Goal: Information Seeking & Learning: Learn about a topic

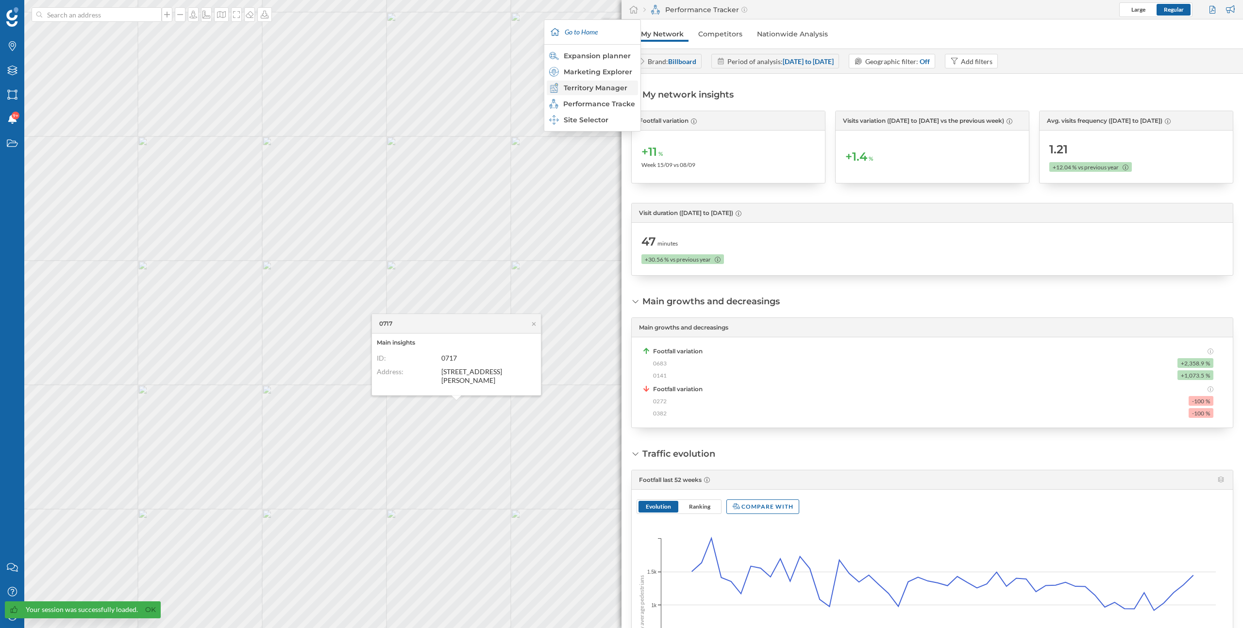
click at [614, 87] on div "Territory Manager" at bounding box center [591, 88] width 85 height 10
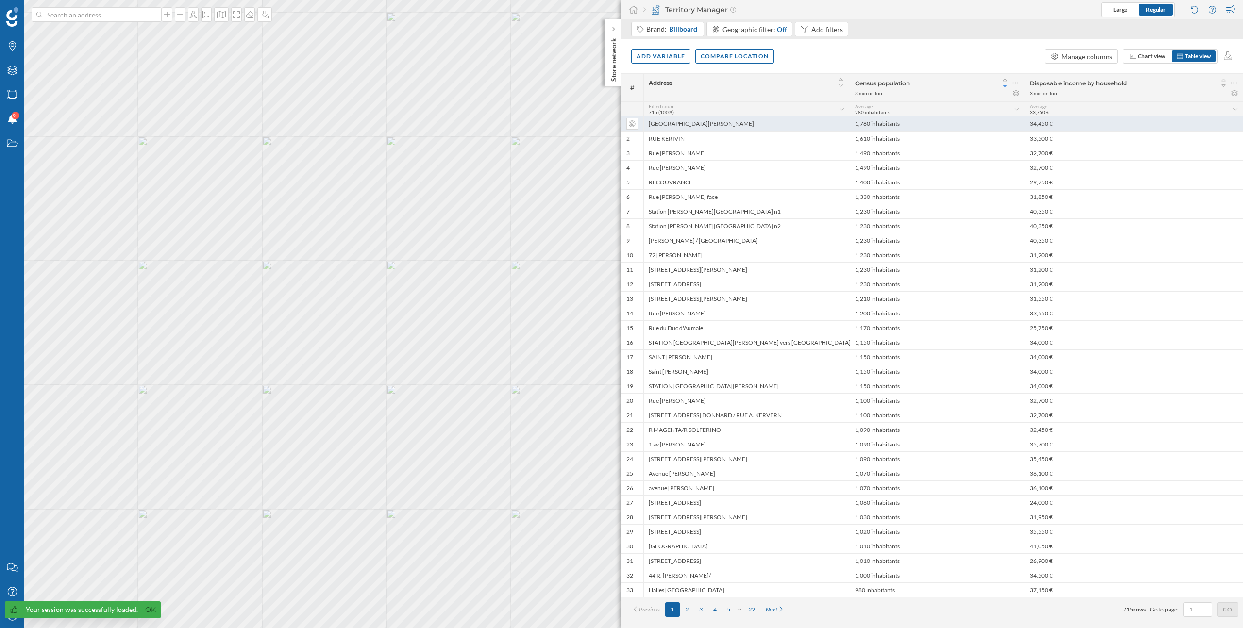
click at [779, 125] on div "[GEOGRAPHIC_DATA][PERSON_NAME]" at bounding box center [746, 124] width 206 height 15
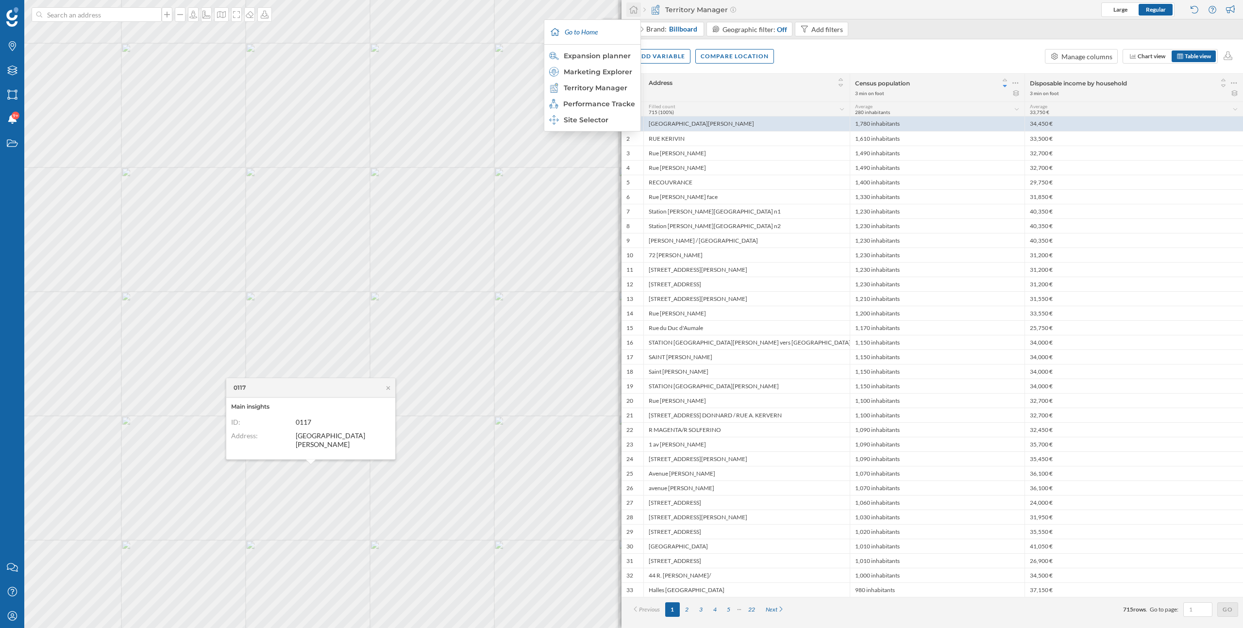
click at [636, 8] on icon at bounding box center [634, 9] width 10 height 9
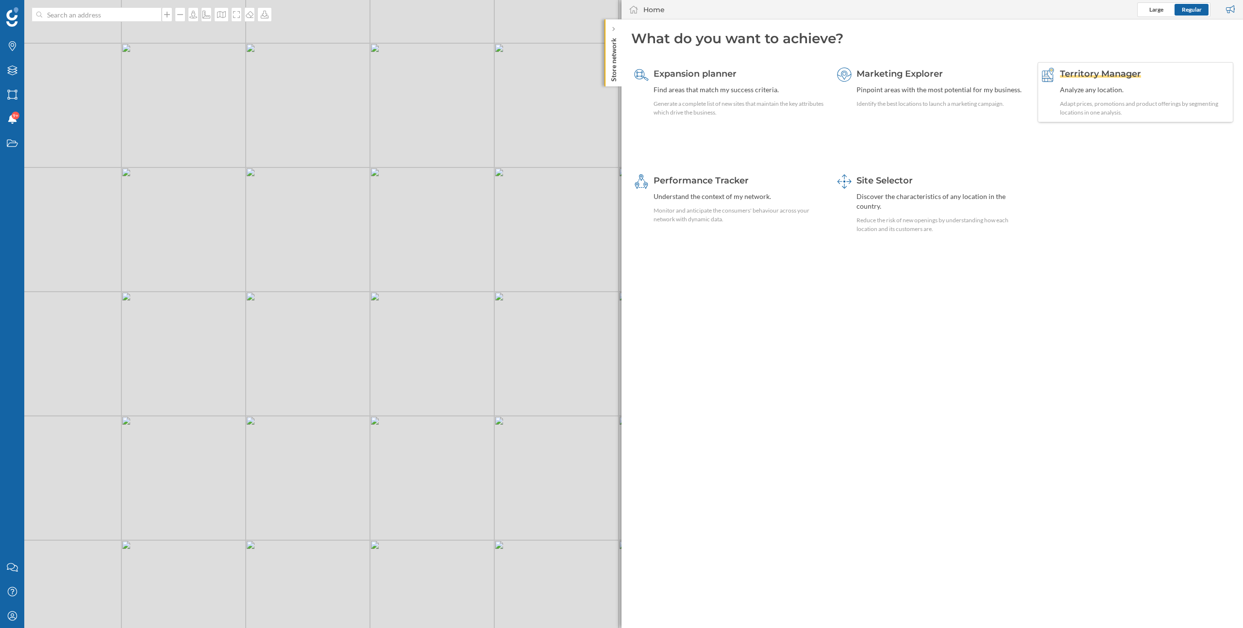
click at [1111, 71] on span "Territory Manager" at bounding box center [1100, 73] width 81 height 11
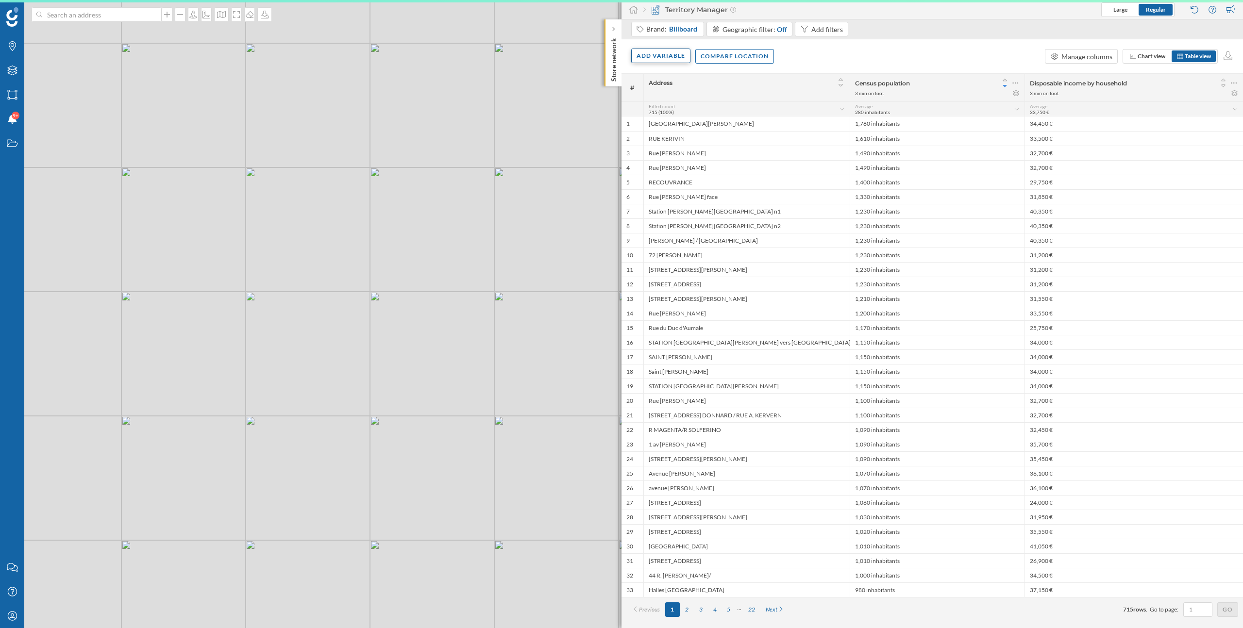
click at [652, 53] on div "Add variable" at bounding box center [660, 56] width 59 height 15
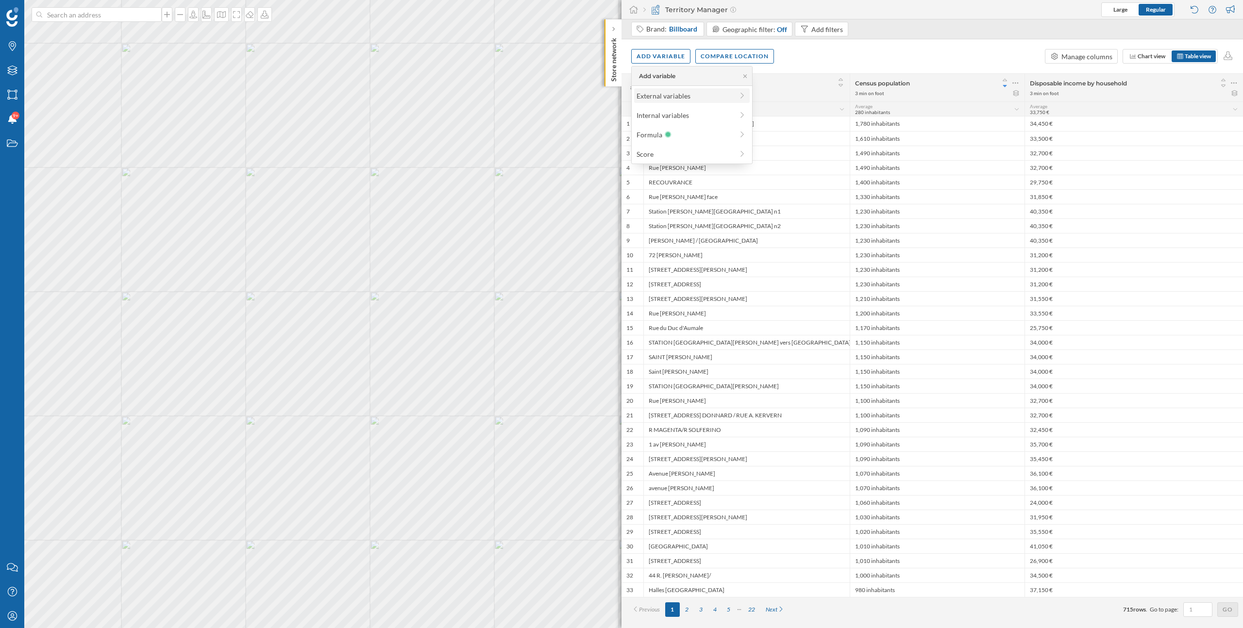
click at [657, 95] on div "External variables" at bounding box center [685, 96] width 97 height 10
click at [664, 124] on div "Traffic" at bounding box center [657, 120] width 19 height 8
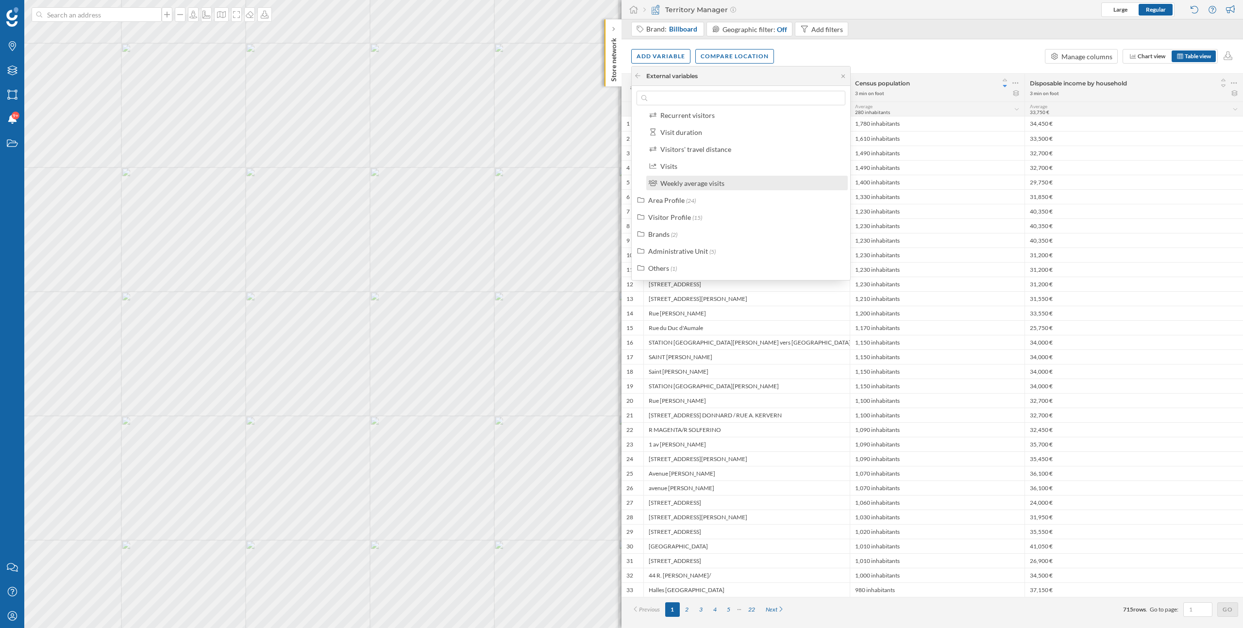
click at [690, 180] on div "Weekly average visits" at bounding box center [692, 183] width 64 height 8
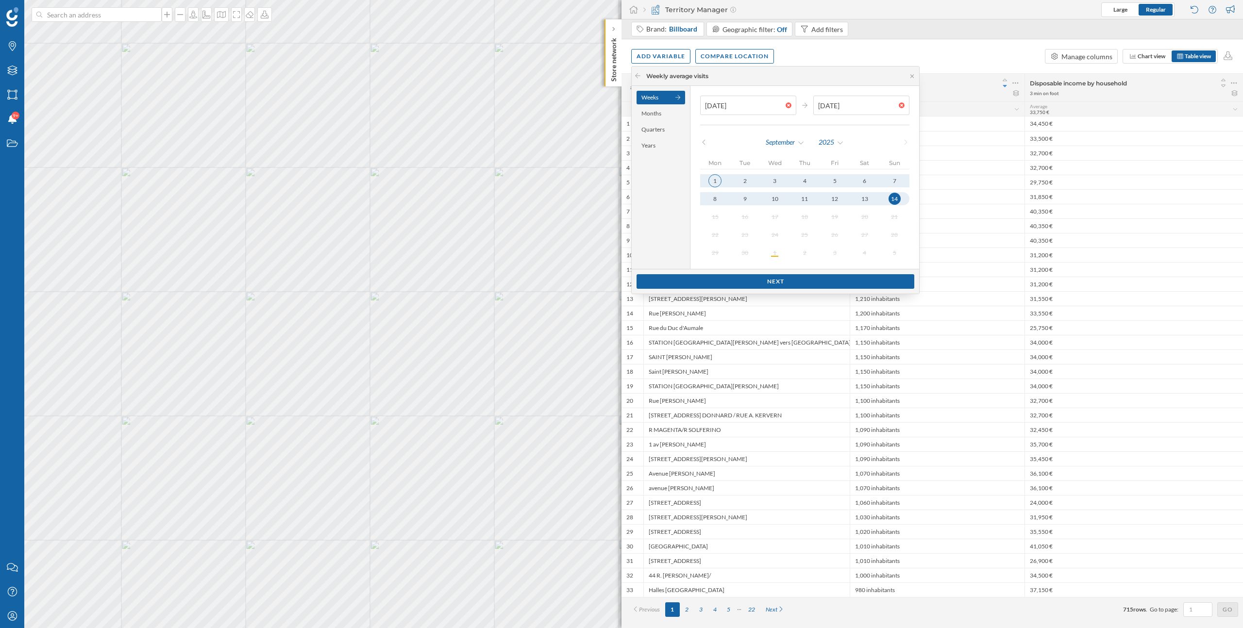
type input "07/09/2025"
click at [713, 184] on div "1" at bounding box center [714, 180] width 13 height 13
click at [808, 281] on div "Next" at bounding box center [776, 281] width 278 height 15
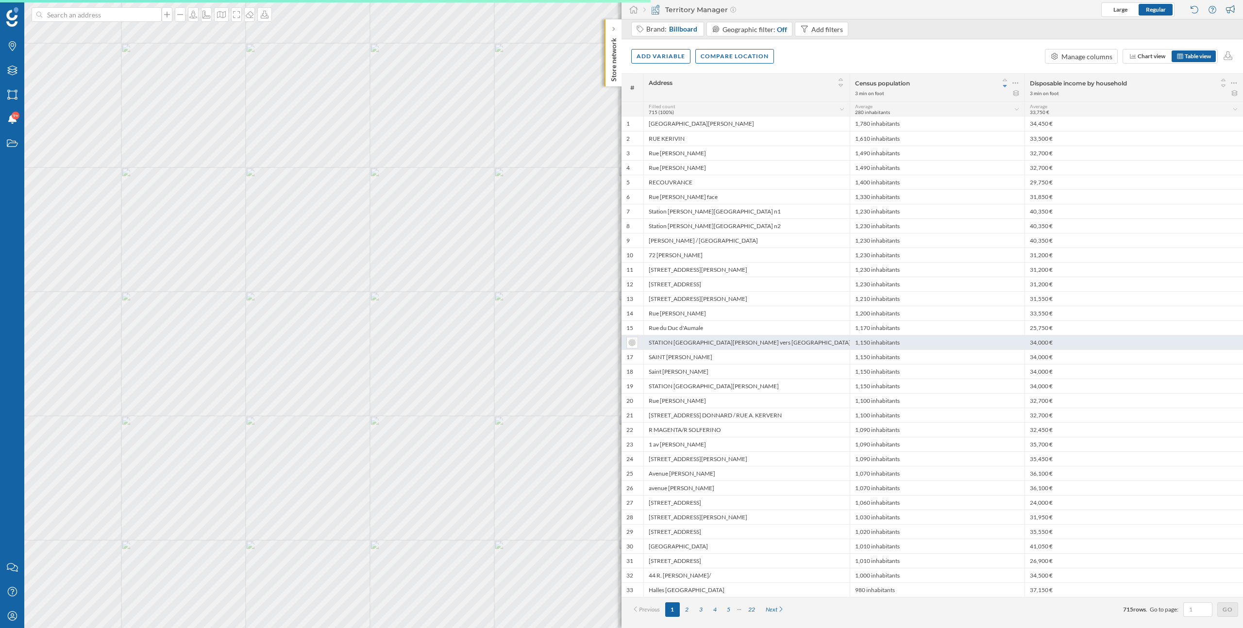
scroll to position [0, 0]
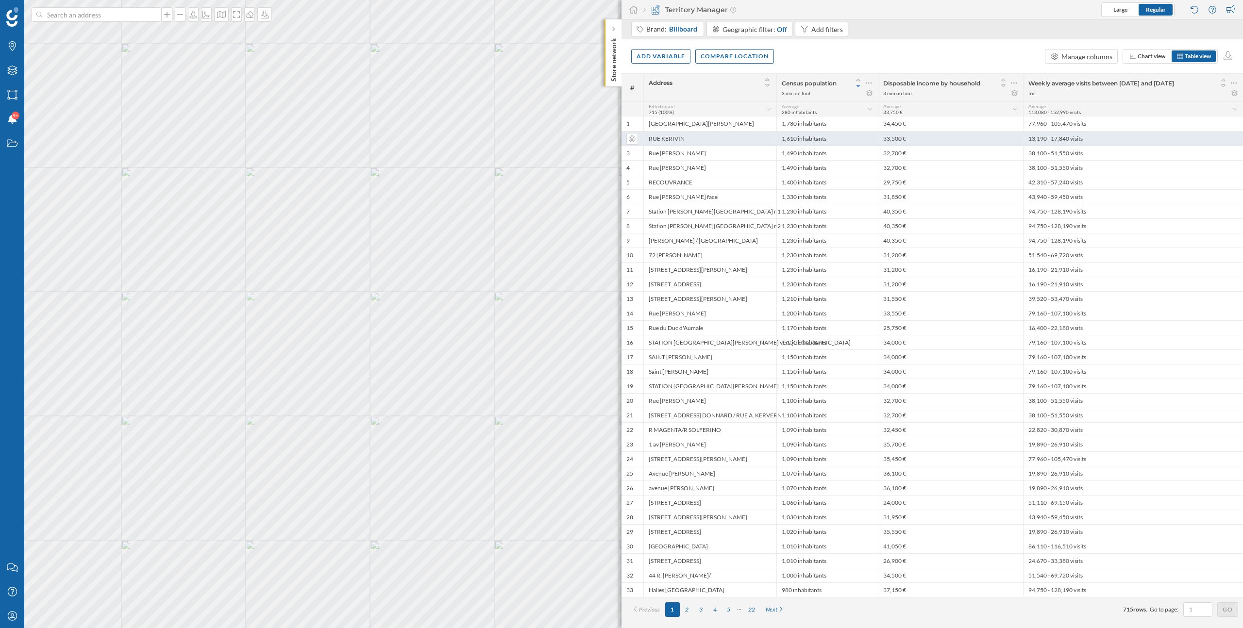
click at [1047, 138] on div "13,190 - 17,840 visits" at bounding box center [1133, 138] width 220 height 15
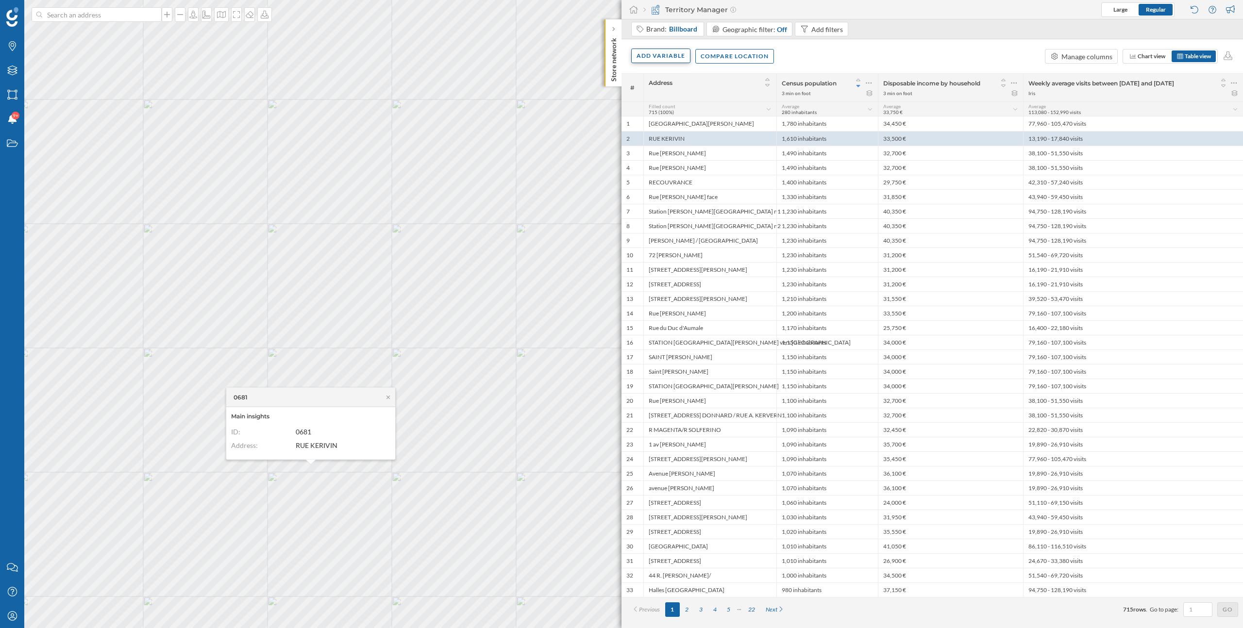
click at [671, 58] on div "Add variable" at bounding box center [660, 56] width 59 height 15
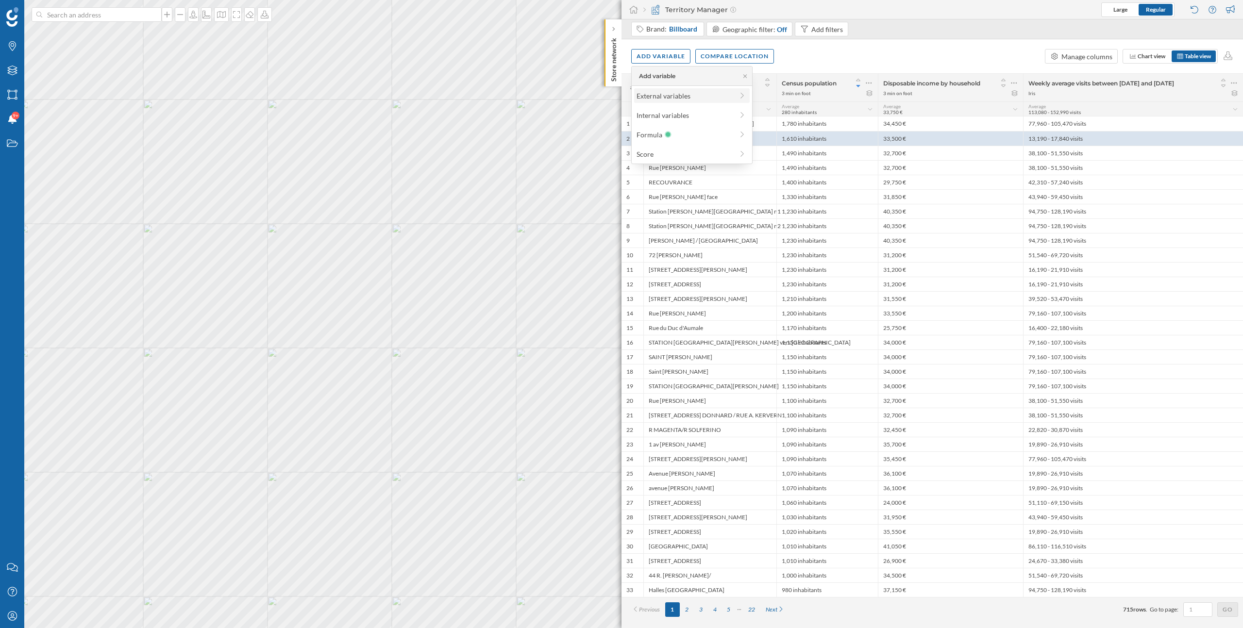
click at [682, 97] on div "External variables" at bounding box center [685, 96] width 97 height 10
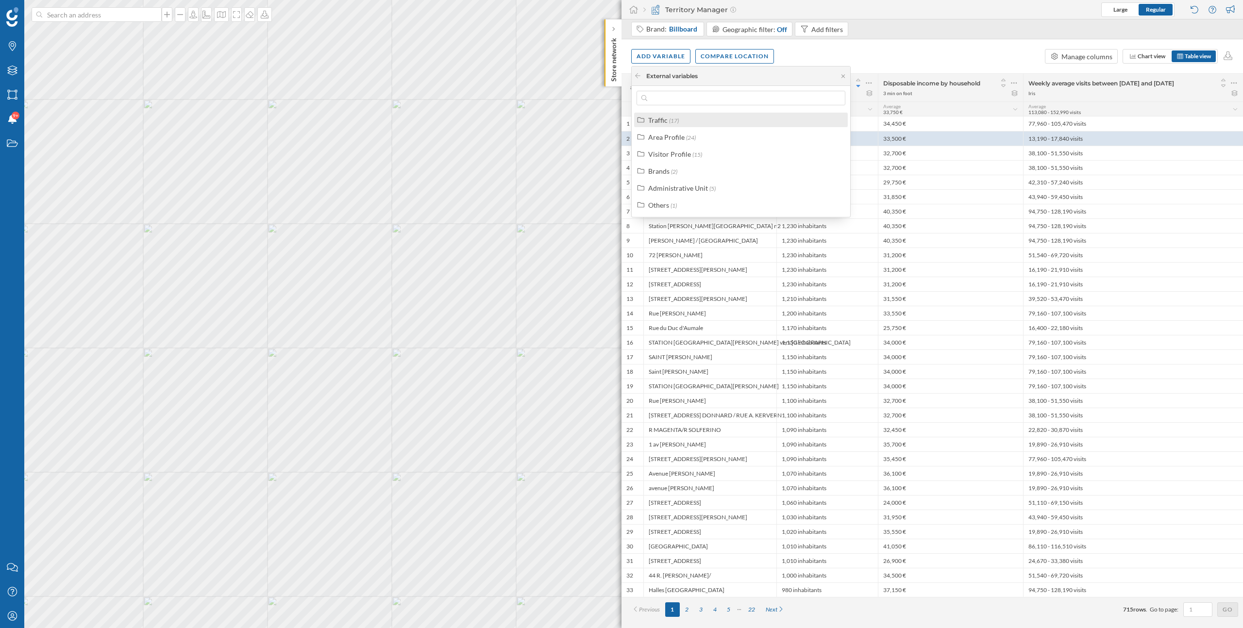
click at [669, 119] on span "(17)" at bounding box center [674, 120] width 10 height 7
click at [707, 238] on div "Weekly average visits" at bounding box center [692, 241] width 64 height 8
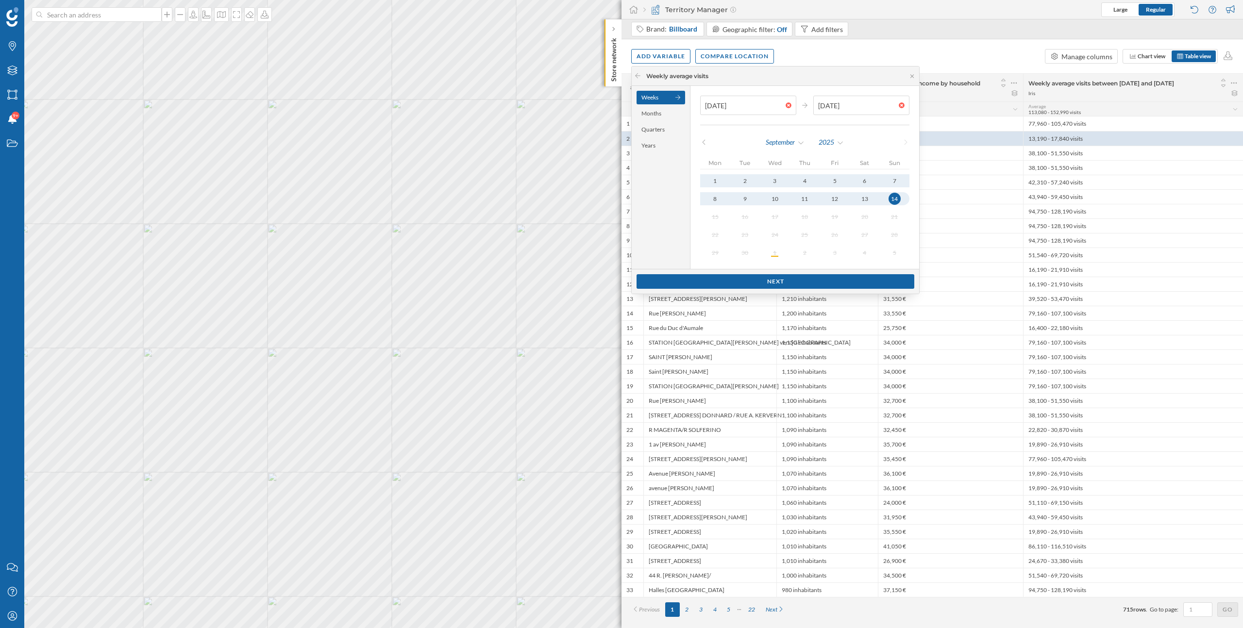
click at [705, 140] on icon at bounding box center [703, 142] width 7 height 6
type input "31/08/2025"
click at [718, 250] on div "25" at bounding box center [714, 252] width 13 height 13
click at [667, 97] on div "Weeks" at bounding box center [661, 98] width 49 height 14
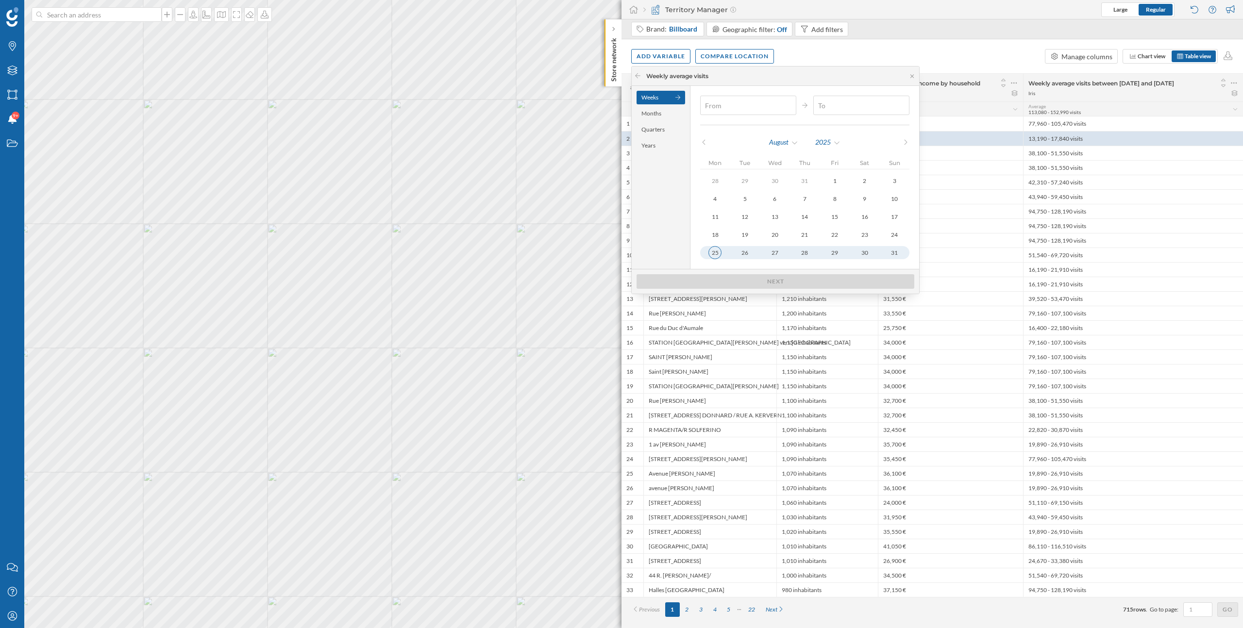
type input "25/08/2025"
click at [719, 247] on button "25" at bounding box center [715, 252] width 30 height 13
type input "31/08/2025"
click at [892, 253] on div "31" at bounding box center [894, 252] width 13 height 13
click at [860, 277] on div "Next" at bounding box center [776, 281] width 278 height 15
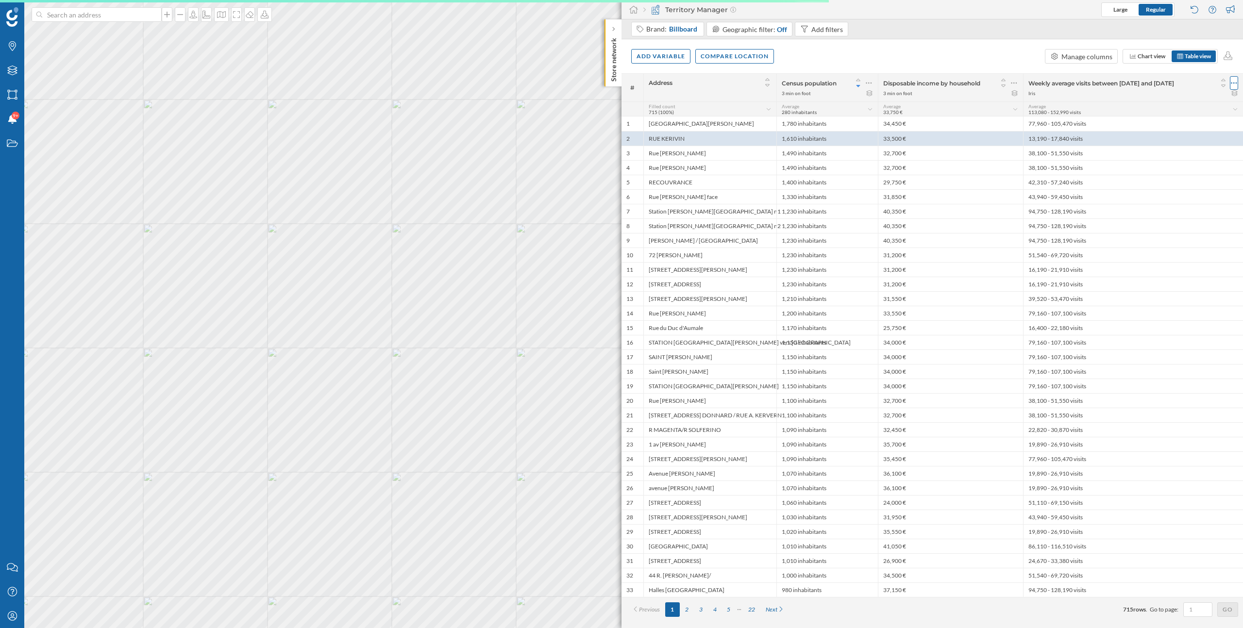
click at [1235, 83] on icon at bounding box center [1234, 83] width 6 height 10
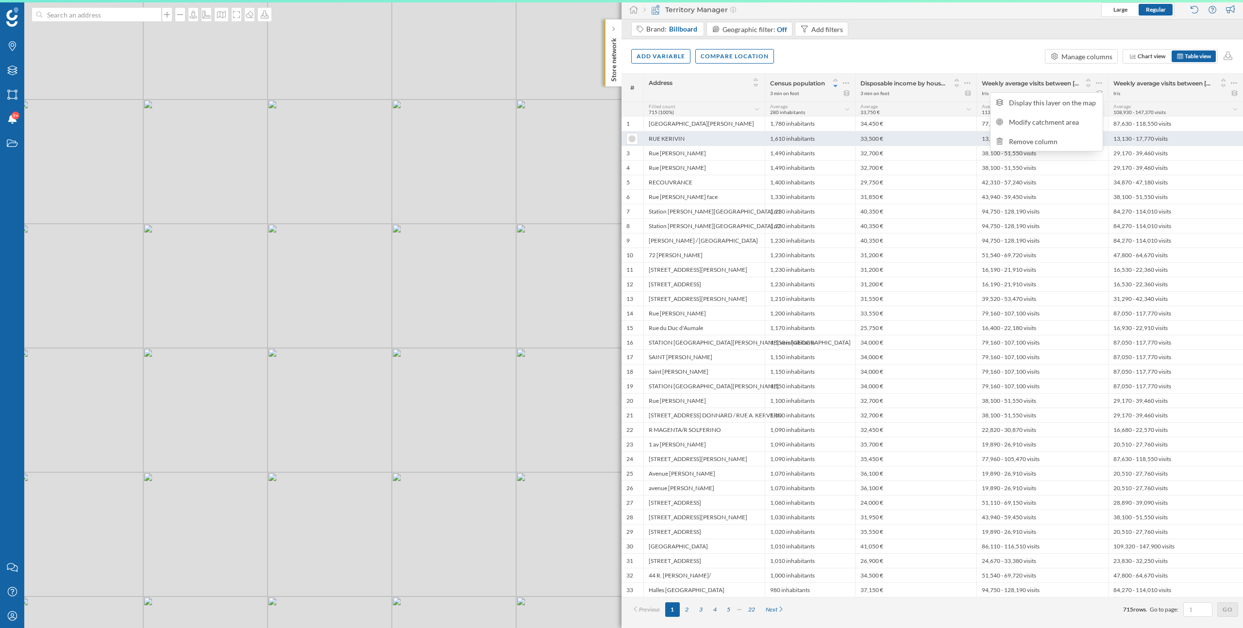
scroll to position [0, 0]
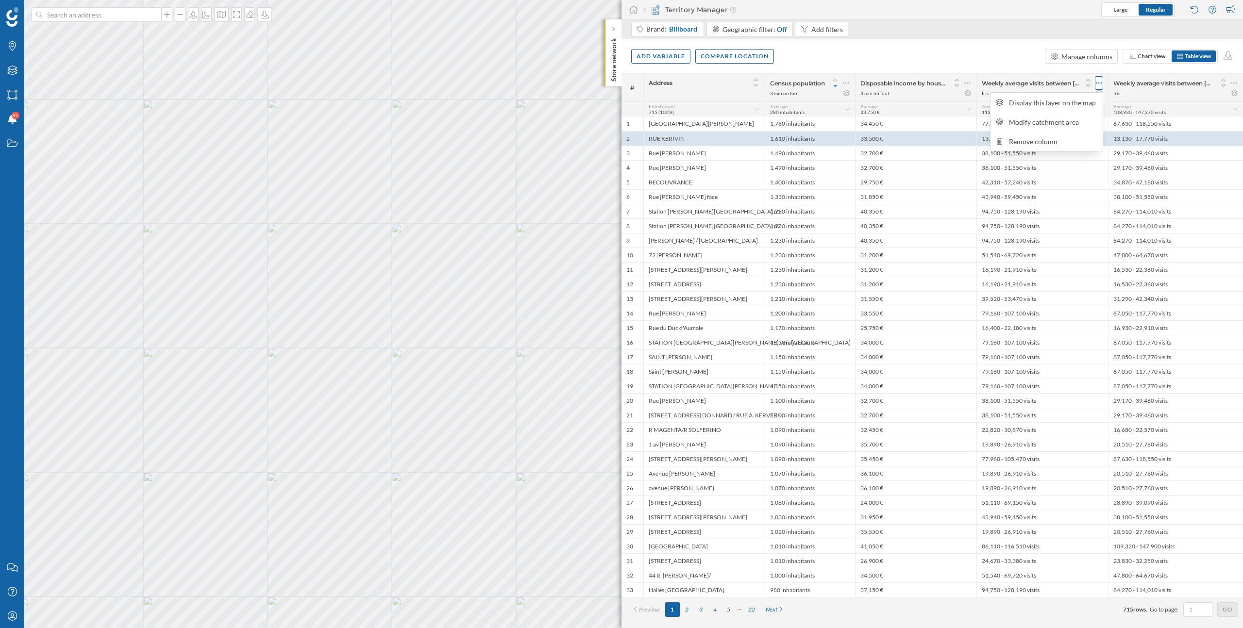
click at [1098, 82] on icon at bounding box center [1099, 83] width 6 height 10
click at [1097, 82] on icon at bounding box center [1099, 83] width 6 height 10
click at [1046, 145] on div "Remove column" at bounding box center [1053, 141] width 88 height 10
click at [672, 55] on div "Add variable" at bounding box center [660, 56] width 59 height 15
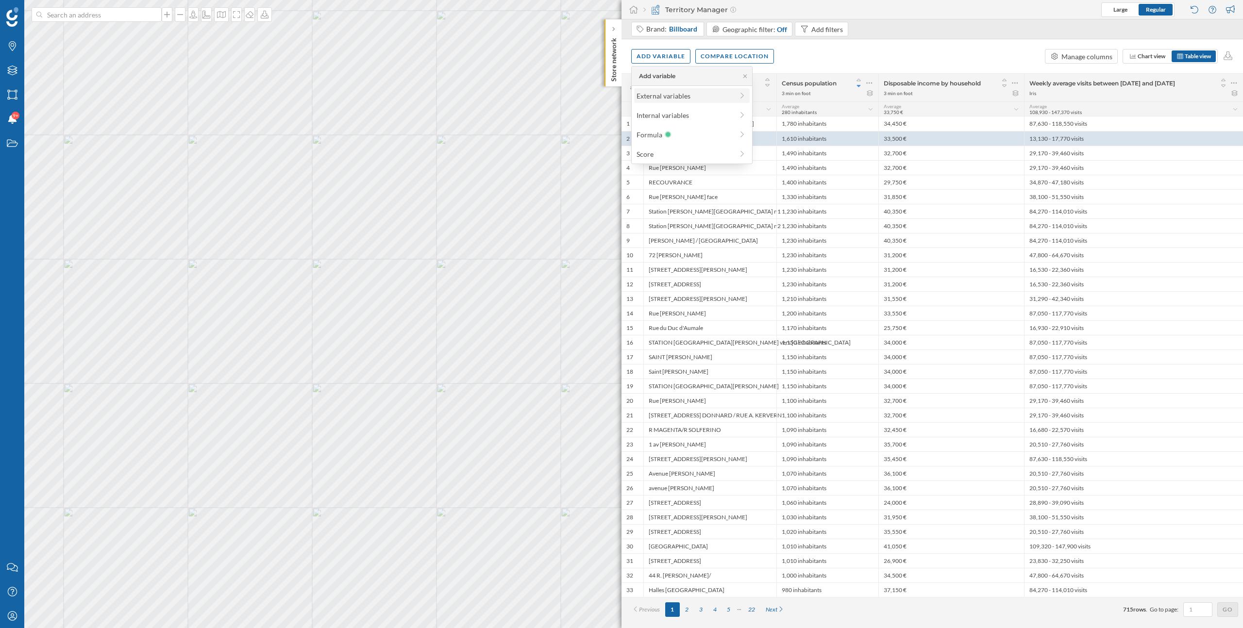
click at [673, 91] on div "External variables" at bounding box center [685, 96] width 97 height 10
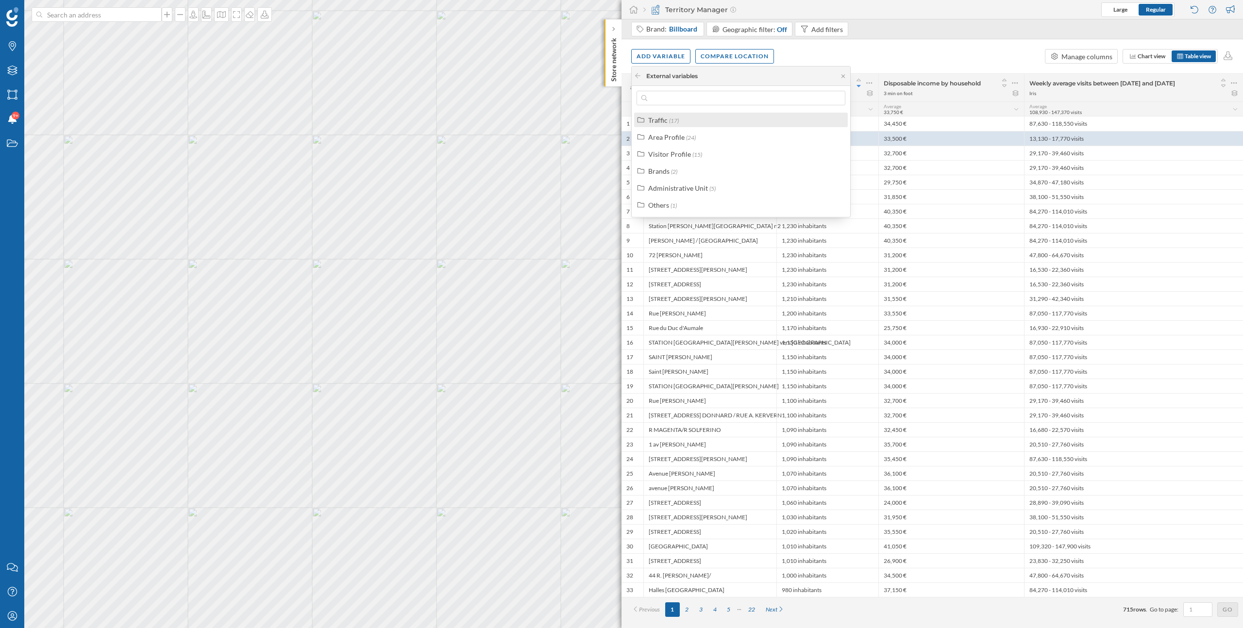
click at [669, 122] on span "(17)" at bounding box center [674, 120] width 10 height 7
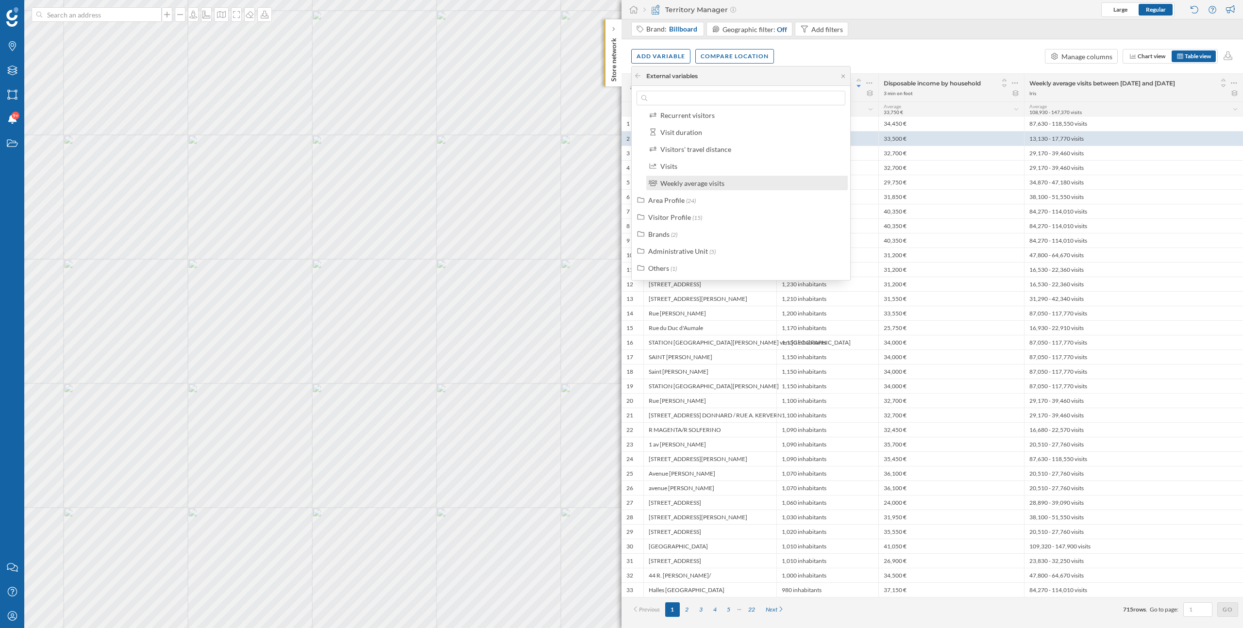
click at [677, 184] on div "Weekly average visits" at bounding box center [692, 183] width 64 height 8
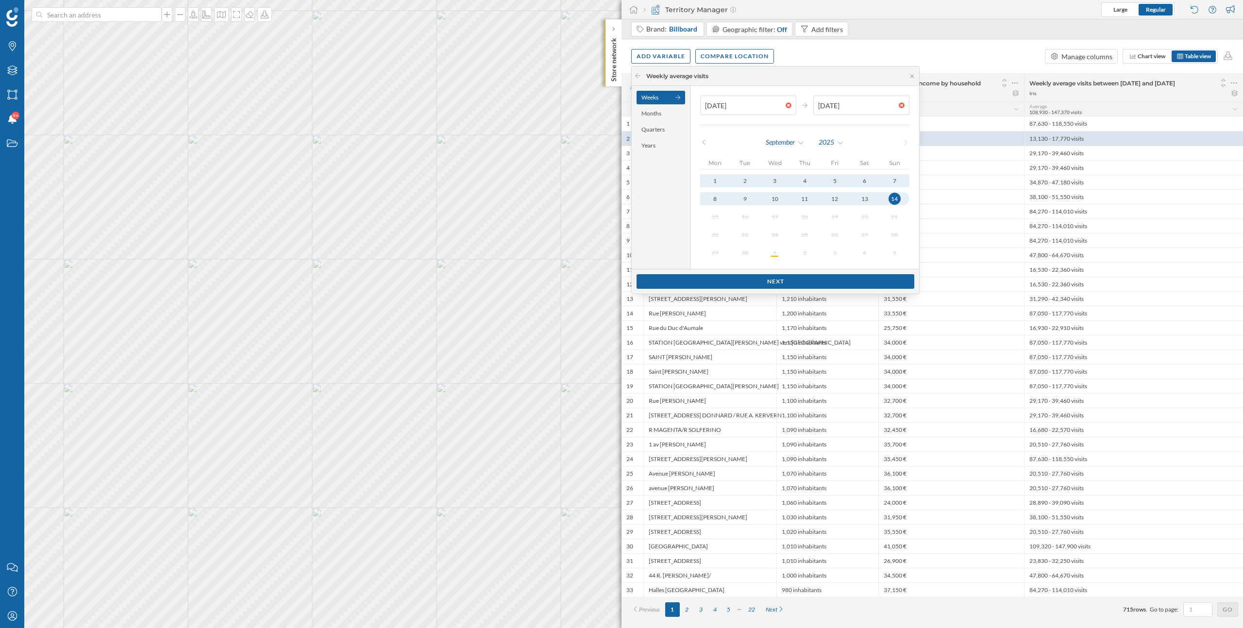
click at [655, 100] on div "Weeks" at bounding box center [661, 98] width 49 height 14
type input "01/09/2025"
click at [715, 181] on div "1" at bounding box center [714, 180] width 13 height 13
type input "07/09/2025"
click at [890, 177] on div "7" at bounding box center [895, 181] width 12 height 12
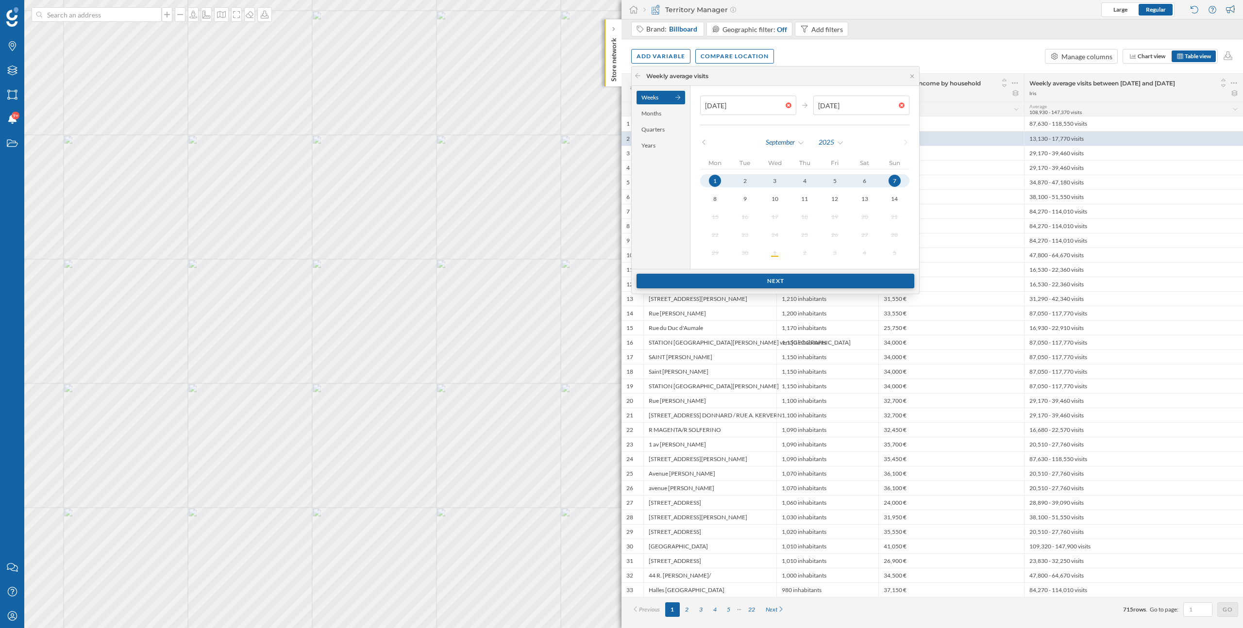
click at [816, 286] on div "Next" at bounding box center [776, 281] width 278 height 15
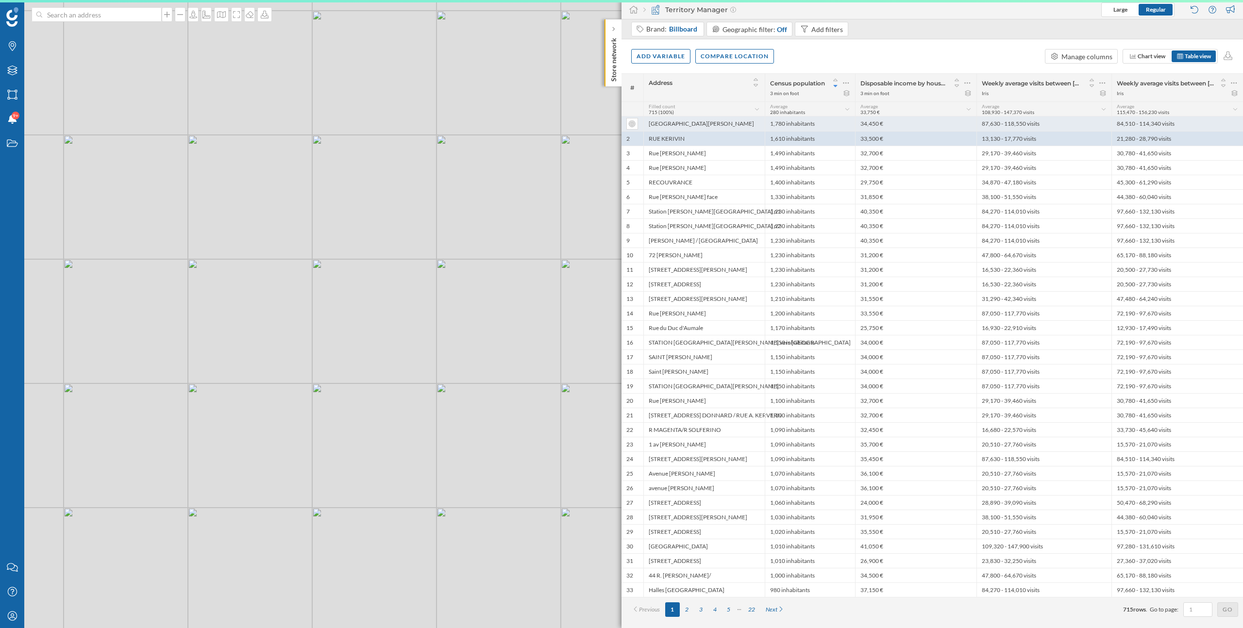
scroll to position [0, 0]
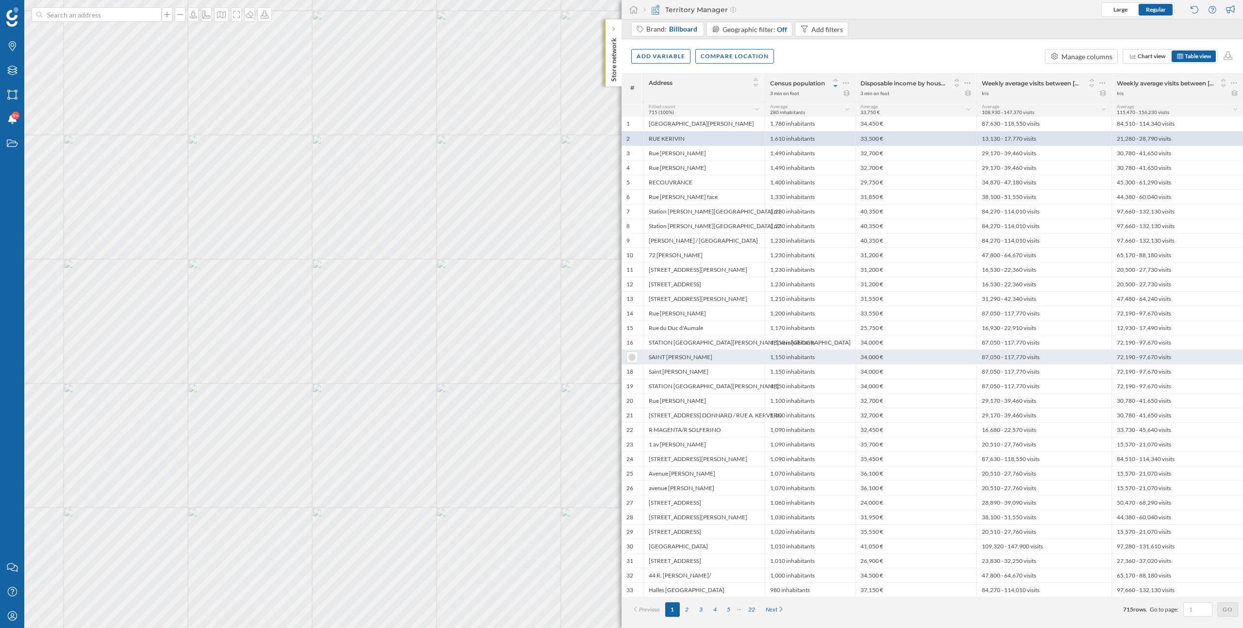
click at [779, 363] on div "1,150 inhabitants" at bounding box center [810, 357] width 90 height 15
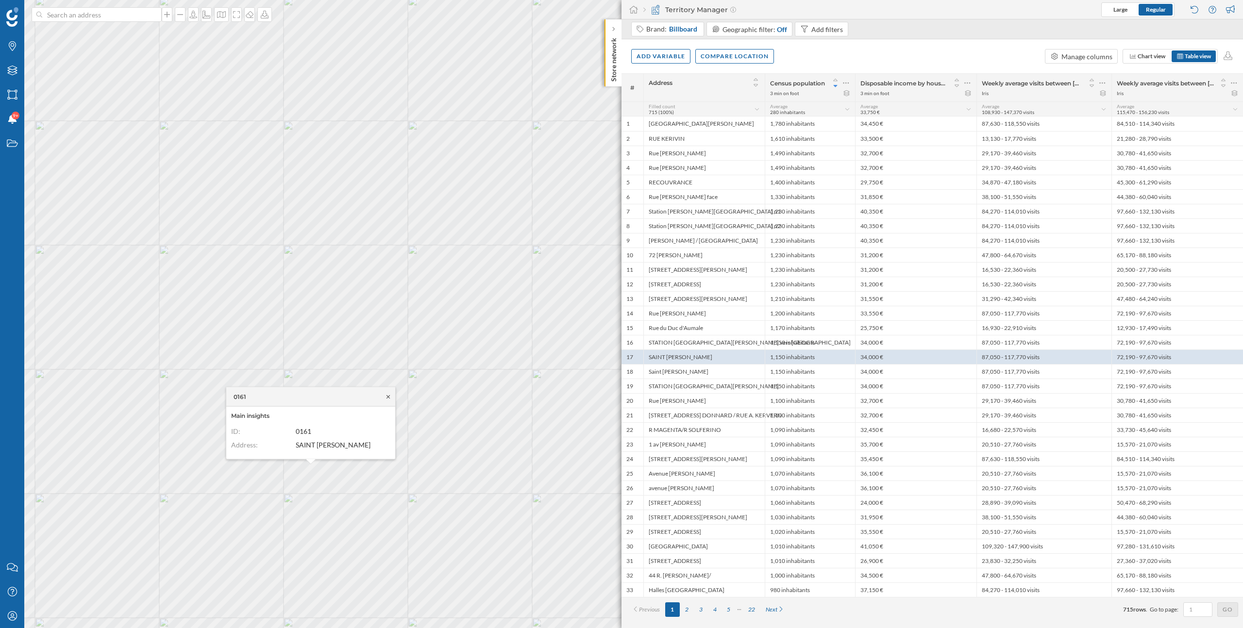
click at [389, 396] on icon at bounding box center [388, 397] width 7 height 6
click at [189, 18] on icon at bounding box center [193, 15] width 8 height 8
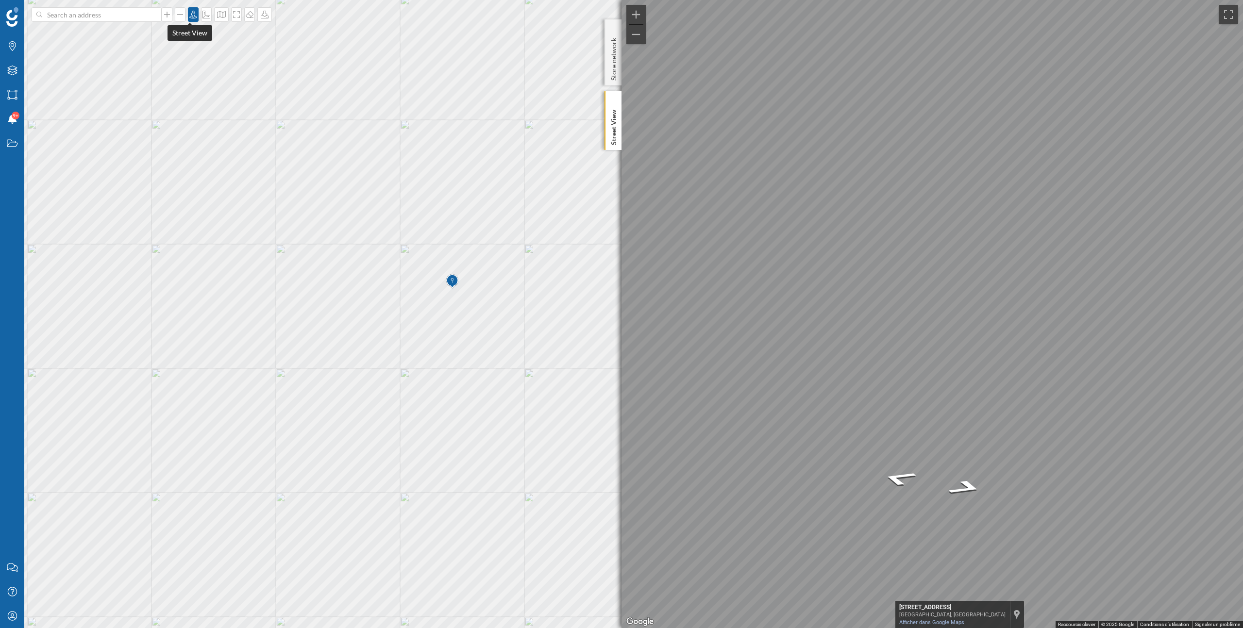
click at [190, 11] on icon at bounding box center [193, 15] width 10 height 8
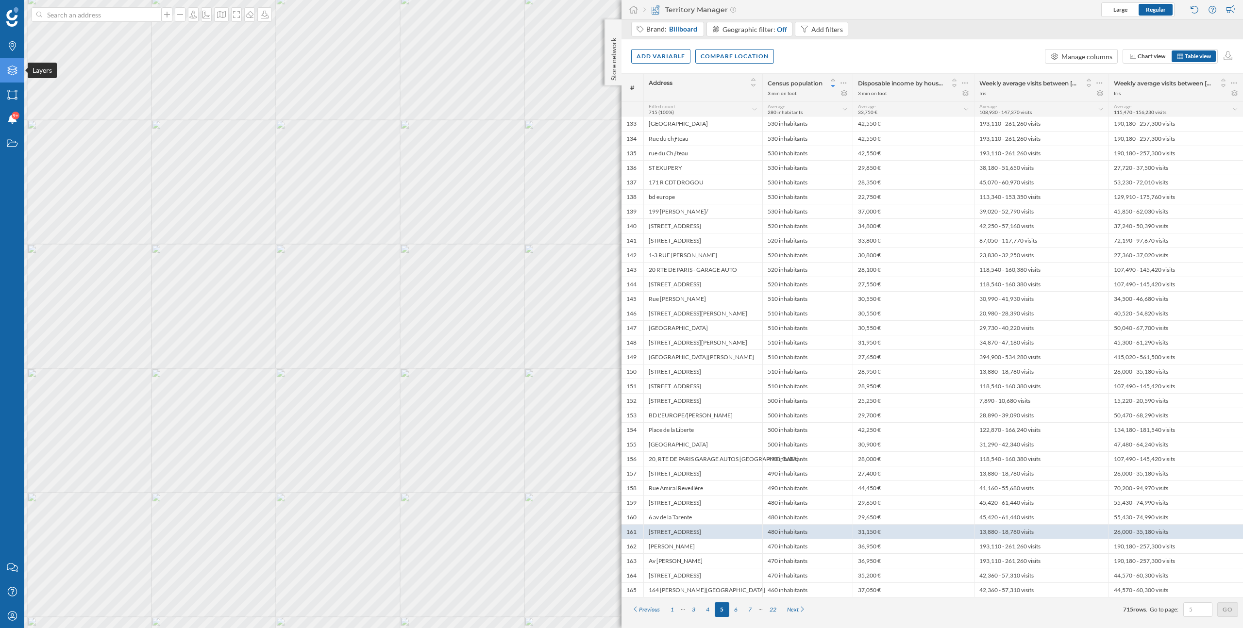
click at [17, 71] on icon "Layers" at bounding box center [12, 71] width 12 height 10
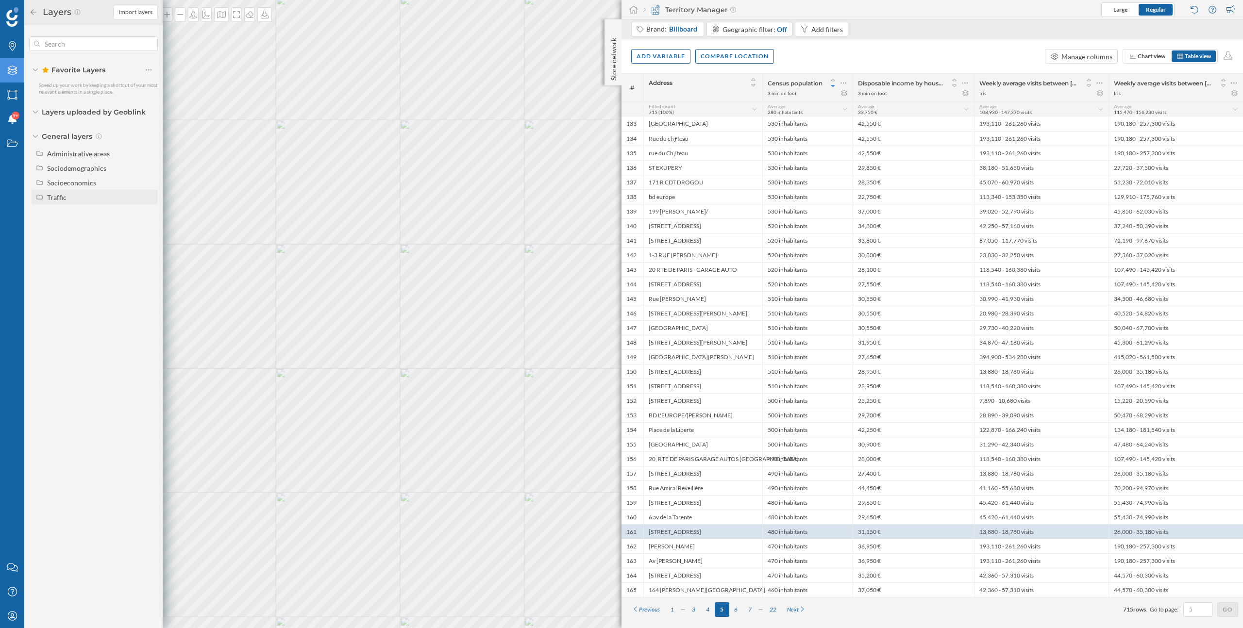
click at [60, 197] on div "Traffic" at bounding box center [56, 197] width 19 height 8
click at [69, 225] on div "Footfall" at bounding box center [62, 226] width 24 height 8
click at [148, 225] on input "Footfall" at bounding box center [151, 226] width 6 height 6
radio input "true"
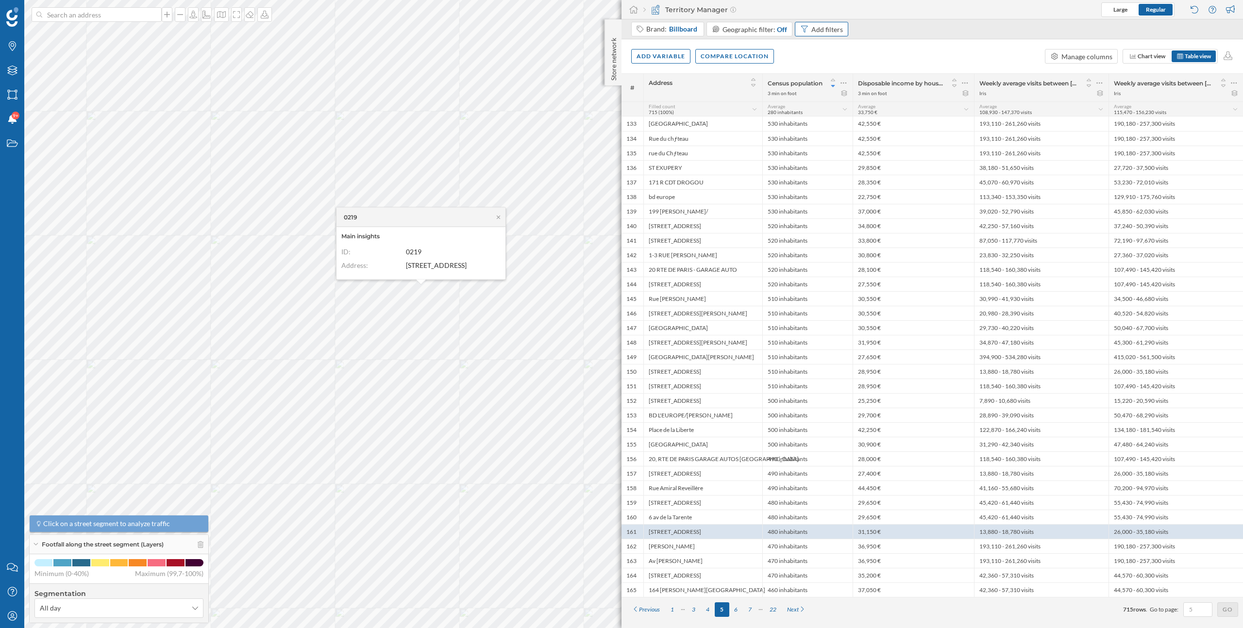
click at [822, 33] on div "Add filters" at bounding box center [827, 29] width 32 height 10
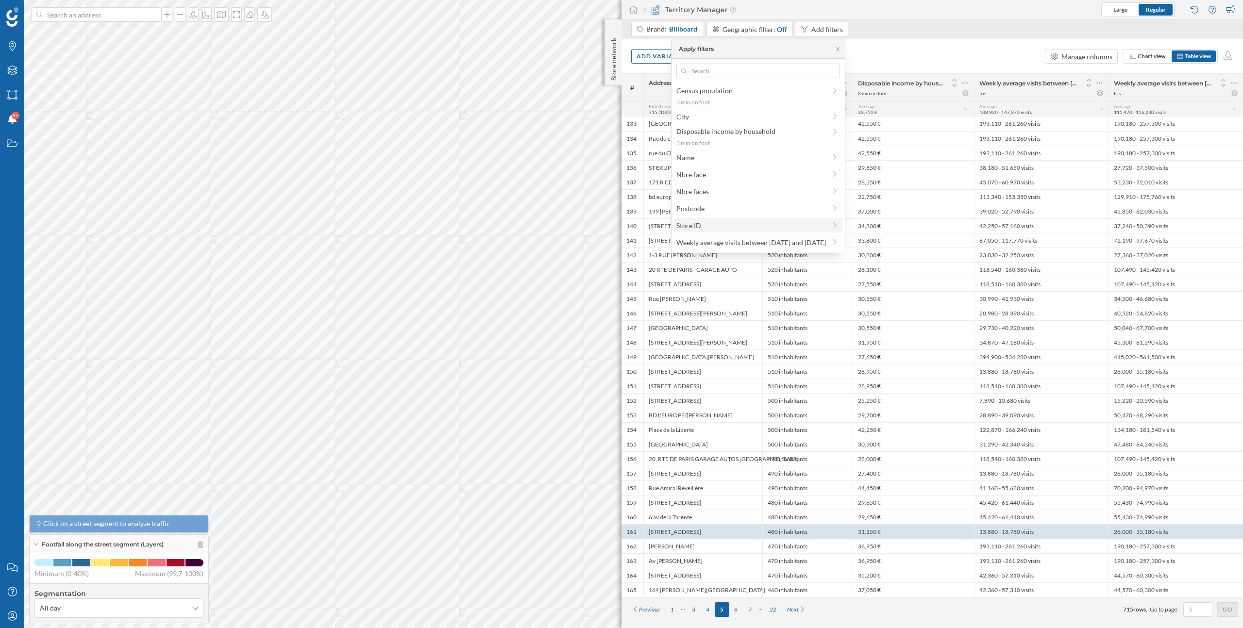
click at [705, 226] on span "Store ID" at bounding box center [751, 225] width 150 height 10
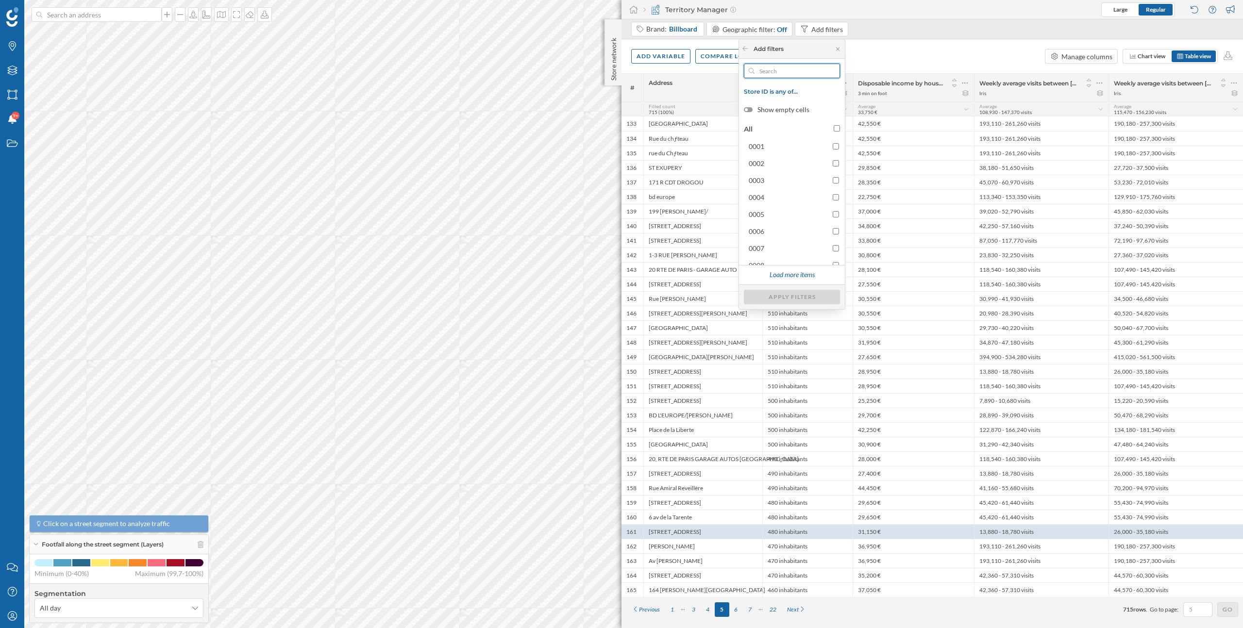
click at [784, 72] on input "text" at bounding box center [792, 71] width 75 height 15
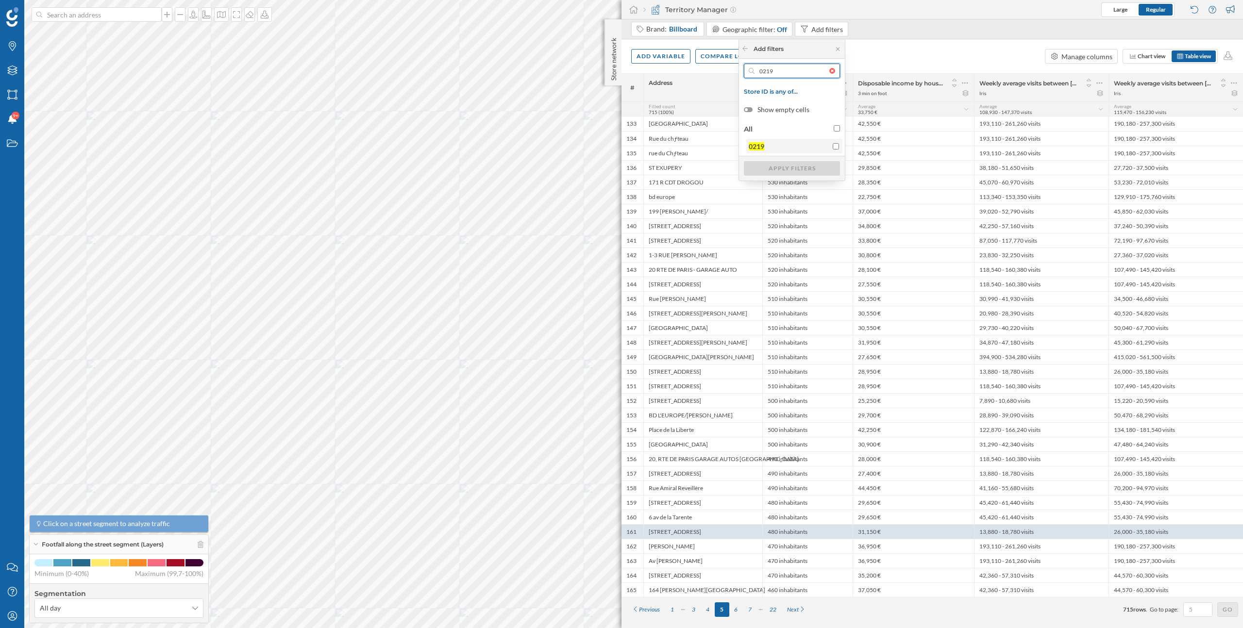
type input "0219"
click at [805, 144] on span "0219" at bounding box center [788, 146] width 79 height 10
click at [833, 144] on input "0219" at bounding box center [836, 146] width 6 height 6
checkbox input "true"
click at [806, 169] on div "Apply filters" at bounding box center [792, 168] width 96 height 15
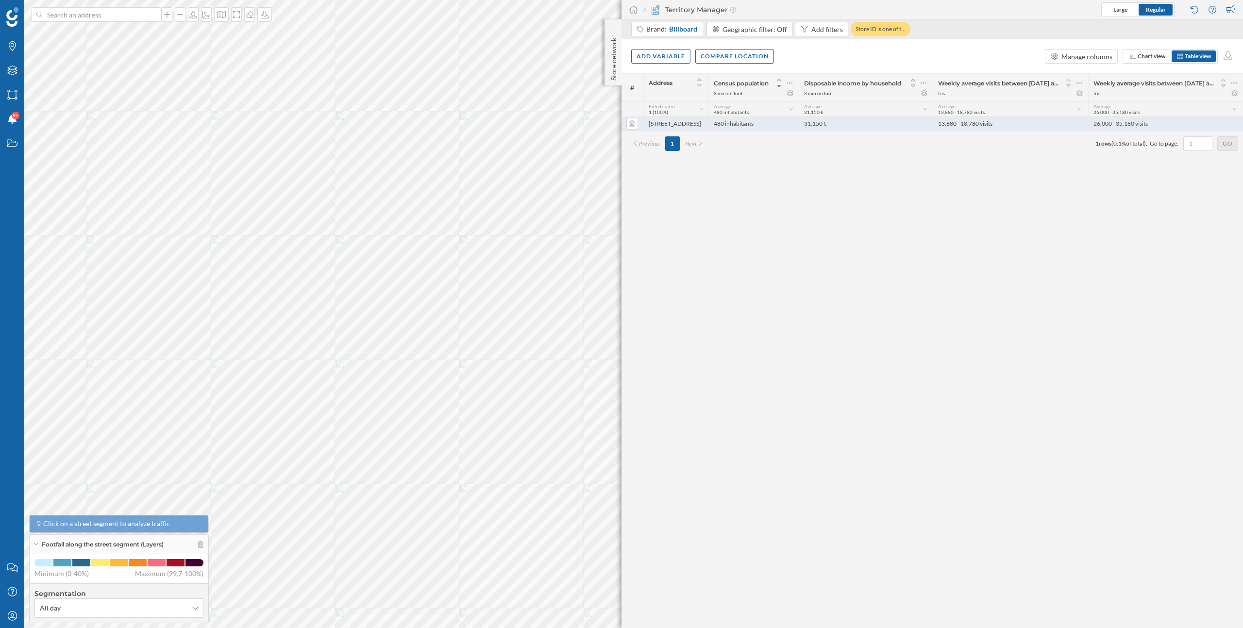
drag, startPoint x: 929, startPoint y: 123, endPoint x: 1160, endPoint y: 121, distance: 231.1
click at [1160, 121] on div "1 16 Route de Quimper 480 inhabitants 31,150 € 13,880 - 18,780 visits 26,000 - …" at bounding box center [931, 124] width 621 height 15
click at [1160, 121] on div "26,000 - 35,180 visits" at bounding box center [1165, 124] width 155 height 15
drag, startPoint x: 940, startPoint y: 126, endPoint x: 994, endPoint y: 126, distance: 53.9
click at [994, 126] on div "13,880 - 18,780 visits" at bounding box center [1010, 124] width 155 height 15
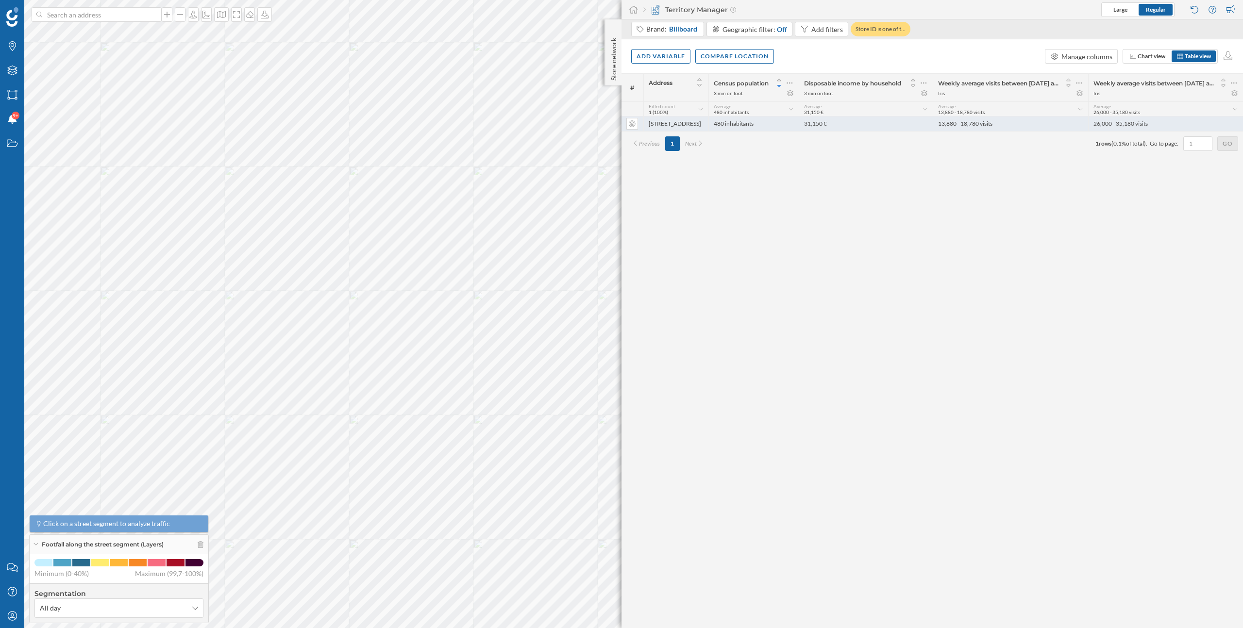
drag, startPoint x: 1095, startPoint y: 123, endPoint x: 1138, endPoint y: 122, distance: 42.2
click at [1138, 122] on div "26,000 - 35,180 visits" at bounding box center [1165, 124] width 155 height 15
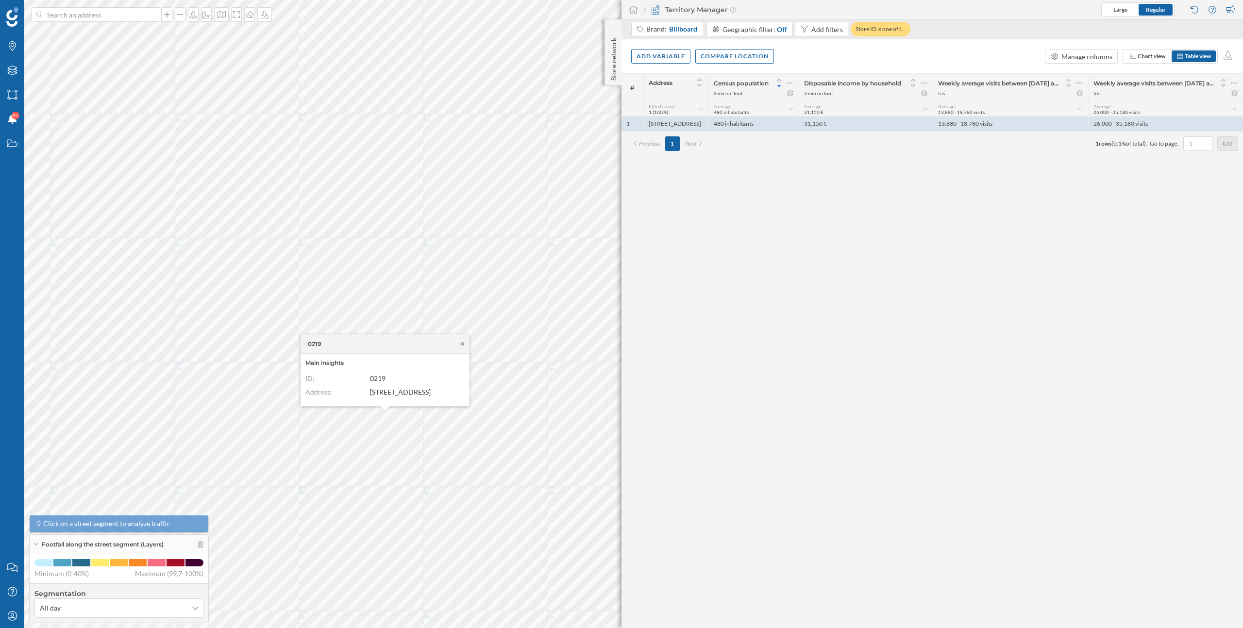
click at [463, 343] on icon at bounding box center [462, 343] width 3 height 3
click at [672, 58] on div "Add variable" at bounding box center [660, 56] width 59 height 15
click at [664, 97] on div "External variables" at bounding box center [685, 96] width 97 height 10
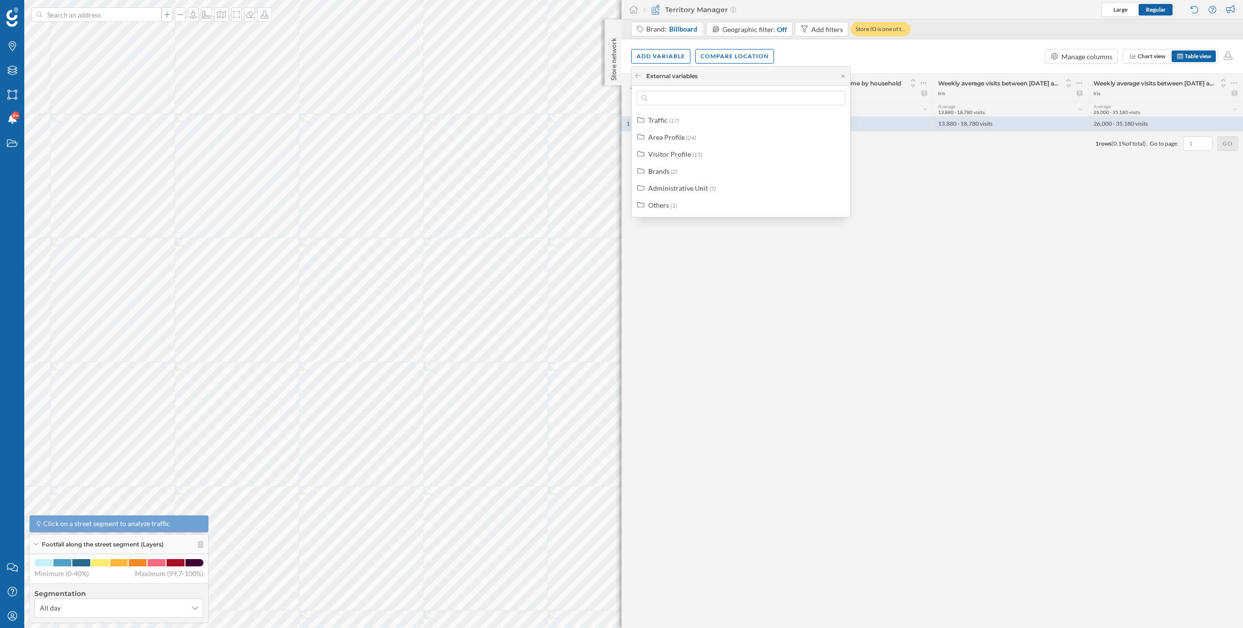
click at [668, 128] on div "Traffic (17) Area Profile (24) Visitor Profile (15) Brands (2) Administrative U…" at bounding box center [741, 163] width 218 height 100
click at [668, 125] on div "Traffic (17)" at bounding box center [741, 120] width 214 height 15
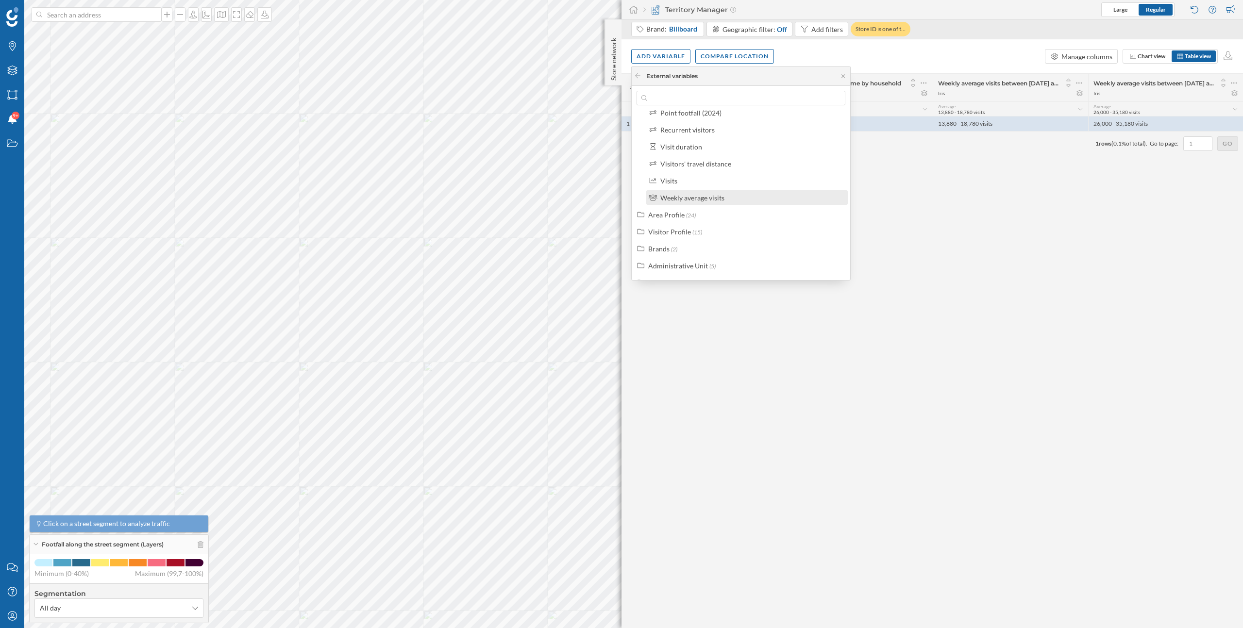
click at [708, 200] on div "Weekly average visits" at bounding box center [692, 198] width 64 height 8
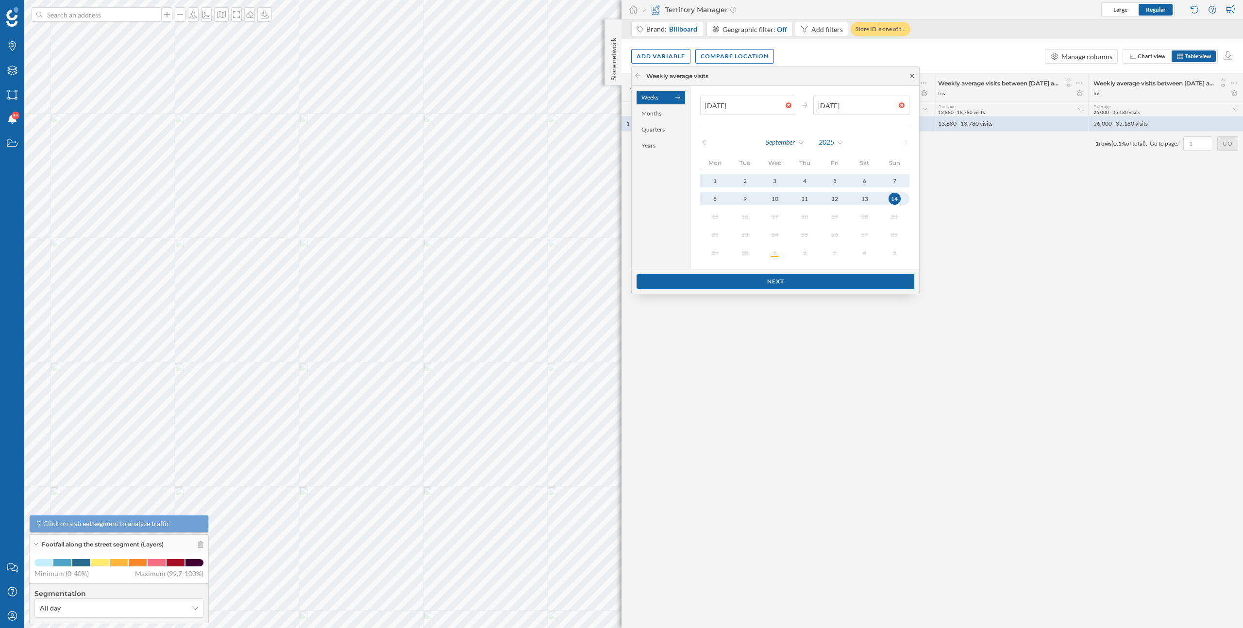
click at [910, 76] on icon at bounding box center [911, 75] width 3 height 3
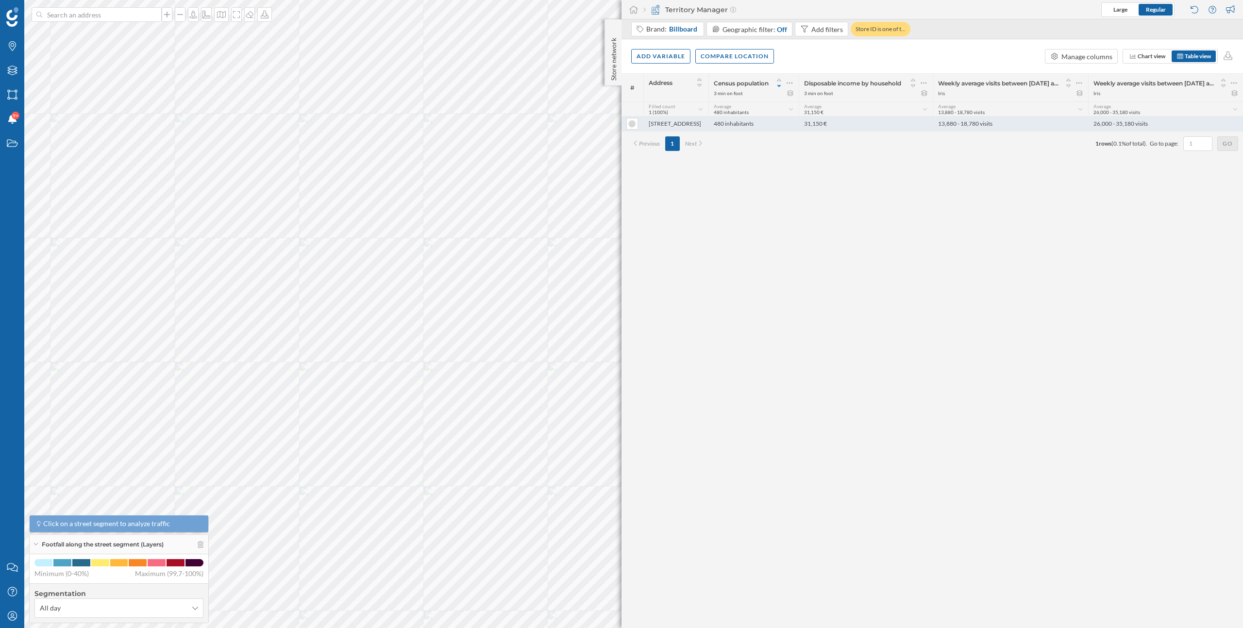
drag, startPoint x: 931, startPoint y: 122, endPoint x: 1008, endPoint y: 122, distance: 76.7
click at [1008, 122] on div "1 16 Route de Quimper 480 inhabitants 31,150 € 13,880 - 18,780 visits 26,000 - …" at bounding box center [931, 124] width 621 height 15
click at [984, 210] on div "# Address Census population 3 min on foot Disposable income by household 3 min …" at bounding box center [931, 350] width 621 height 555
drag, startPoint x: 936, startPoint y: 96, endPoint x: 956, endPoint y: 96, distance: 19.9
click at [956, 96] on div "Weekly average visits between 25/08/2025 and 31/08/2025 Iris" at bounding box center [1010, 88] width 155 height 28
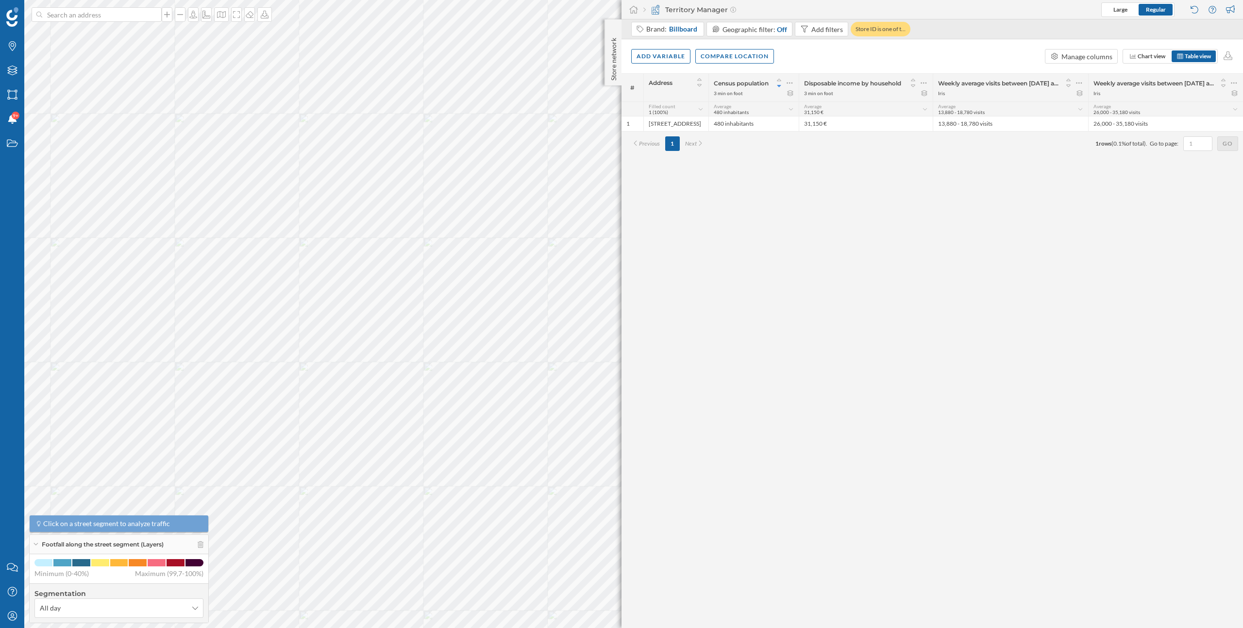
click at [956, 96] on div "Iris" at bounding box center [1010, 93] width 145 height 7
drag, startPoint x: 1099, startPoint y: 95, endPoint x: 1093, endPoint y: 95, distance: 5.8
click at [1093, 95] on div "Iris" at bounding box center [1096, 93] width 7 height 7
drag, startPoint x: 970, startPoint y: 90, endPoint x: 936, endPoint y: 95, distance: 34.3
click at [936, 95] on div "Weekly average visits between 25/08/2025 and 31/08/2025 Iris" at bounding box center [1010, 88] width 155 height 28
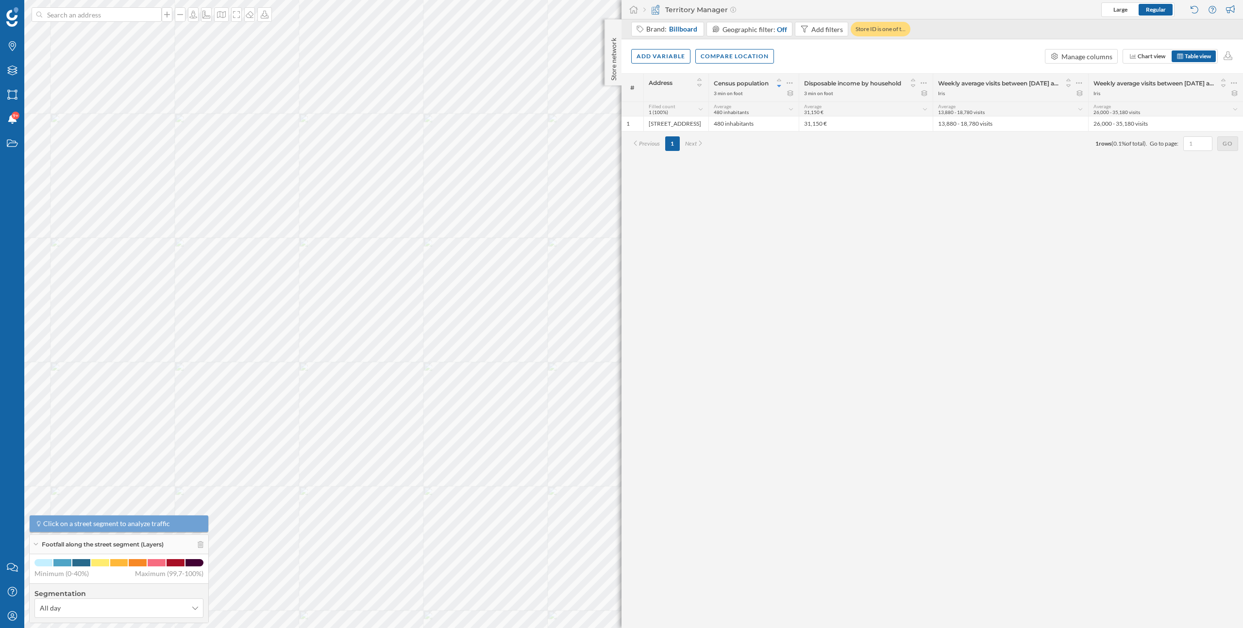
click at [958, 95] on div "Iris" at bounding box center [1010, 93] width 145 height 7
drag, startPoint x: 936, startPoint y: 94, endPoint x: 954, endPoint y: 93, distance: 18.0
click at [954, 93] on div "Weekly average visits between 25/08/2025 and 31/08/2025 Iris" at bounding box center [1010, 88] width 155 height 28
click at [954, 93] on div "Iris" at bounding box center [1010, 93] width 145 height 7
drag, startPoint x: 954, startPoint y: 93, endPoint x: 939, endPoint y: 93, distance: 15.1
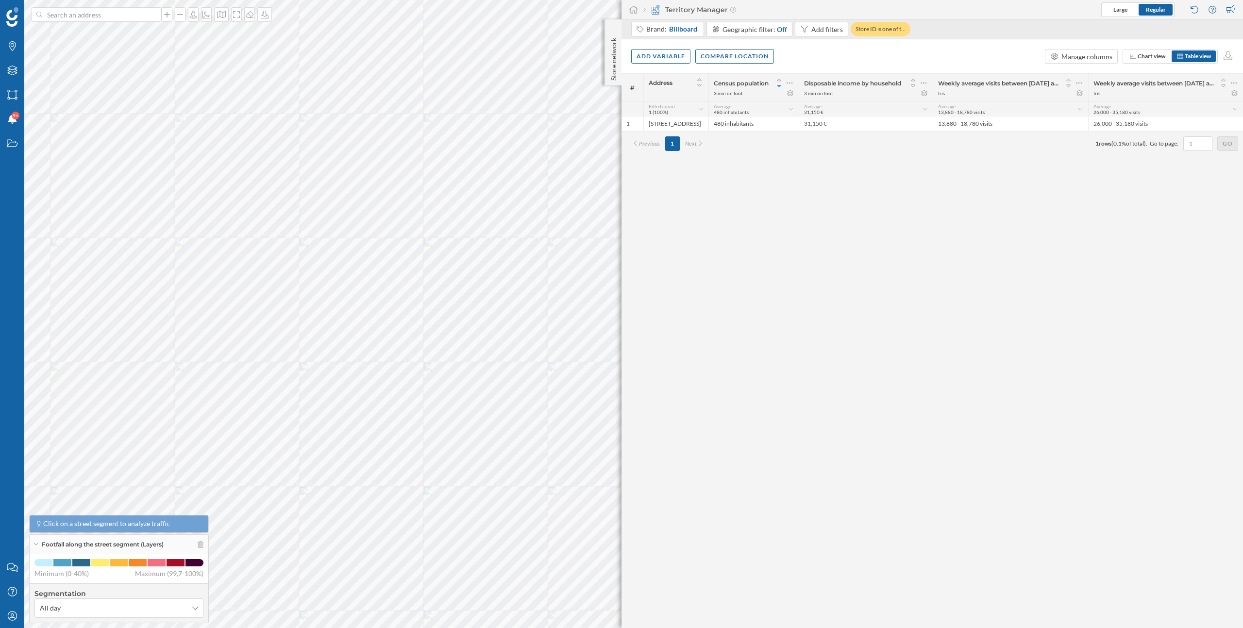
click at [939, 93] on div "Iris" at bounding box center [1010, 93] width 145 height 7
click at [939, 93] on div "Iris" at bounding box center [941, 93] width 7 height 7
drag, startPoint x: 936, startPoint y: 93, endPoint x: 957, endPoint y: 93, distance: 21.8
click at [957, 93] on div "Weekly average visits between 25/08/2025 and 31/08/2025 Iris" at bounding box center [1010, 88] width 155 height 28
click at [957, 93] on div "Iris" at bounding box center [1010, 93] width 145 height 7
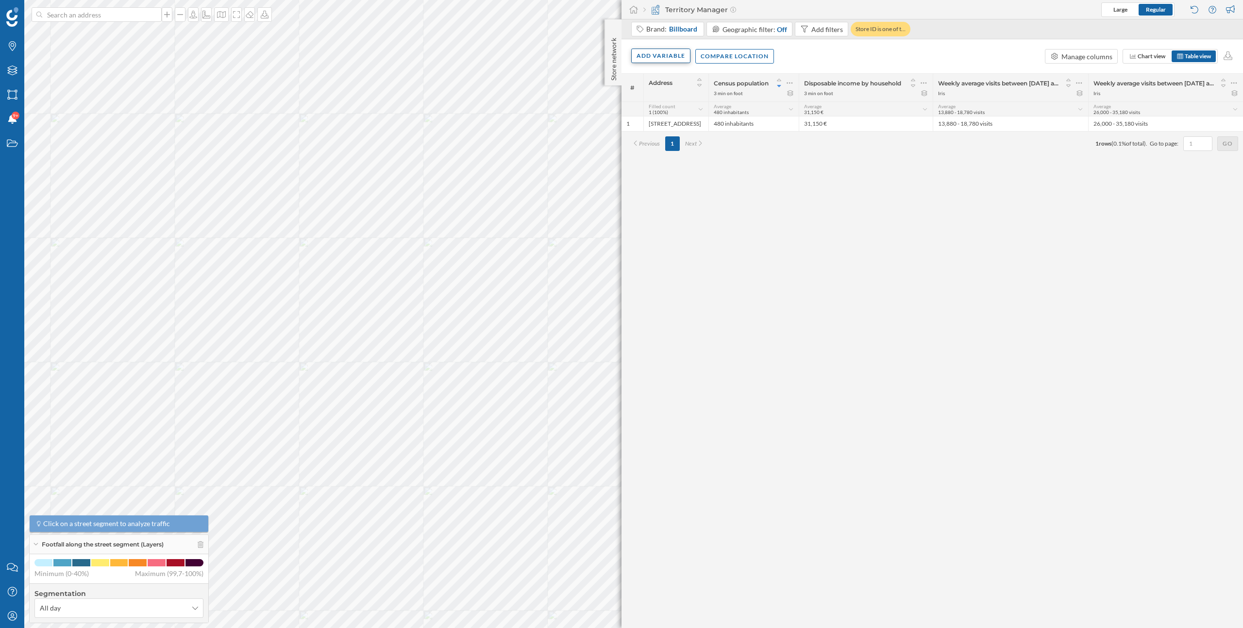
click at [679, 57] on div "Add variable" at bounding box center [660, 56] width 59 height 15
click at [674, 97] on div "External variables" at bounding box center [685, 96] width 97 height 10
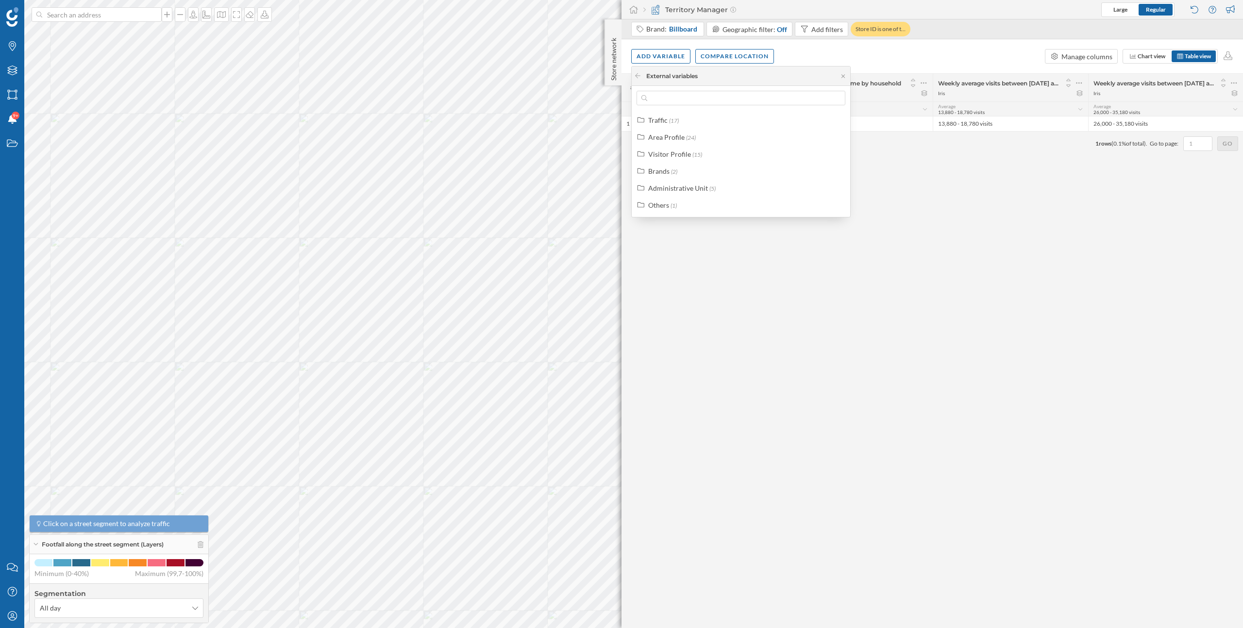
click at [678, 128] on div "Traffic (17) Area Profile (24) Visitor Profile (15) Brands (2) Administrative U…" at bounding box center [741, 163] width 218 height 100
click at [678, 122] on div "Traffic (17)" at bounding box center [745, 120] width 194 height 10
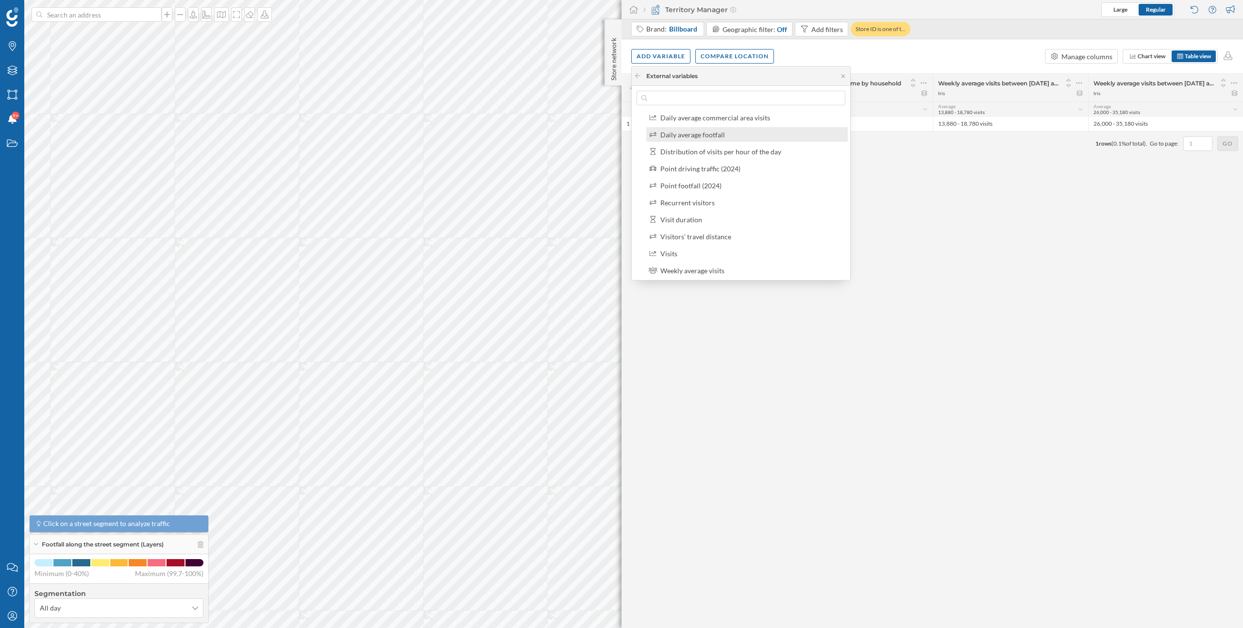
scroll to position [145, 0]
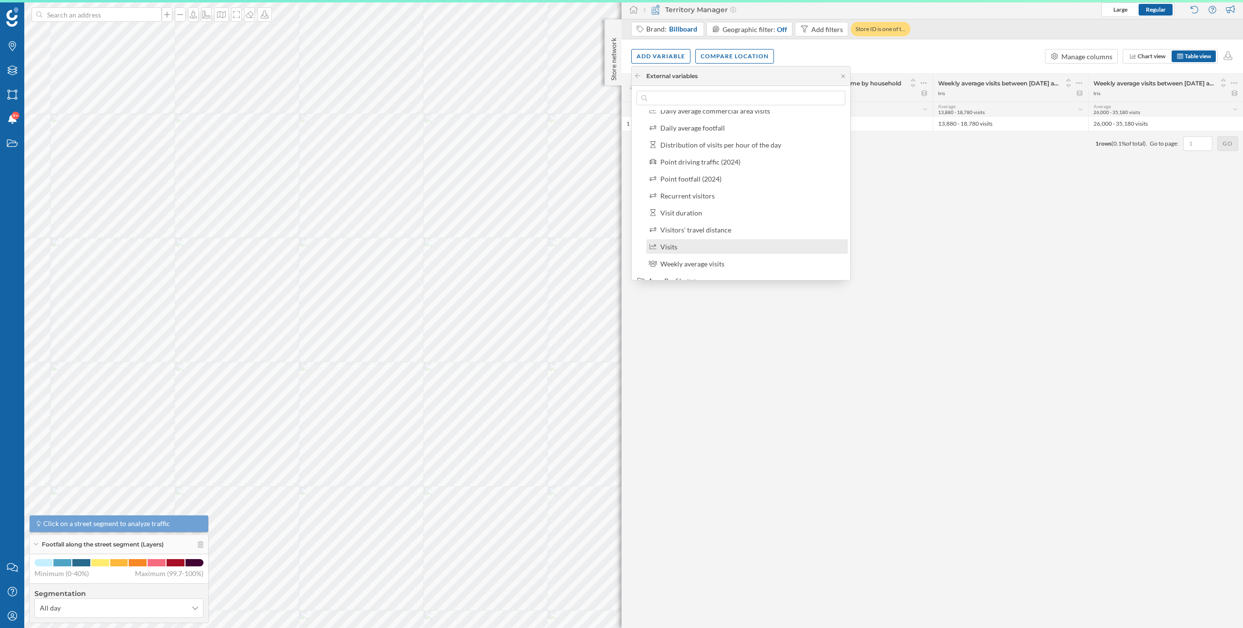
click at [692, 246] on div "Visits" at bounding box center [751, 247] width 182 height 10
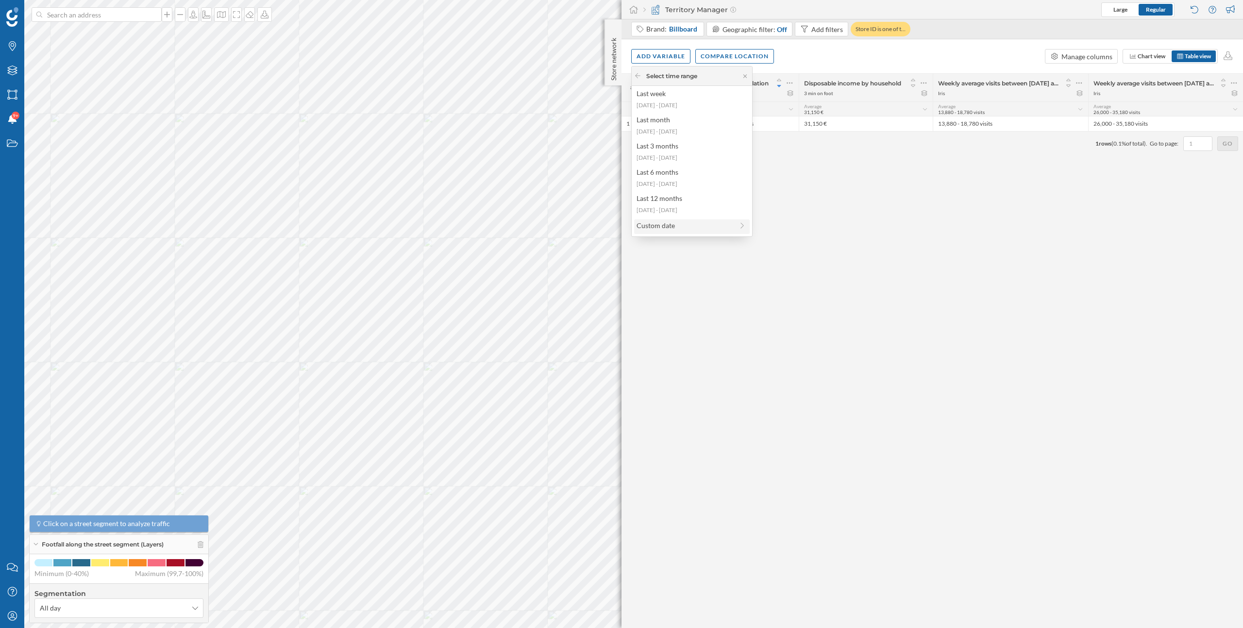
click at [712, 230] on div "Custom date" at bounding box center [685, 225] width 97 height 10
click at [664, 100] on div "1 week" at bounding box center [685, 96] width 97 height 10
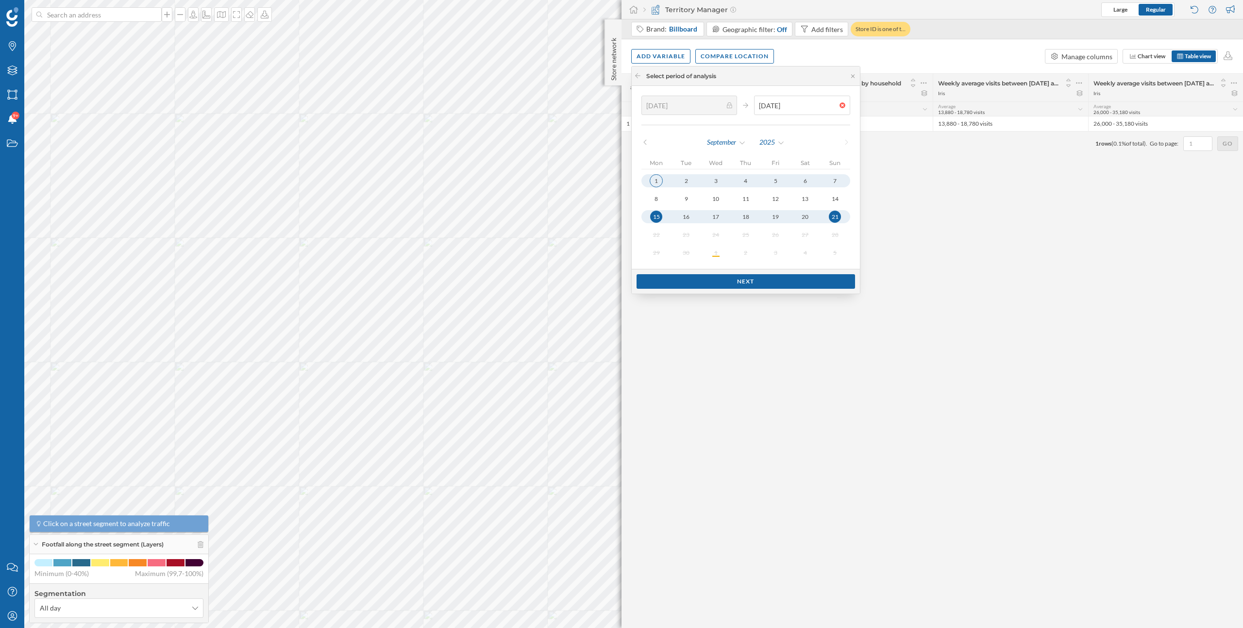
type input "01/09/2025"
type input "07/09/2025"
click at [666, 176] on button "1" at bounding box center [656, 180] width 30 height 13
click at [764, 289] on div "Next" at bounding box center [746, 281] width 228 height 25
click at [772, 281] on div "Next" at bounding box center [746, 281] width 218 height 15
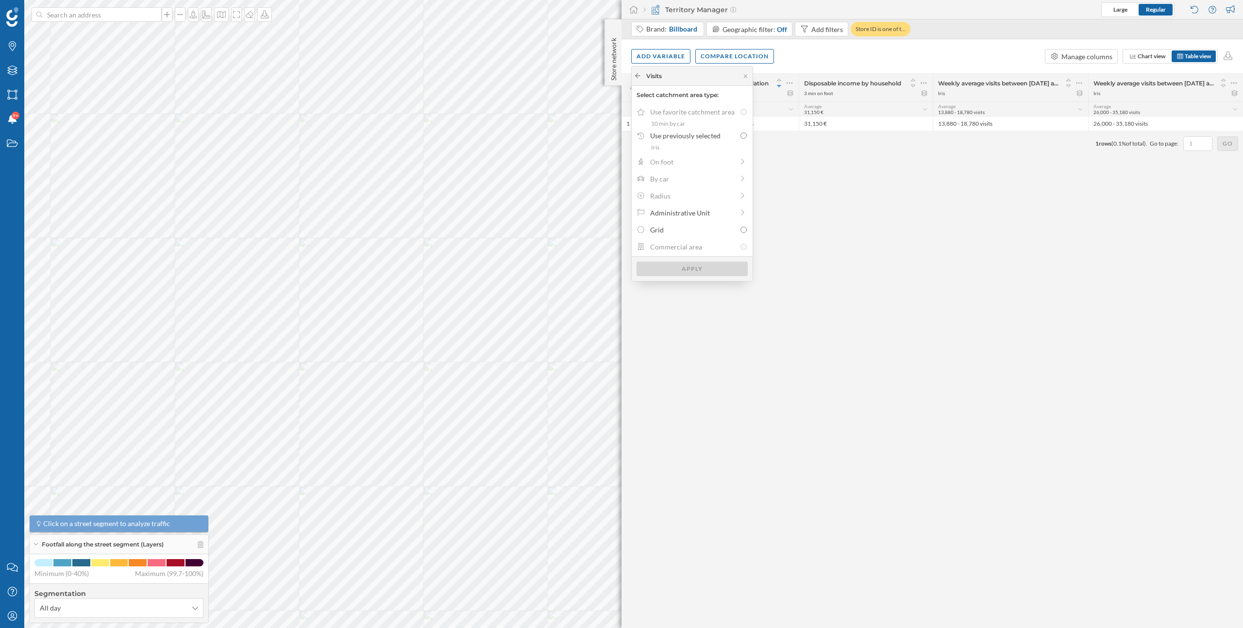
click at [636, 75] on icon at bounding box center [637, 75] width 5 height 5
click at [638, 76] on icon at bounding box center [637, 76] width 7 height 6
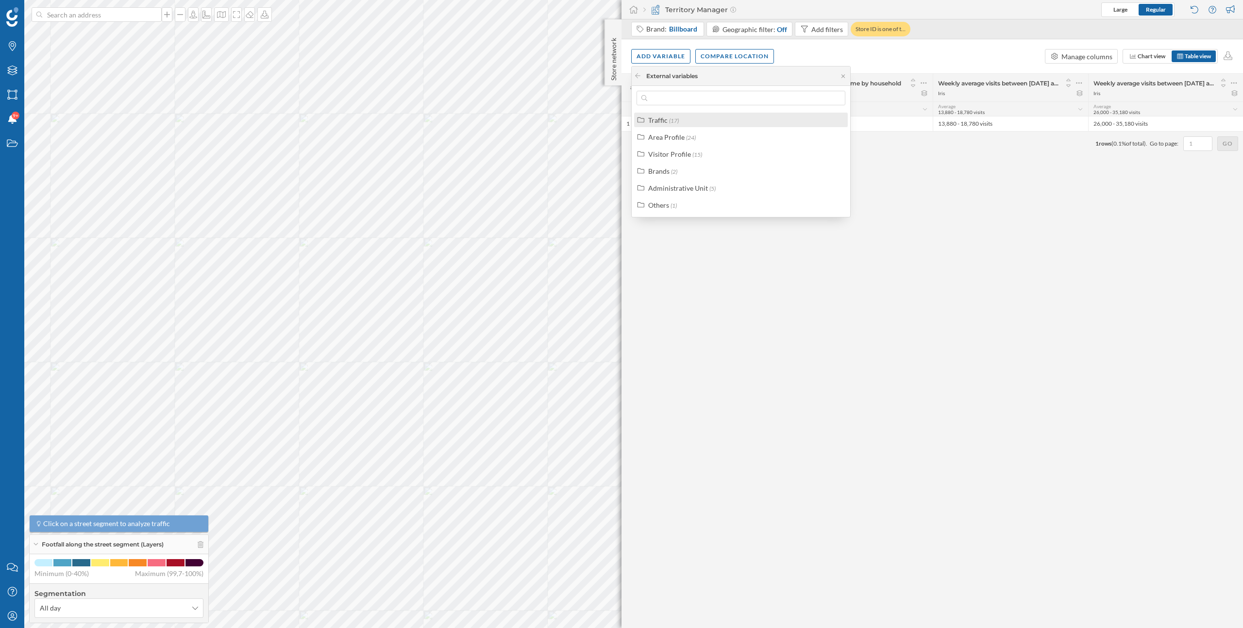
click at [661, 120] on div "Traffic" at bounding box center [657, 120] width 19 height 8
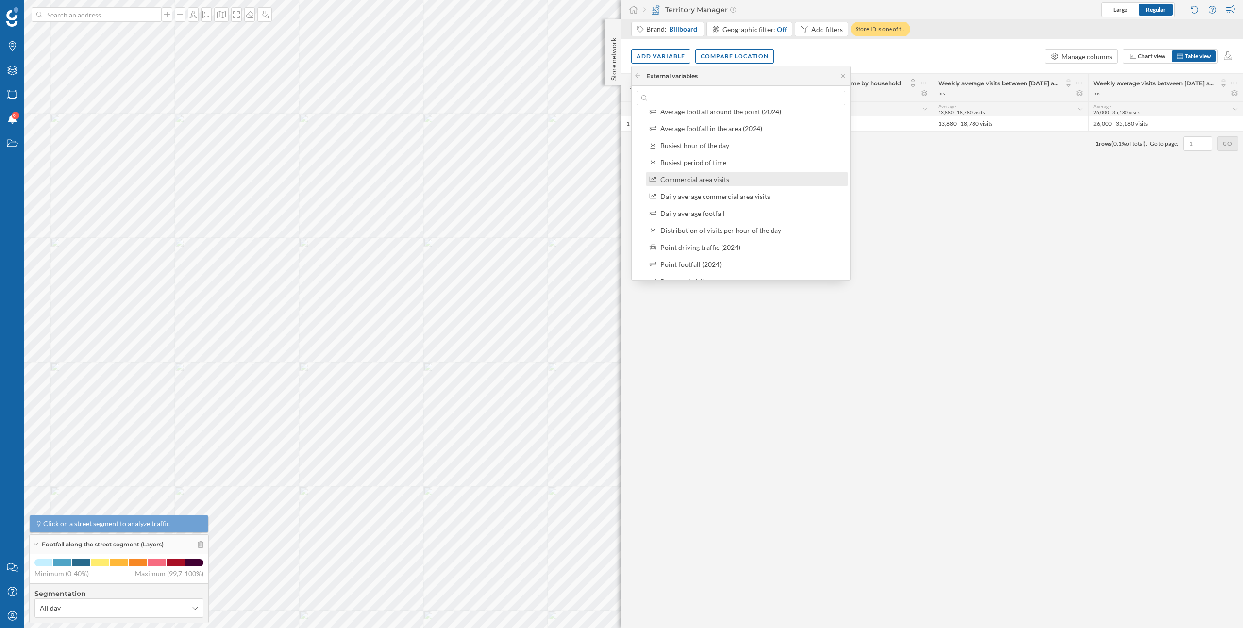
scroll to position [57, 0]
click at [708, 219] on div "Daily average footfall" at bounding box center [692, 216] width 65 height 8
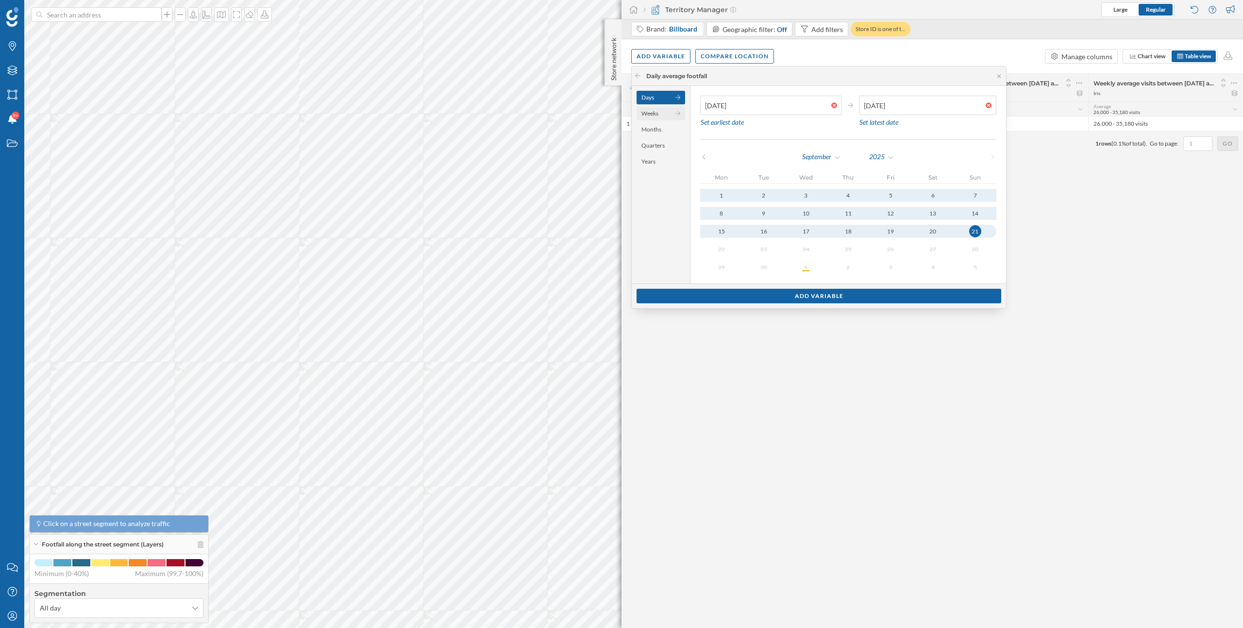
click at [649, 114] on div "Weeks" at bounding box center [661, 114] width 49 height 14
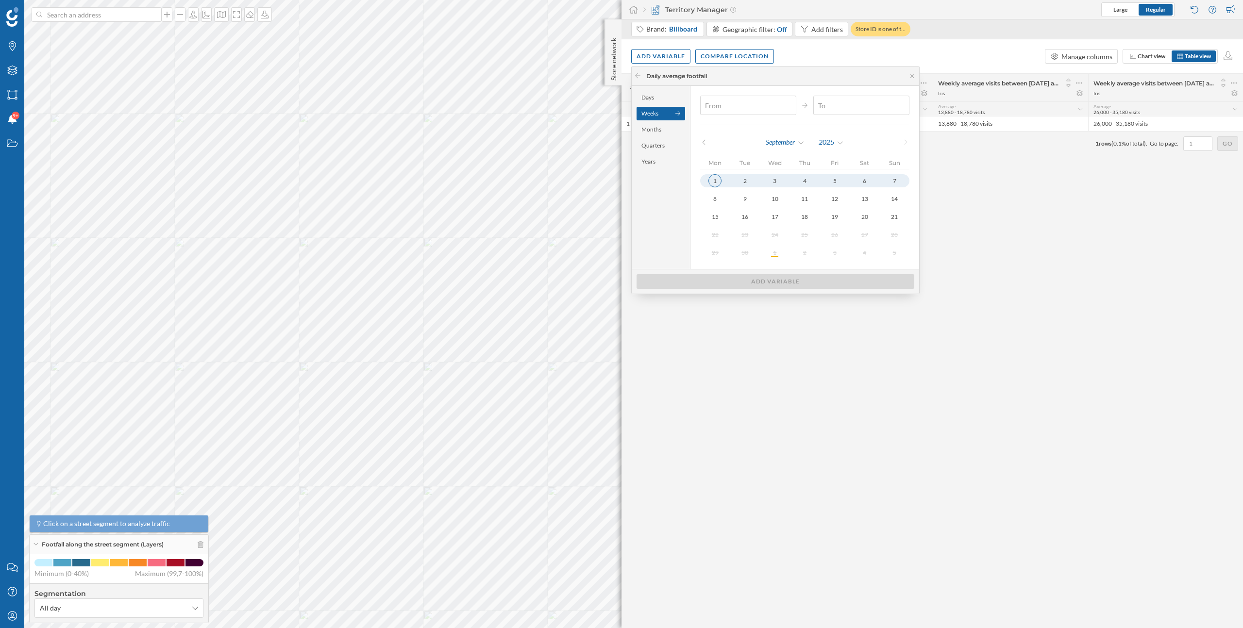
type input "01/09/2025"
click at [716, 180] on div "1" at bounding box center [714, 180] width 13 height 13
type input "07/09/2025"
click at [889, 178] on div "7" at bounding box center [895, 181] width 12 height 12
click at [795, 288] on div "Add variable" at bounding box center [775, 281] width 58 height 15
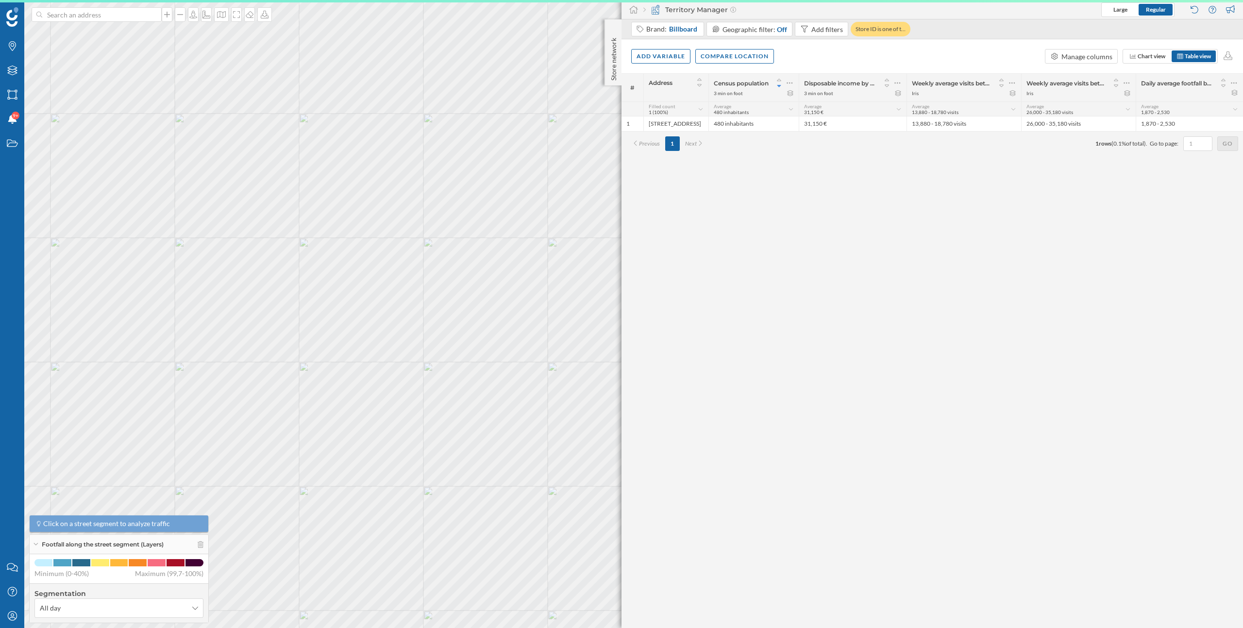
scroll to position [0, 0]
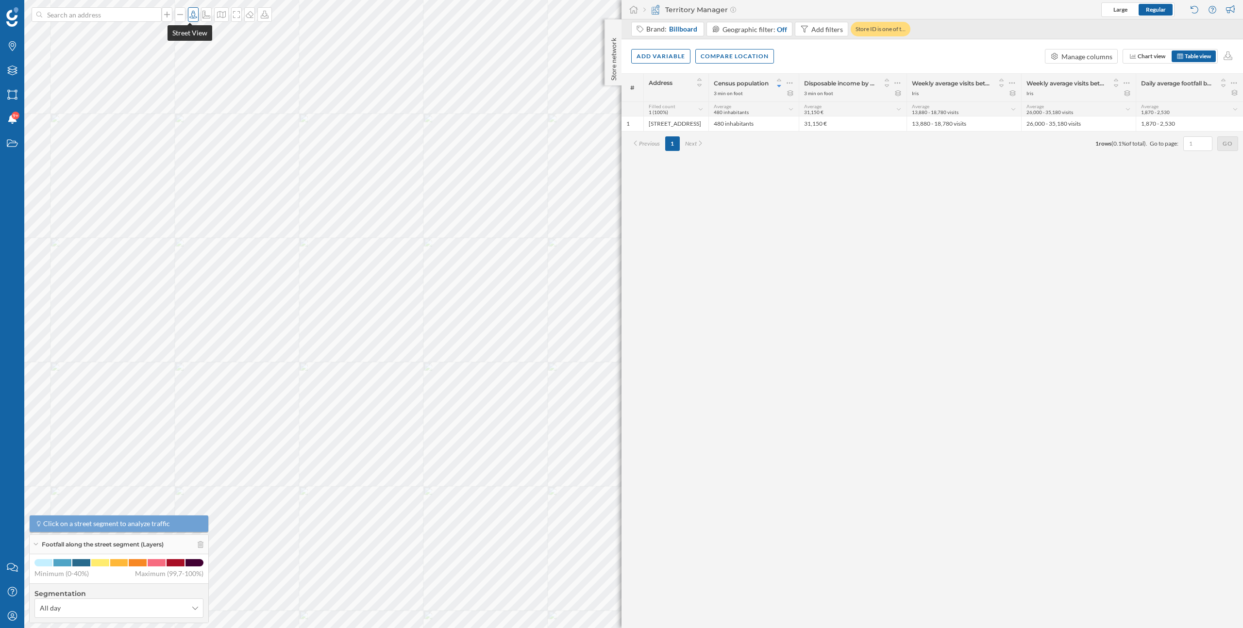
click at [188, 18] on div at bounding box center [193, 14] width 11 height 15
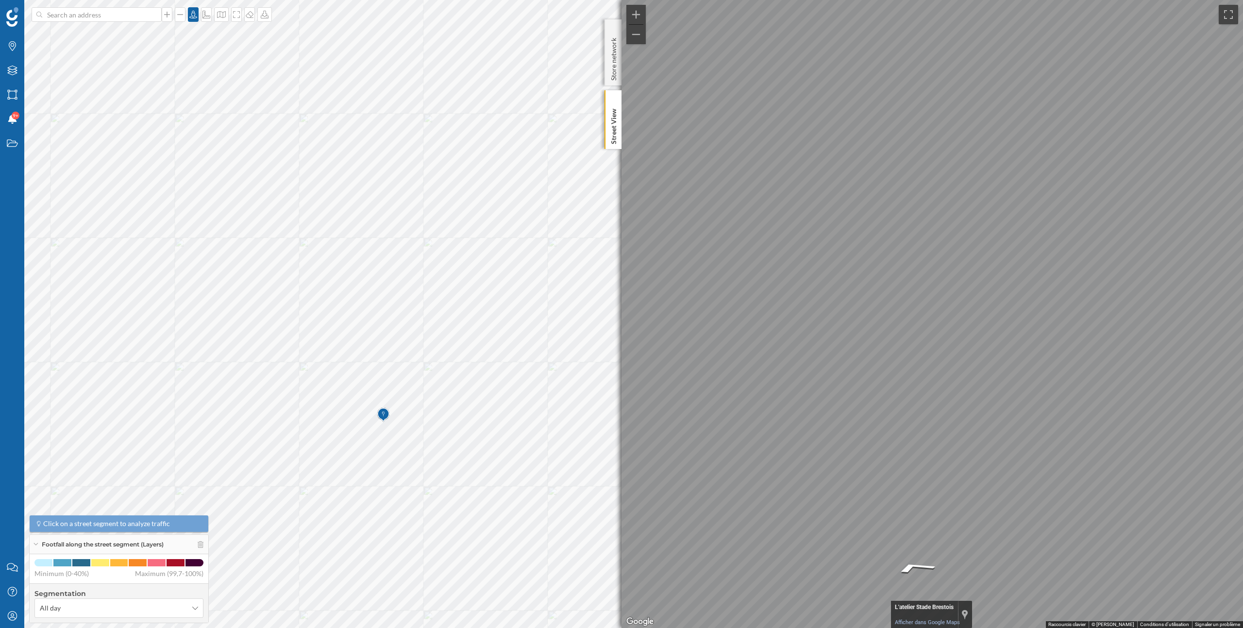
click at [143, 577] on span "Maximum (99,7-100%)" at bounding box center [169, 574] width 68 height 10
click at [190, 16] on icon at bounding box center [193, 15] width 10 height 8
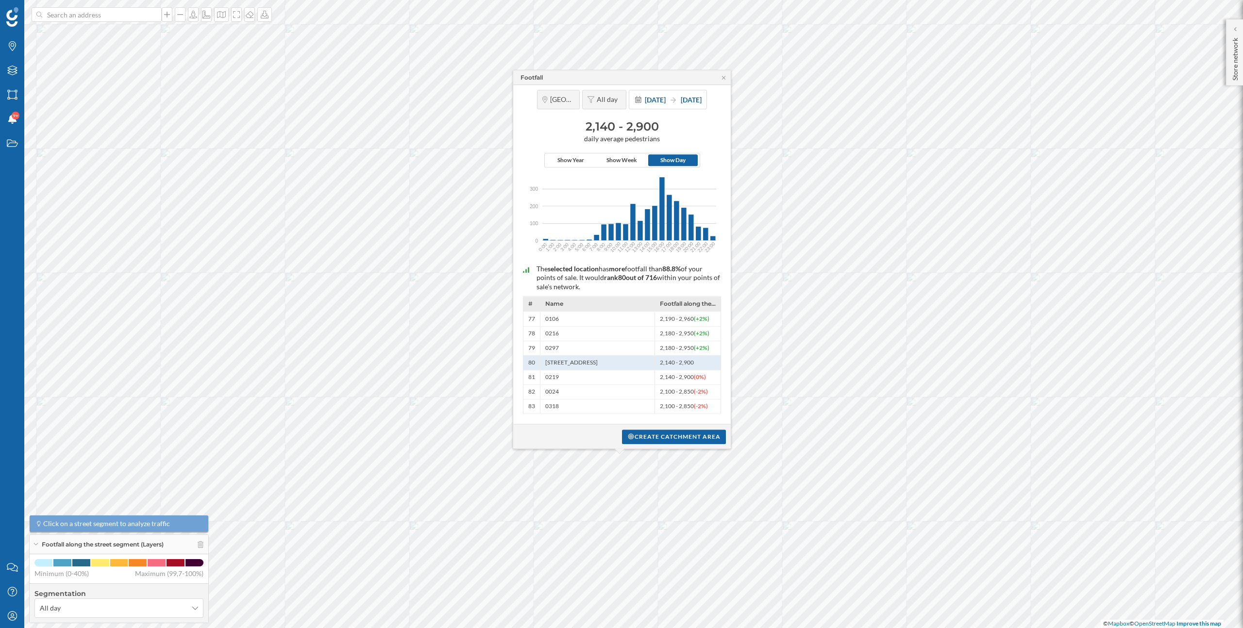
drag, startPoint x: 582, startPoint y: 125, endPoint x: 683, endPoint y: 125, distance: 101.5
click at [683, 125] on h3 "2,140 - 2,900" at bounding box center [622, 127] width 208 height 16
click at [1235, 27] on icon at bounding box center [1234, 29] width 3 height 5
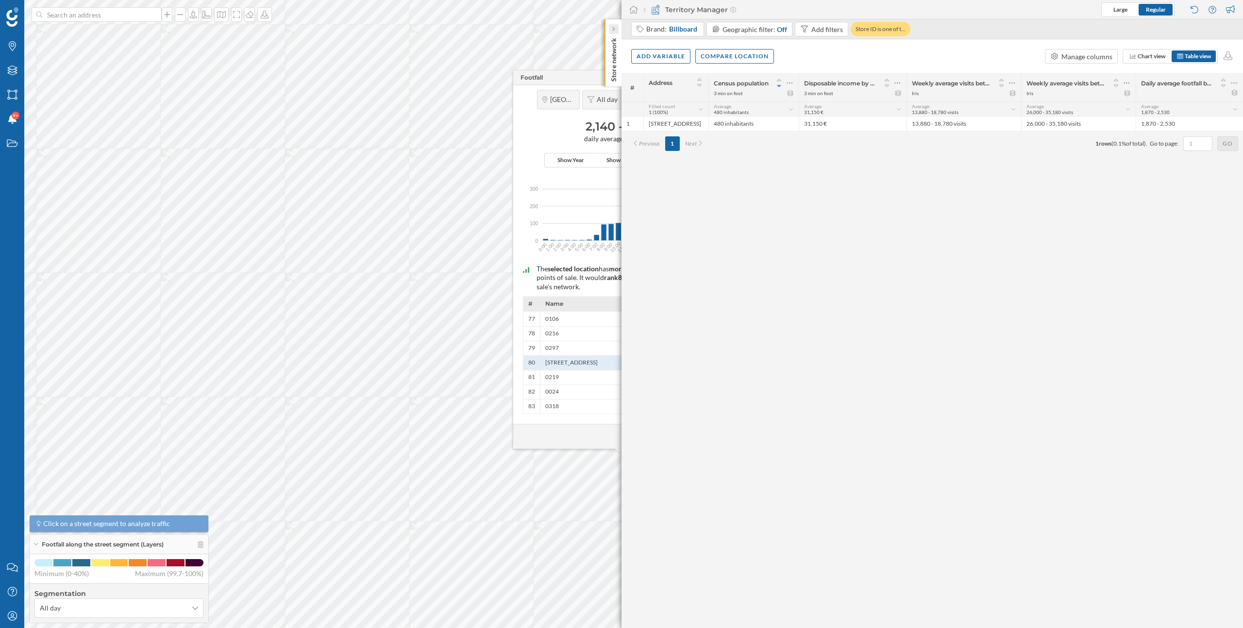
click at [615, 30] on icon at bounding box center [613, 29] width 3 height 5
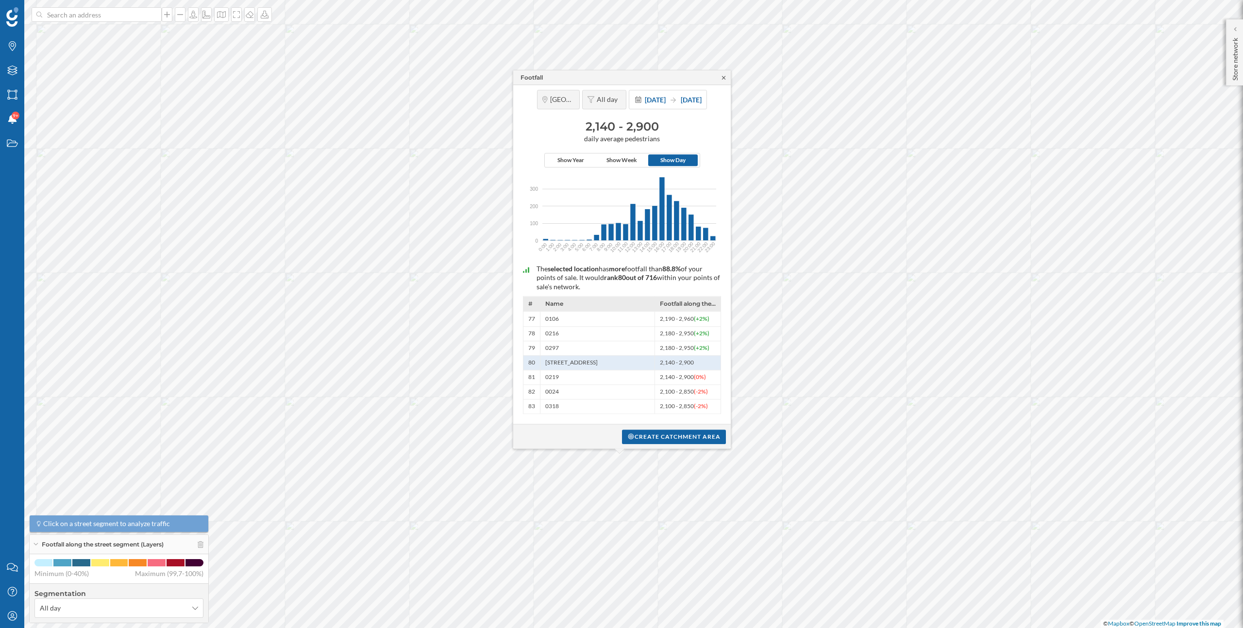
click at [725, 77] on icon at bounding box center [723, 78] width 7 height 6
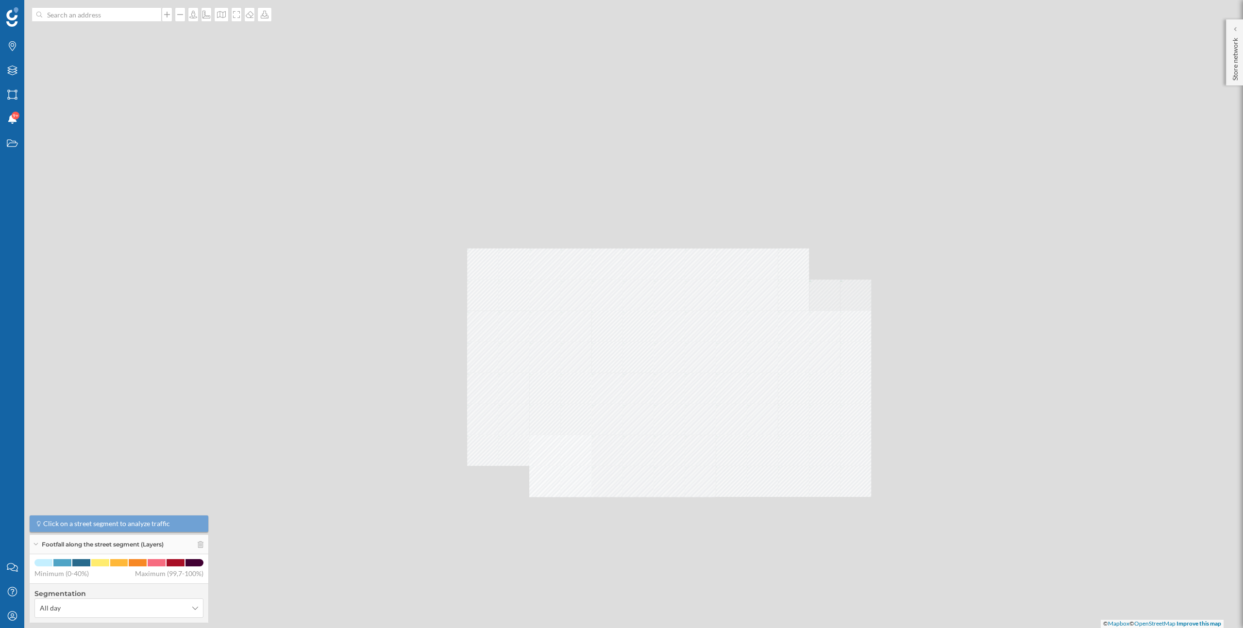
click at [679, 484] on div "© Mapbox © OpenStreetMap Improve this map" at bounding box center [621, 314] width 1243 height 628
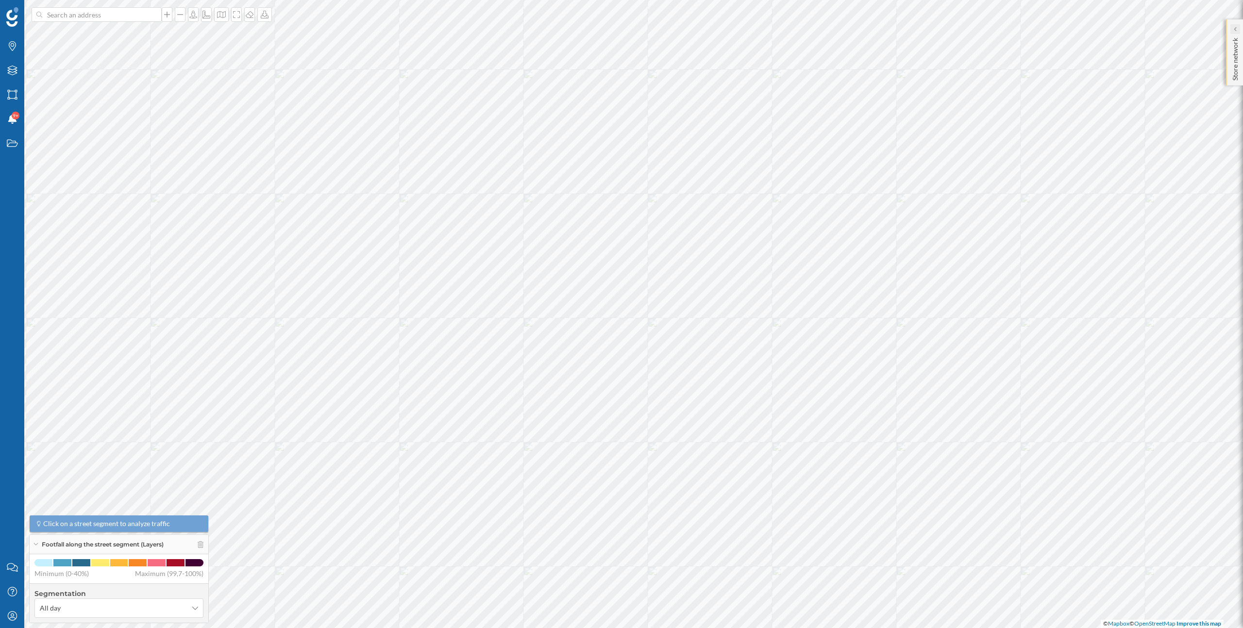
click at [1236, 27] on icon at bounding box center [1235, 29] width 2 height 4
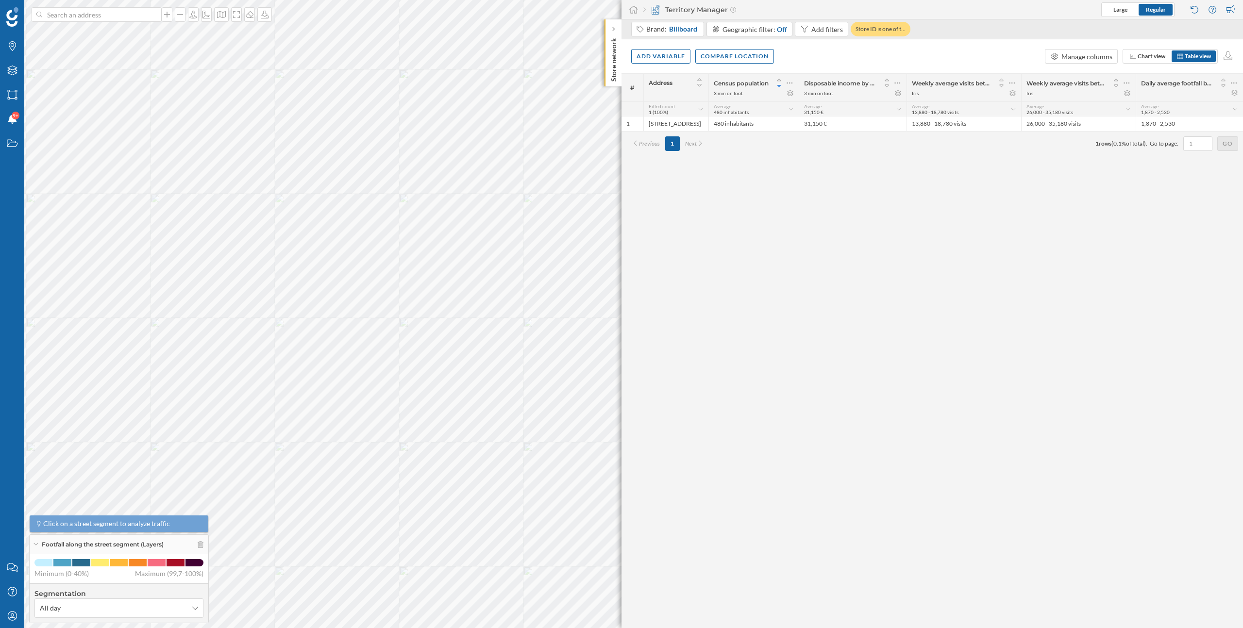
click at [865, 282] on div "# Address Census population 3 min on foot Disposable income by household 3 min …" at bounding box center [931, 350] width 621 height 555
click at [605, 103] on div "Performance Tracker" at bounding box center [591, 104] width 85 height 10
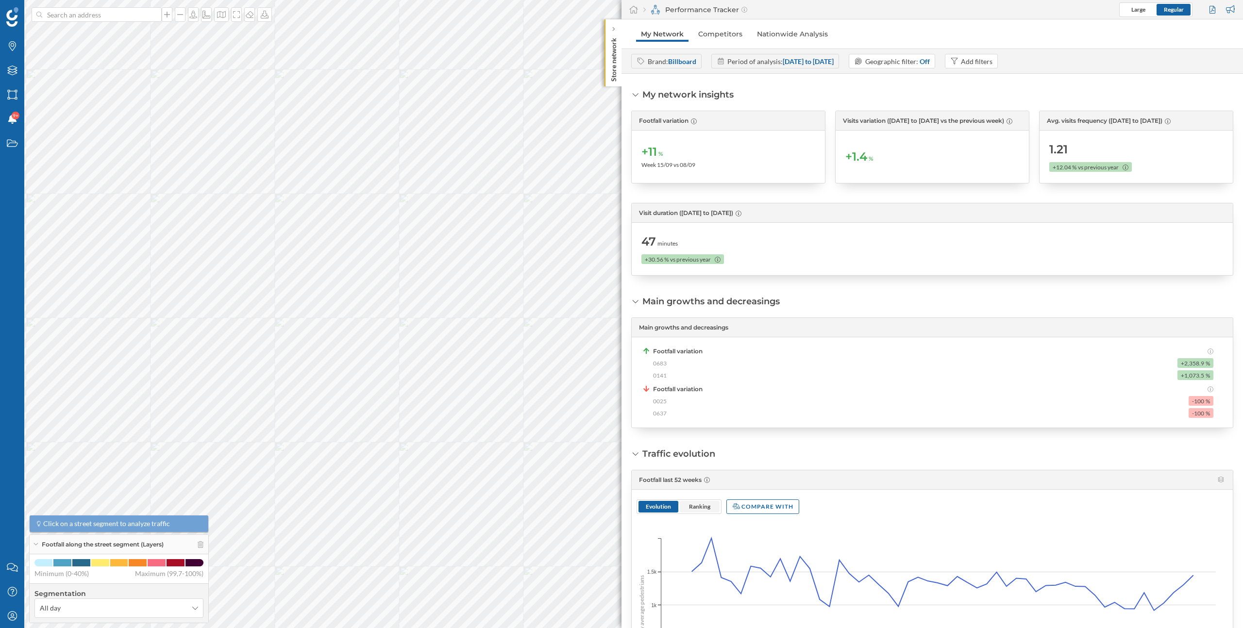
click at [702, 505] on span "Ranking" at bounding box center [699, 506] width 21 height 7
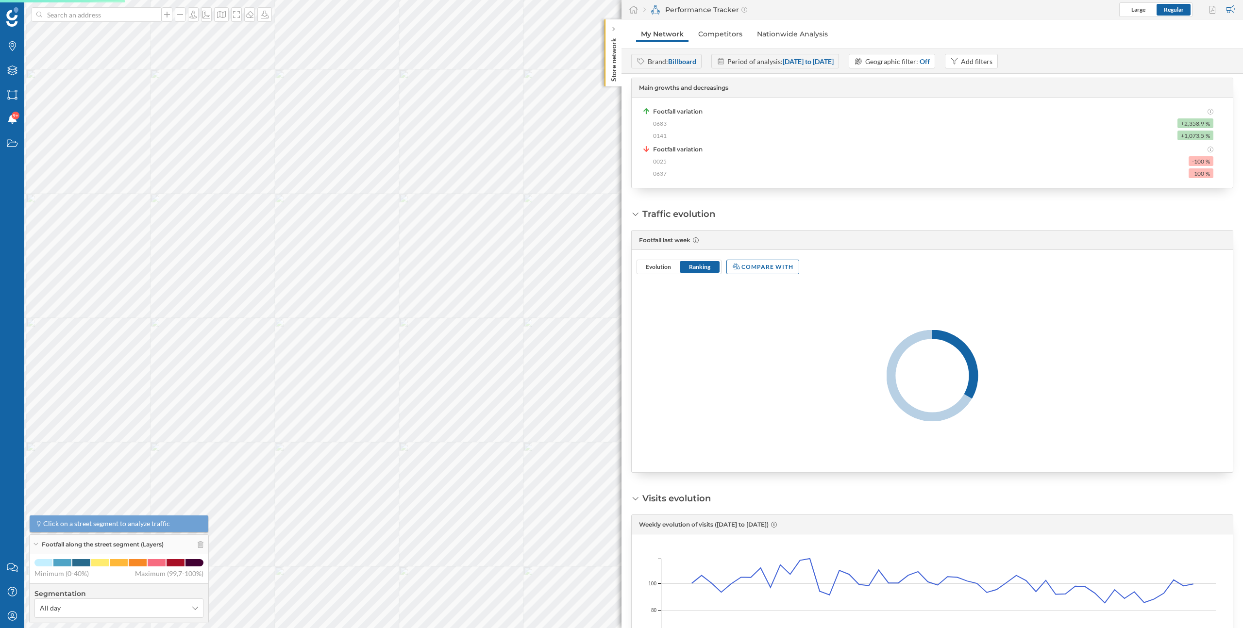
scroll to position [230, 0]
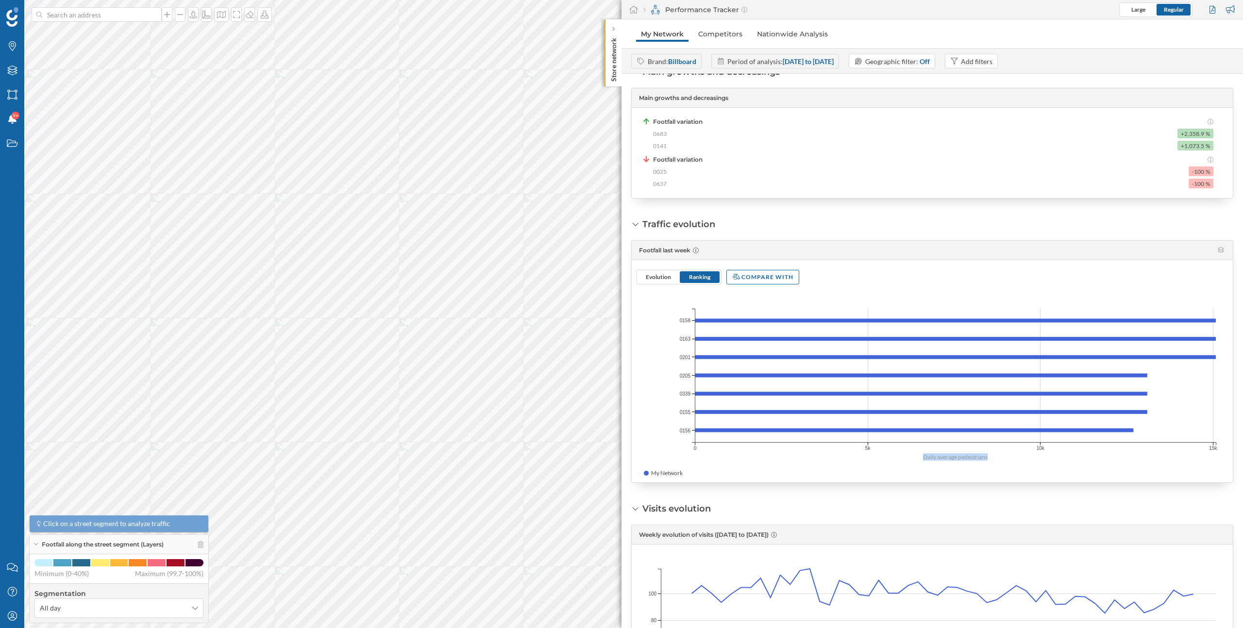
drag, startPoint x: 922, startPoint y: 461, endPoint x: 993, endPoint y: 461, distance: 71.4
click at [993, 461] on icon "Daily average pedestrians 0 5k 10k 15k 0158 0158 0163 0163 0201 0201 0205 0205 …" at bounding box center [932, 378] width 601 height 168
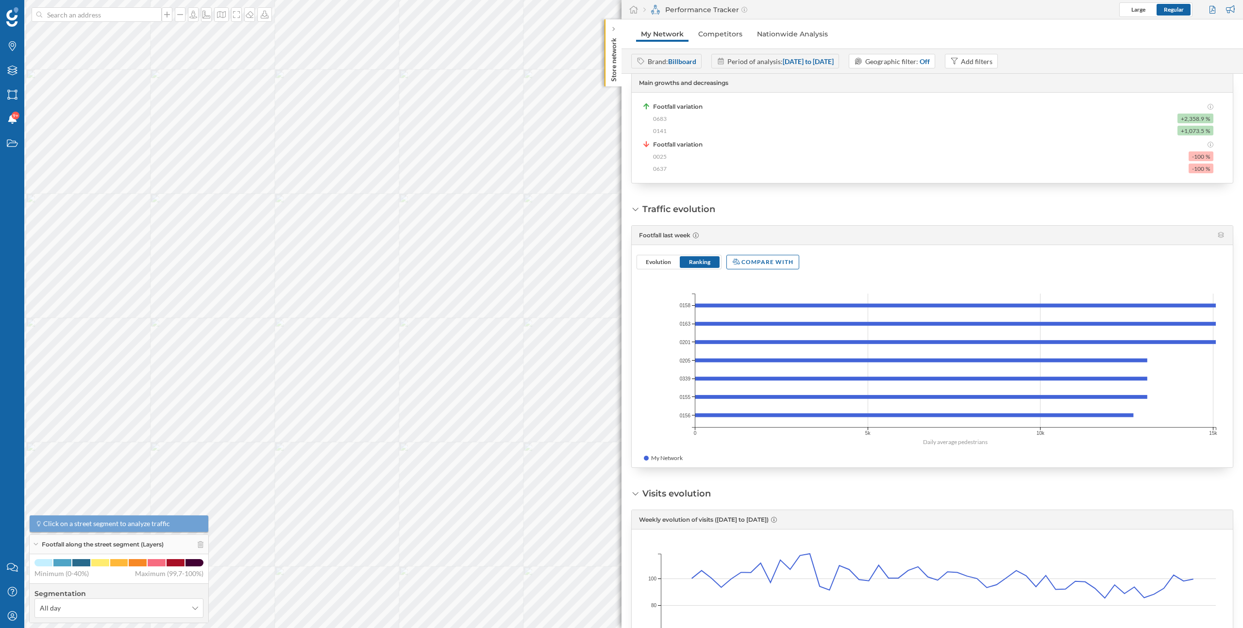
scroll to position [0, 0]
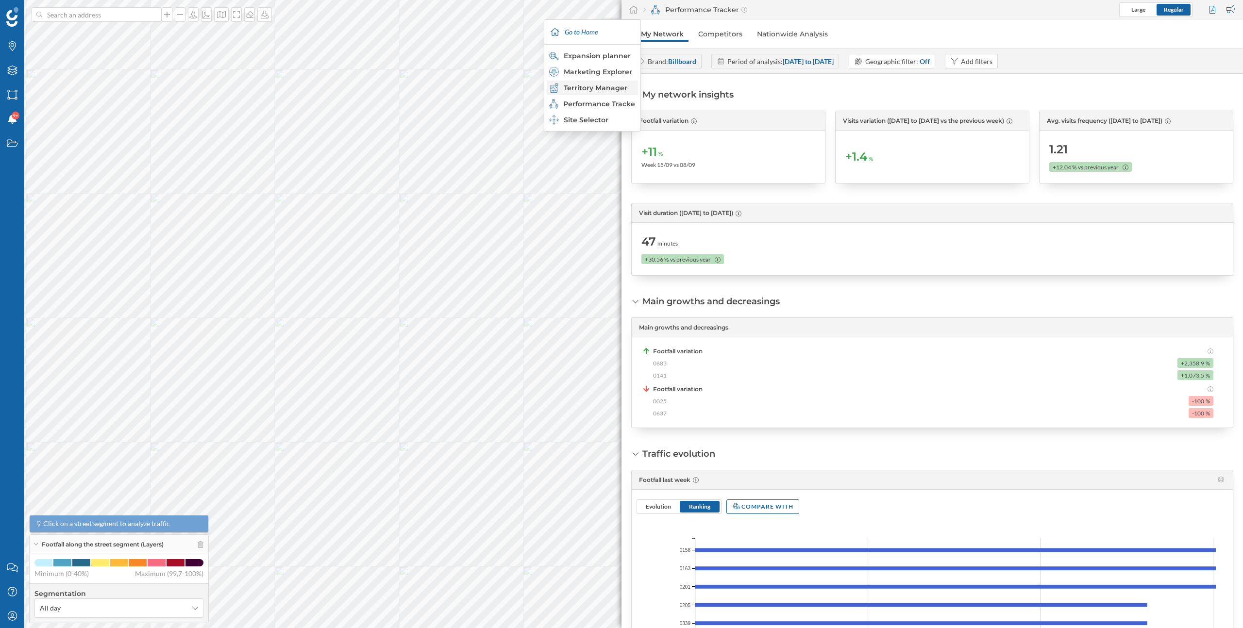
click at [601, 85] on div "Territory Manager" at bounding box center [591, 88] width 85 height 10
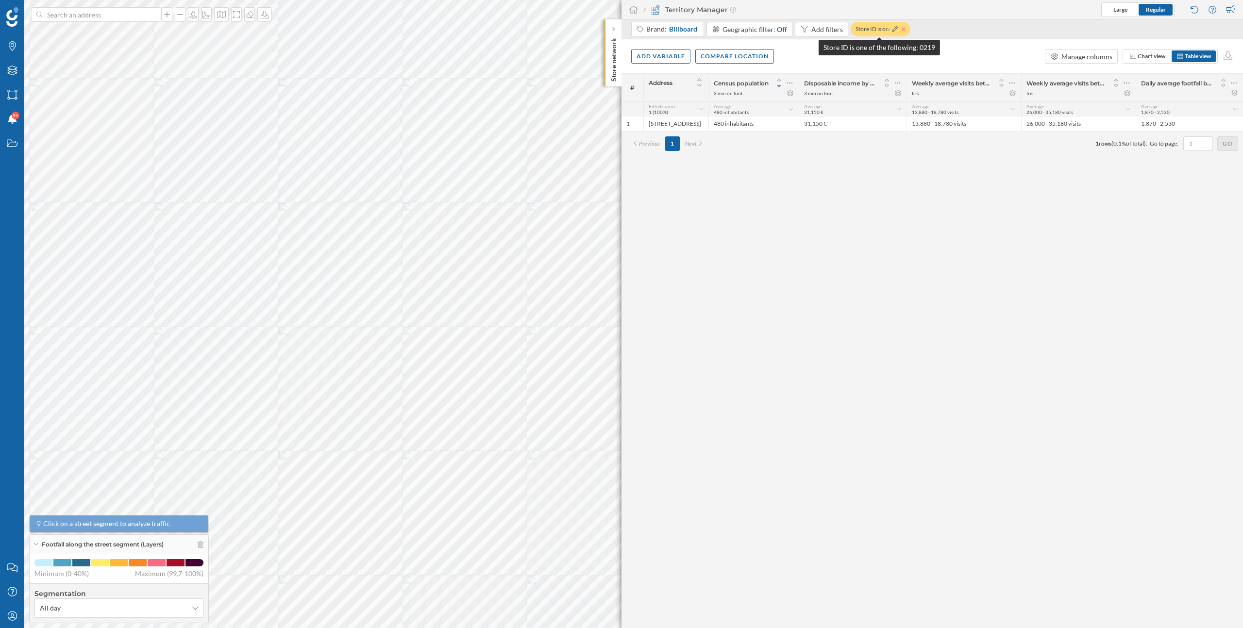
click at [902, 28] on icon at bounding box center [903, 28] width 3 height 3
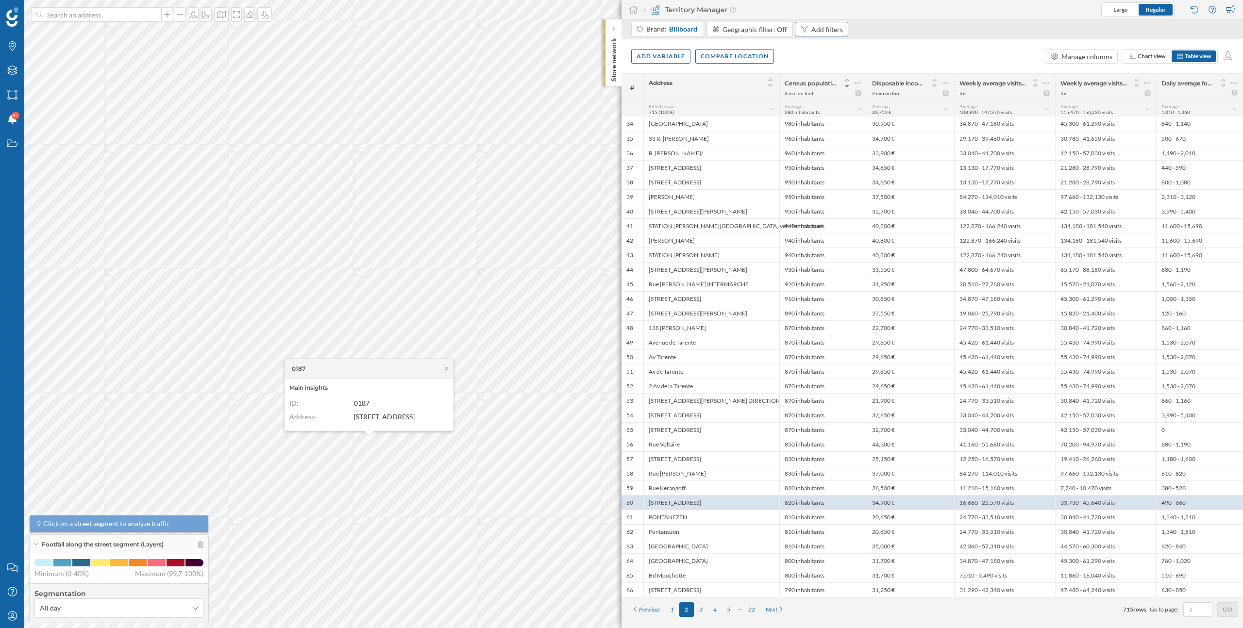
click at [833, 32] on div "Add filters" at bounding box center [827, 29] width 32 height 10
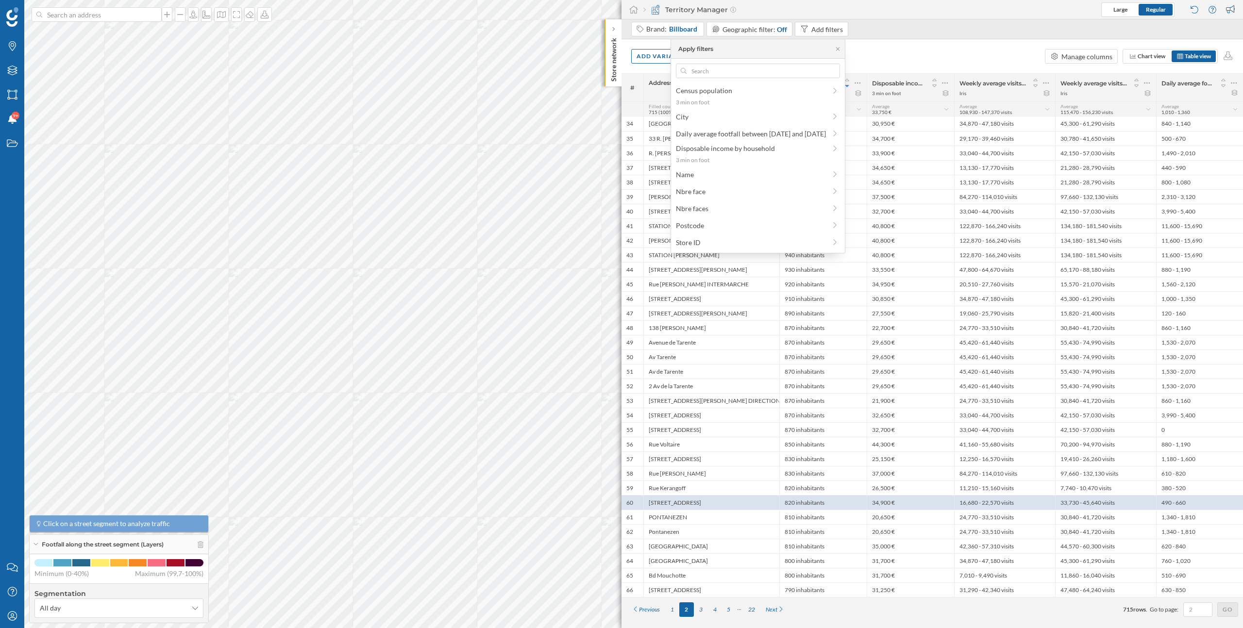
click at [907, 44] on div "Add variable Compare location Manage columns Chart view Table view" at bounding box center [931, 56] width 621 height 34
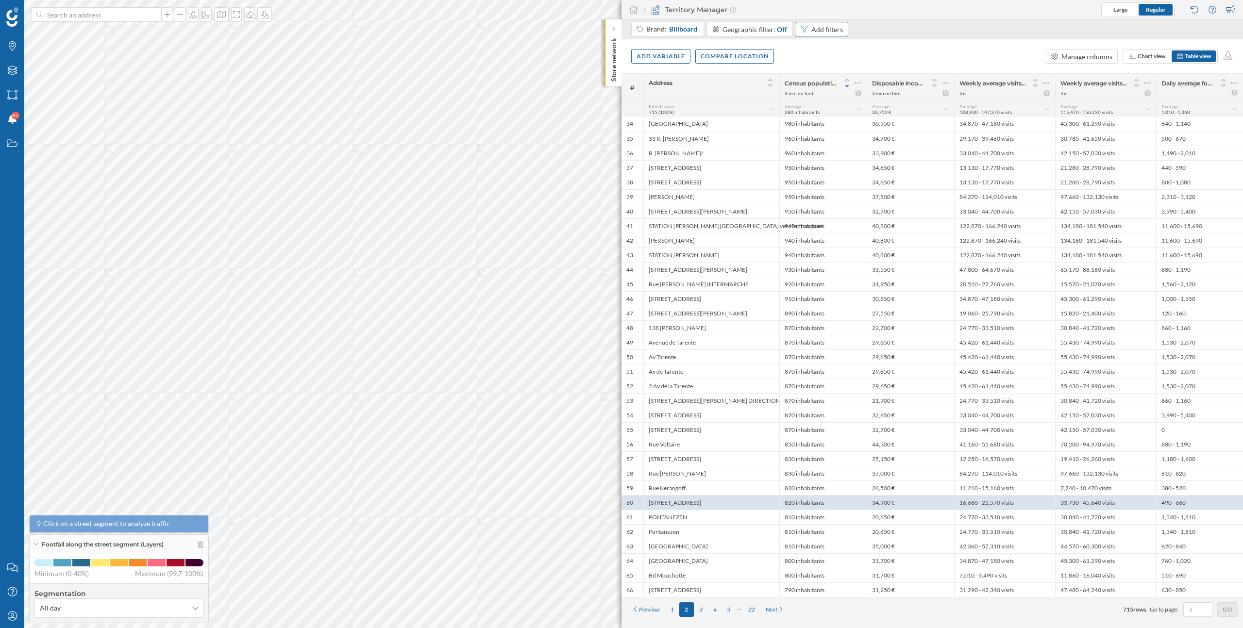
click at [815, 25] on div "Add filters" at bounding box center [827, 29] width 32 height 10
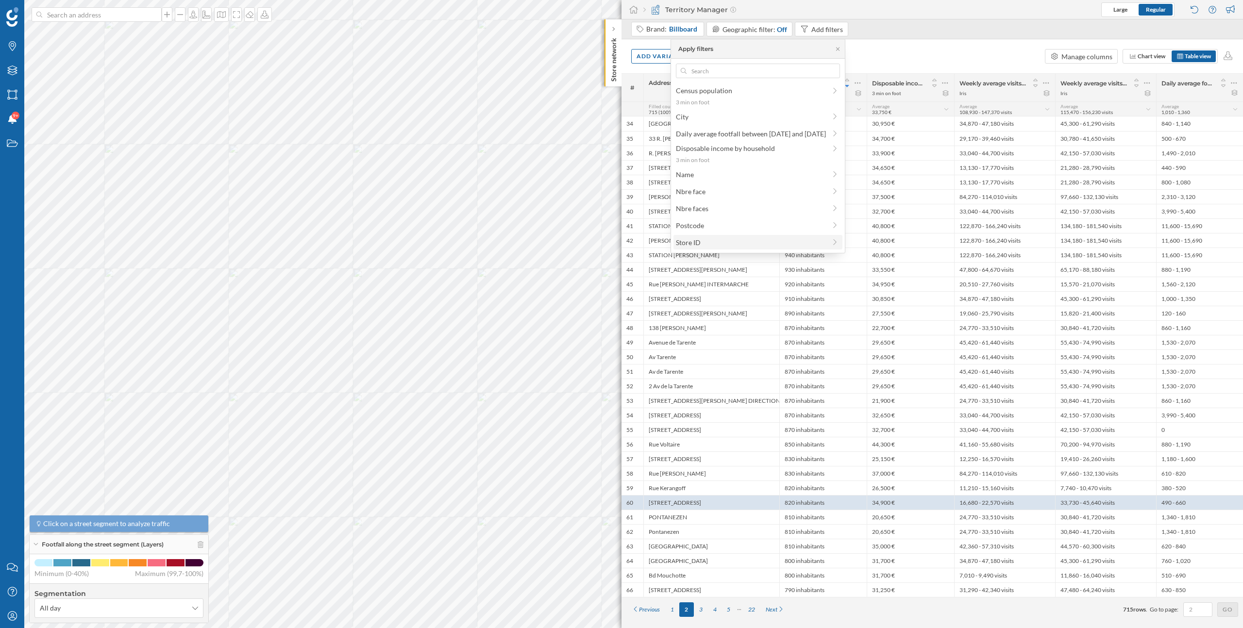
click at [735, 237] on span "Store ID" at bounding box center [751, 242] width 150 height 10
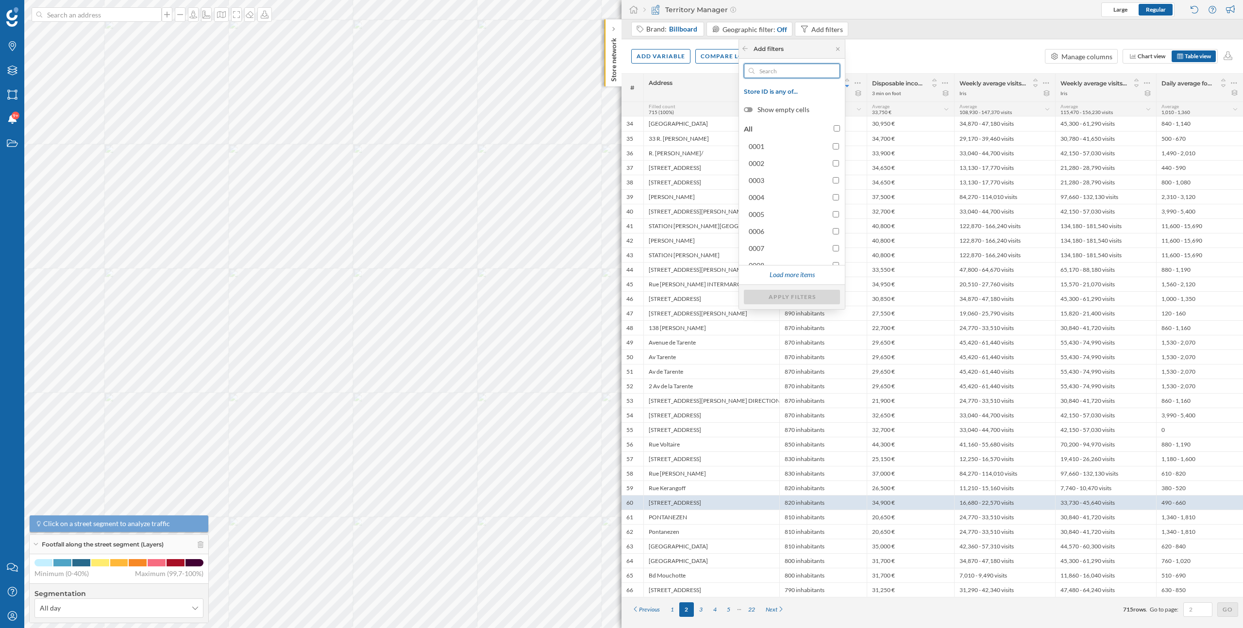
click at [794, 75] on input "text" at bounding box center [792, 71] width 75 height 15
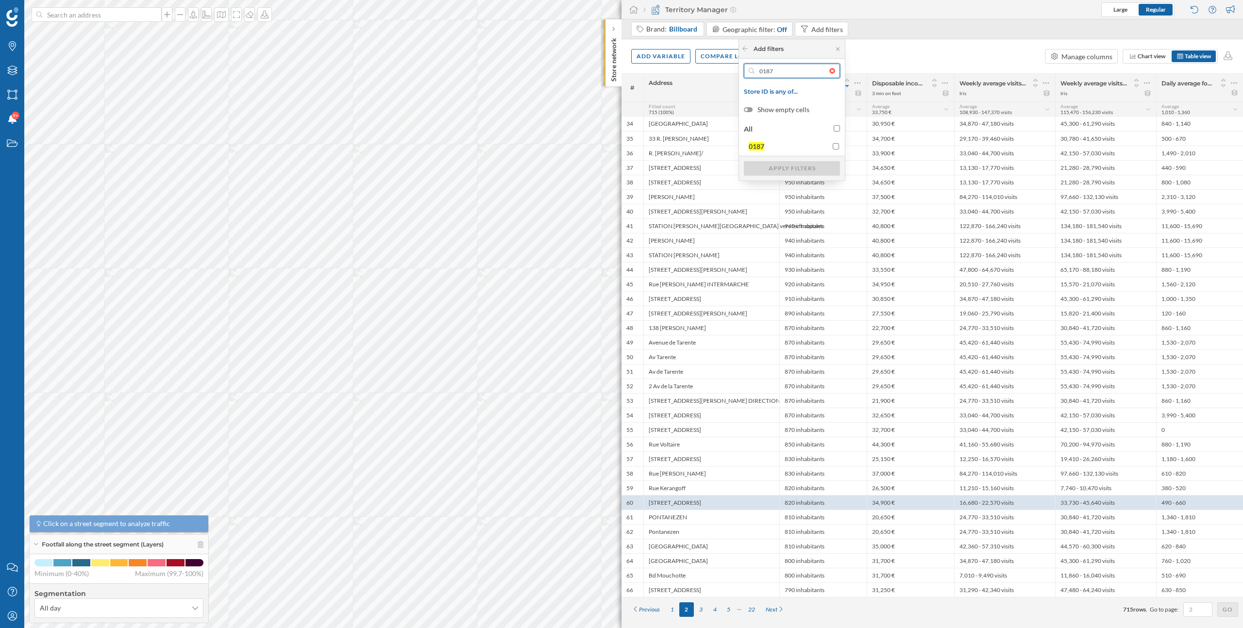
type input "0187"
click at [836, 151] on div at bounding box center [836, 146] width 6 height 10
click at [836, 150] on input "0187" at bounding box center [836, 146] width 6 height 6
checkbox input "true"
click at [820, 174] on div "Apply filters" at bounding box center [792, 168] width 96 height 15
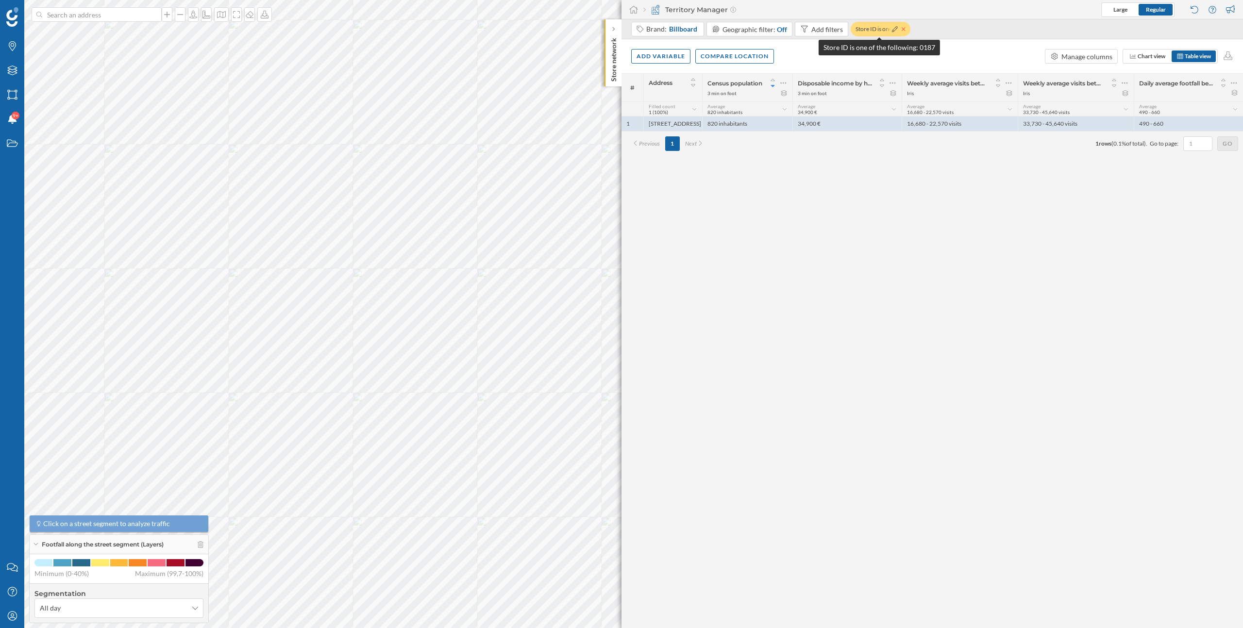
click at [902, 30] on icon at bounding box center [904, 29] width 4 height 6
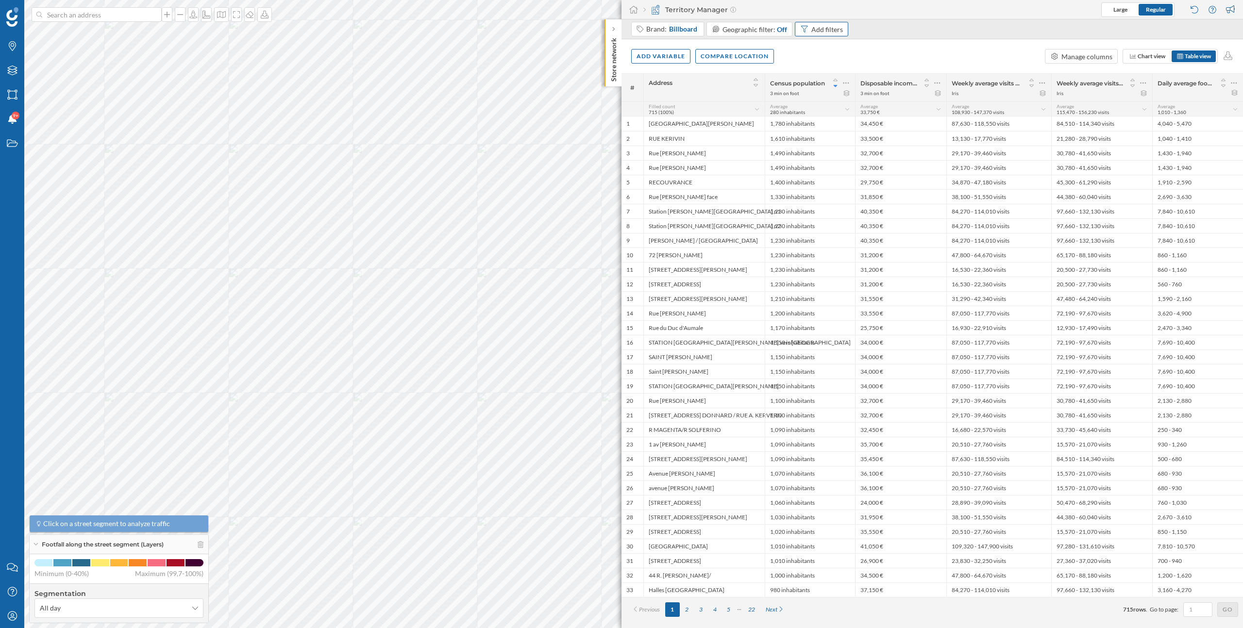
click at [806, 30] on div "Add filters" at bounding box center [821, 29] width 53 height 15
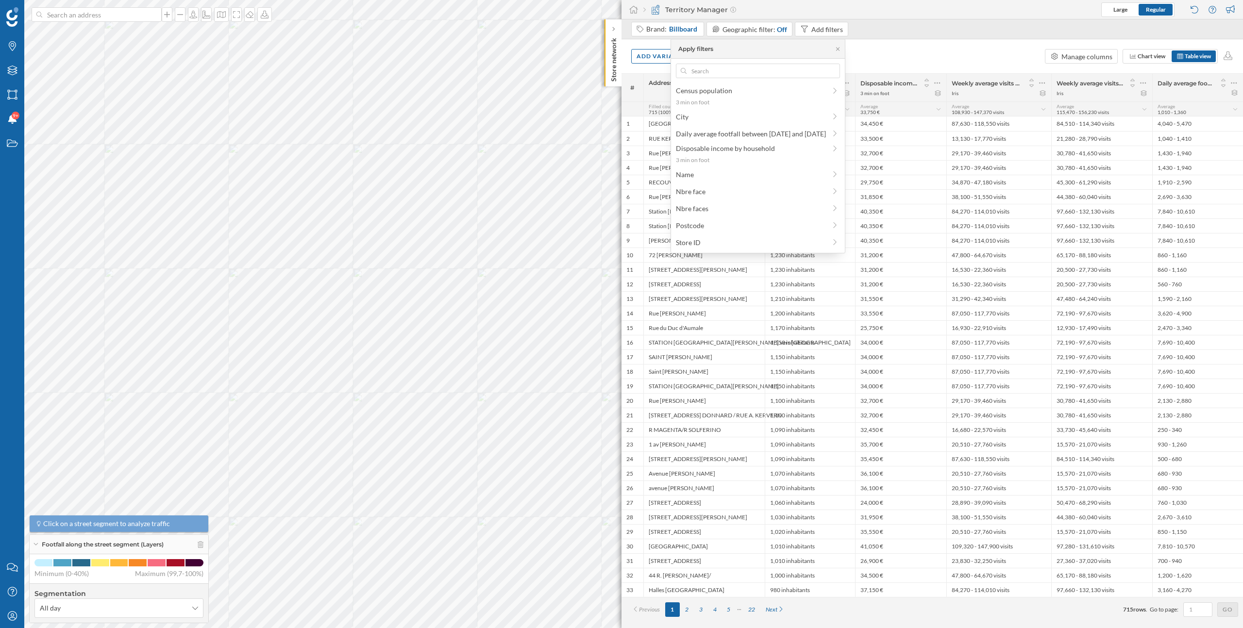
click at [927, 58] on div "Add variable Compare location Manage columns Chart view Table view" at bounding box center [931, 56] width 621 height 34
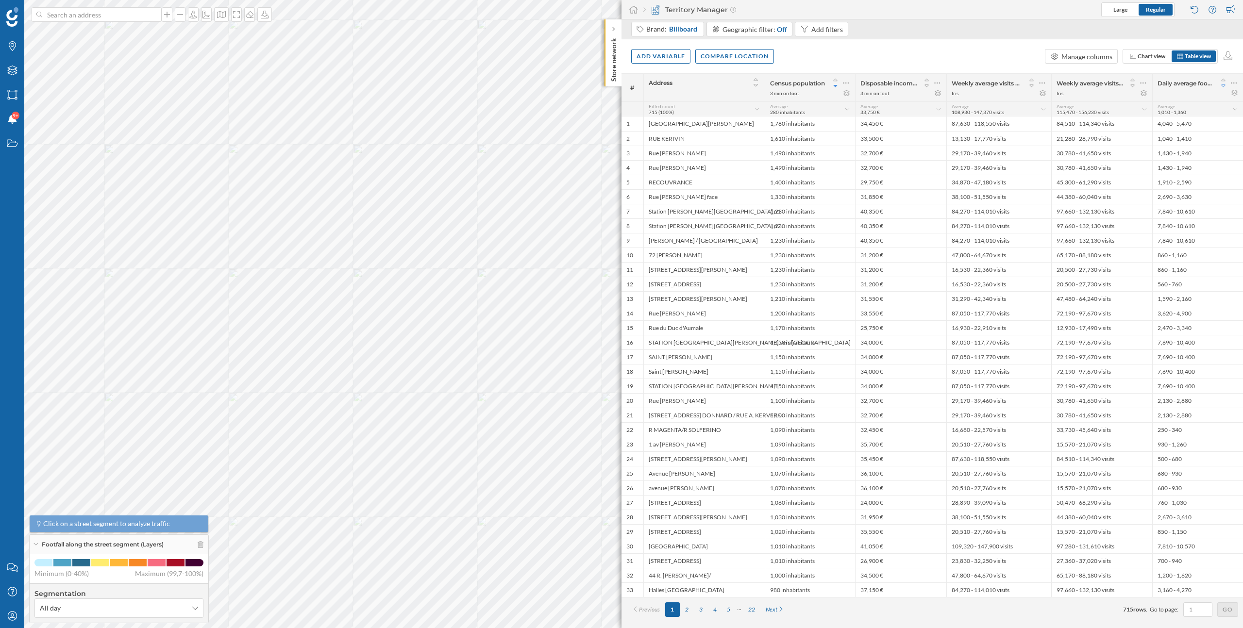
click at [1225, 86] on icon at bounding box center [1223, 86] width 9 height 7
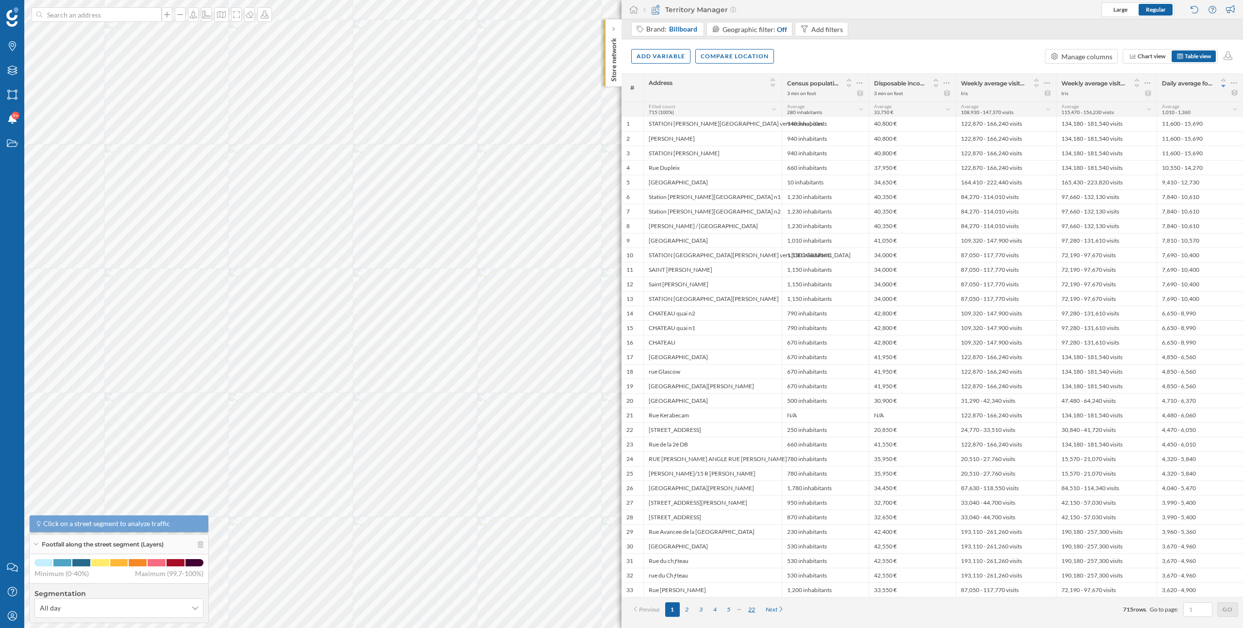
click at [753, 607] on div "22" at bounding box center [751, 610] width 17 height 15
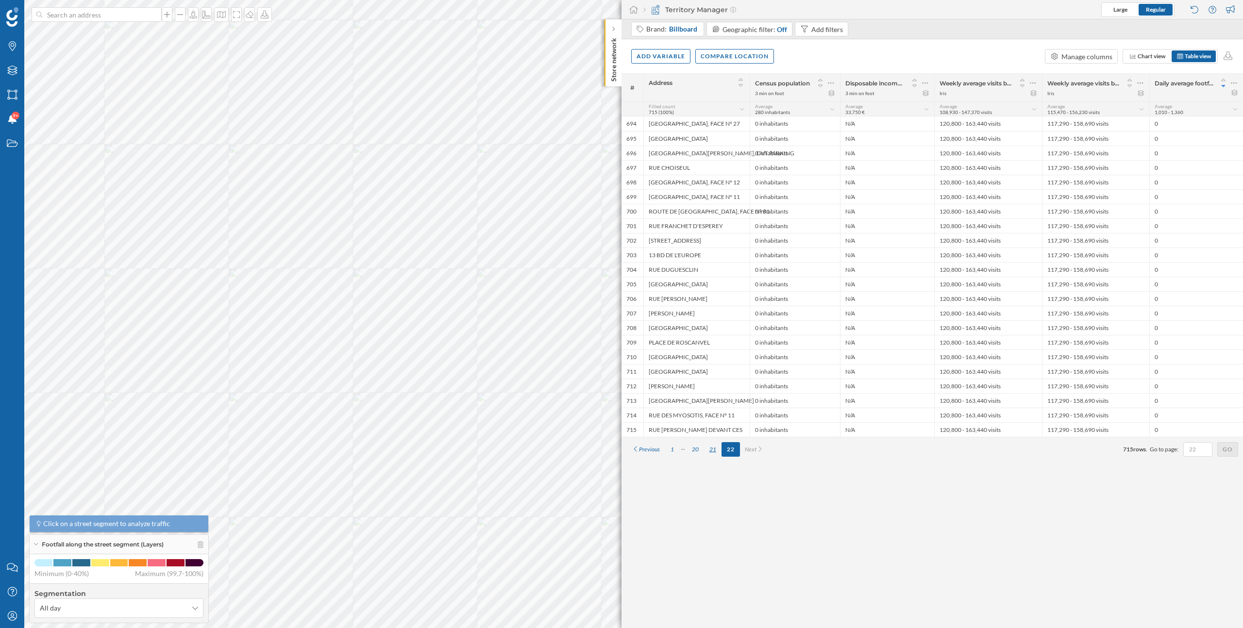
click at [713, 451] on div "21" at bounding box center [712, 449] width 17 height 15
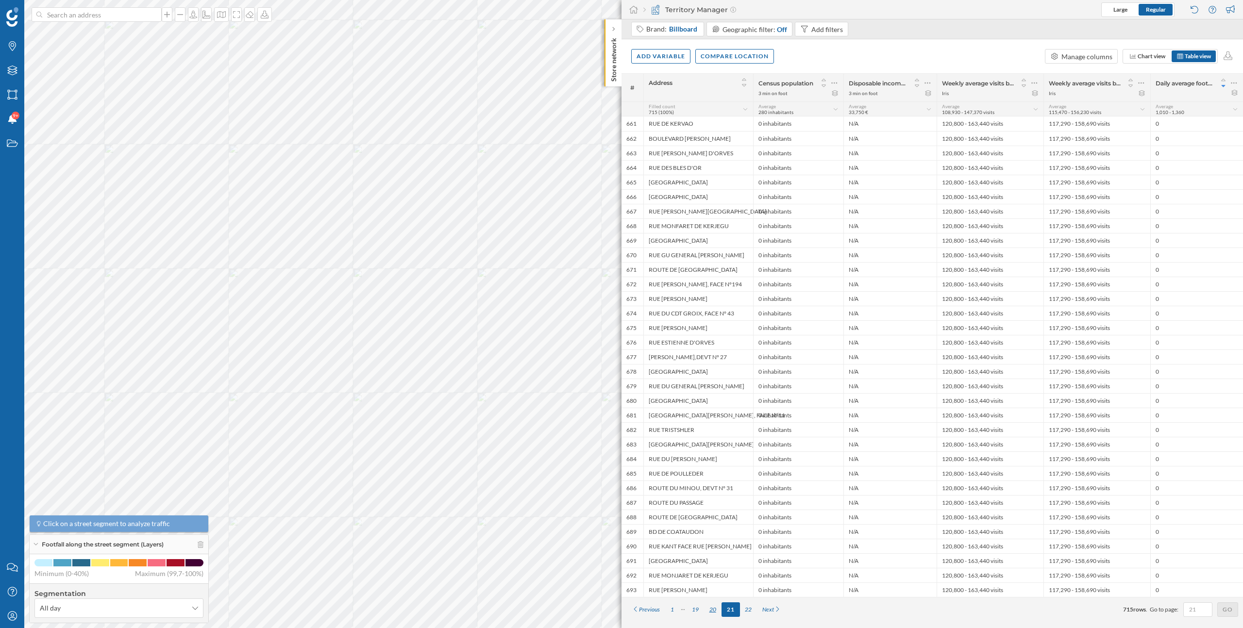
click at [717, 611] on div "20" at bounding box center [712, 610] width 17 height 15
click at [715, 608] on div "19" at bounding box center [712, 610] width 17 height 15
click at [710, 609] on div "18" at bounding box center [712, 610] width 17 height 15
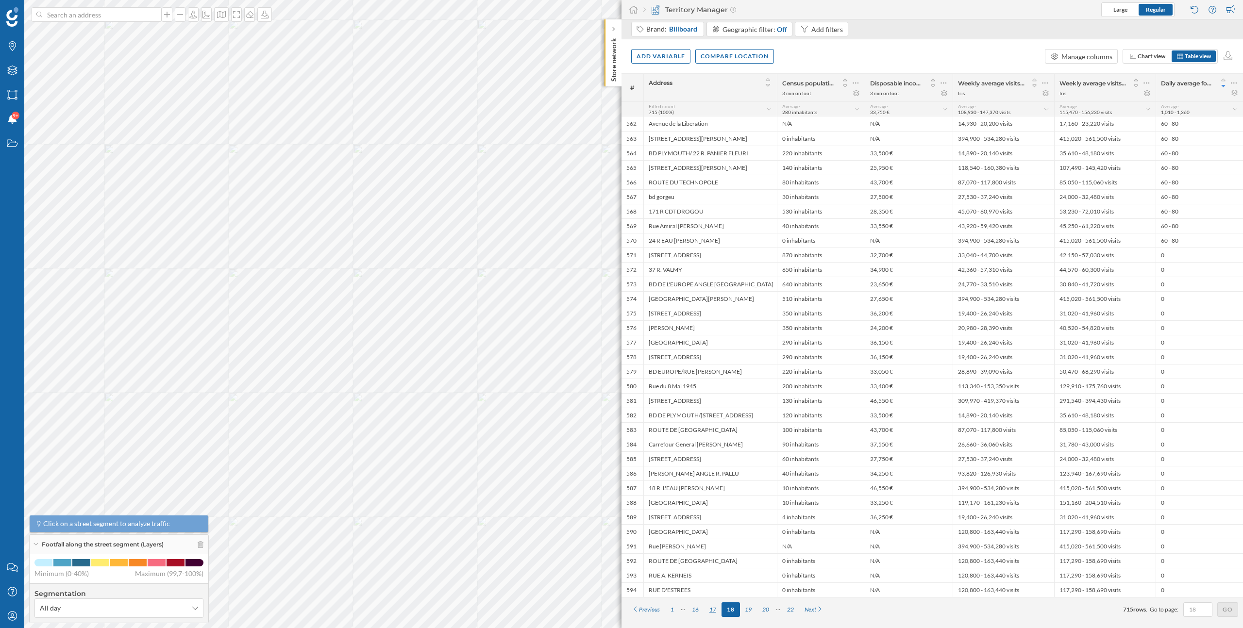
click at [712, 609] on div "17" at bounding box center [712, 610] width 17 height 15
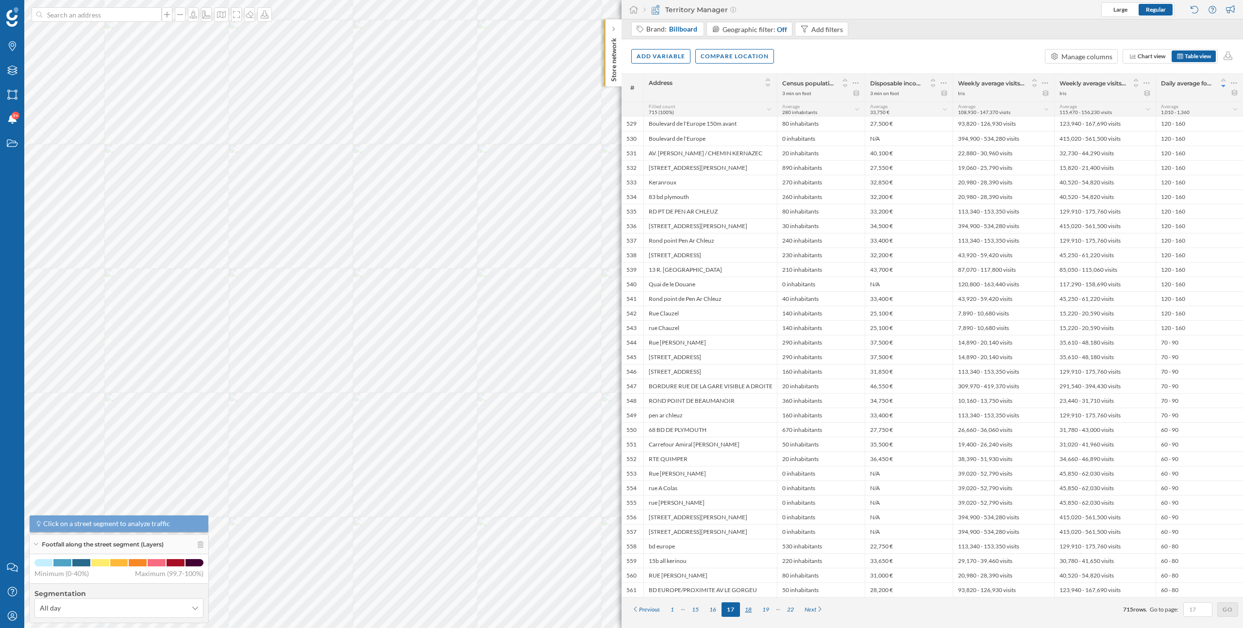
click at [747, 609] on div "18" at bounding box center [748, 610] width 17 height 15
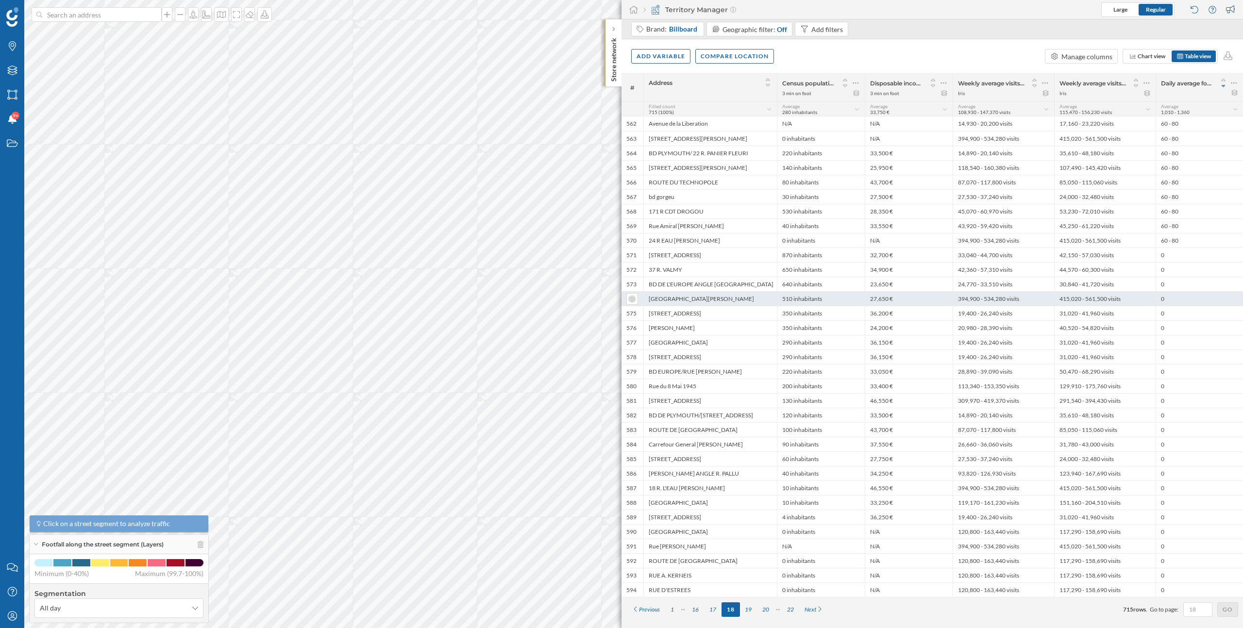
click at [1169, 303] on div "0" at bounding box center [1199, 298] width 87 height 15
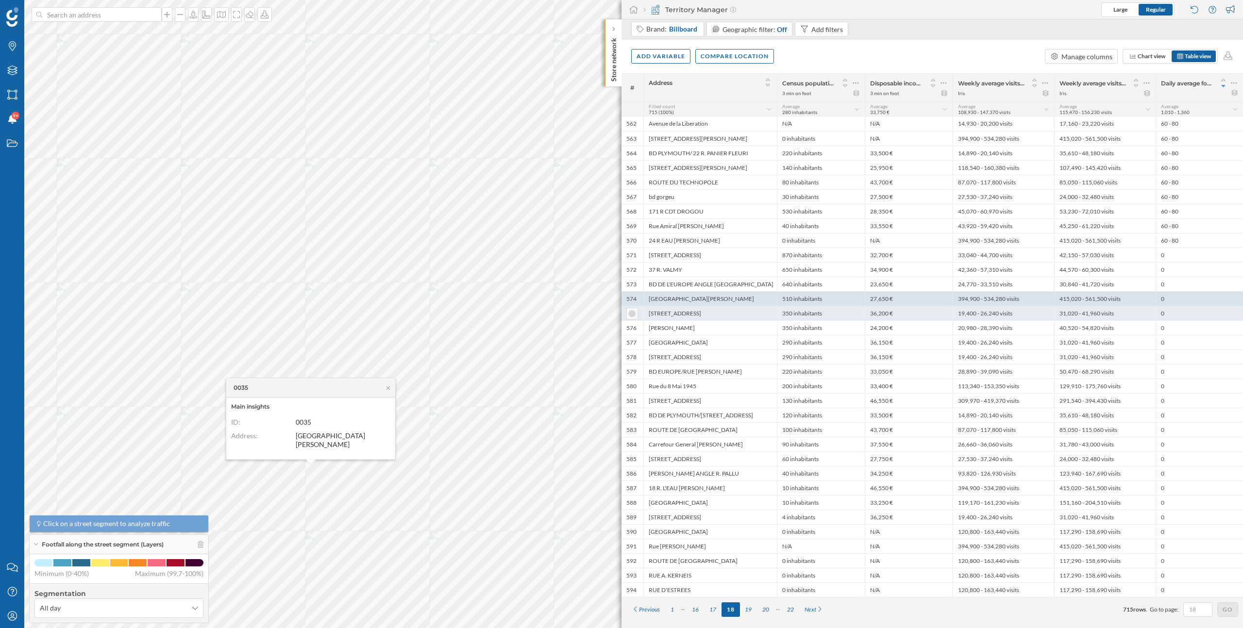
click at [1172, 314] on div "0" at bounding box center [1199, 313] width 87 height 15
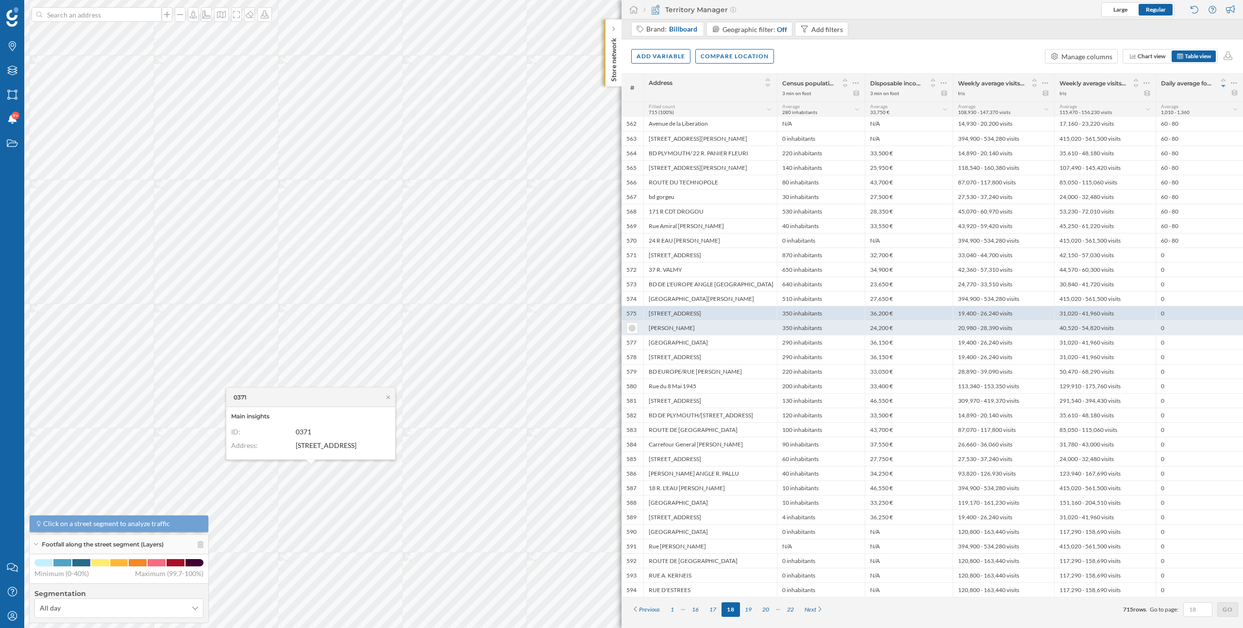
click at [1173, 332] on div "0" at bounding box center [1199, 327] width 87 height 15
click at [389, 397] on icon at bounding box center [388, 397] width 7 height 6
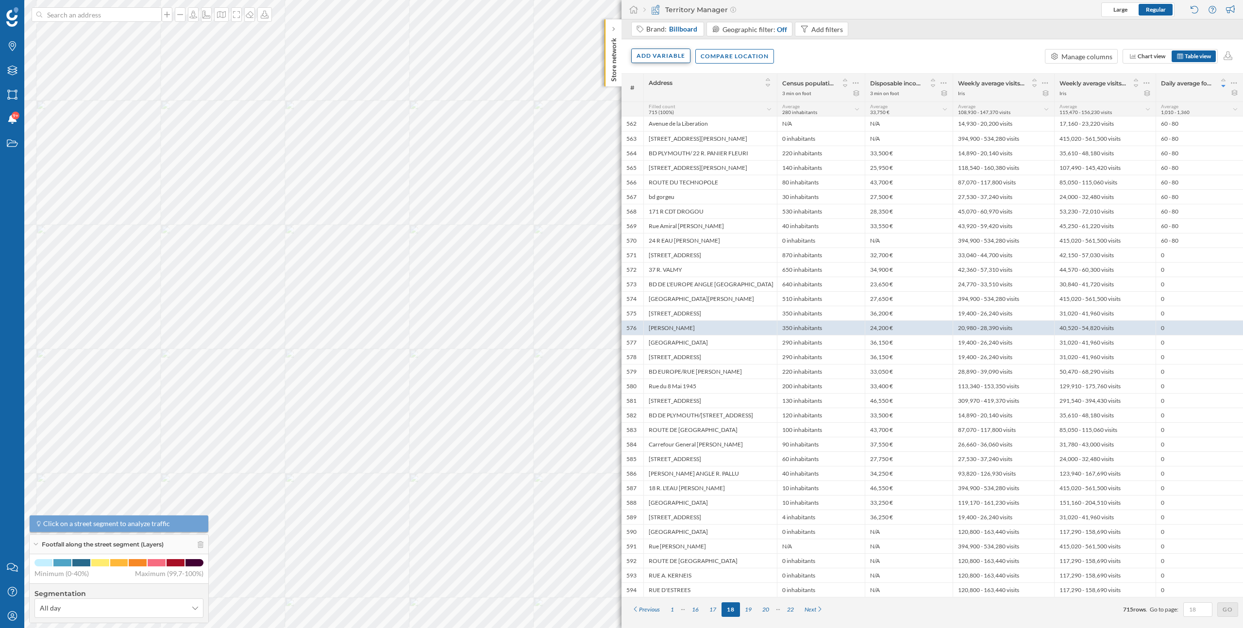
click at [669, 52] on div "Add variable" at bounding box center [660, 56] width 59 height 15
click at [672, 86] on div "Add variable External variables Internal variables Formula Score" at bounding box center [691, 115] width 121 height 98
click at [672, 98] on div "External variables" at bounding box center [685, 96] width 97 height 10
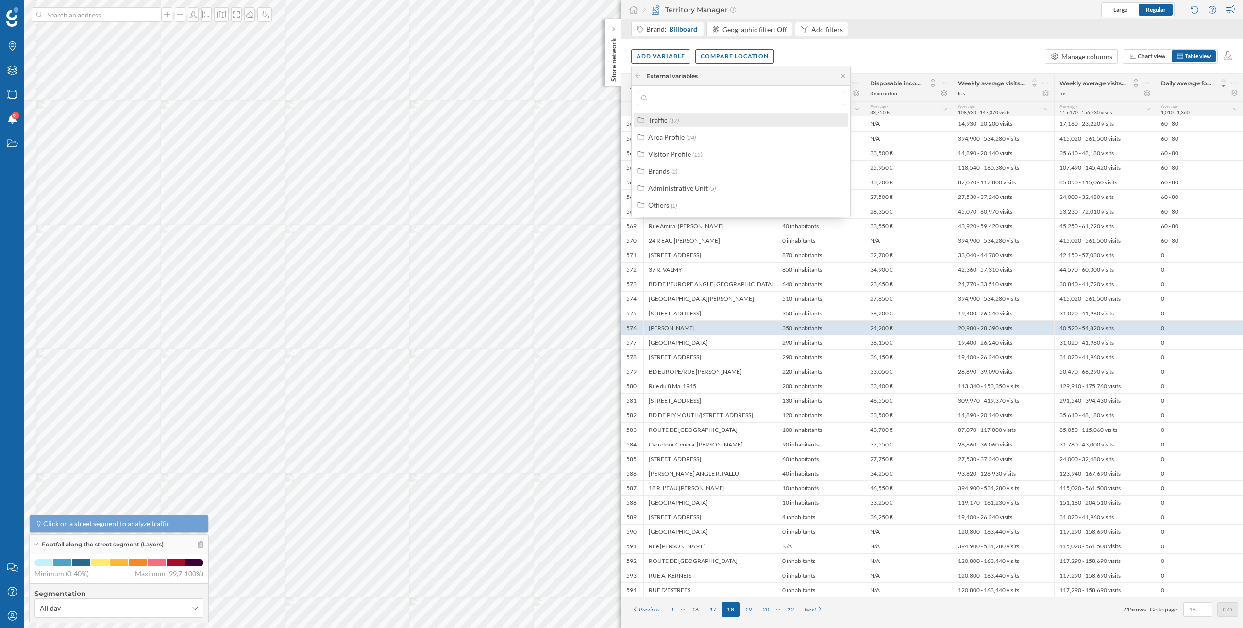
click at [692, 122] on div "Traffic (17)" at bounding box center [745, 120] width 194 height 10
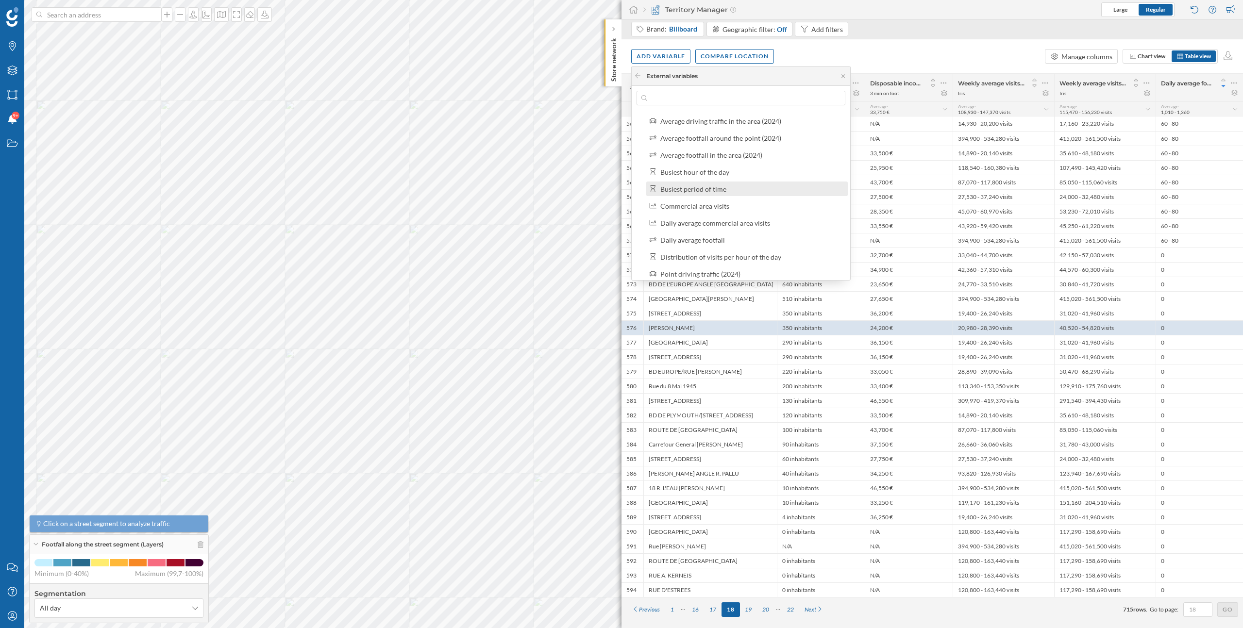
scroll to position [35, 0]
click at [719, 239] on div "Daily average footfall" at bounding box center [692, 238] width 65 height 8
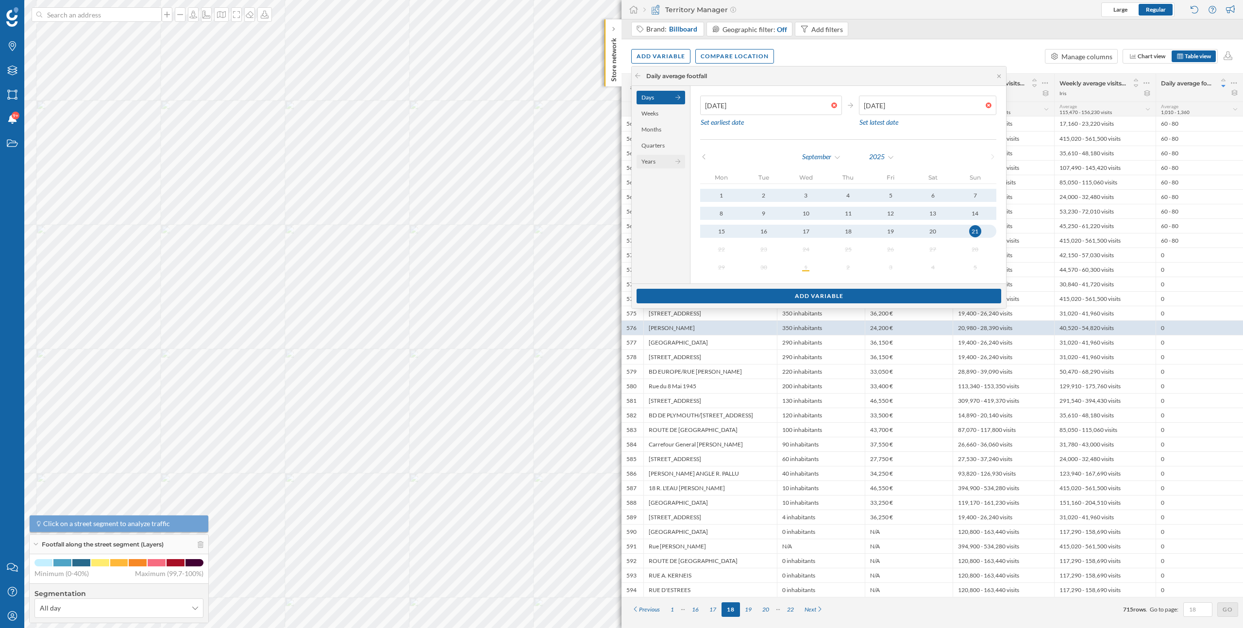
click at [656, 164] on div "Years" at bounding box center [661, 162] width 49 height 14
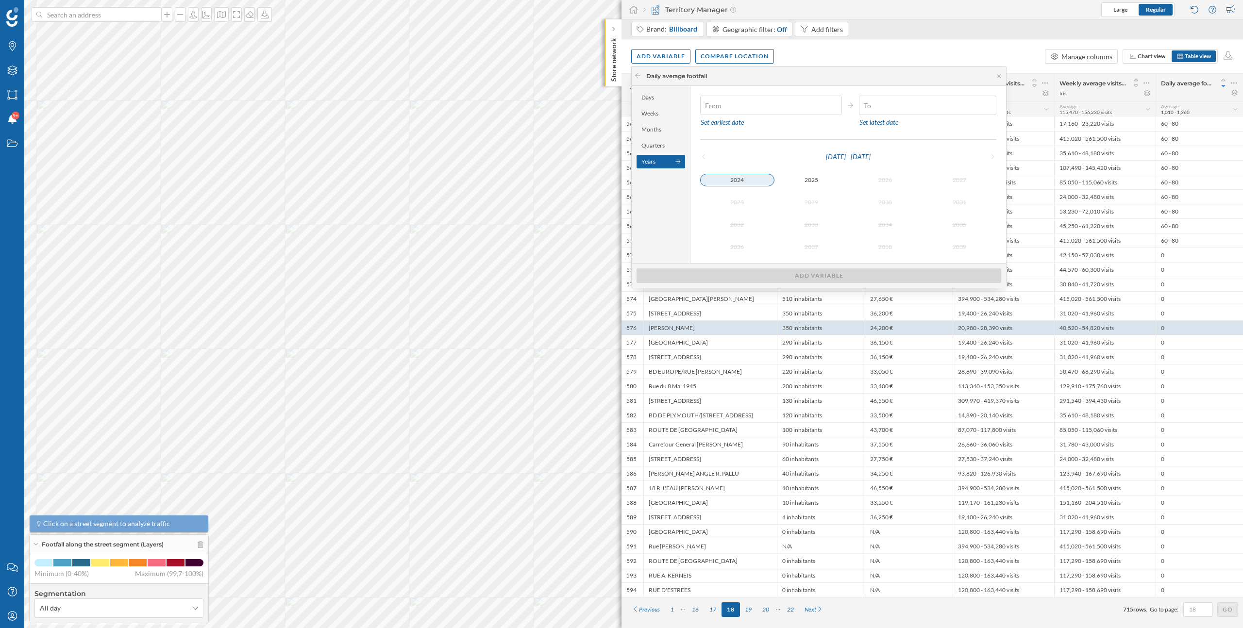
type input "01/01/2024"
click at [744, 181] on div "2024" at bounding box center [737, 180] width 74 height 13
type input "31/12/2024"
click at [744, 181] on div "2024" at bounding box center [737, 180] width 74 height 12
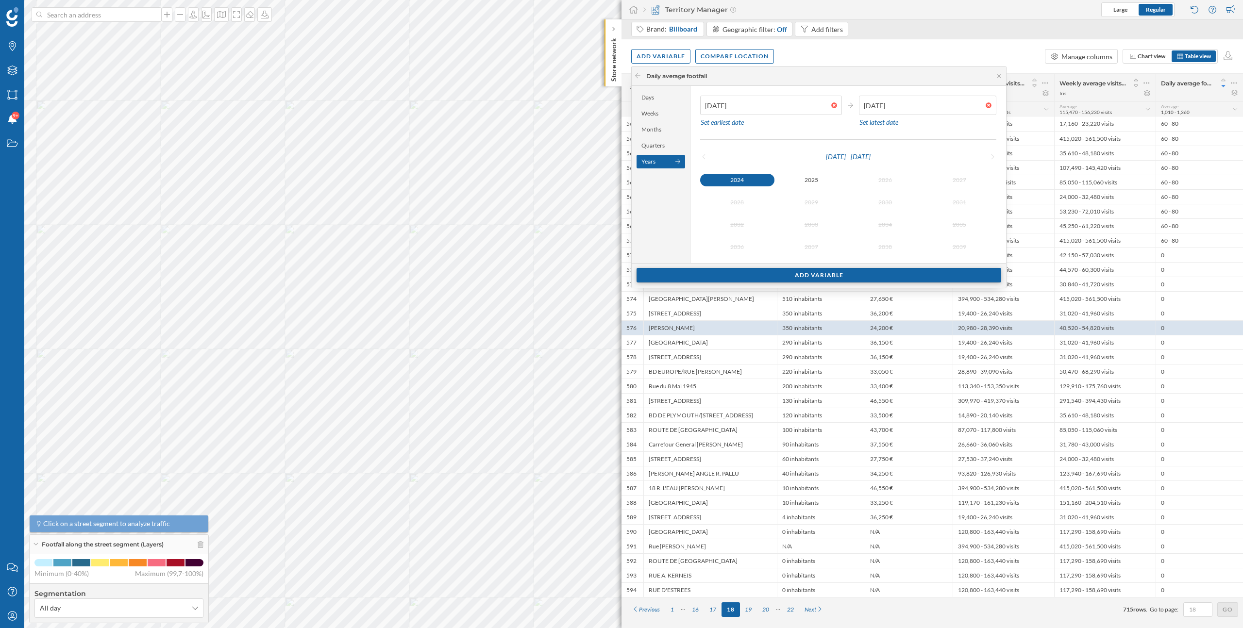
click at [786, 275] on div "Add variable" at bounding box center [819, 275] width 365 height 15
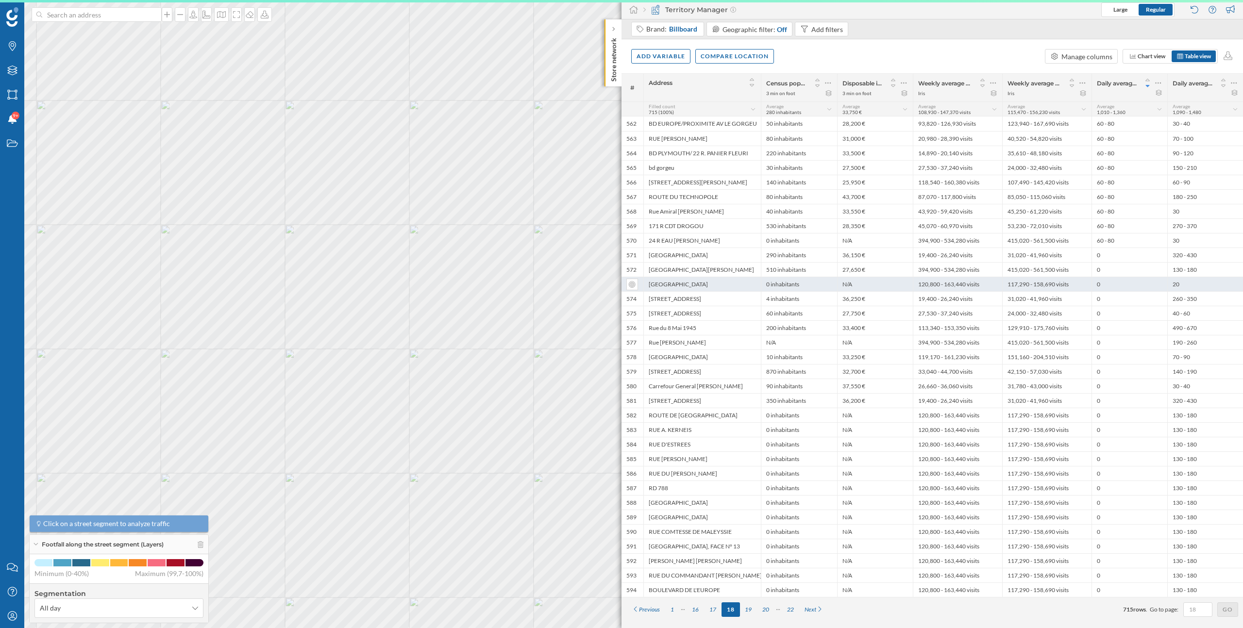
scroll to position [0, 0]
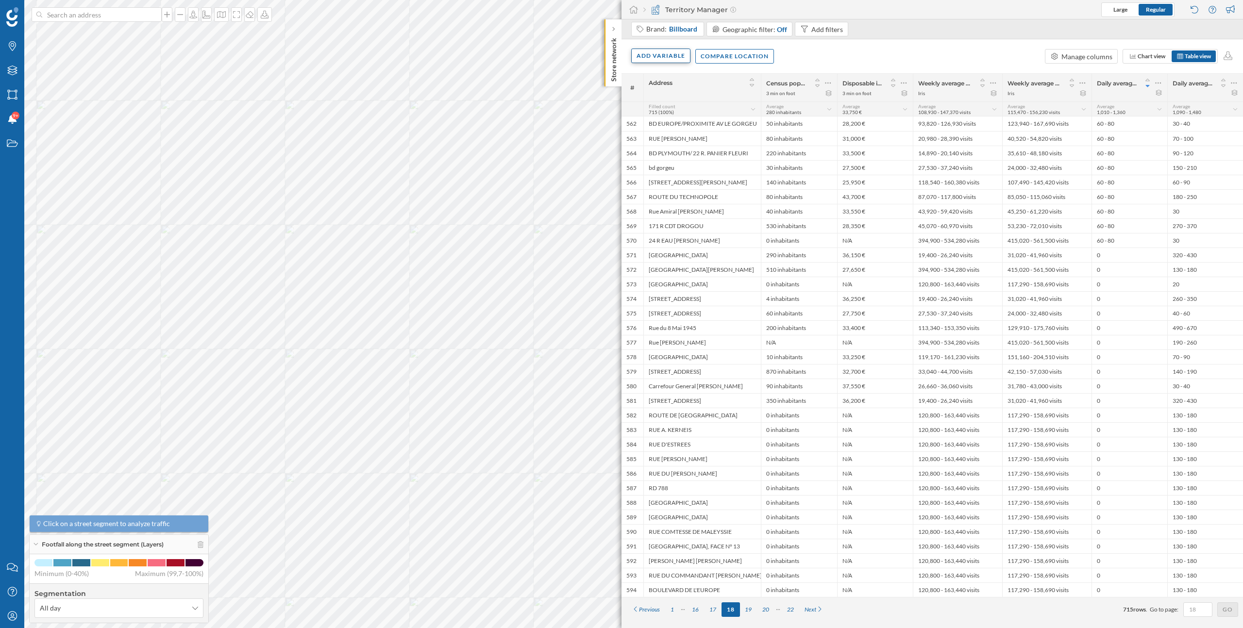
click at [676, 58] on div "Add variable" at bounding box center [660, 56] width 59 height 15
click at [682, 92] on div "External variables" at bounding box center [685, 96] width 97 height 10
click at [687, 123] on div "Traffic (17)" at bounding box center [745, 120] width 194 height 10
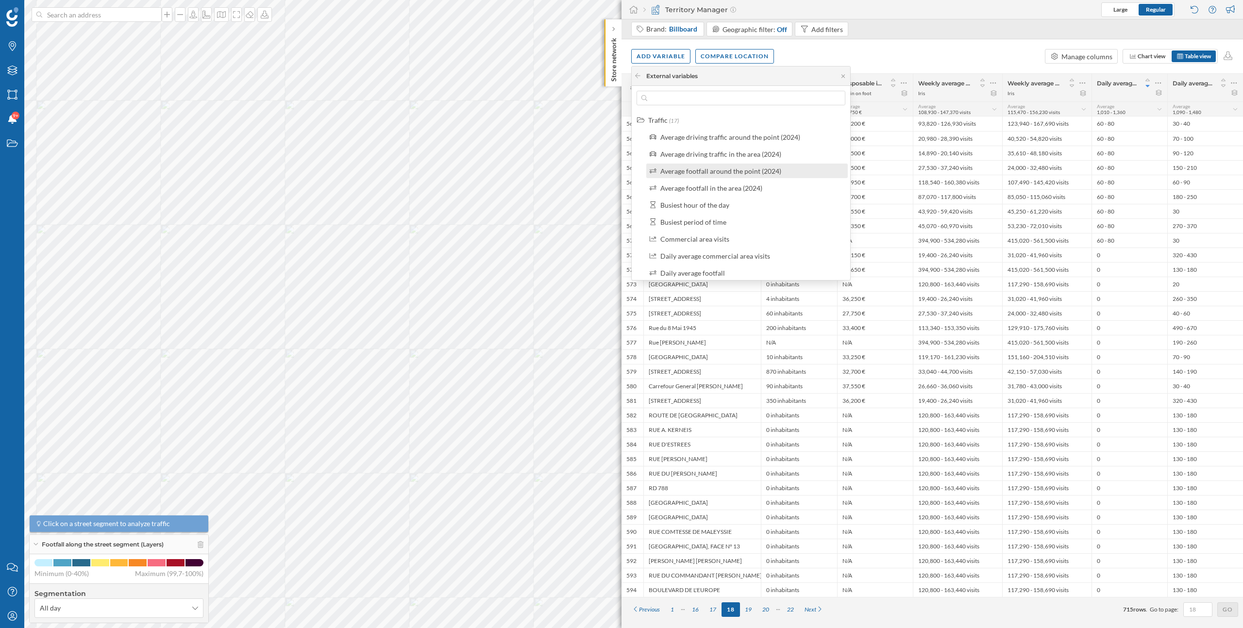
click at [724, 173] on div "Average footfall around the point (2024)" at bounding box center [720, 171] width 121 height 8
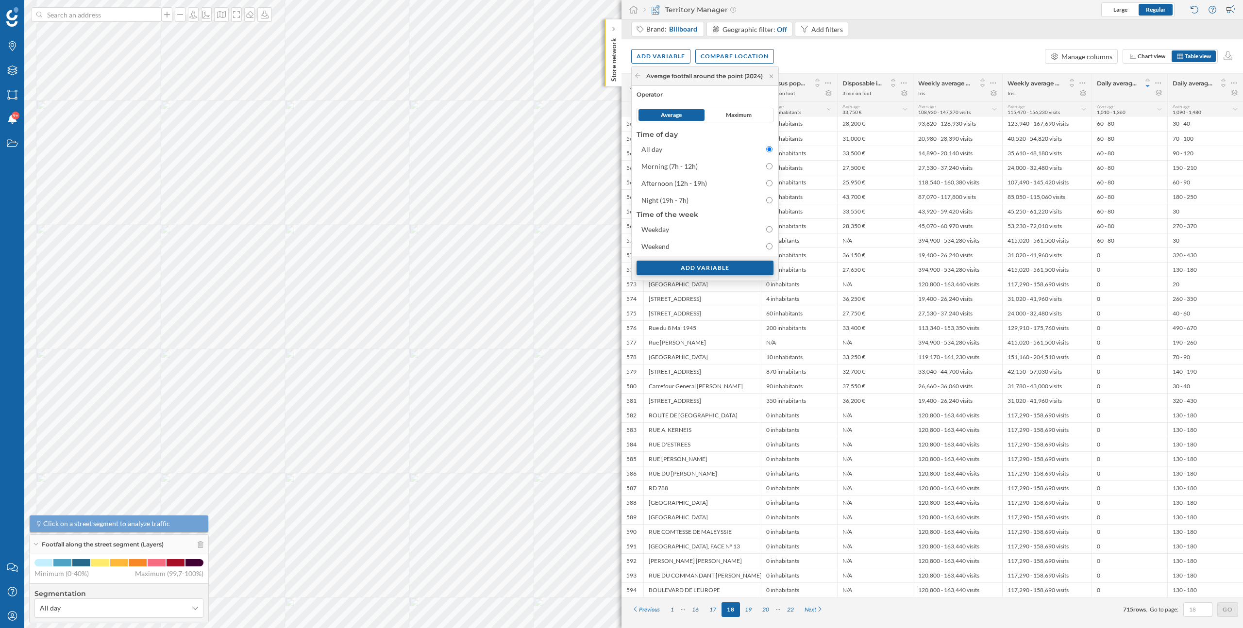
click at [707, 269] on div "Add variable" at bounding box center [705, 268] width 137 height 15
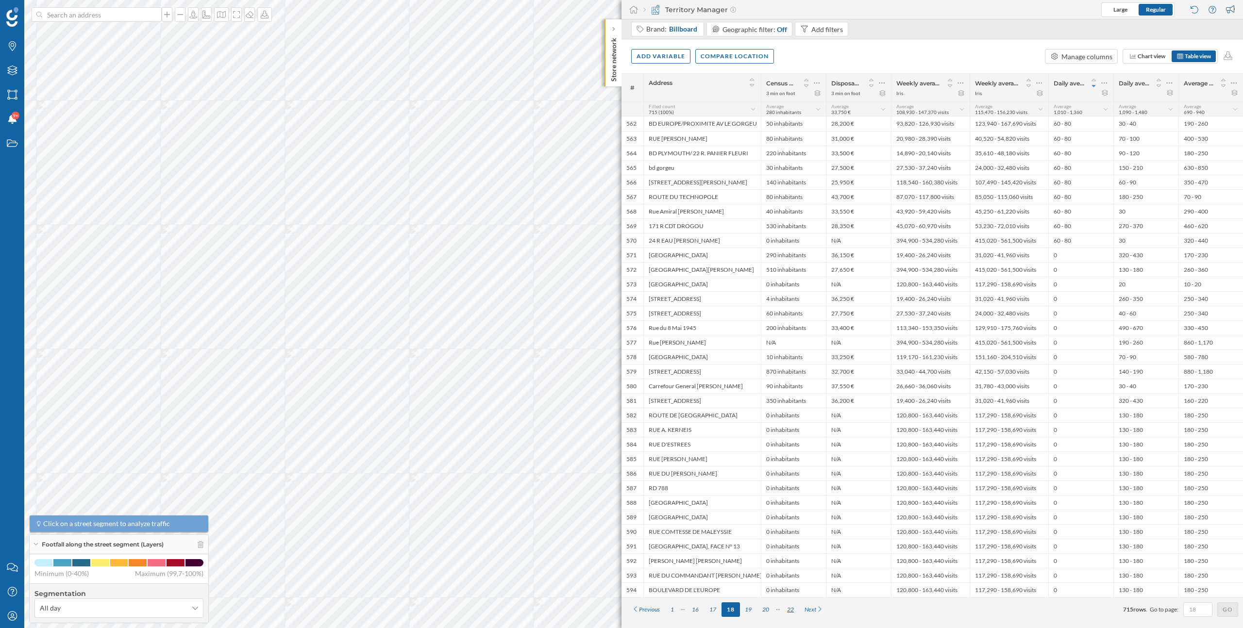
click at [791, 609] on div "22" at bounding box center [790, 610] width 17 height 15
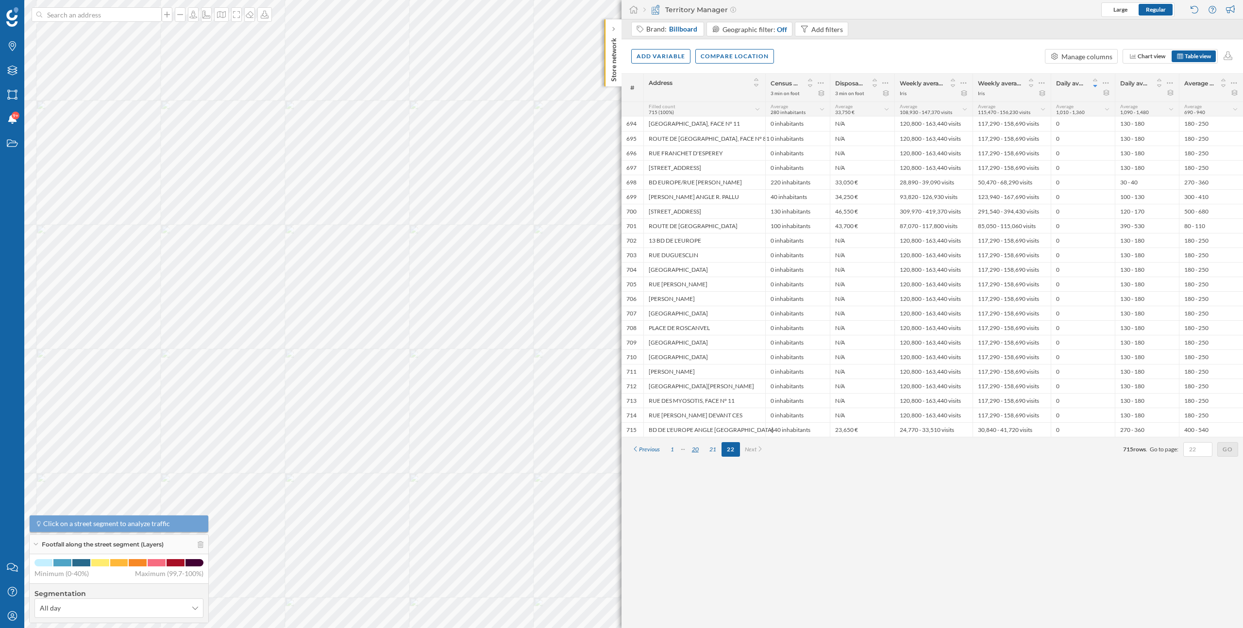
click at [699, 450] on div "20" at bounding box center [695, 449] width 17 height 15
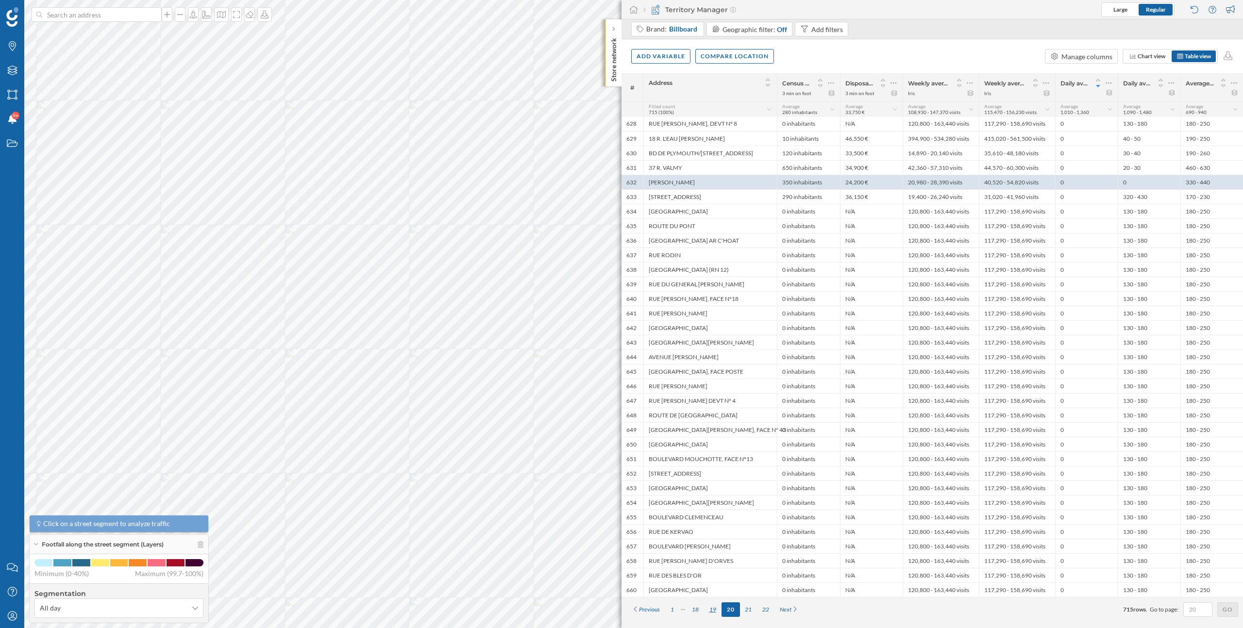
click at [713, 609] on div "19" at bounding box center [712, 610] width 17 height 15
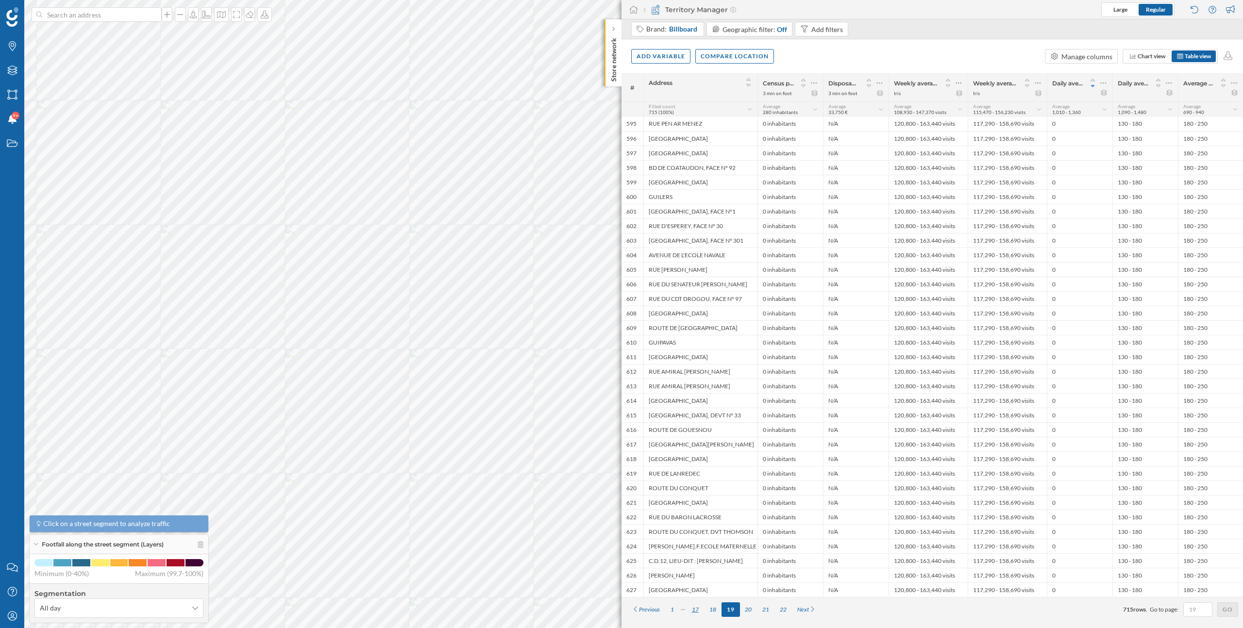
click at [698, 607] on div "17" at bounding box center [695, 610] width 17 height 15
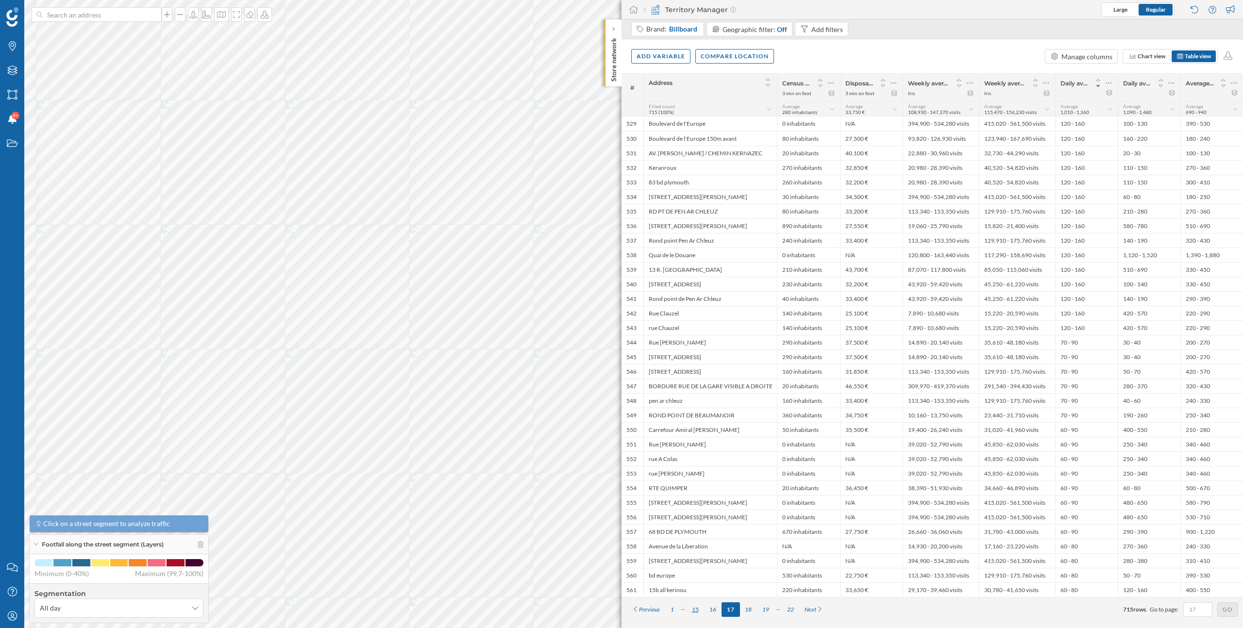
click at [698, 608] on div "15" at bounding box center [695, 610] width 17 height 15
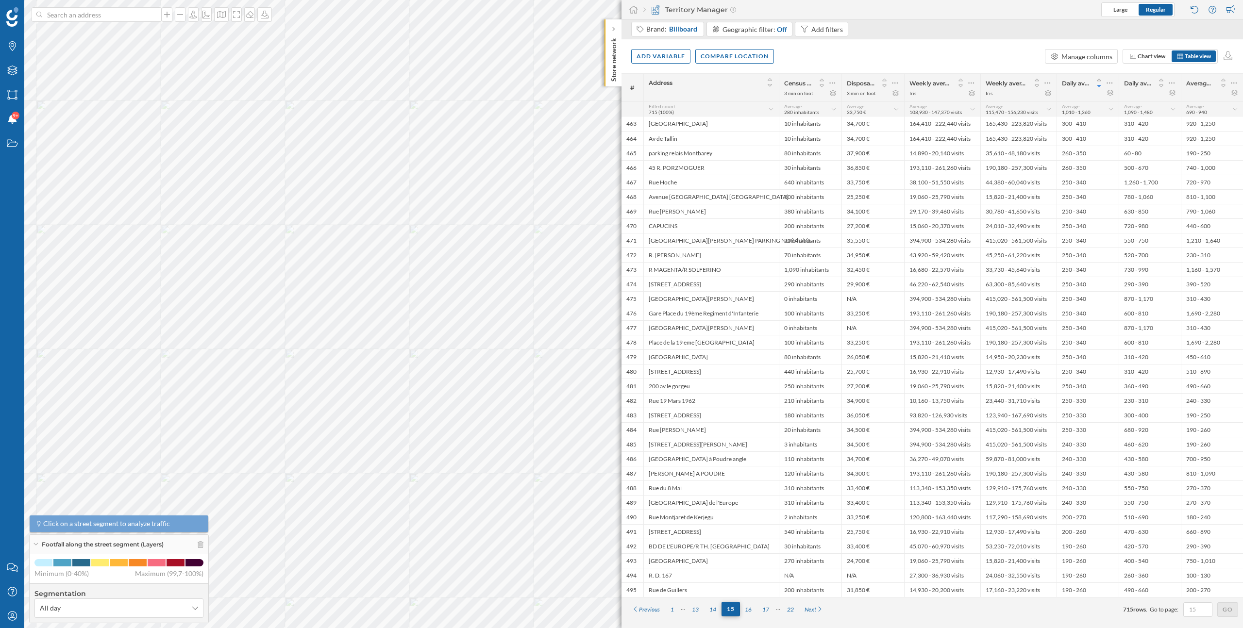
click at [698, 608] on div "13" at bounding box center [695, 610] width 17 height 15
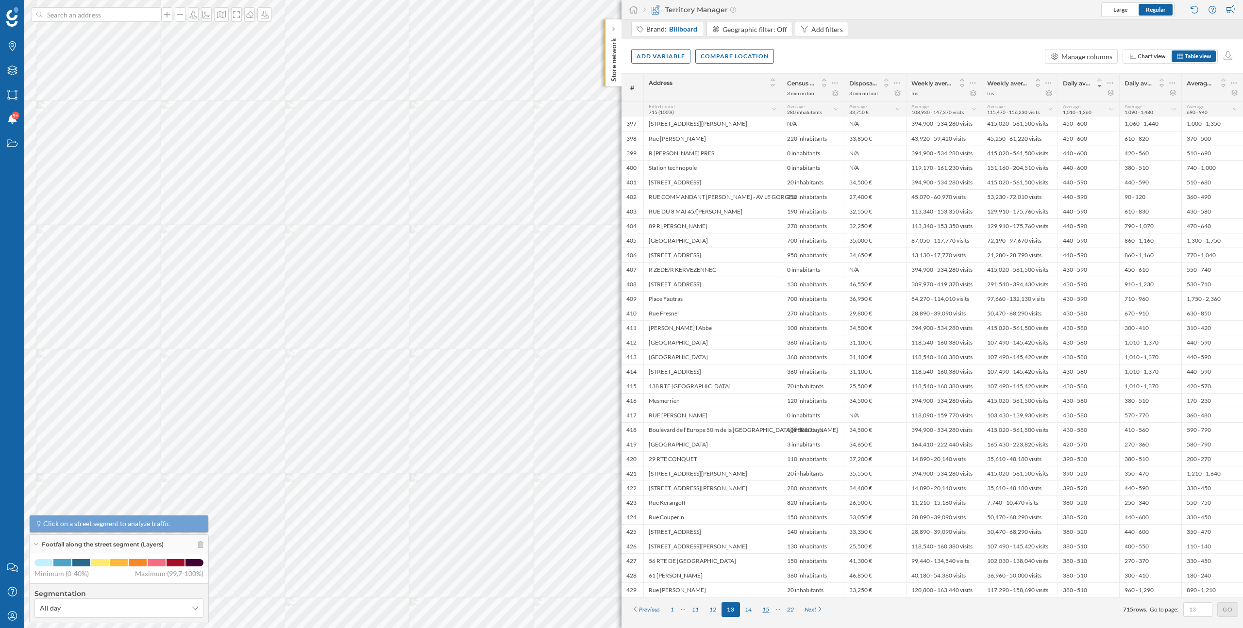
click at [698, 608] on div "11" at bounding box center [695, 610] width 17 height 15
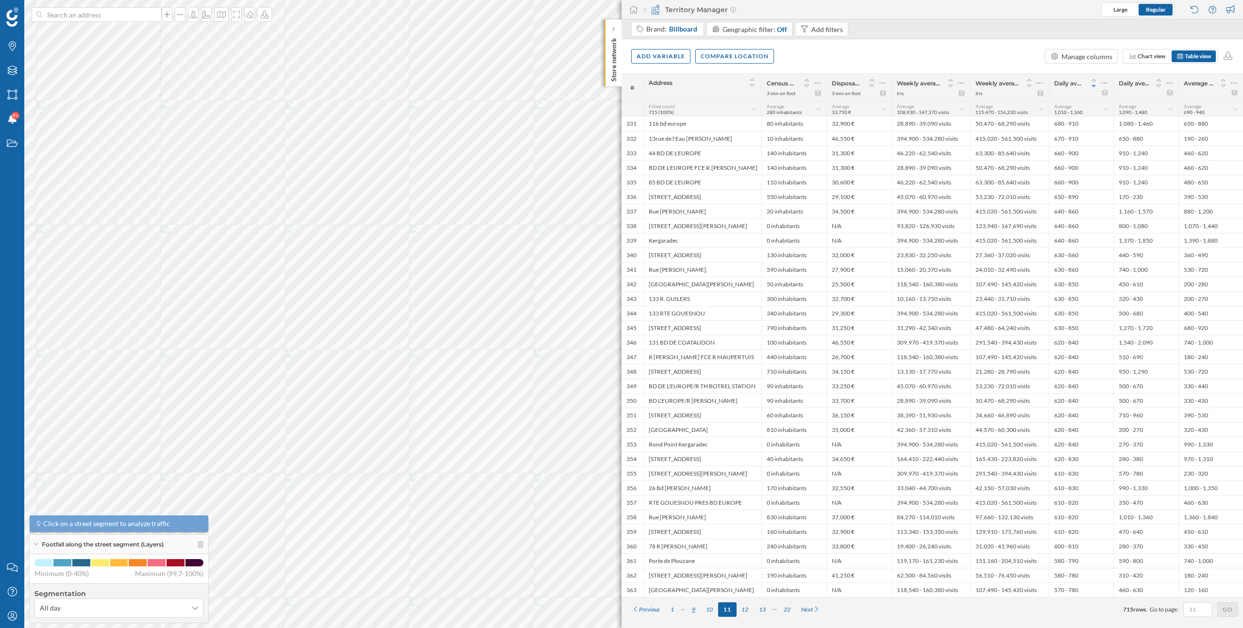
click at [697, 609] on div "9" at bounding box center [694, 610] width 14 height 15
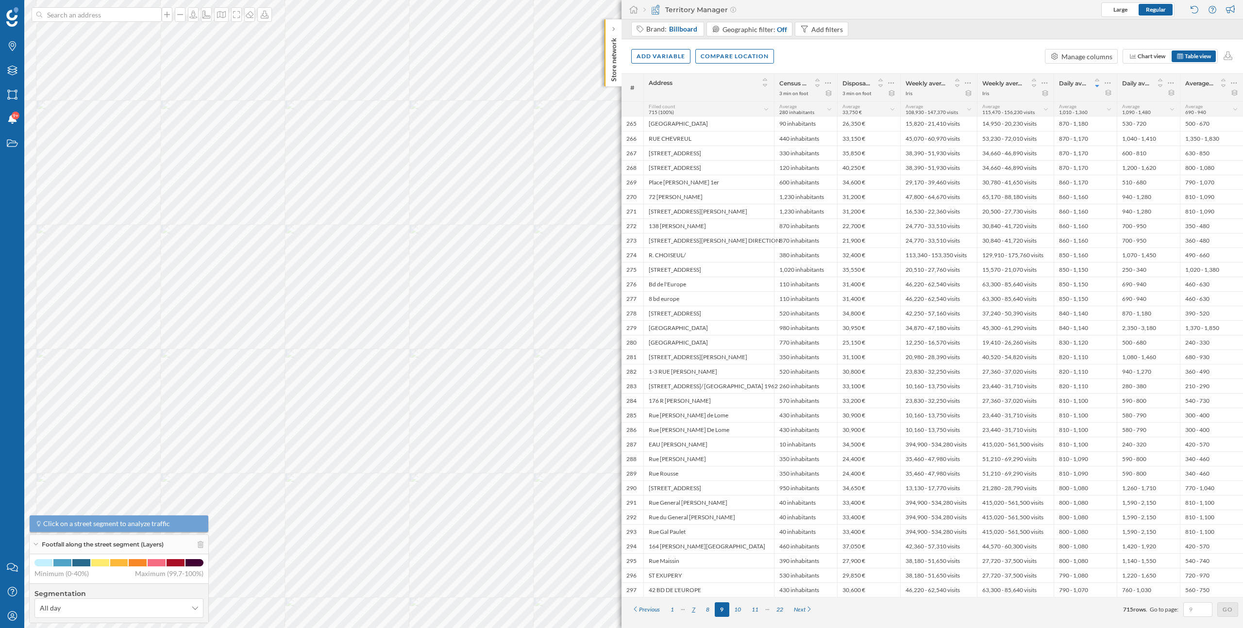
click at [693, 607] on div "7" at bounding box center [694, 610] width 14 height 15
click at [963, 81] on icon at bounding box center [964, 83] width 6 height 10
click at [919, 143] on div "Remove column" at bounding box center [918, 141] width 88 height 10
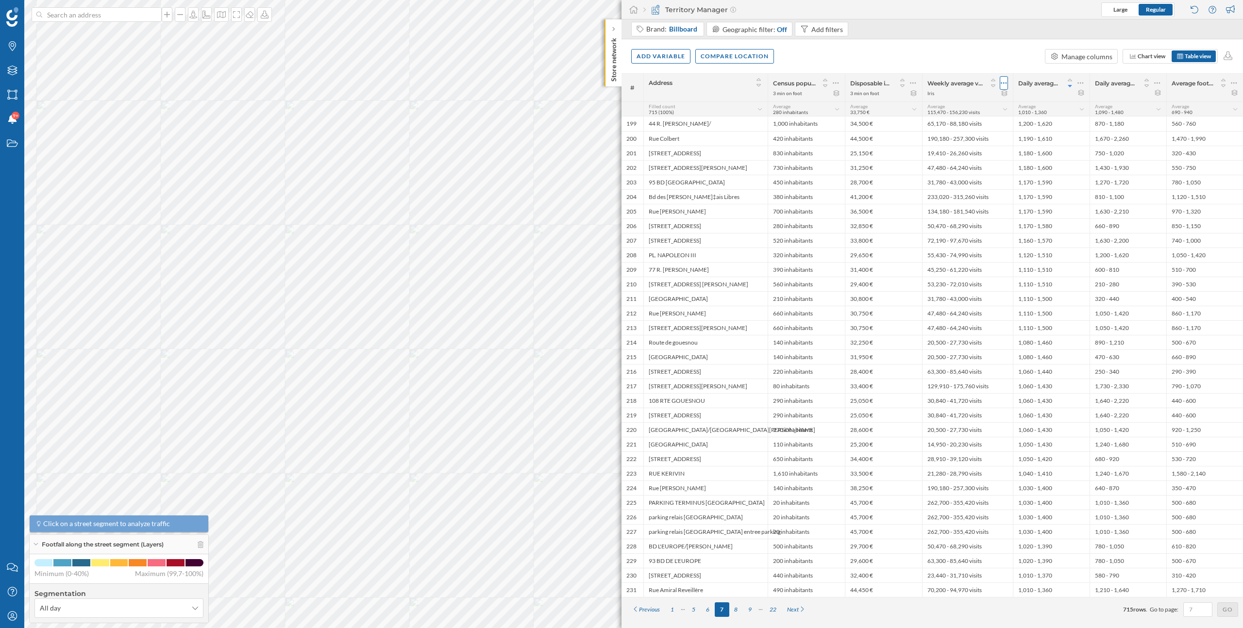
click at [1002, 81] on icon at bounding box center [1004, 83] width 6 height 10
click at [959, 138] on div "Remove column" at bounding box center [958, 141] width 88 height 10
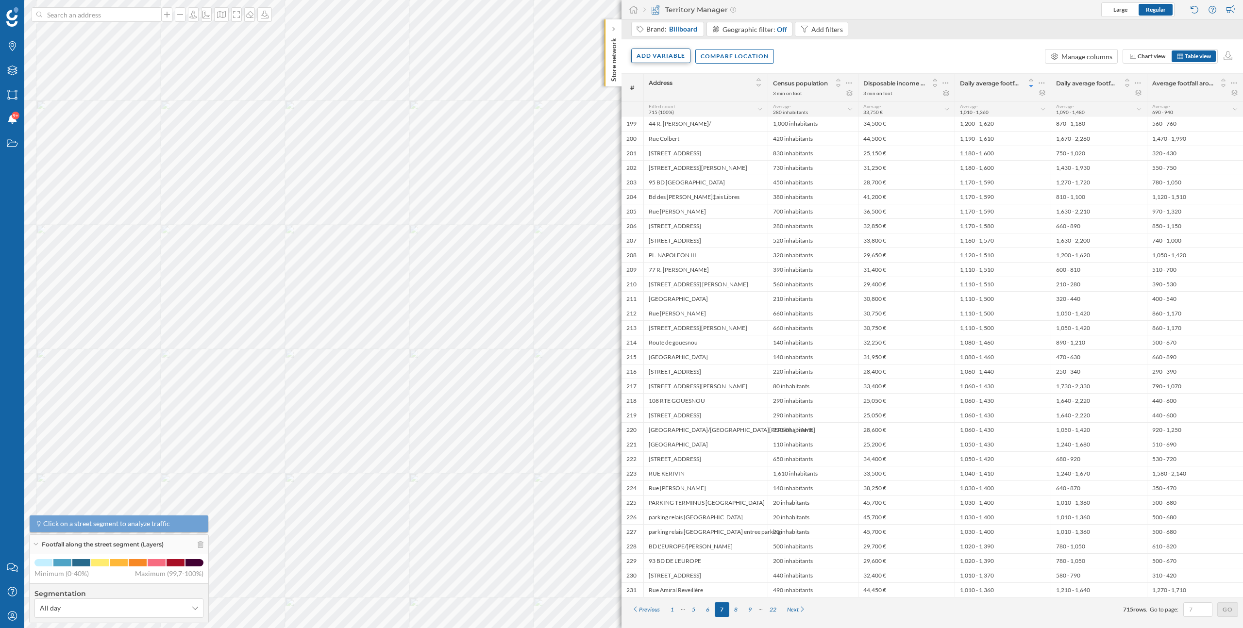
click at [664, 57] on div "Add variable" at bounding box center [660, 56] width 59 height 15
click at [674, 105] on div "Add variable External variables Internal variables Formula Score" at bounding box center [691, 115] width 121 height 98
click at [674, 95] on div "External variables" at bounding box center [685, 96] width 97 height 10
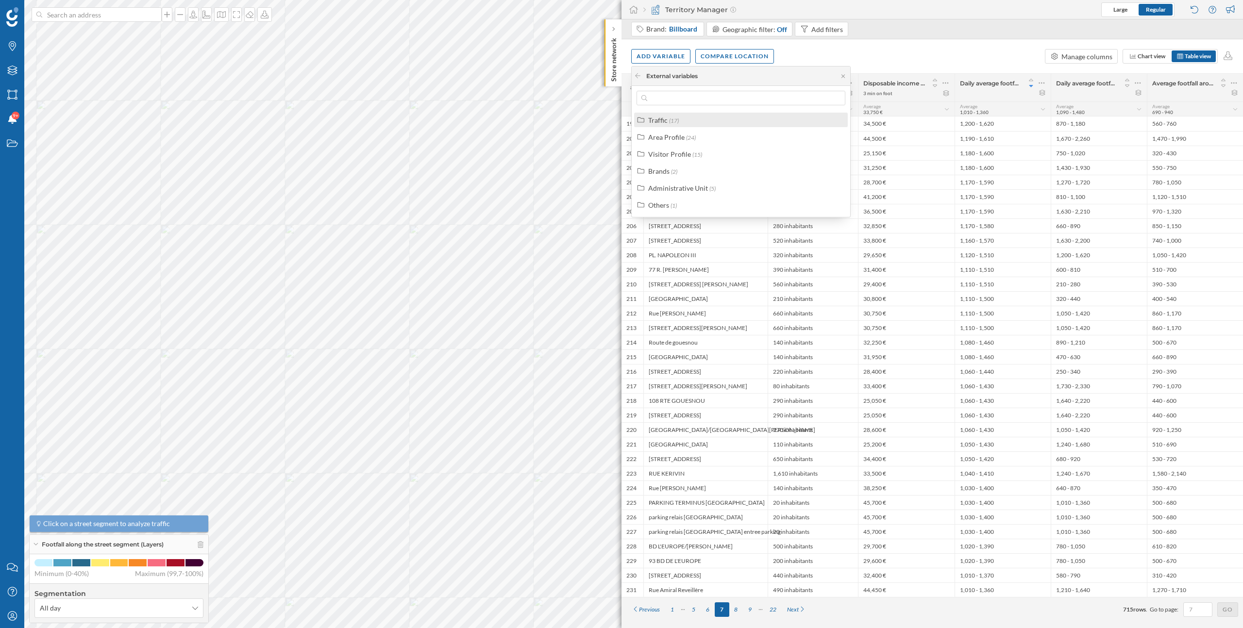
click at [733, 120] on div "Traffic (17)" at bounding box center [745, 120] width 194 height 10
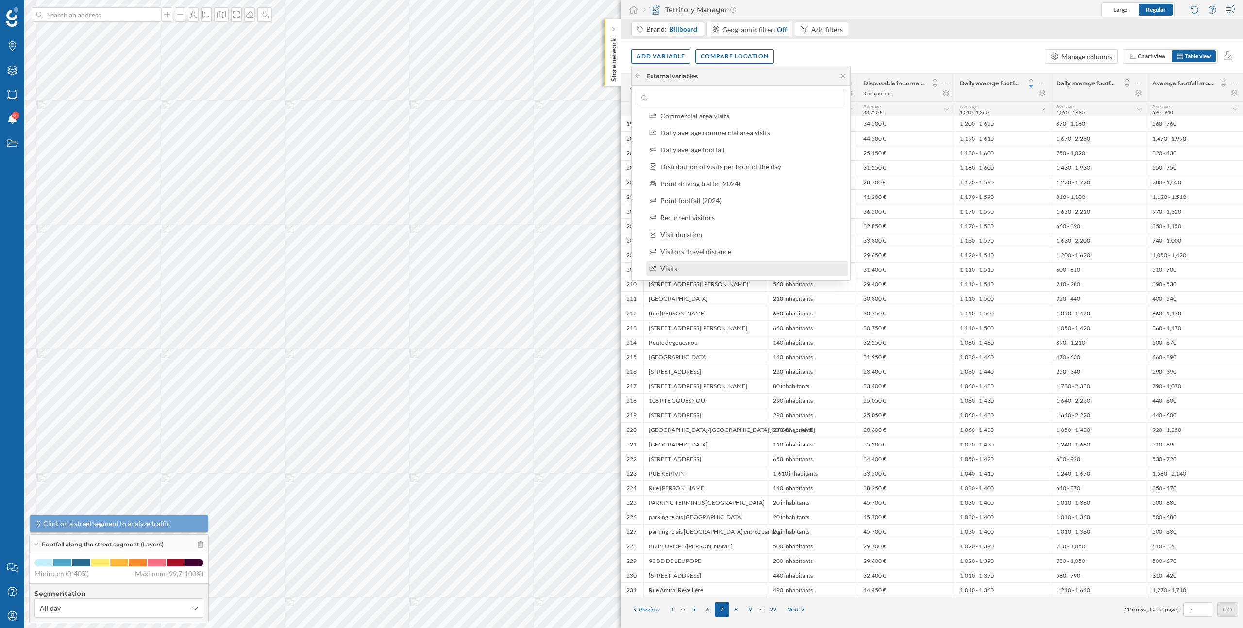
click at [709, 268] on div "Visits" at bounding box center [751, 269] width 182 height 10
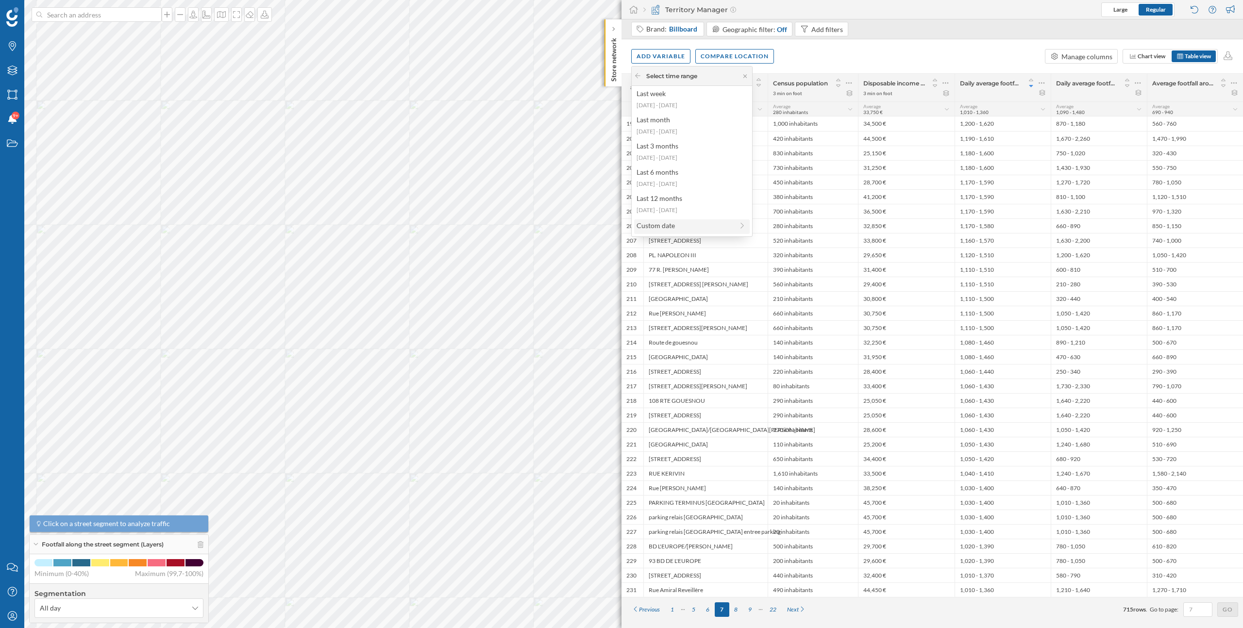
click at [690, 221] on div "Custom date" at bounding box center [685, 225] width 97 height 10
click at [657, 94] on div "1 week" at bounding box center [685, 96] width 97 height 10
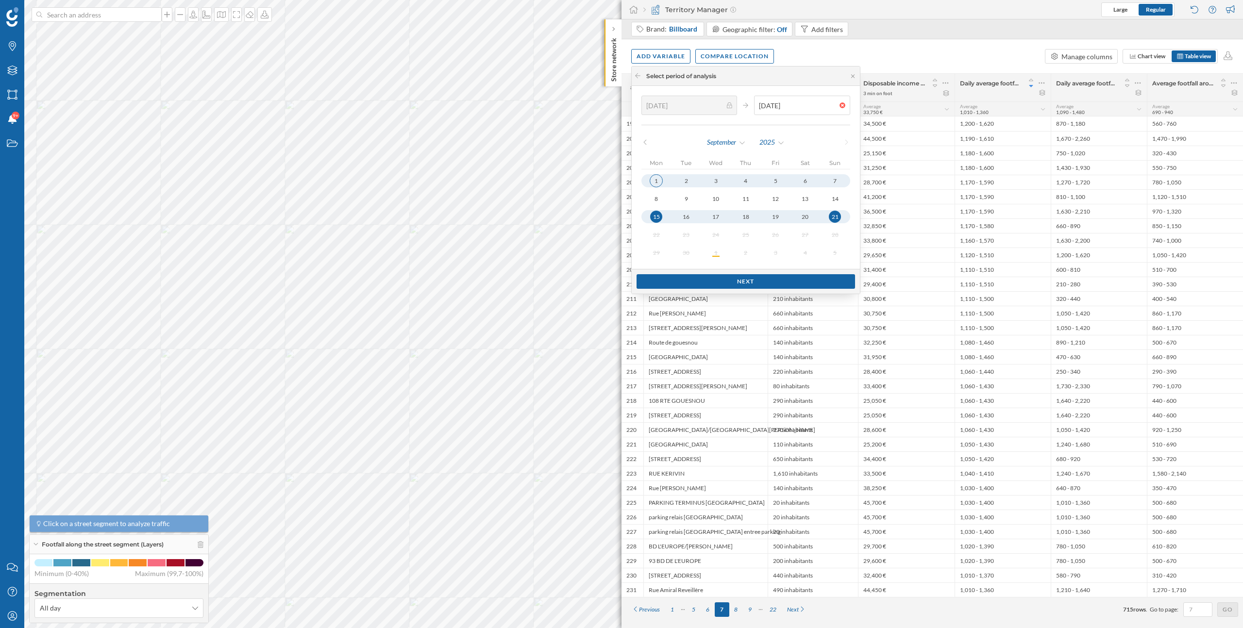
type input "01/09/2025"
type input "07/09/2025"
click at [657, 183] on div "1" at bounding box center [656, 181] width 12 height 12
type input "08/09/2025"
type input "14/09/2025"
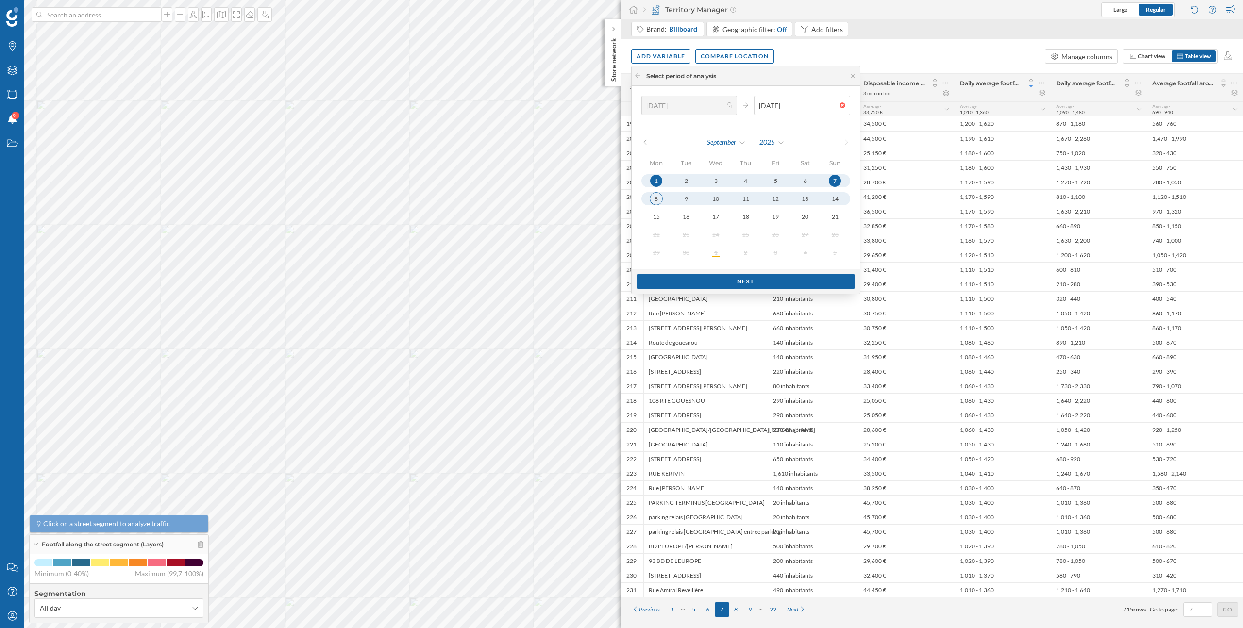
click at [657, 203] on div "8" at bounding box center [656, 198] width 13 height 13
type input "01/09/2025"
type input "07/09/2025"
click at [655, 184] on div "1" at bounding box center [656, 181] width 12 height 12
click at [707, 281] on div "Next" at bounding box center [746, 281] width 218 height 15
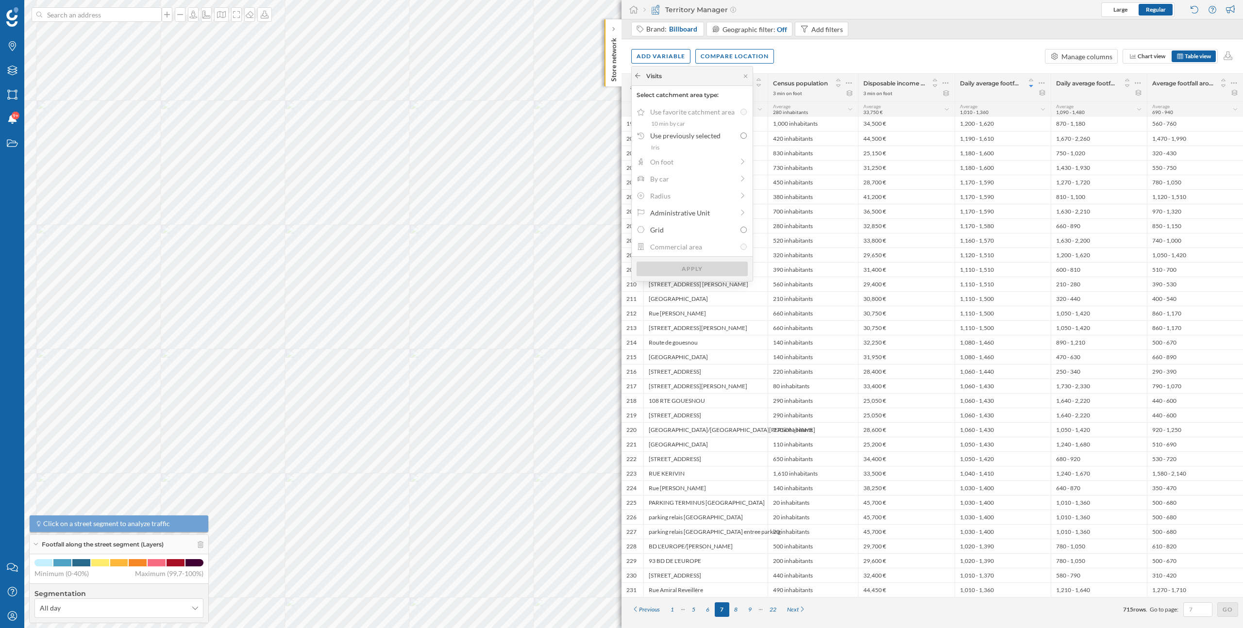
click at [641, 74] on icon at bounding box center [637, 76] width 7 height 6
click at [640, 77] on icon at bounding box center [637, 76] width 7 height 6
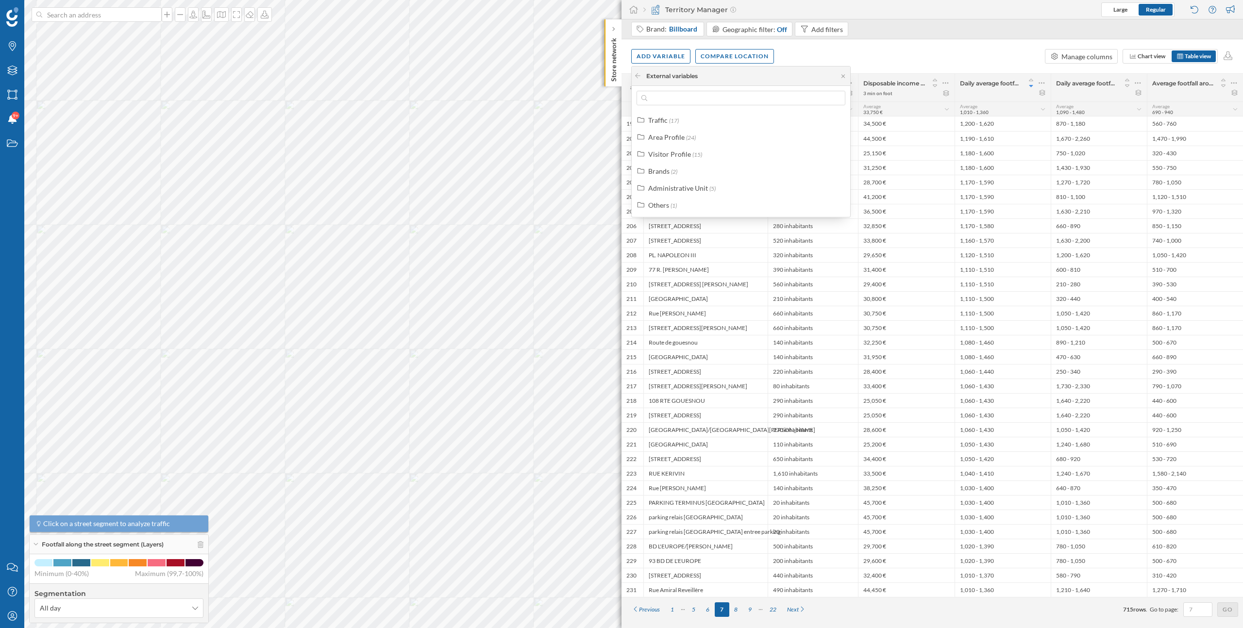
click at [640, 77] on icon at bounding box center [637, 76] width 7 height 6
click at [637, 77] on icon at bounding box center [637, 76] width 7 height 6
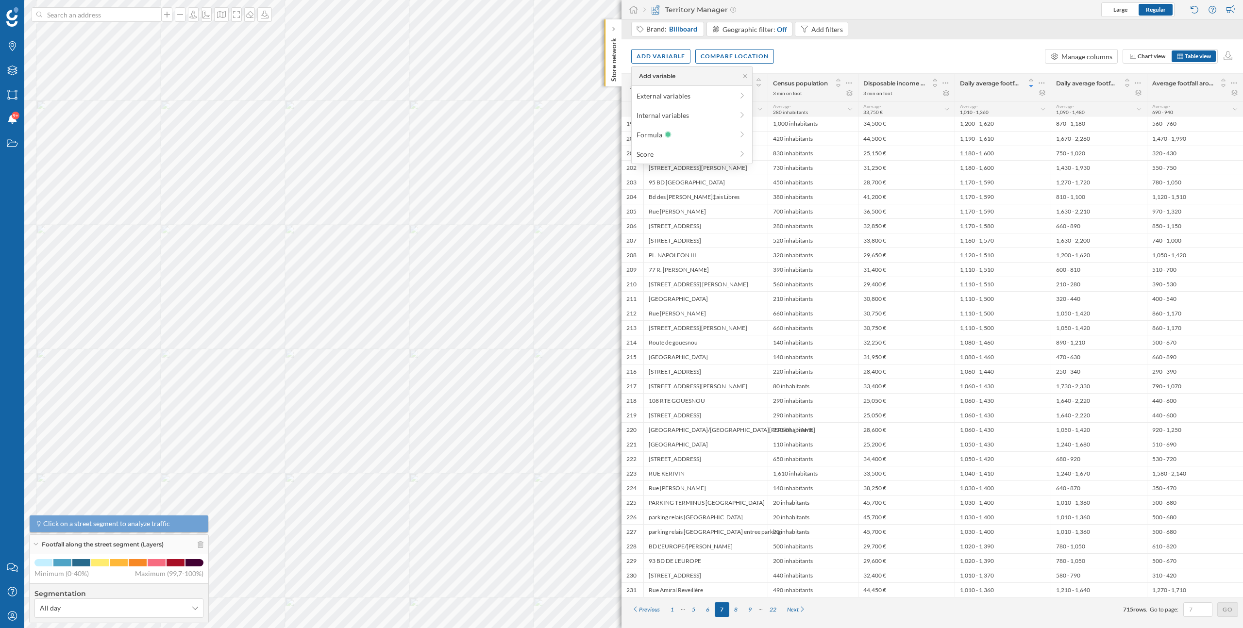
click at [822, 50] on div "Add variable Compare location Manage columns Chart view Table view" at bounding box center [931, 56] width 621 height 34
click at [658, 62] on div "Add variable" at bounding box center [660, 56] width 59 height 15
click at [666, 94] on div "External variables" at bounding box center [685, 96] width 97 height 10
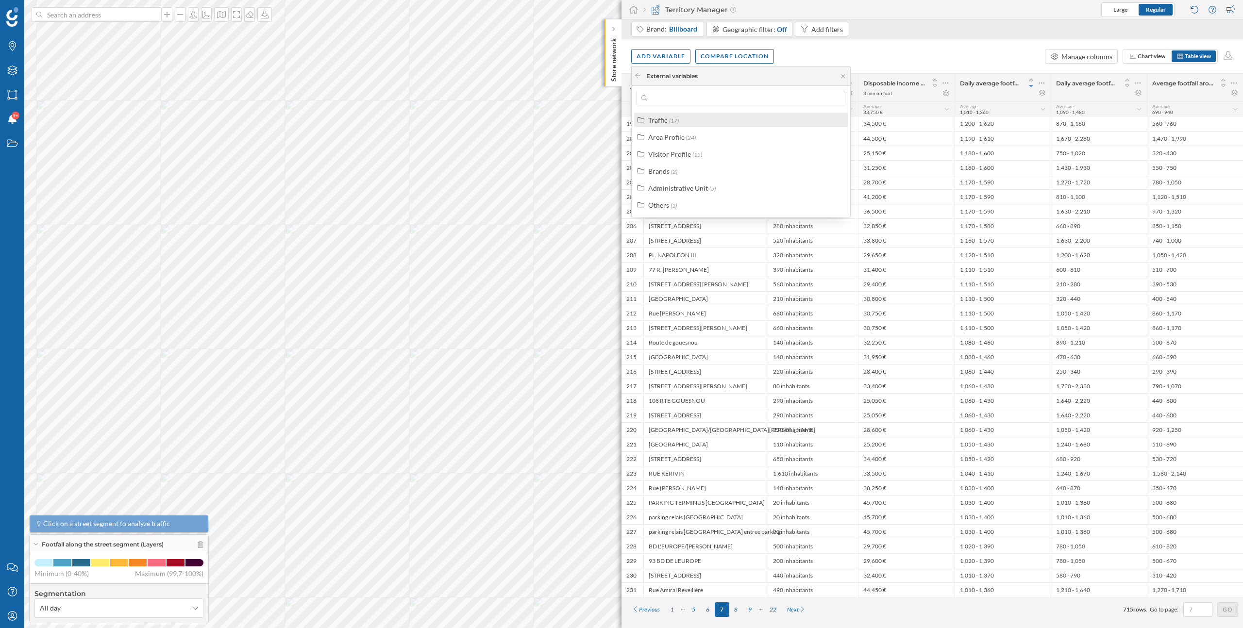
click at [668, 116] on label "Traffic (17)" at bounding box center [663, 120] width 31 height 10
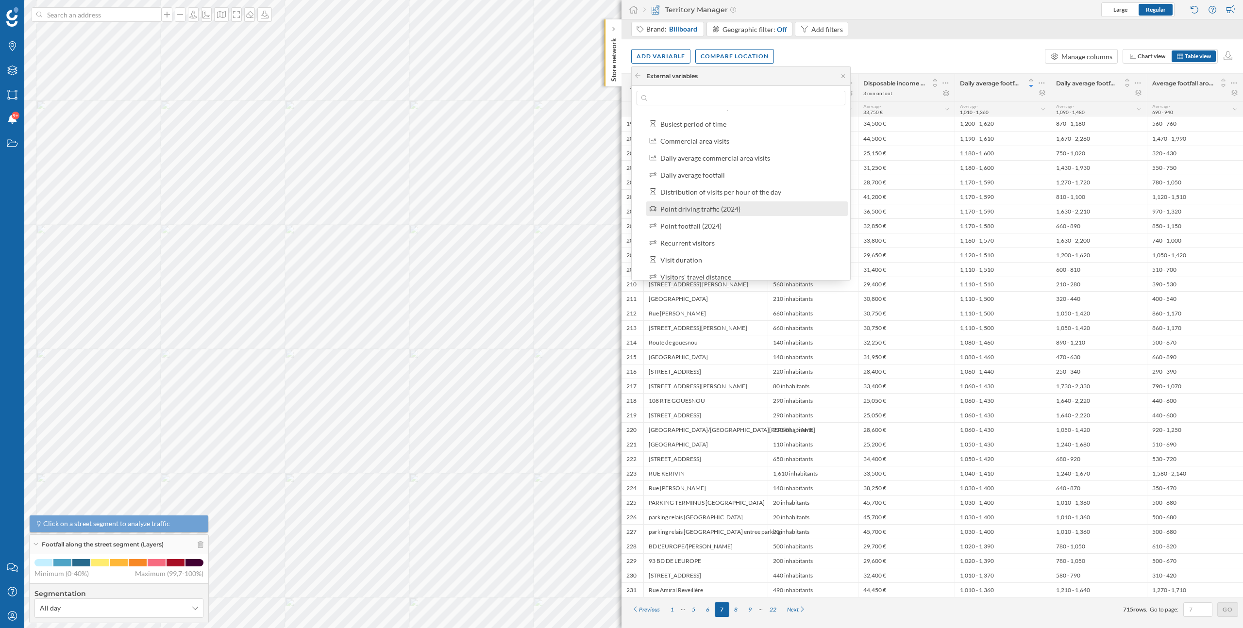
scroll to position [99, 0]
click at [1184, 93] on div at bounding box center [1195, 93] width 86 height 6
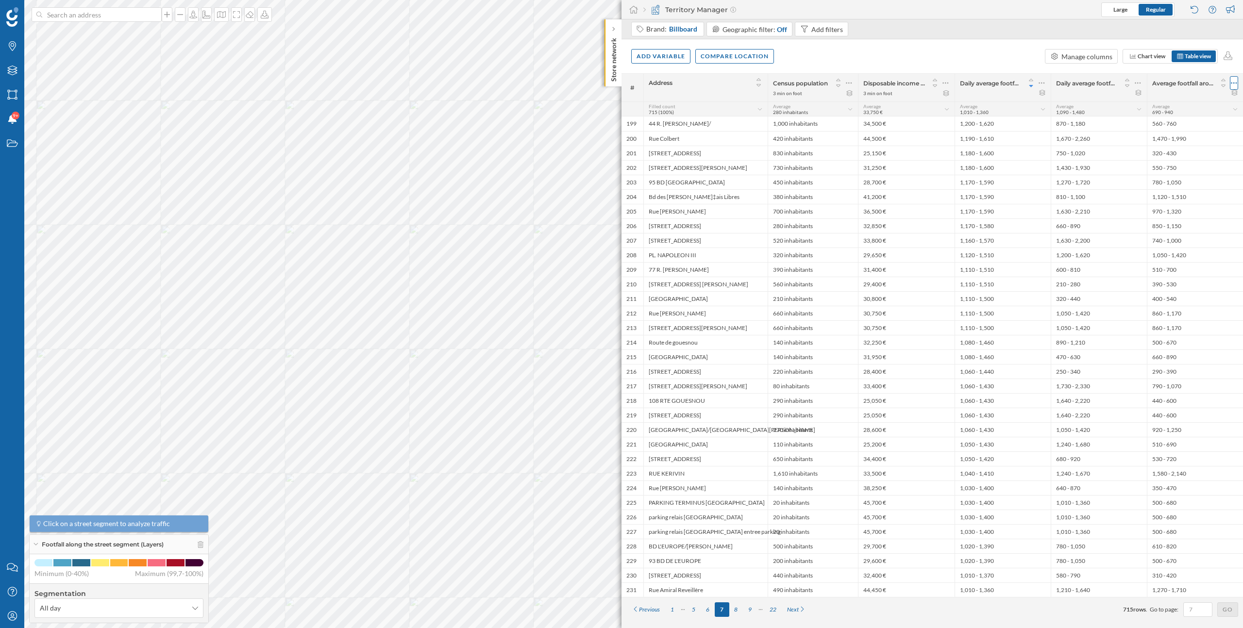
click at [1231, 81] on icon at bounding box center [1234, 83] width 6 height 10
click at [1174, 124] on div "Remove column" at bounding box center [1188, 122] width 88 height 10
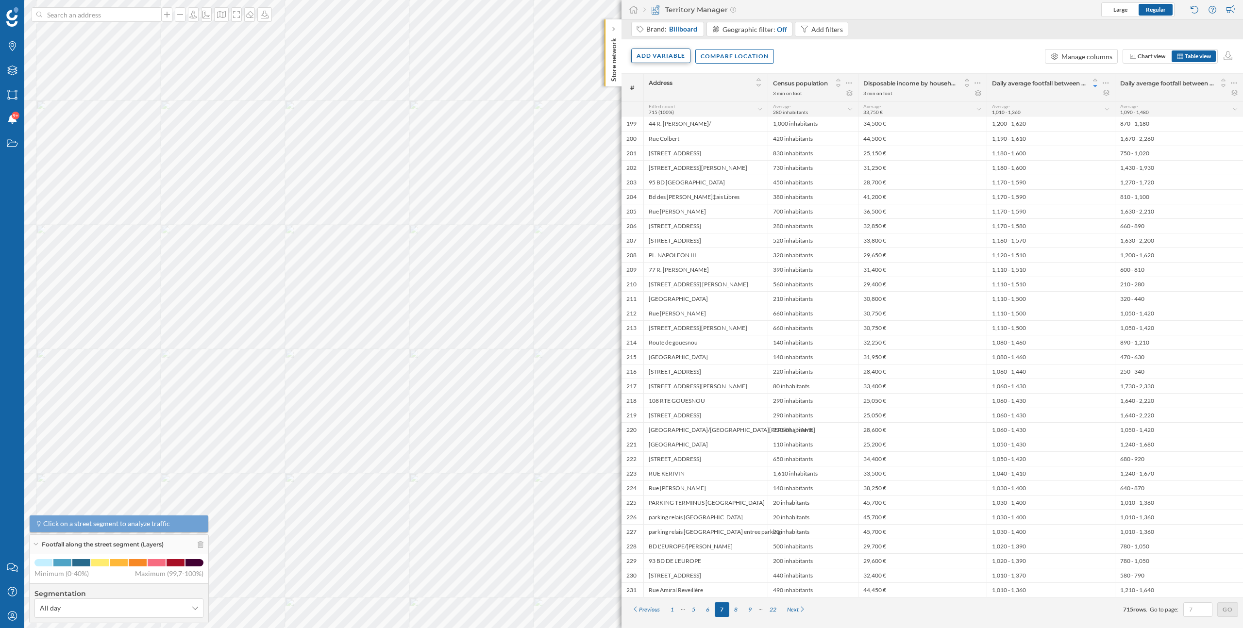
click at [665, 60] on div "Add variable" at bounding box center [660, 56] width 59 height 15
click at [673, 95] on div "External variables" at bounding box center [685, 96] width 97 height 10
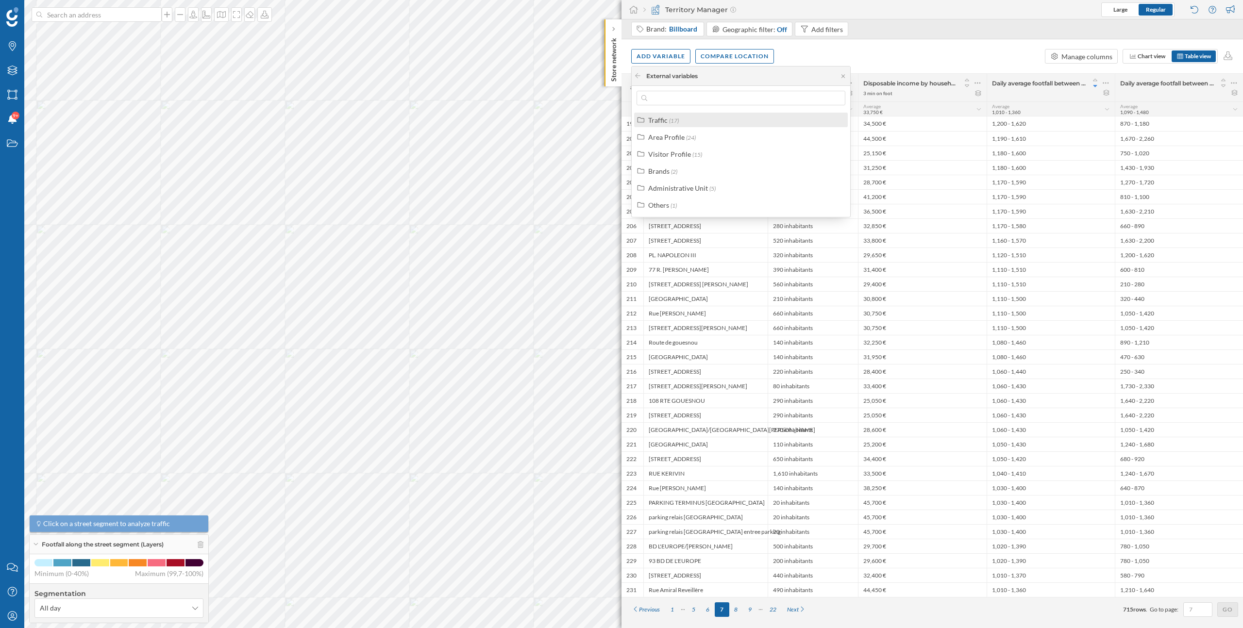
click at [673, 116] on label "Traffic (17)" at bounding box center [663, 120] width 31 height 10
click at [697, 180] on div "Point footfall (2024)" at bounding box center [690, 183] width 61 height 8
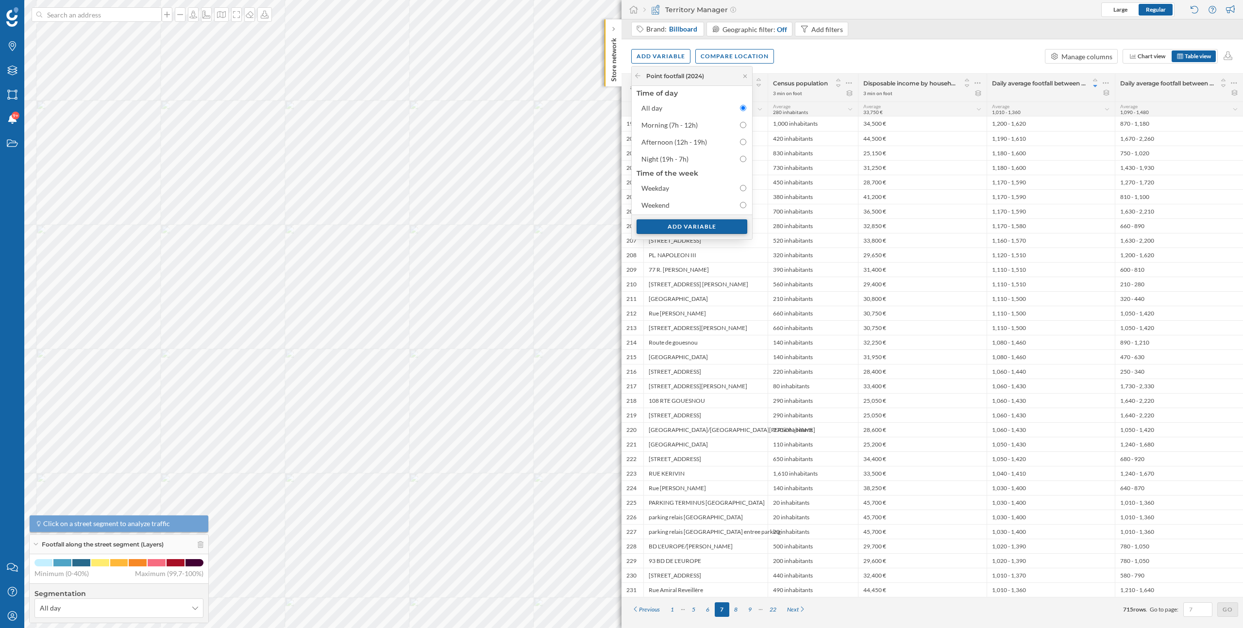
click at [719, 230] on div "Add variable" at bounding box center [692, 226] width 111 height 15
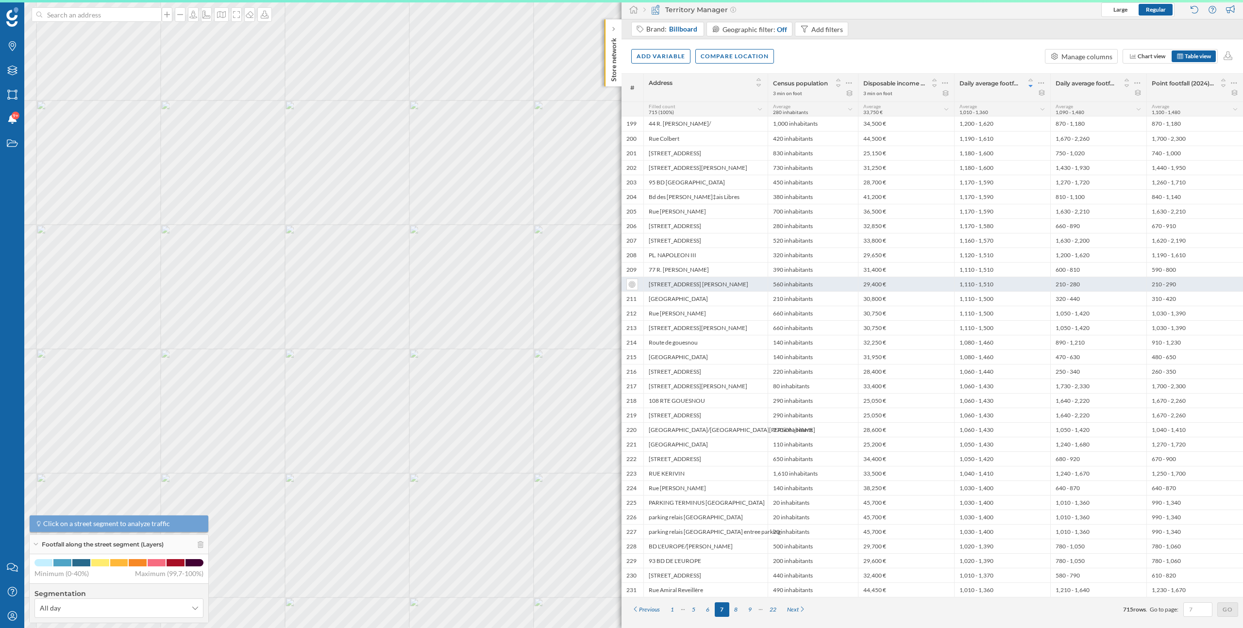
scroll to position [0, 0]
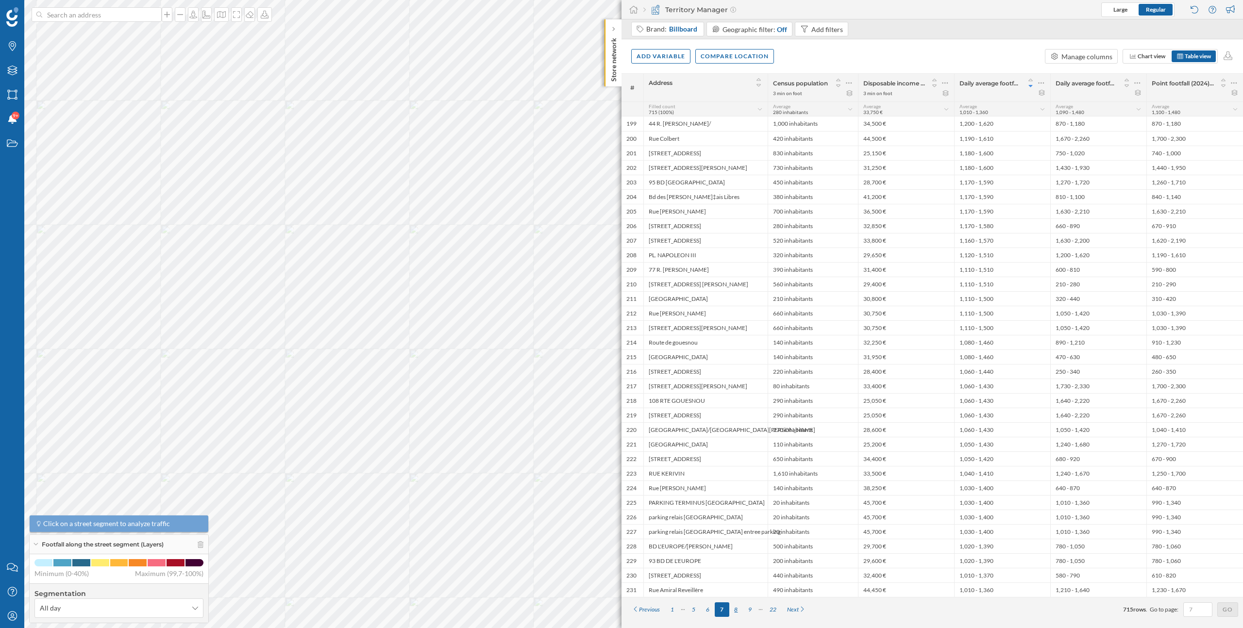
click at [740, 609] on div "8" at bounding box center [736, 610] width 14 height 15
click at [1143, 81] on div at bounding box center [1140, 83] width 8 height 14
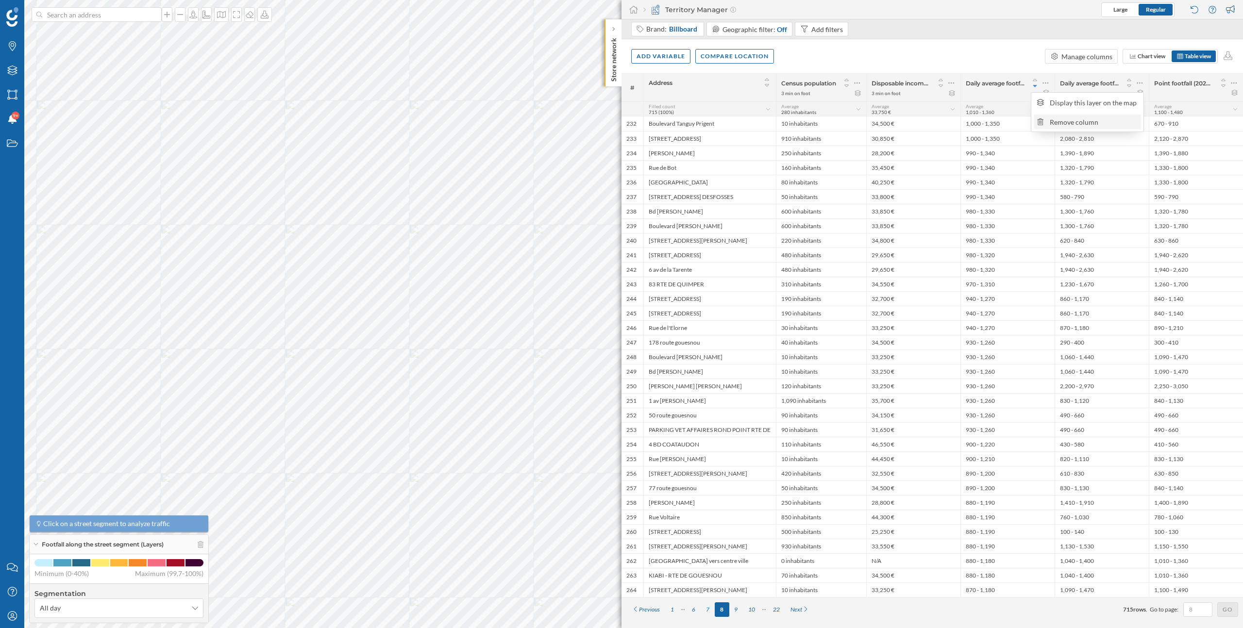
click at [1098, 122] on div "Remove column" at bounding box center [1094, 122] width 88 height 10
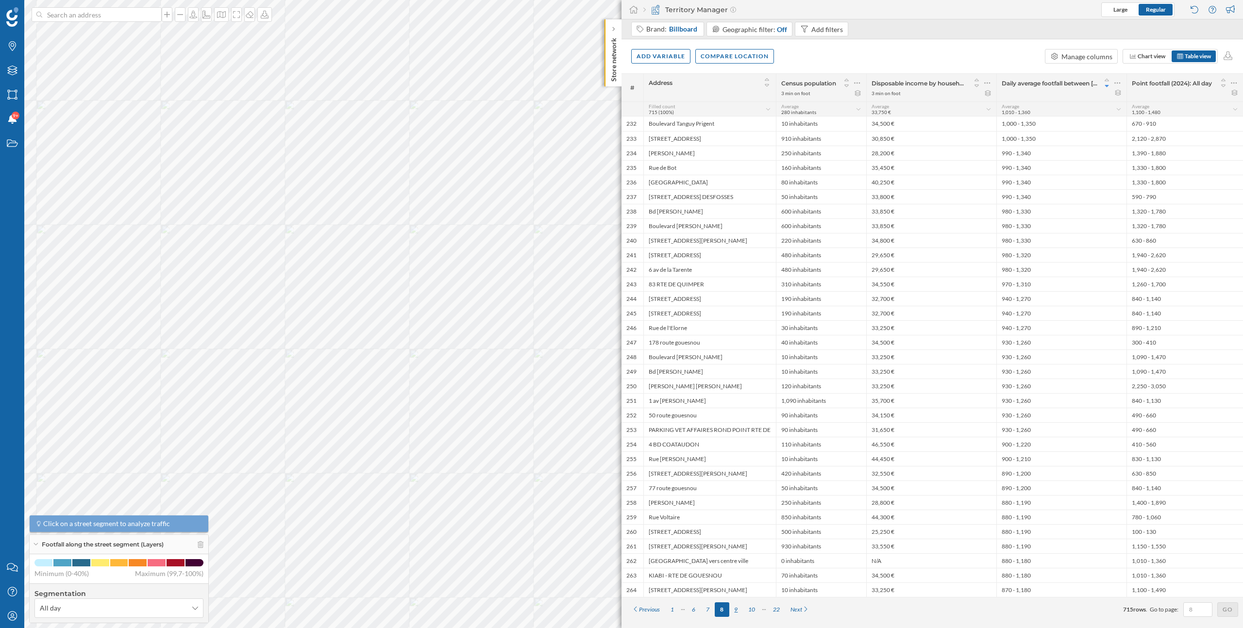
click at [734, 608] on div "9" at bounding box center [736, 610] width 14 height 15
click at [759, 609] on div "11" at bounding box center [754, 610] width 17 height 15
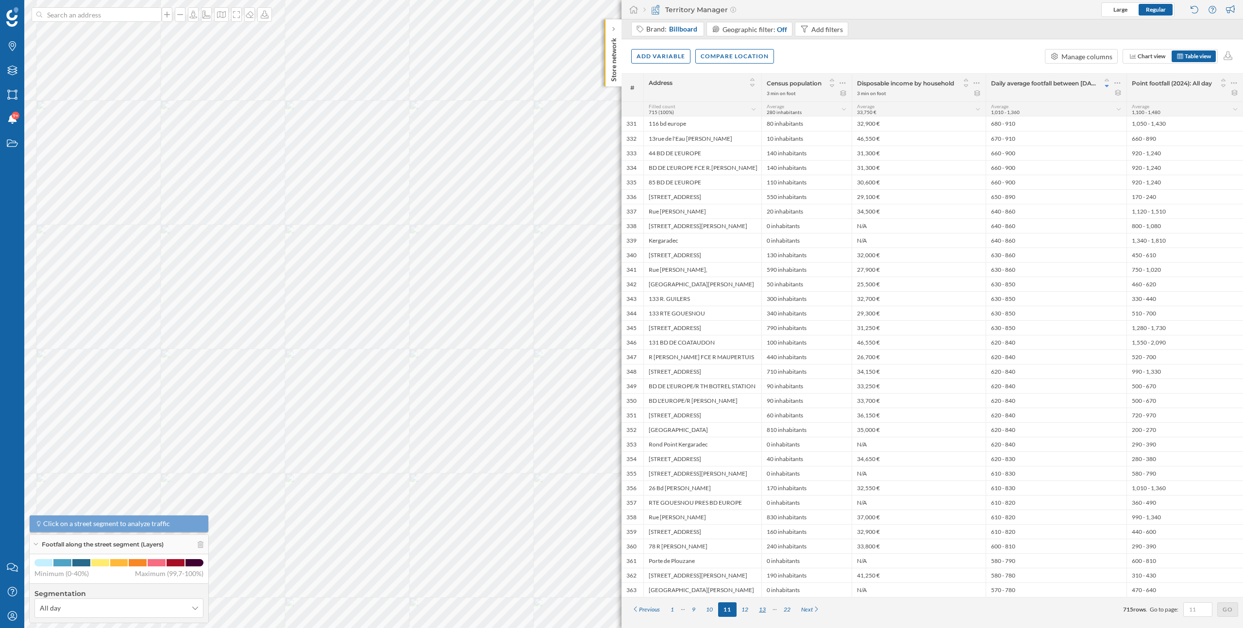
click at [766, 609] on div "13" at bounding box center [762, 610] width 17 height 15
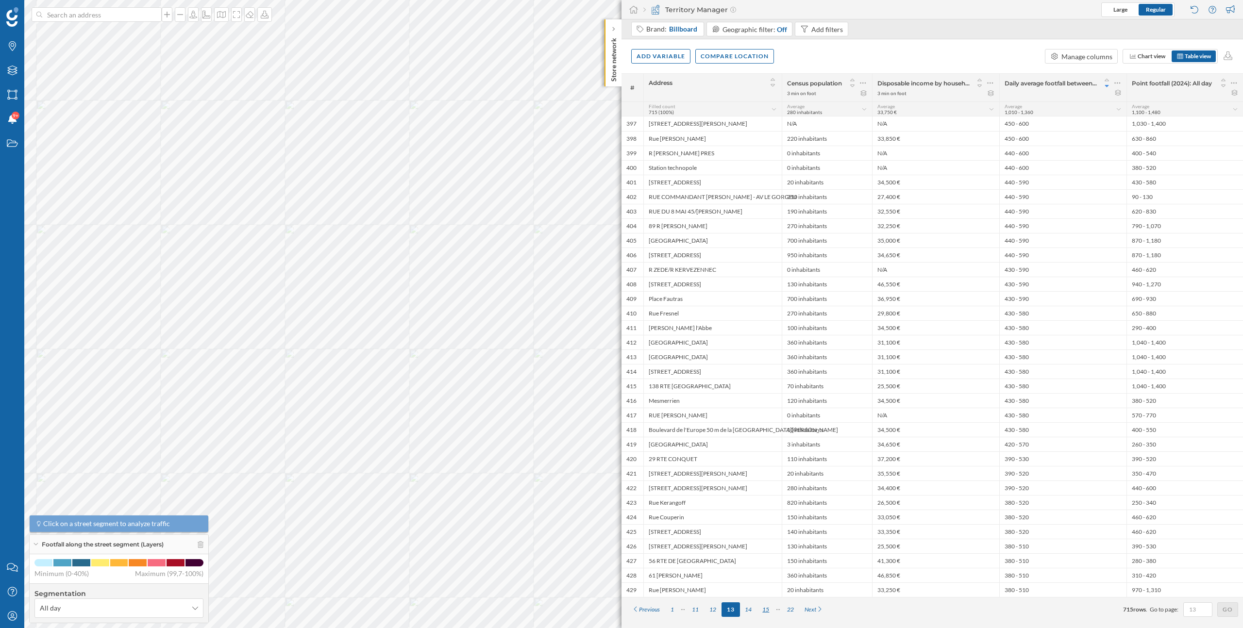
click at [766, 610] on div "15" at bounding box center [765, 610] width 17 height 15
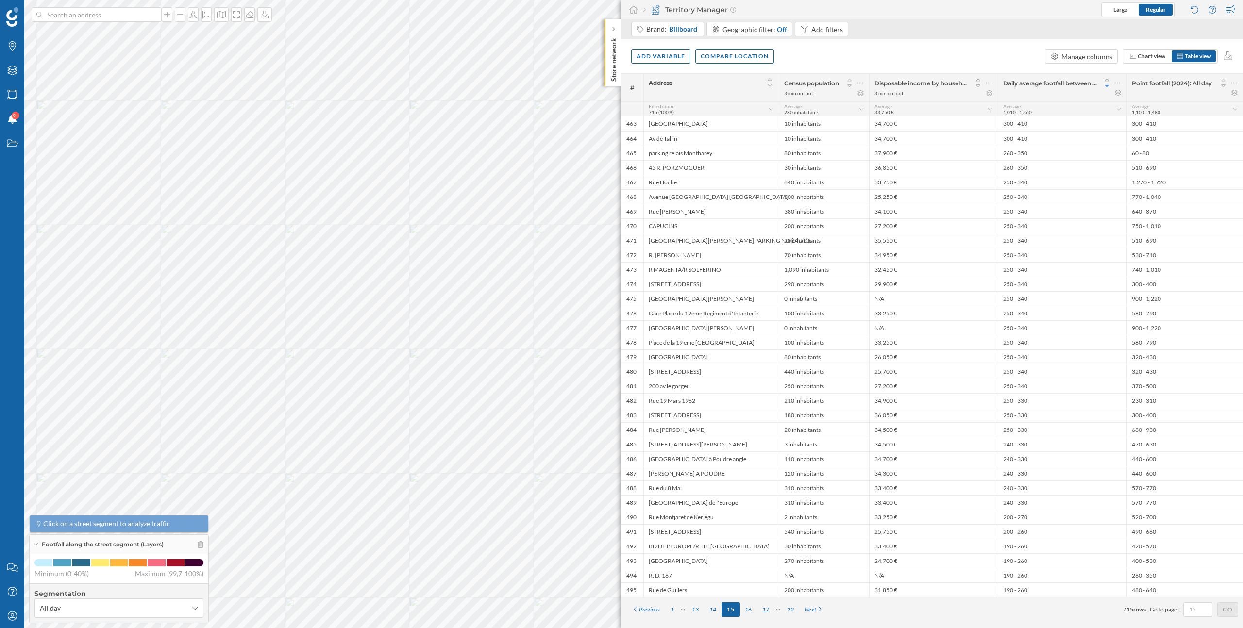
click at [771, 610] on div "17" at bounding box center [765, 610] width 17 height 15
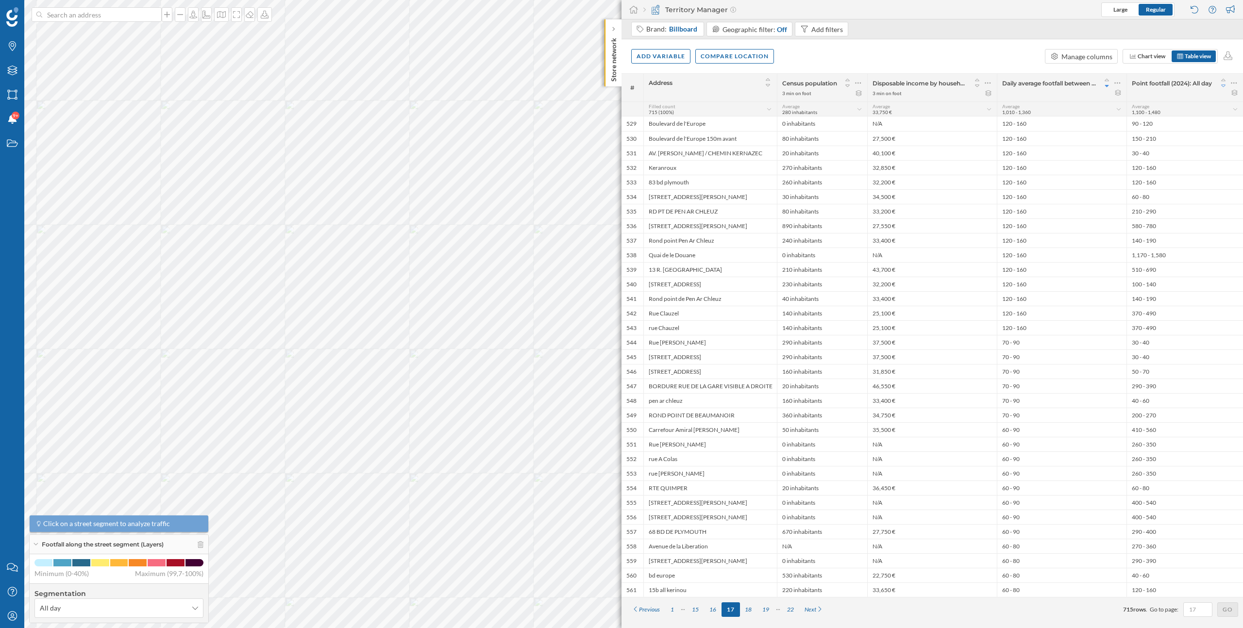
click at [1221, 84] on icon at bounding box center [1223, 86] width 9 height 7
click at [696, 609] on div "15" at bounding box center [695, 610] width 17 height 15
click at [724, 606] on div "15" at bounding box center [730, 609] width 18 height 15
click at [767, 610] on div "17" at bounding box center [765, 610] width 17 height 15
click at [791, 609] on div "22" at bounding box center [790, 610] width 17 height 15
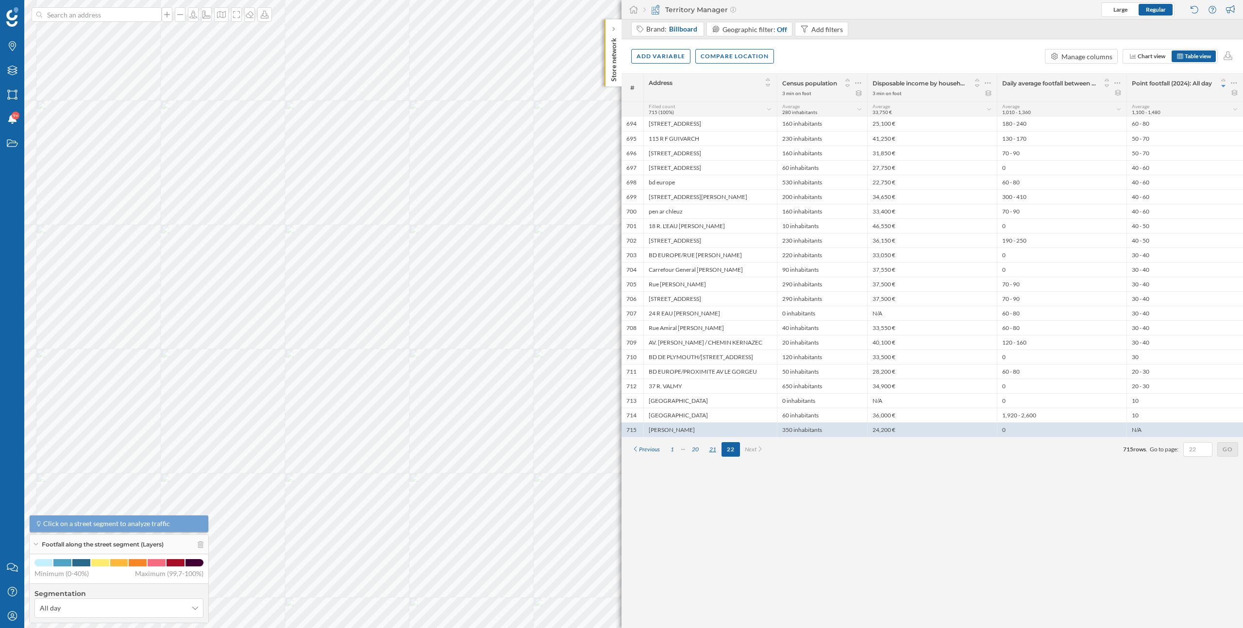
click at [710, 446] on div "21" at bounding box center [712, 449] width 17 height 15
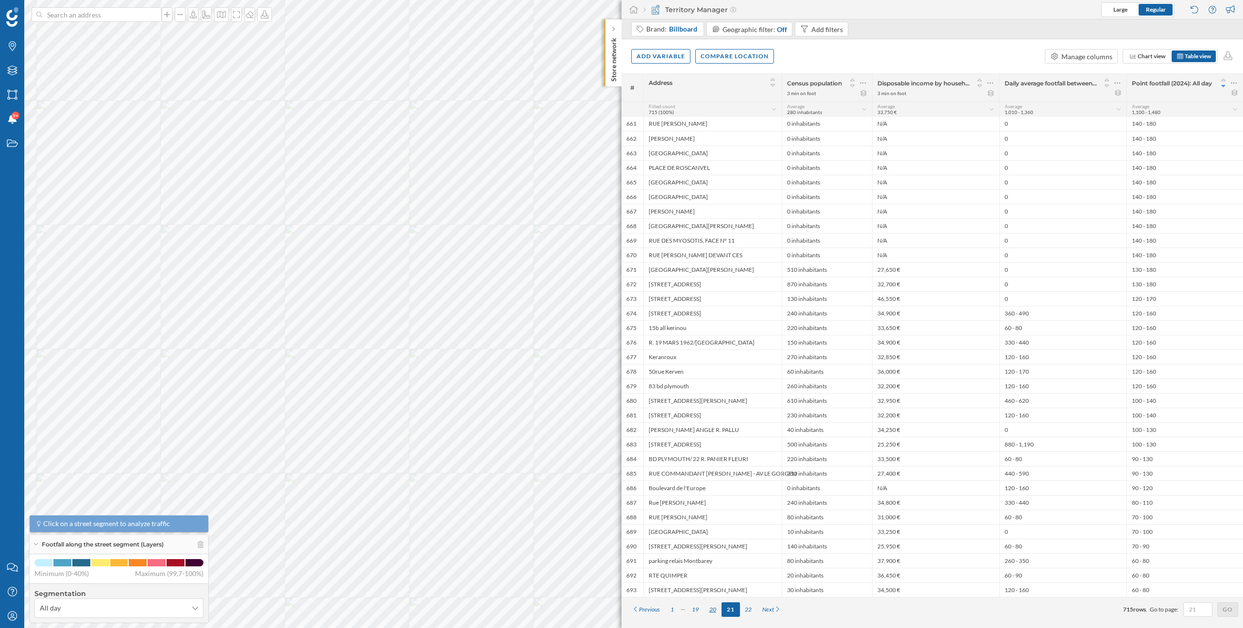
click at [713, 611] on div "20" at bounding box center [712, 610] width 17 height 15
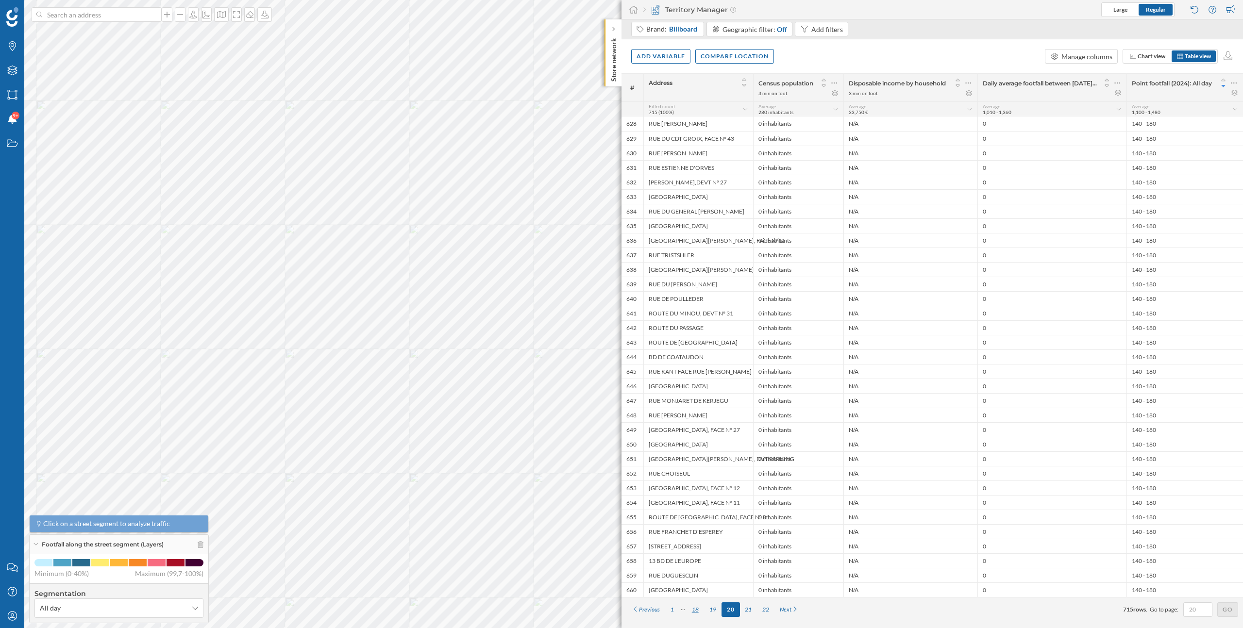
click at [698, 610] on div "18" at bounding box center [695, 610] width 17 height 15
click at [714, 607] on div "17" at bounding box center [712, 610] width 17 height 15
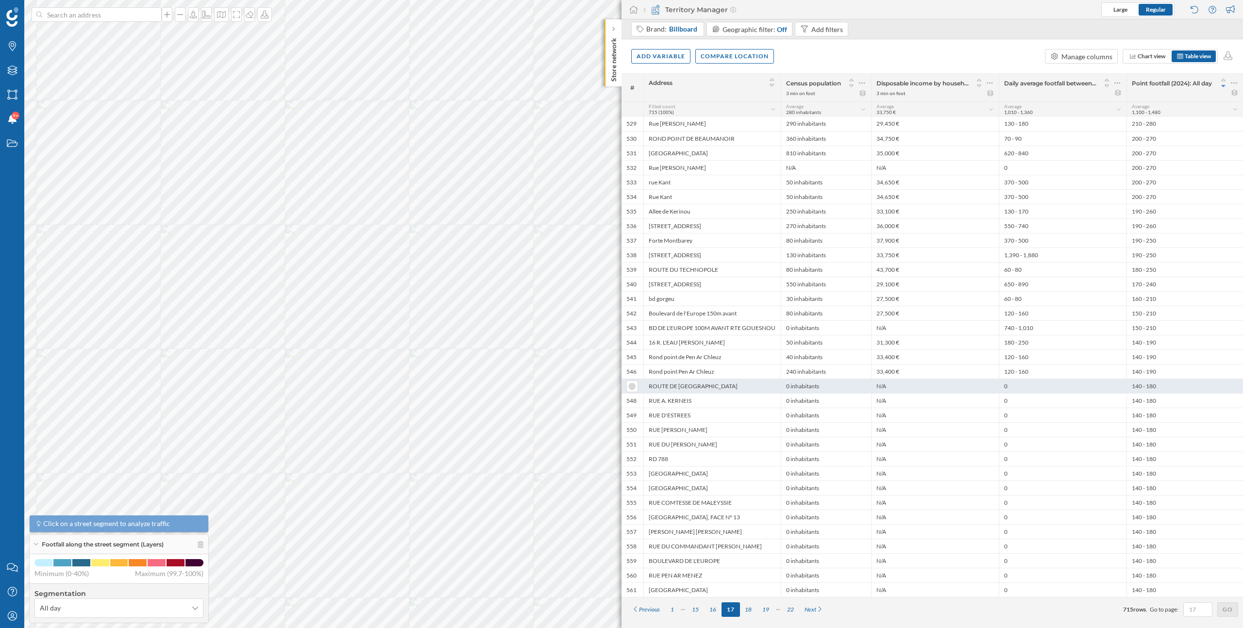
click at [739, 386] on div "ROUTE DE [GEOGRAPHIC_DATA]" at bounding box center [711, 386] width 137 height 15
click at [389, 389] on icon at bounding box center [387, 387] width 3 height 3
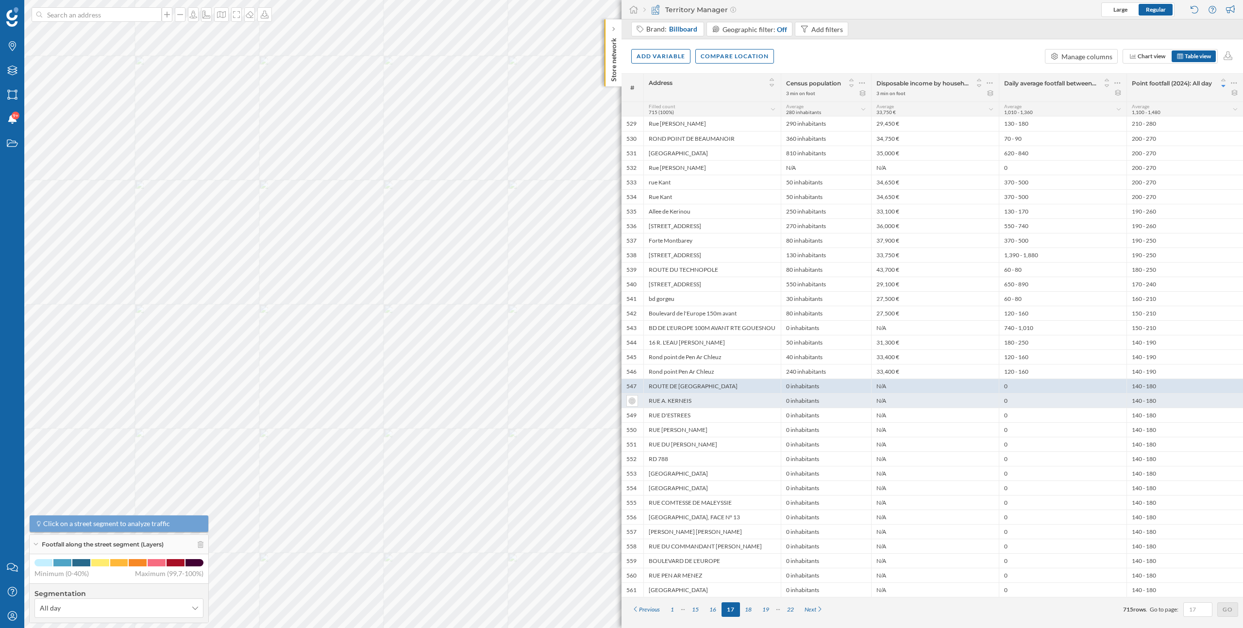
click at [763, 399] on div "RUE A. KERNEIS" at bounding box center [711, 400] width 137 height 15
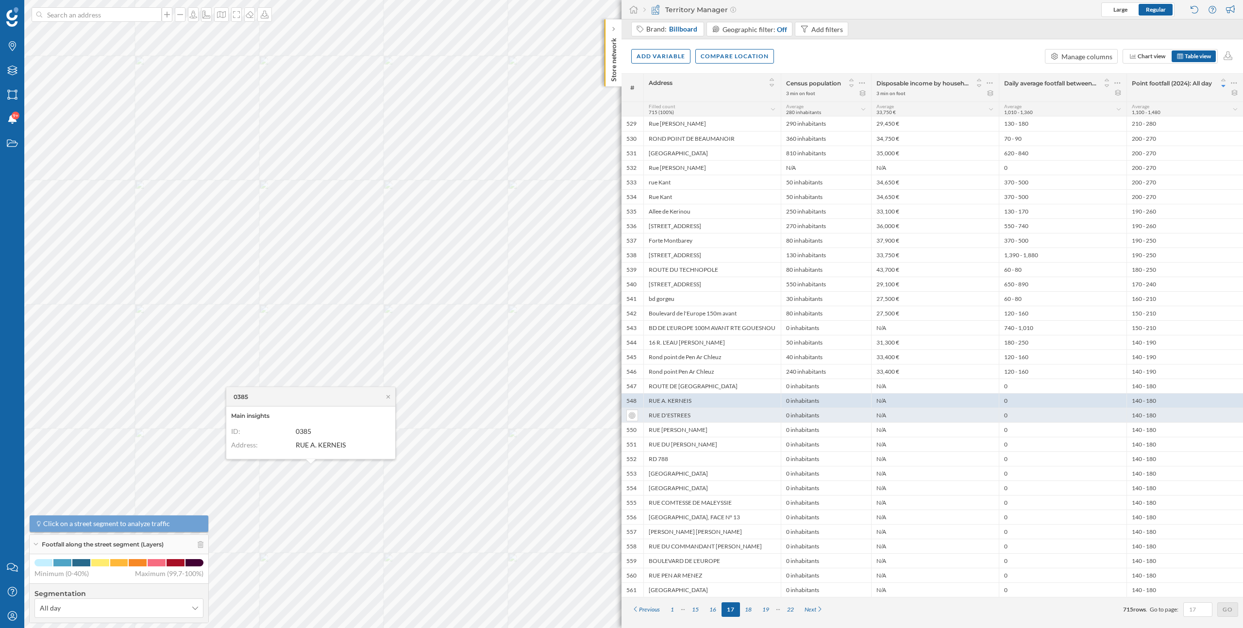
click at [753, 416] on div "RUE D'ESTREES" at bounding box center [711, 415] width 137 height 15
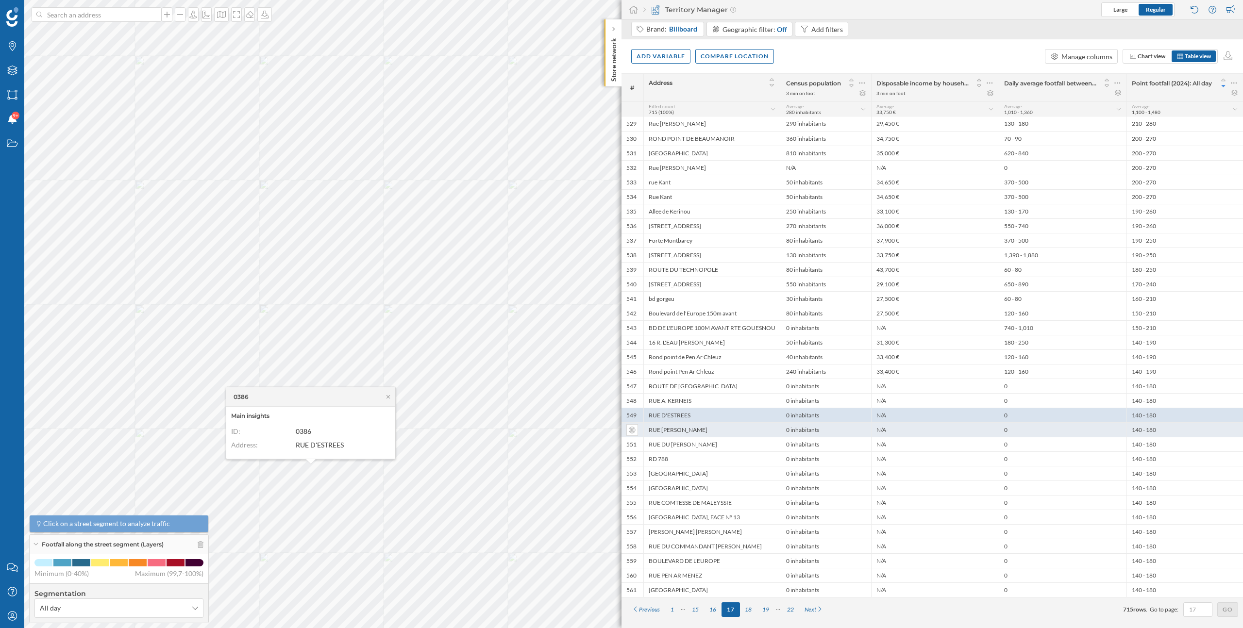
click at [751, 429] on div "RUE [PERSON_NAME]" at bounding box center [711, 429] width 137 height 15
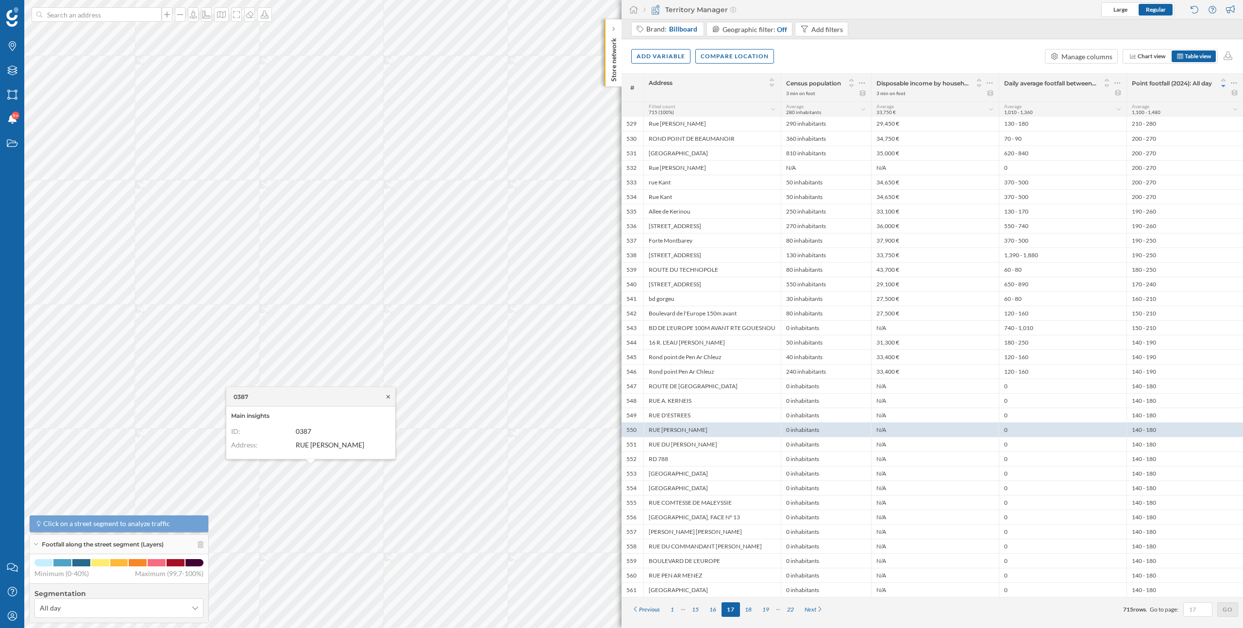
click at [388, 397] on icon at bounding box center [388, 397] width 7 height 6
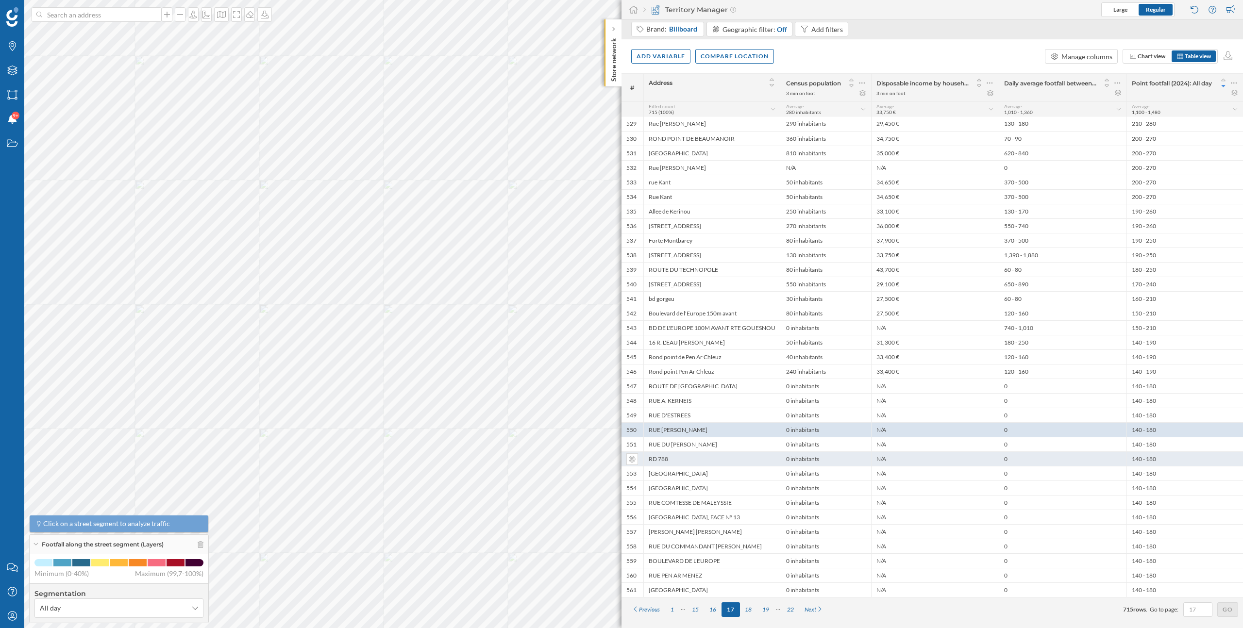
click at [731, 459] on div "RD 788" at bounding box center [711, 459] width 137 height 15
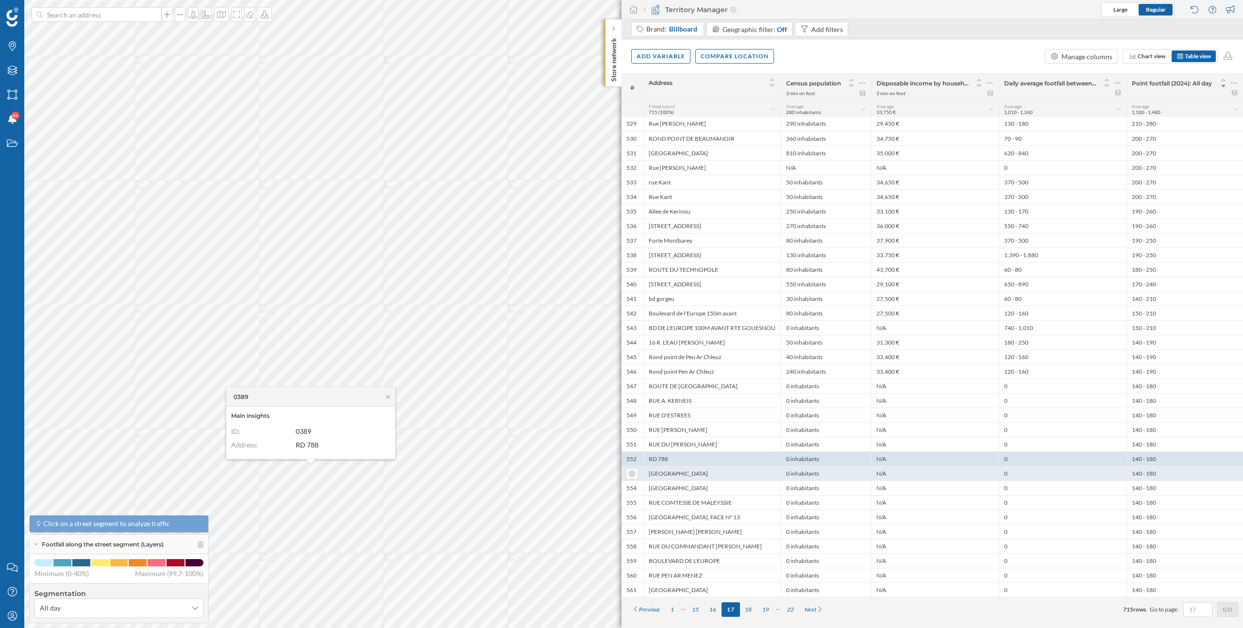
click at [731, 473] on div "[GEOGRAPHIC_DATA]" at bounding box center [711, 473] width 137 height 15
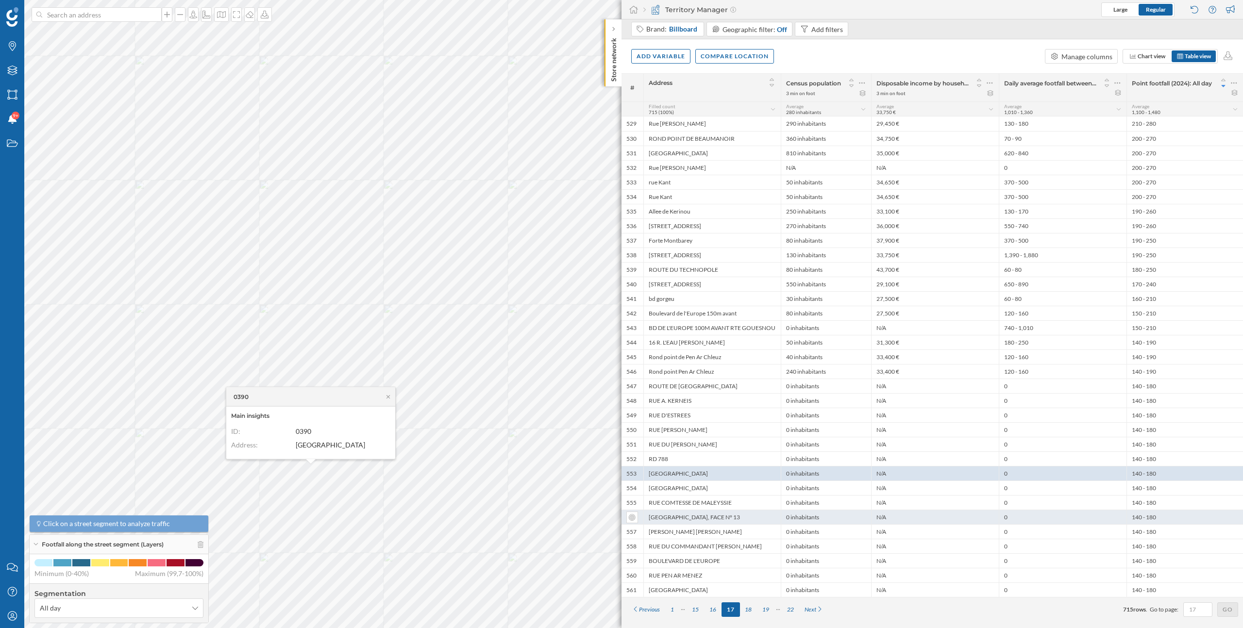
click at [731, 512] on div "[GEOGRAPHIC_DATA], FACE N° 13" at bounding box center [711, 517] width 137 height 15
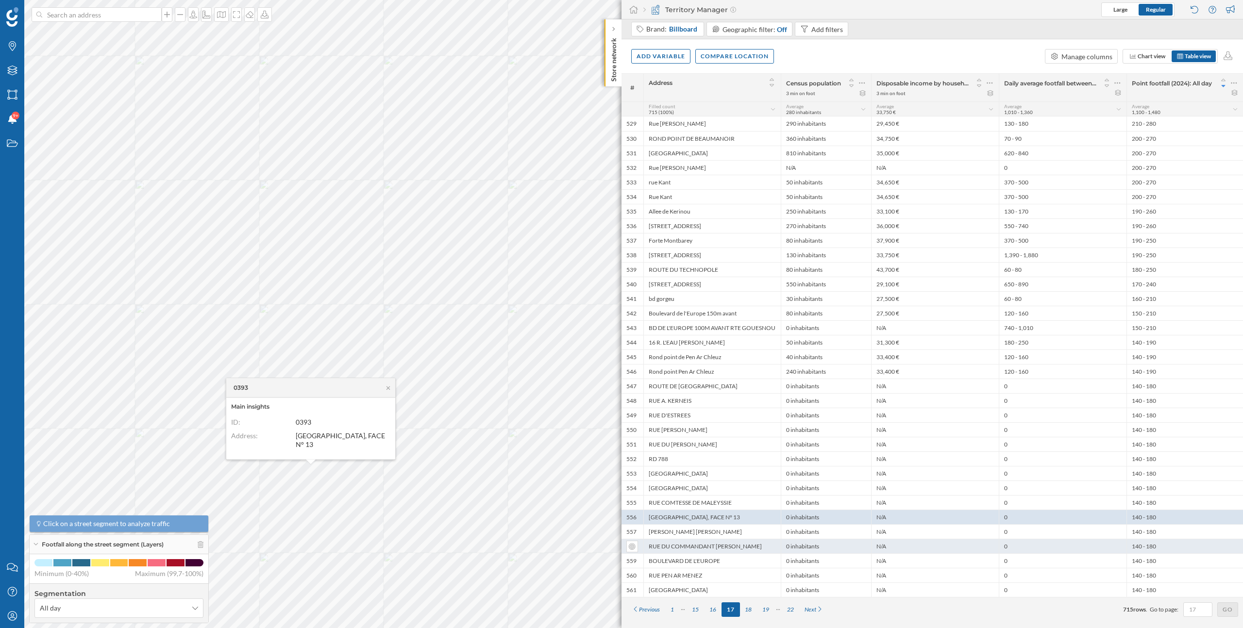
click at [719, 544] on div "RUE DU COMMANDANT [PERSON_NAME]" at bounding box center [711, 546] width 137 height 15
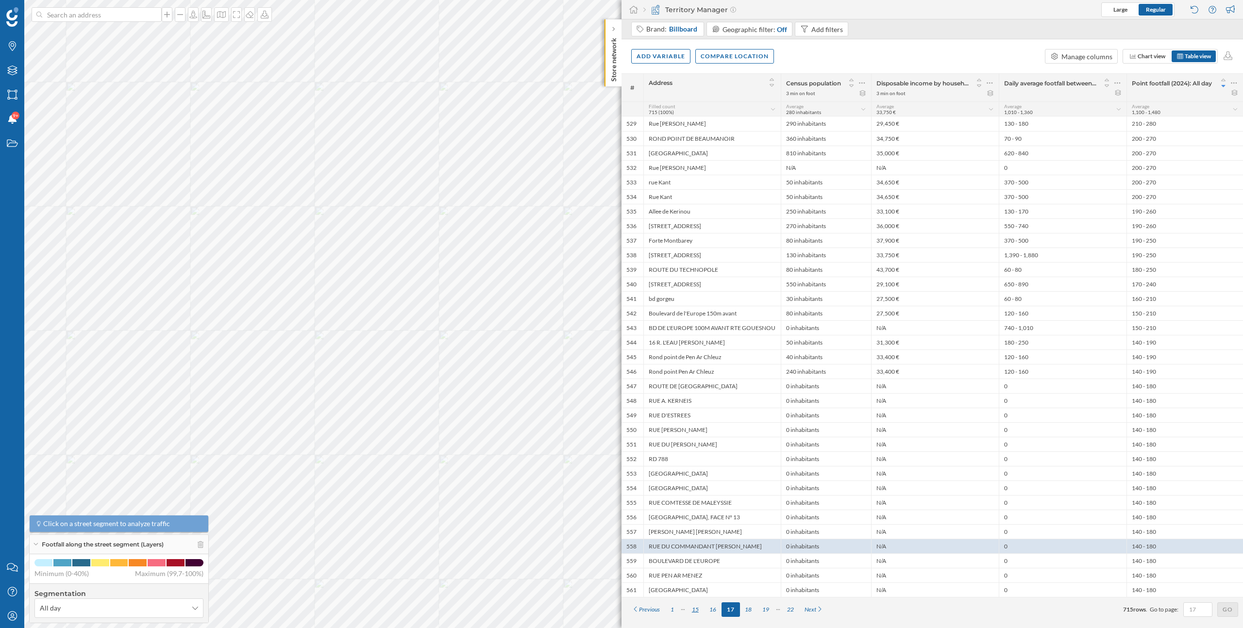
click at [696, 607] on div "15" at bounding box center [695, 610] width 17 height 15
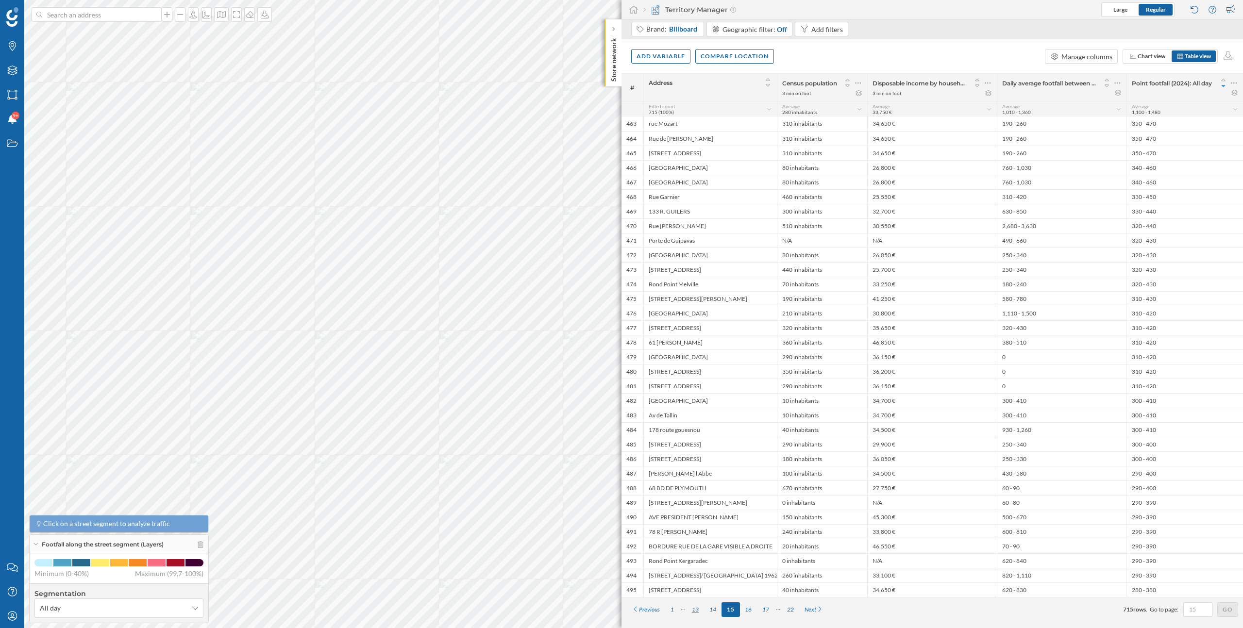
click at [698, 613] on div "13" at bounding box center [695, 610] width 17 height 15
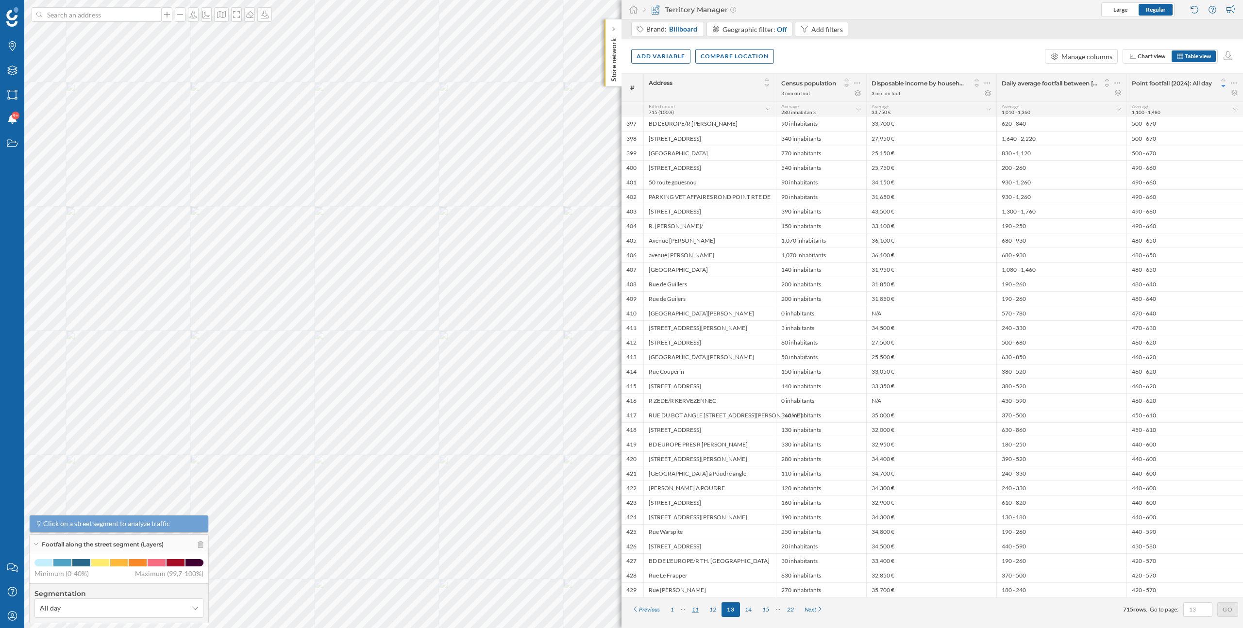
click at [696, 608] on div "11" at bounding box center [695, 610] width 17 height 15
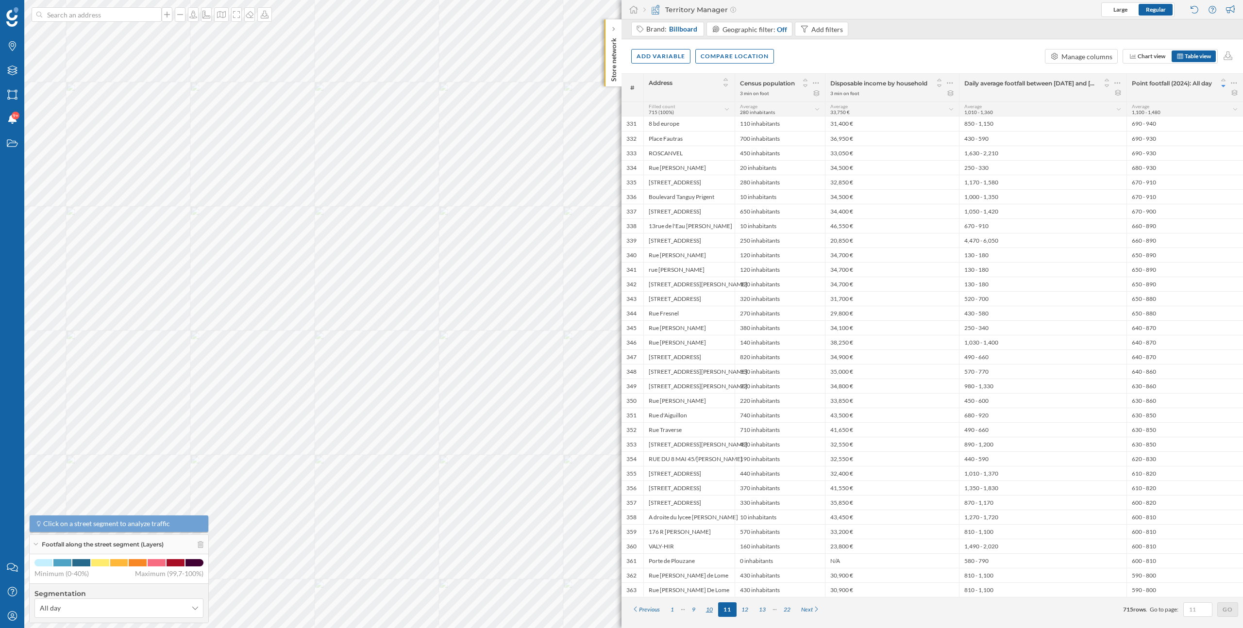
click at [711, 611] on div "10" at bounding box center [709, 610] width 17 height 15
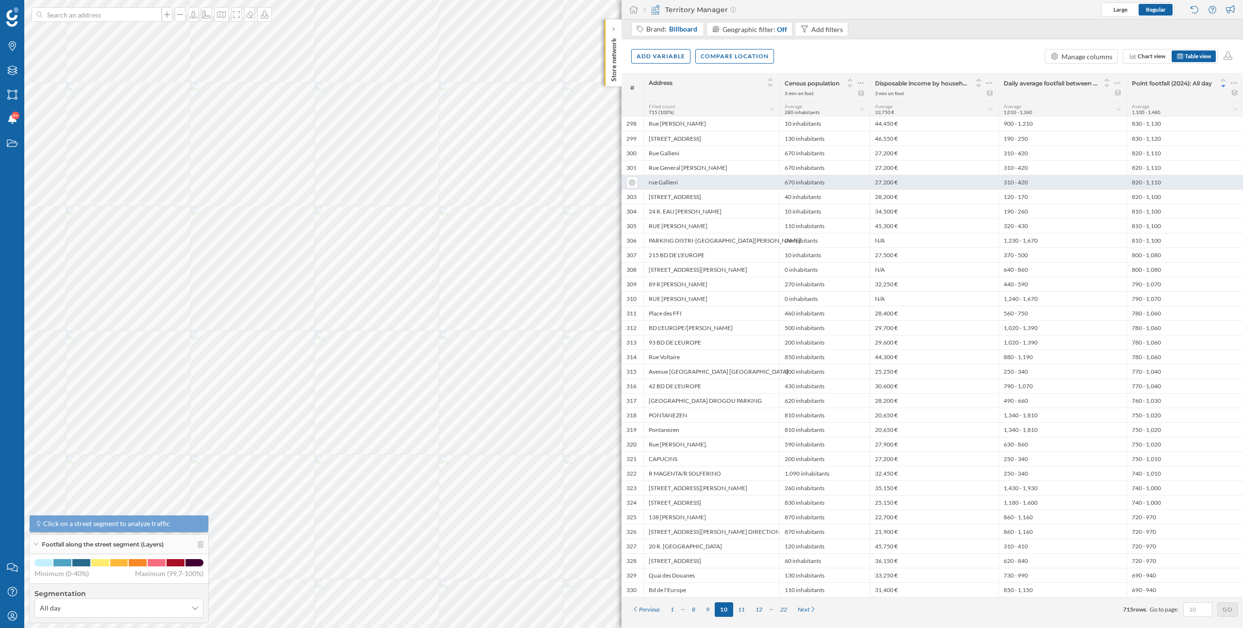
click at [1042, 182] on div "310 - 420" at bounding box center [1062, 182] width 128 height 15
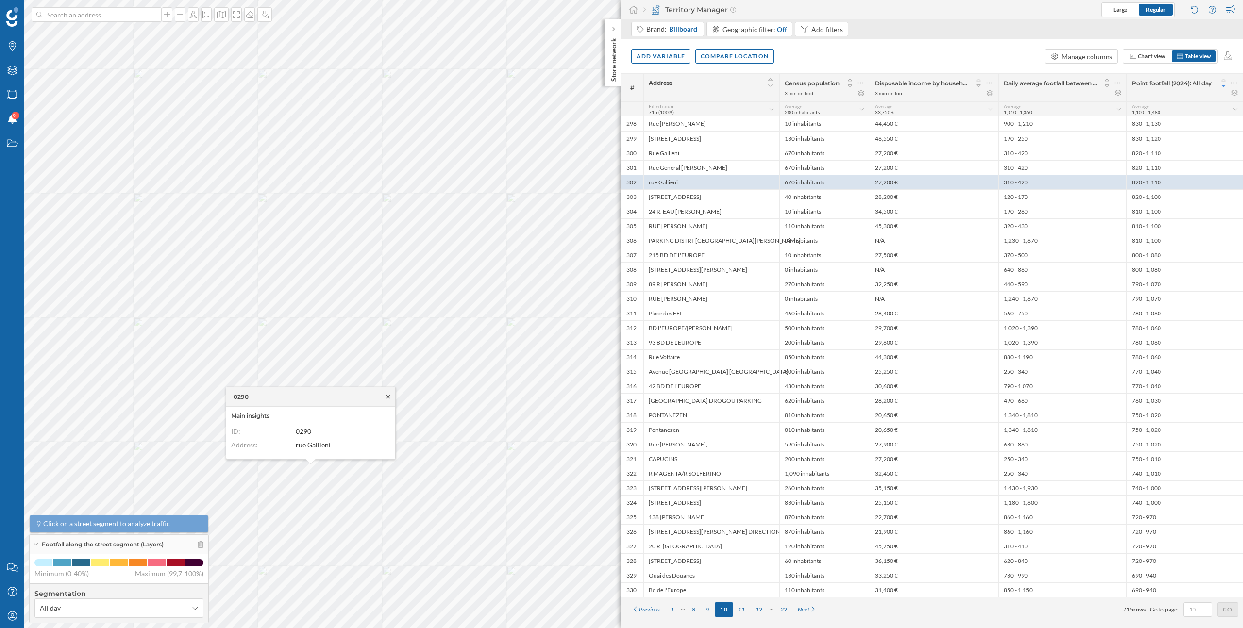
click at [388, 397] on icon at bounding box center [388, 397] width 7 height 6
click at [674, 59] on div "Add variable" at bounding box center [660, 56] width 59 height 15
click at [674, 96] on div "External variables" at bounding box center [685, 96] width 97 height 10
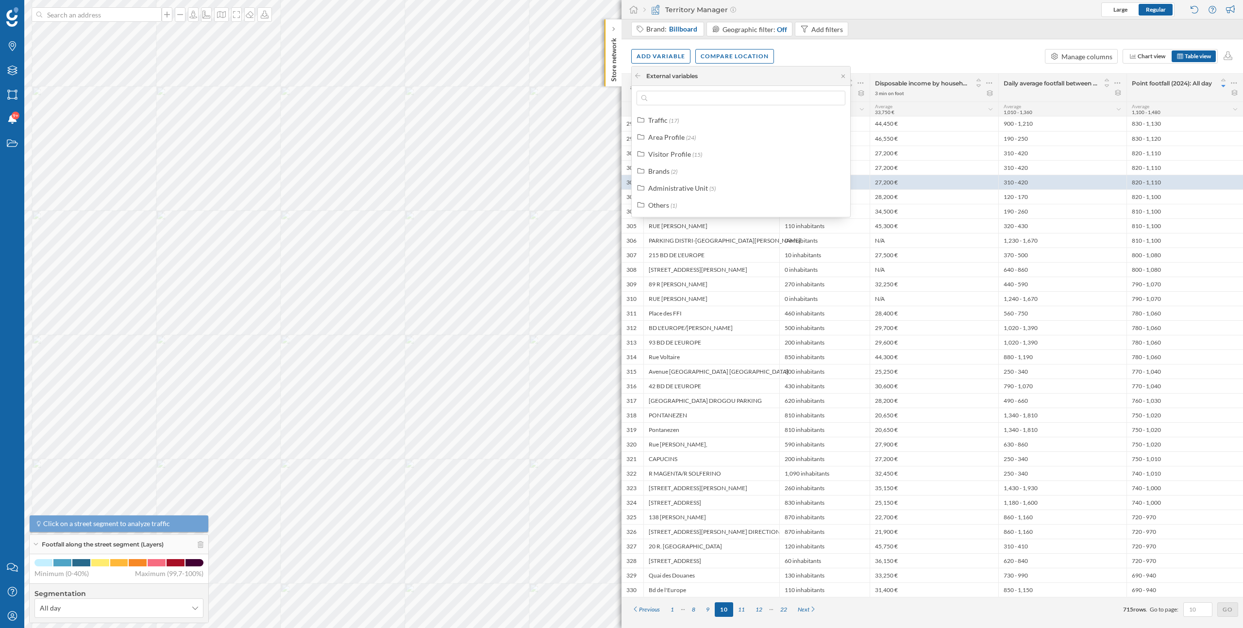
click at [670, 127] on div "Traffic (17) Area Profile (24) Visitor Profile (15) Brands (2) Administrative U…" at bounding box center [741, 163] width 218 height 100
click at [664, 124] on div "Traffic" at bounding box center [657, 120] width 19 height 8
click at [698, 221] on div "Daily average footfall" at bounding box center [692, 219] width 65 height 8
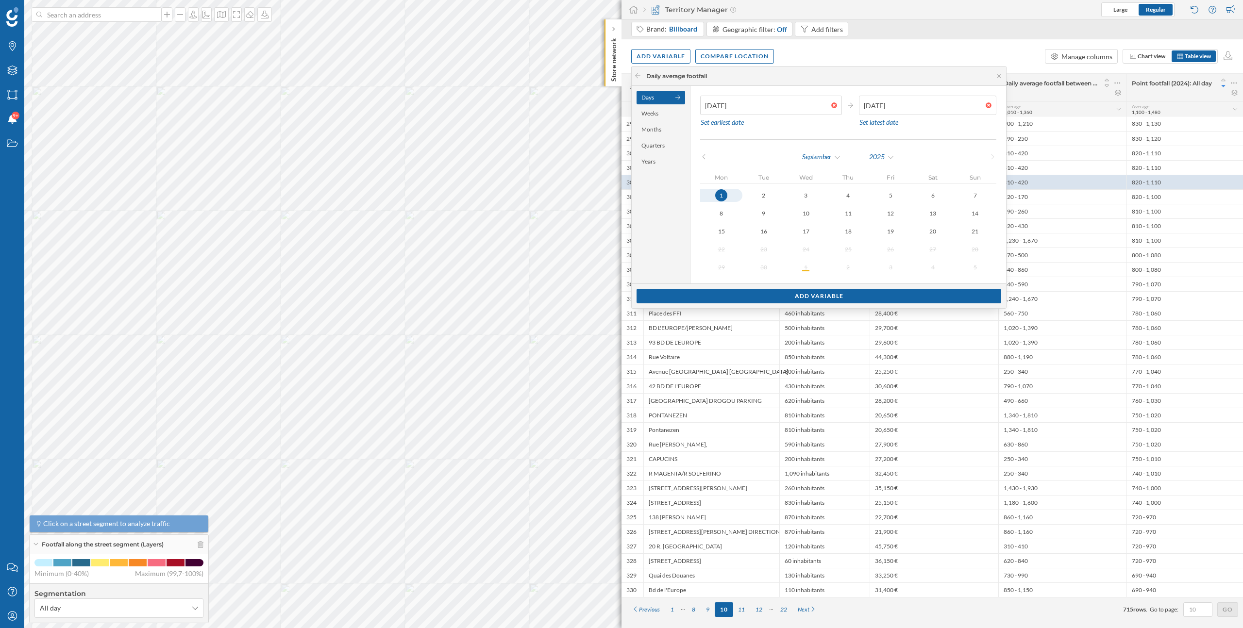
click at [719, 197] on div "1" at bounding box center [721, 195] width 12 height 12
type input "14/09/2025"
click at [962, 212] on button "14" at bounding box center [975, 213] width 42 height 13
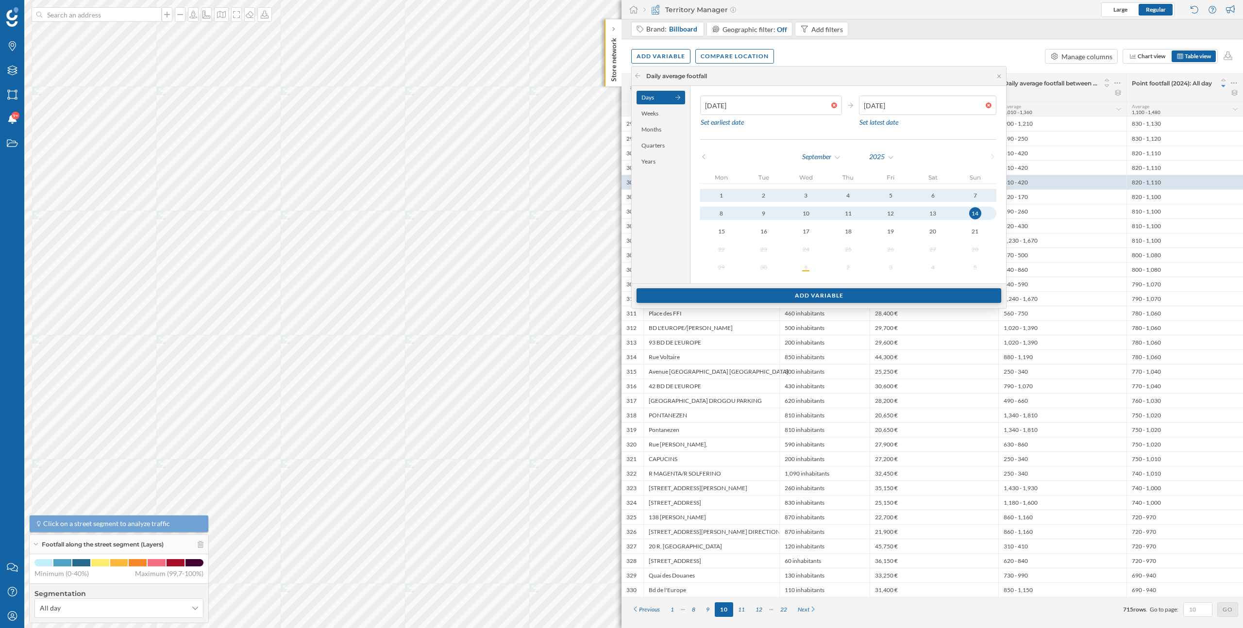
click at [899, 298] on div "Add variable" at bounding box center [819, 295] width 365 height 15
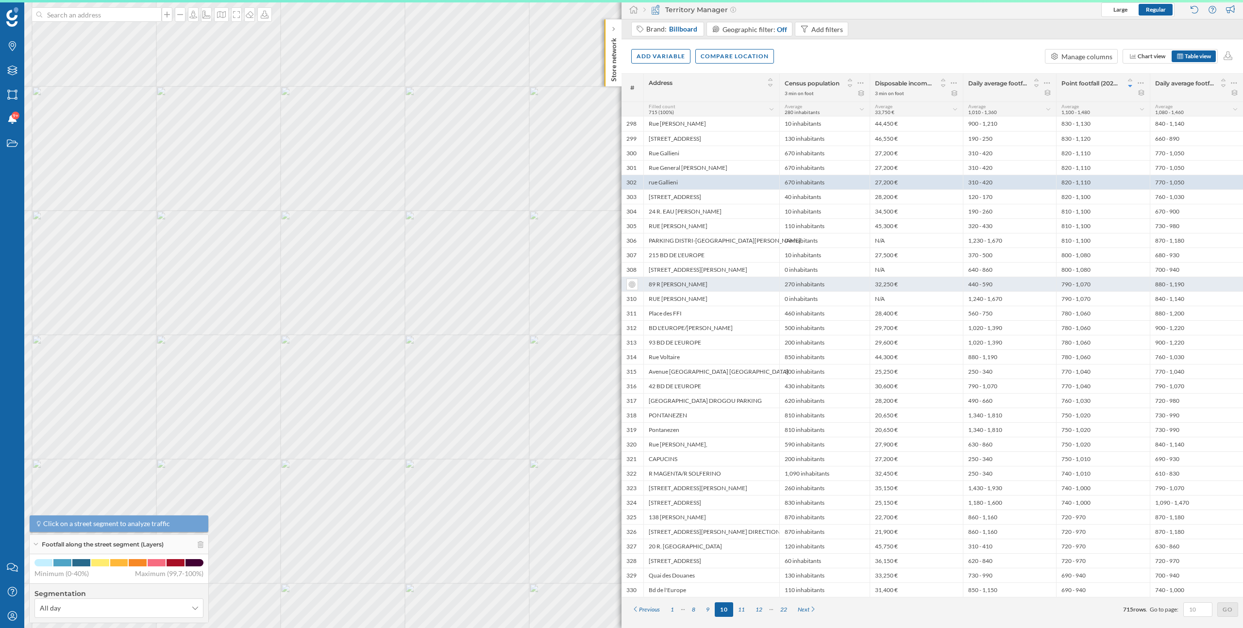
scroll to position [0, 0]
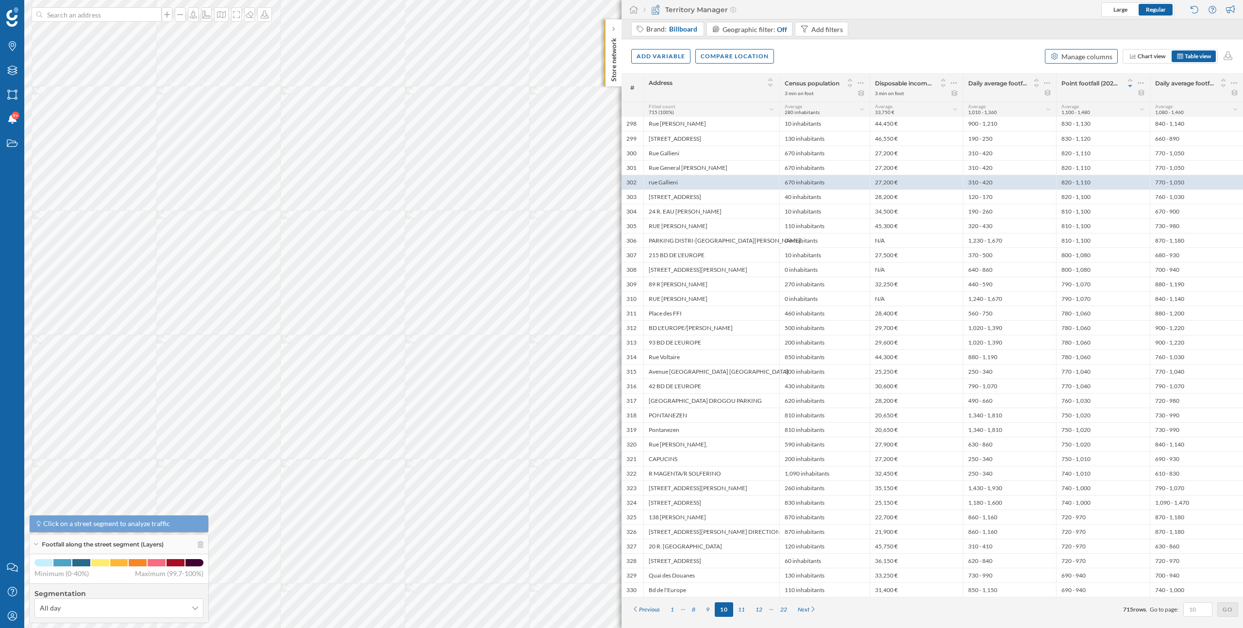
click at [1093, 55] on div "Manage columns" at bounding box center [1086, 56] width 51 height 10
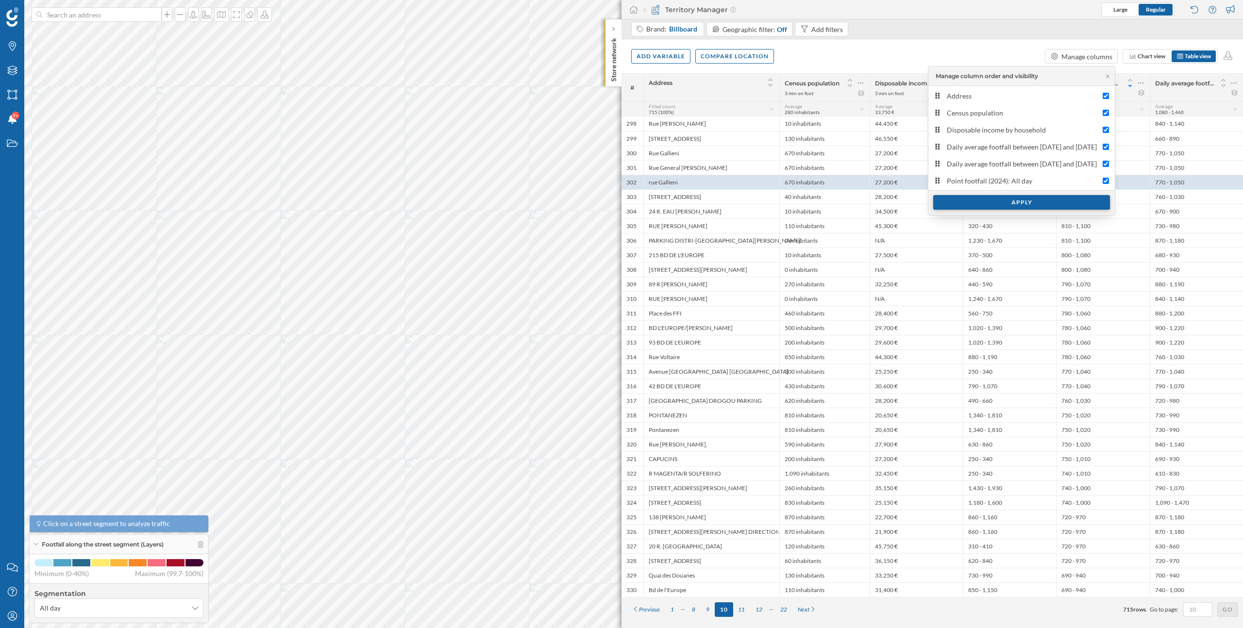
click at [1001, 205] on div "Apply" at bounding box center [1021, 202] width 177 height 15
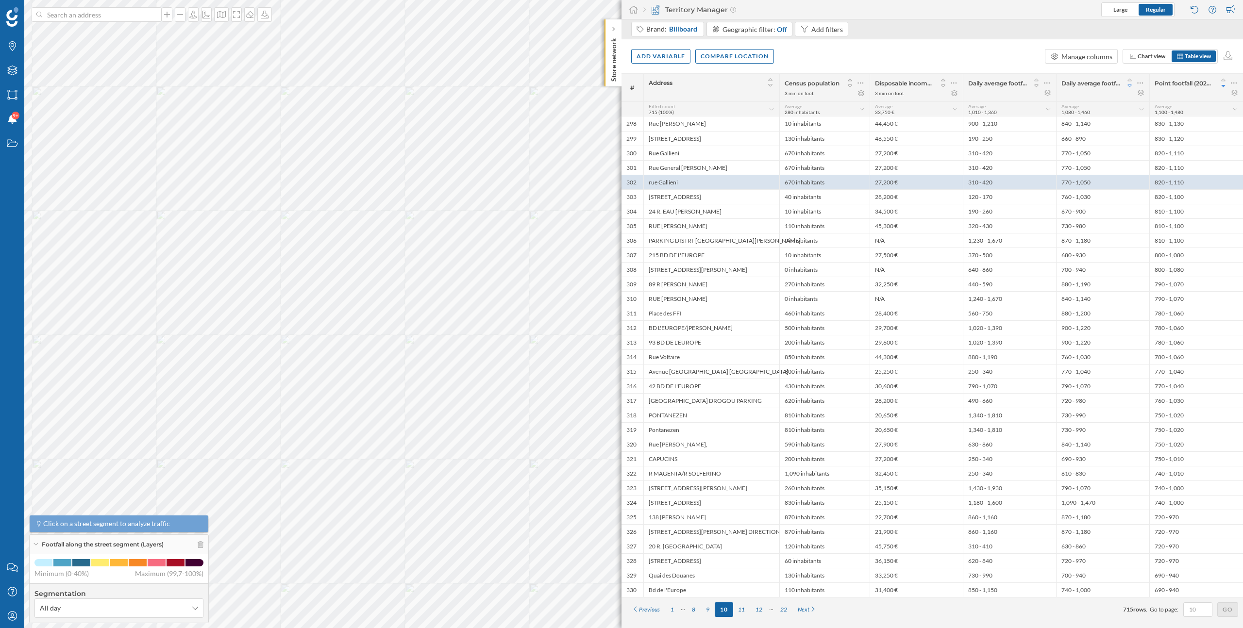
click at [1130, 86] on icon at bounding box center [1129, 86] width 9 height 7
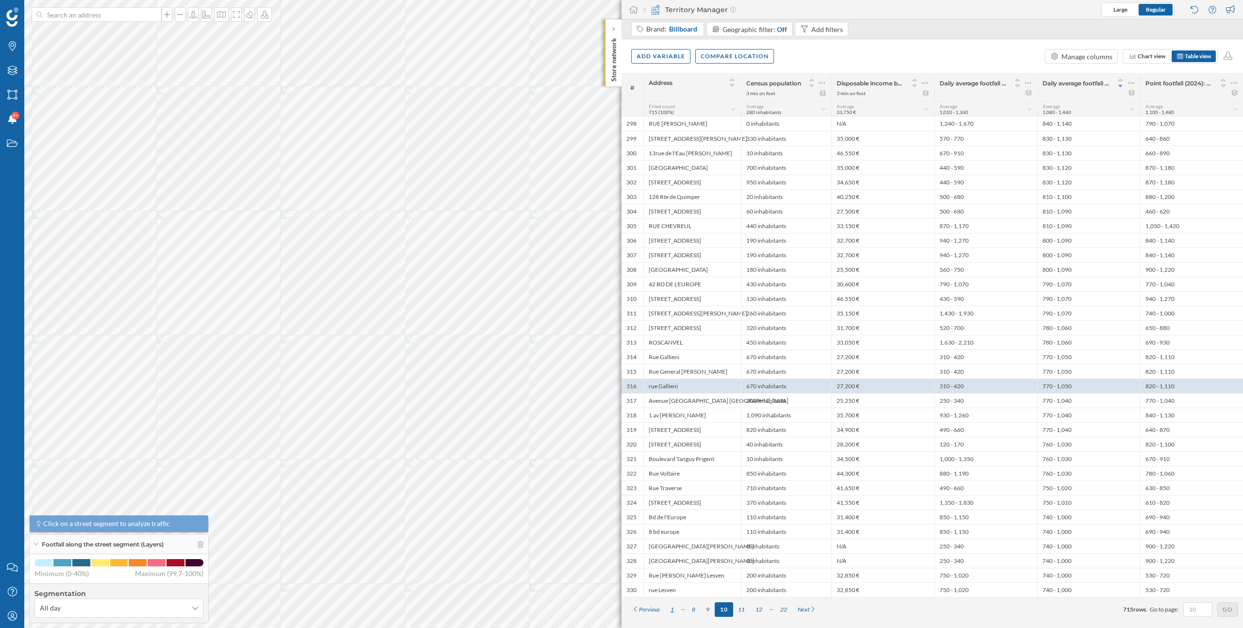
click at [675, 610] on div "1" at bounding box center [672, 610] width 14 height 15
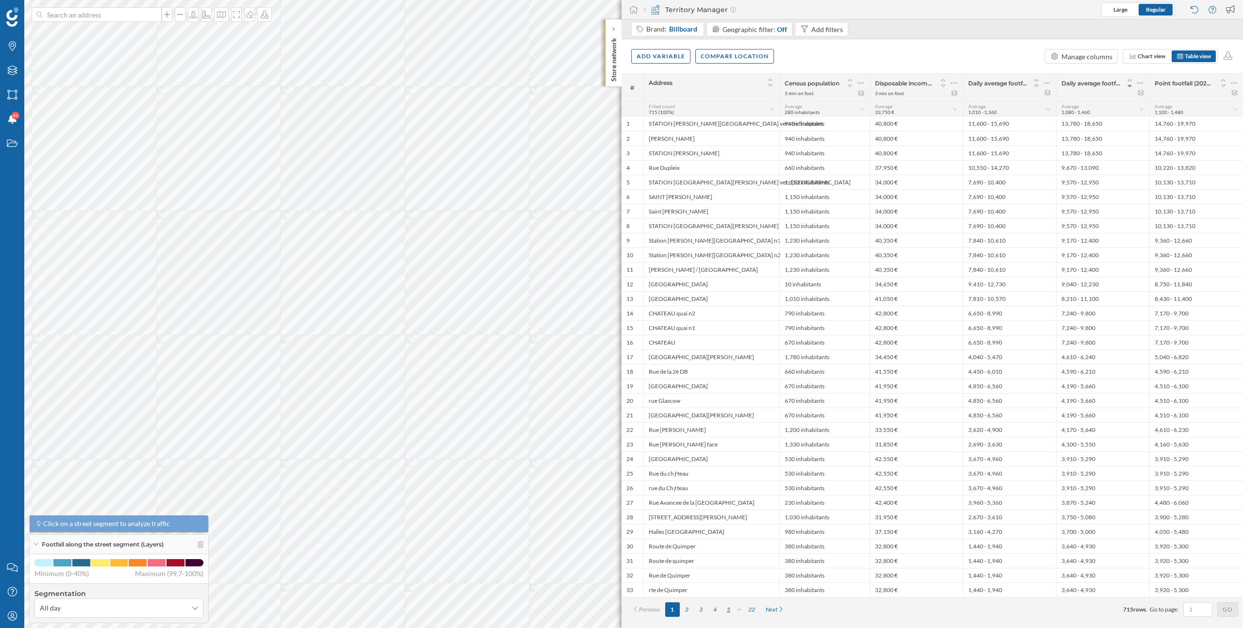
click at [727, 611] on div "5" at bounding box center [729, 610] width 14 height 15
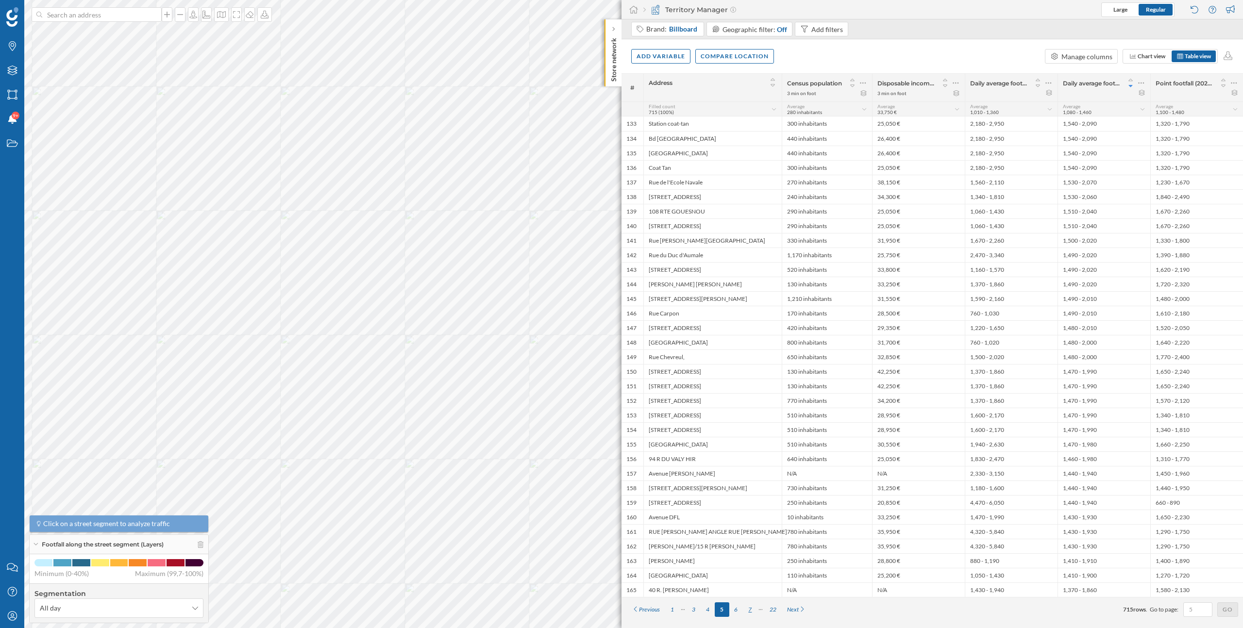
click at [752, 609] on div "7" at bounding box center [750, 610] width 14 height 15
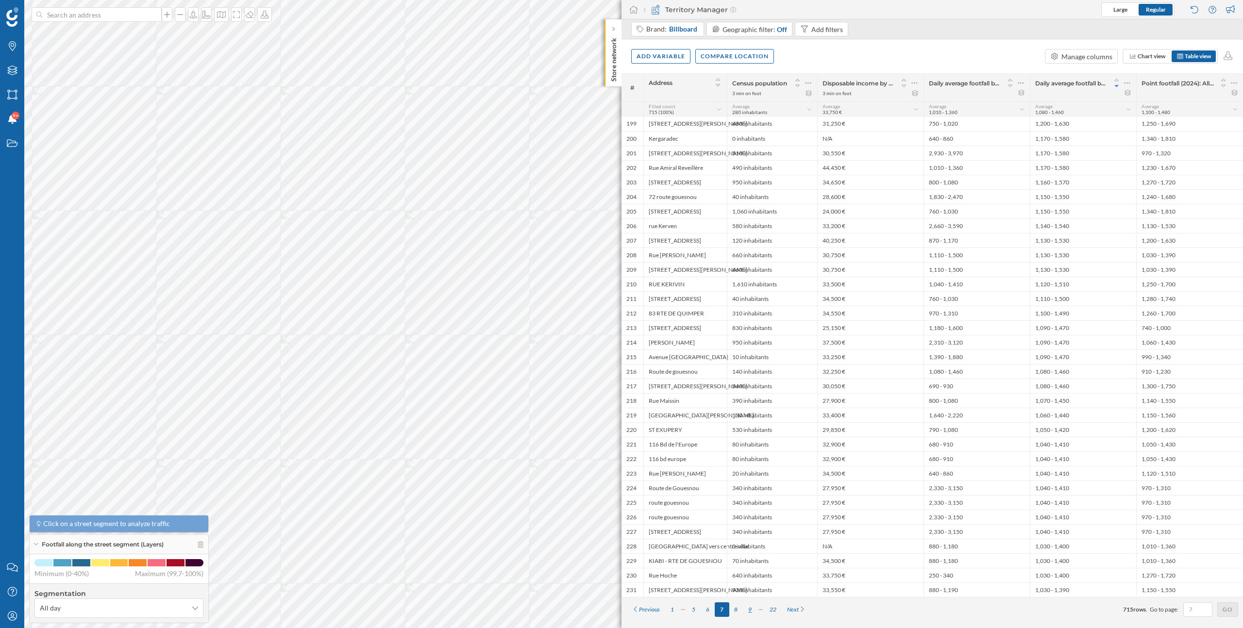
click at [751, 609] on div "9" at bounding box center [750, 610] width 14 height 15
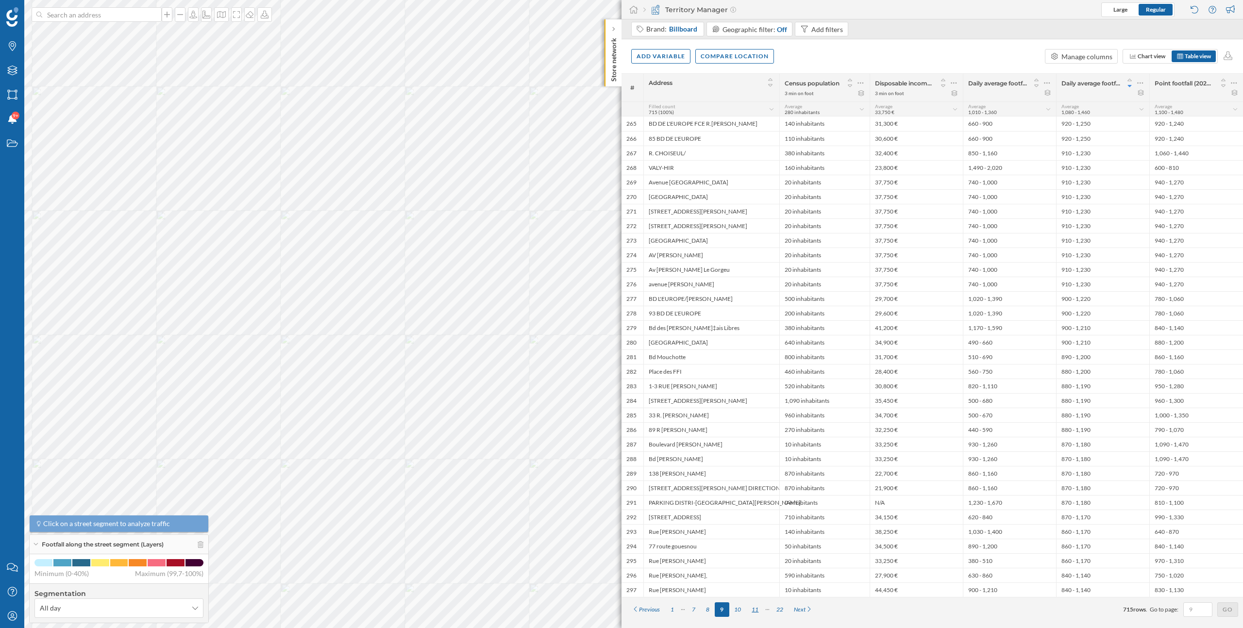
click at [756, 609] on div "11" at bounding box center [754, 610] width 17 height 15
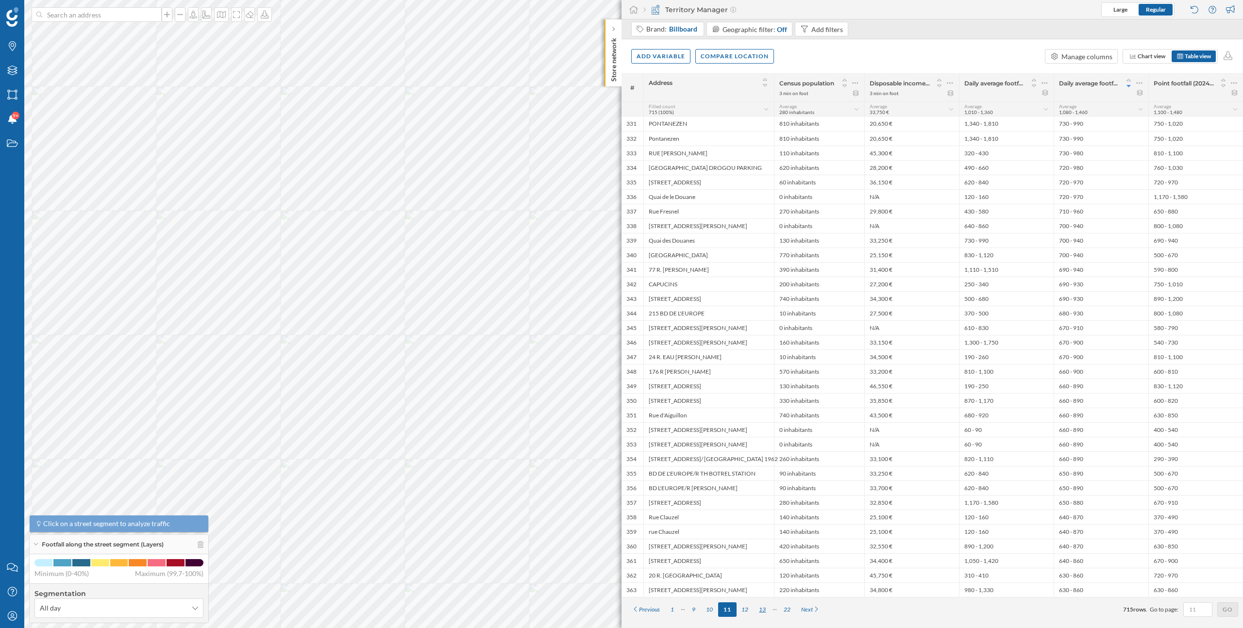
click at [765, 610] on div "13" at bounding box center [762, 610] width 17 height 15
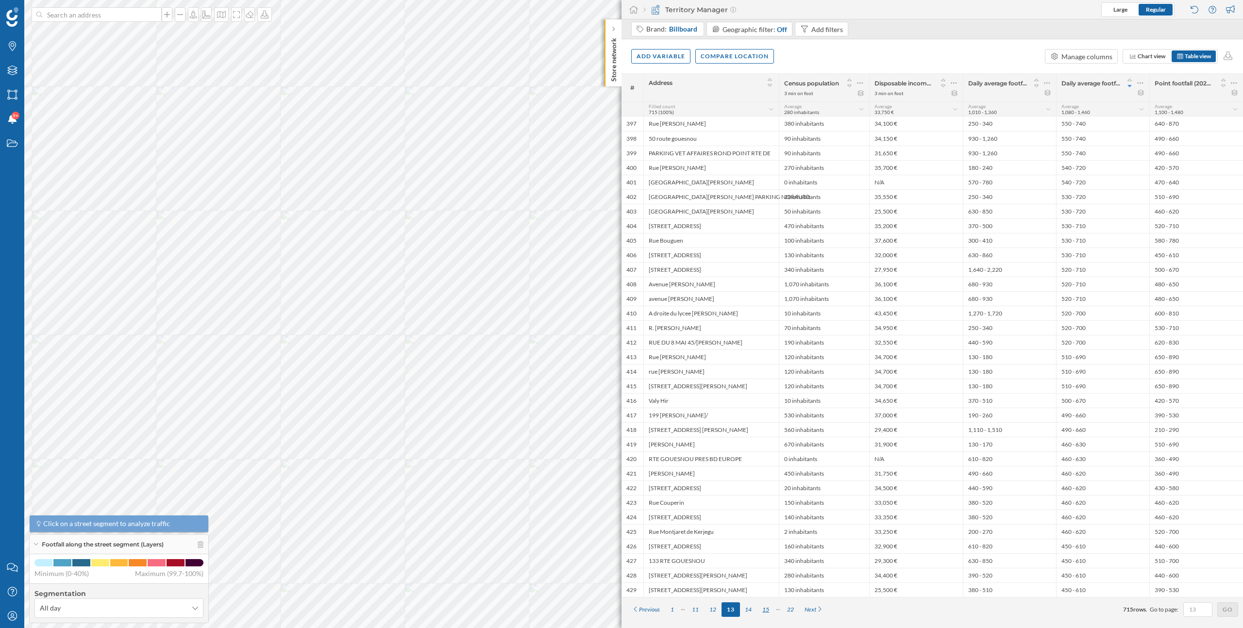
click at [767, 610] on div "15" at bounding box center [765, 610] width 17 height 15
click at [769, 610] on div "17" at bounding box center [765, 610] width 17 height 15
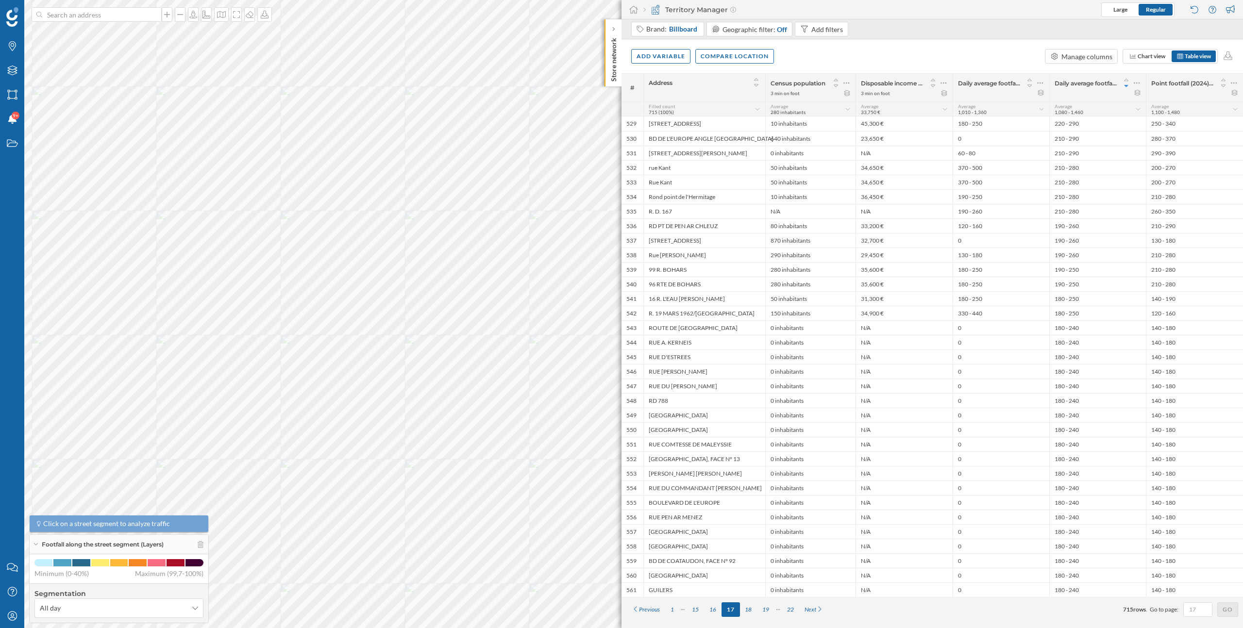
click at [769, 610] on div "19" at bounding box center [765, 610] width 17 height 15
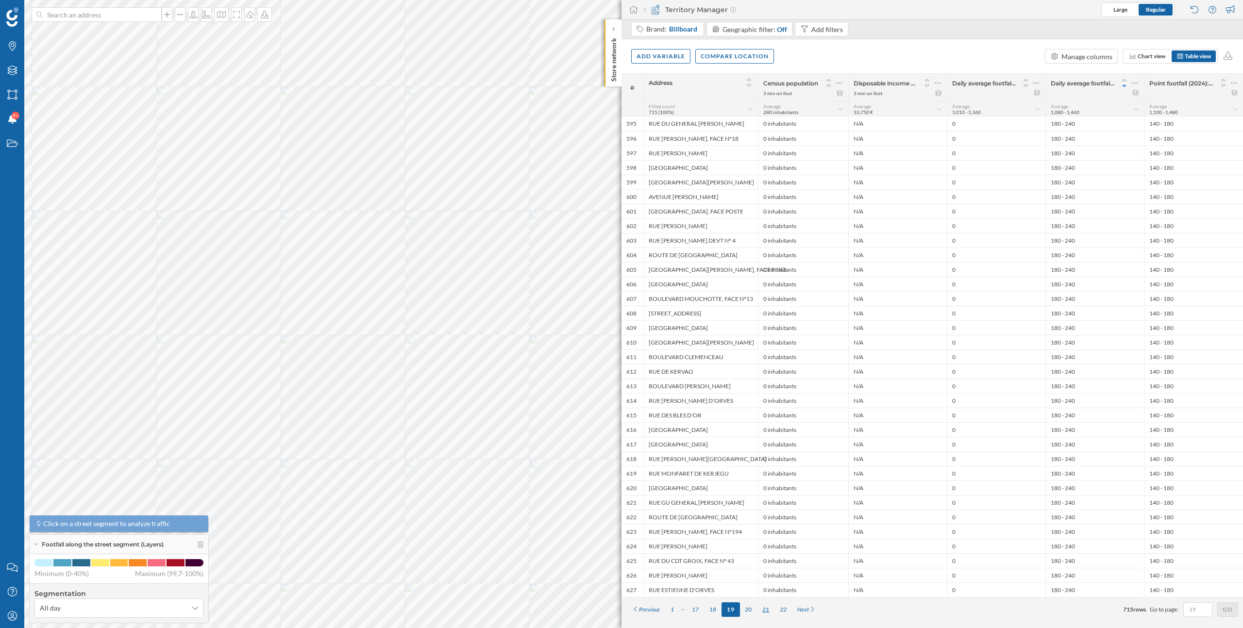
click at [764, 609] on div "21" at bounding box center [765, 610] width 17 height 15
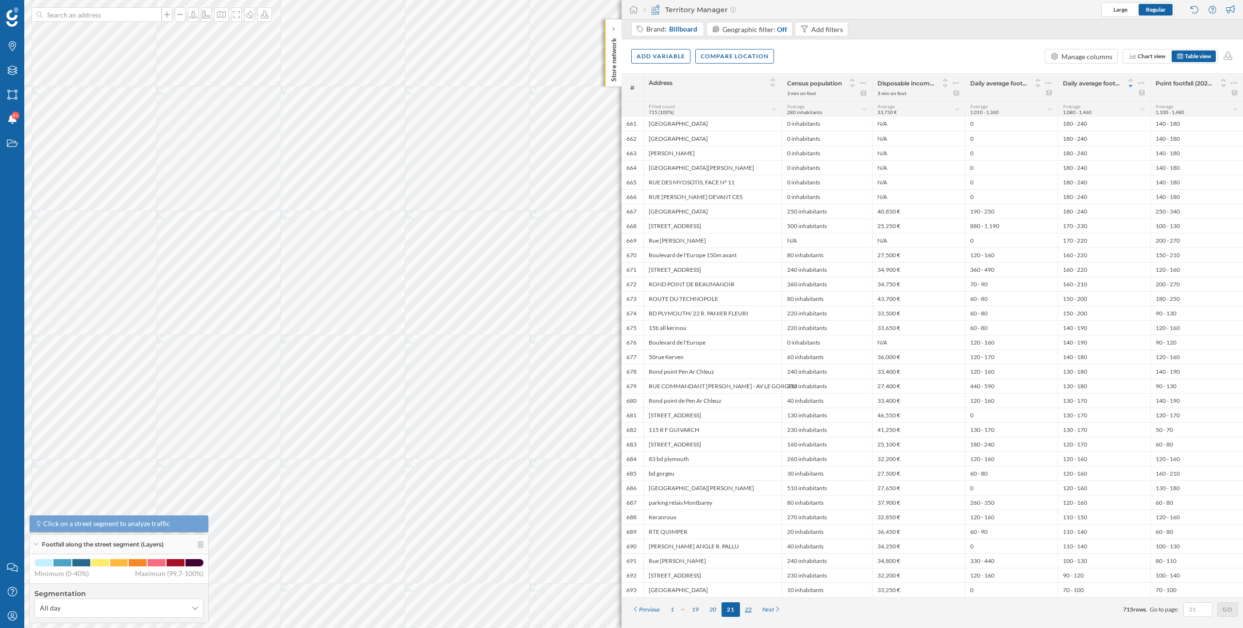
click at [749, 609] on div "22" at bounding box center [748, 610] width 17 height 15
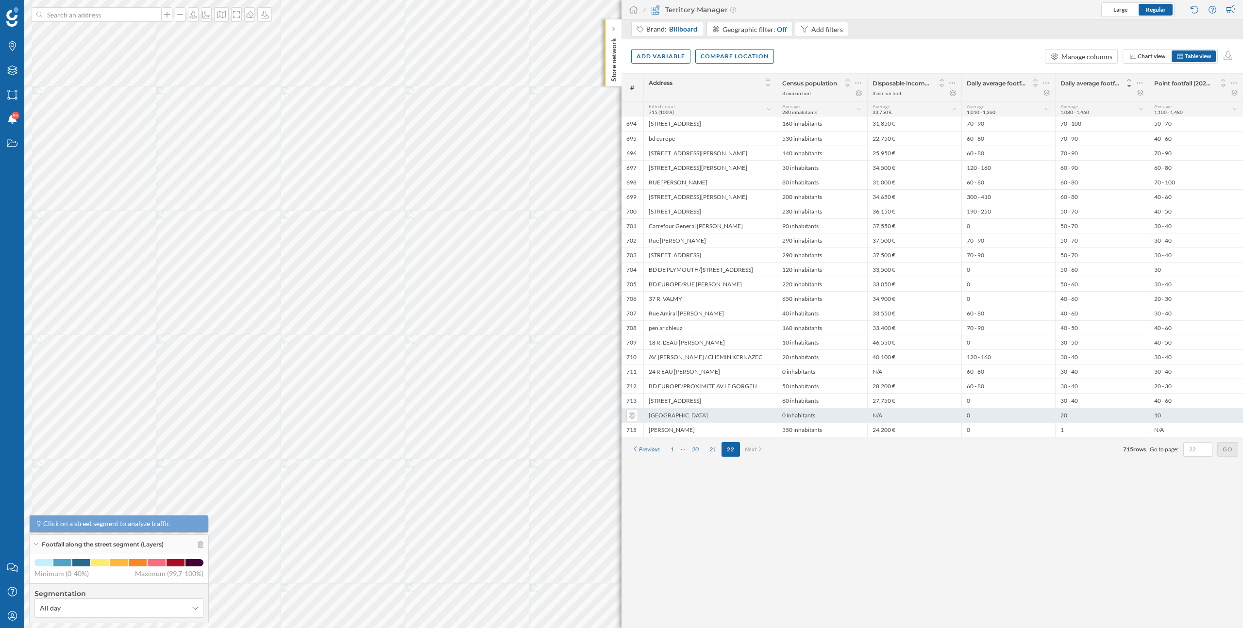
click at [816, 418] on div "0 inhabitants" at bounding box center [822, 415] width 90 height 15
click at [389, 394] on icon at bounding box center [388, 397] width 7 height 6
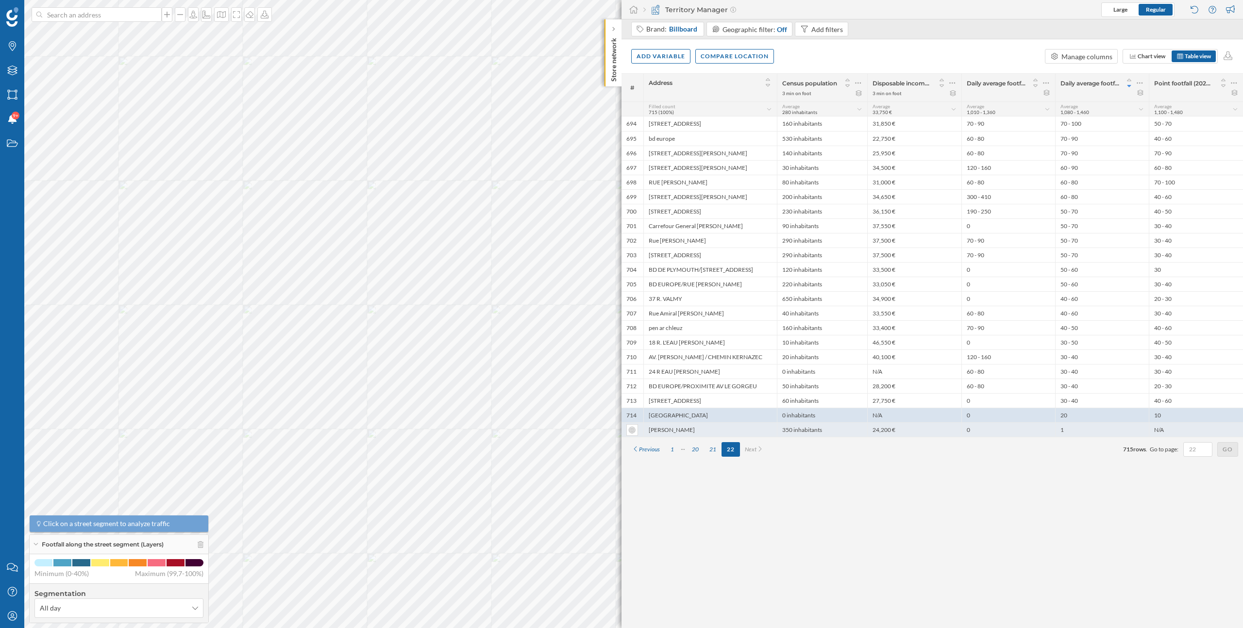
click at [805, 426] on div "350 inhabitants" at bounding box center [822, 429] width 90 height 15
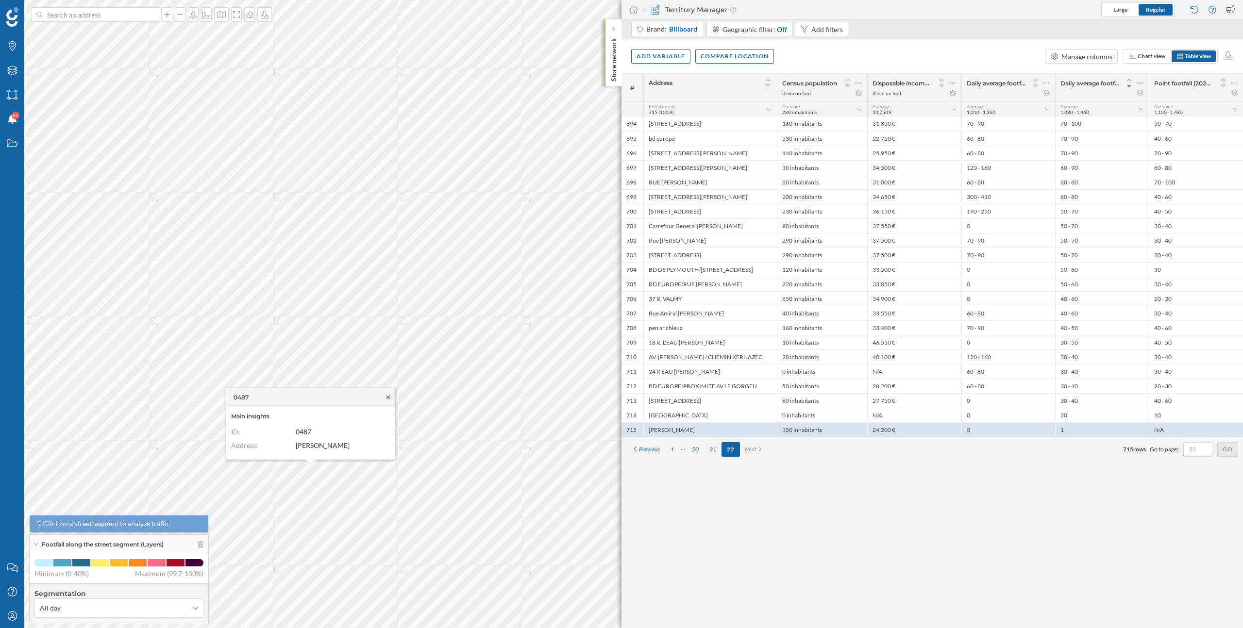
click at [385, 395] on icon at bounding box center [388, 397] width 7 height 6
click at [389, 399] on icon at bounding box center [389, 400] width 7 height 6
click at [696, 451] on div "20" at bounding box center [695, 449] width 17 height 15
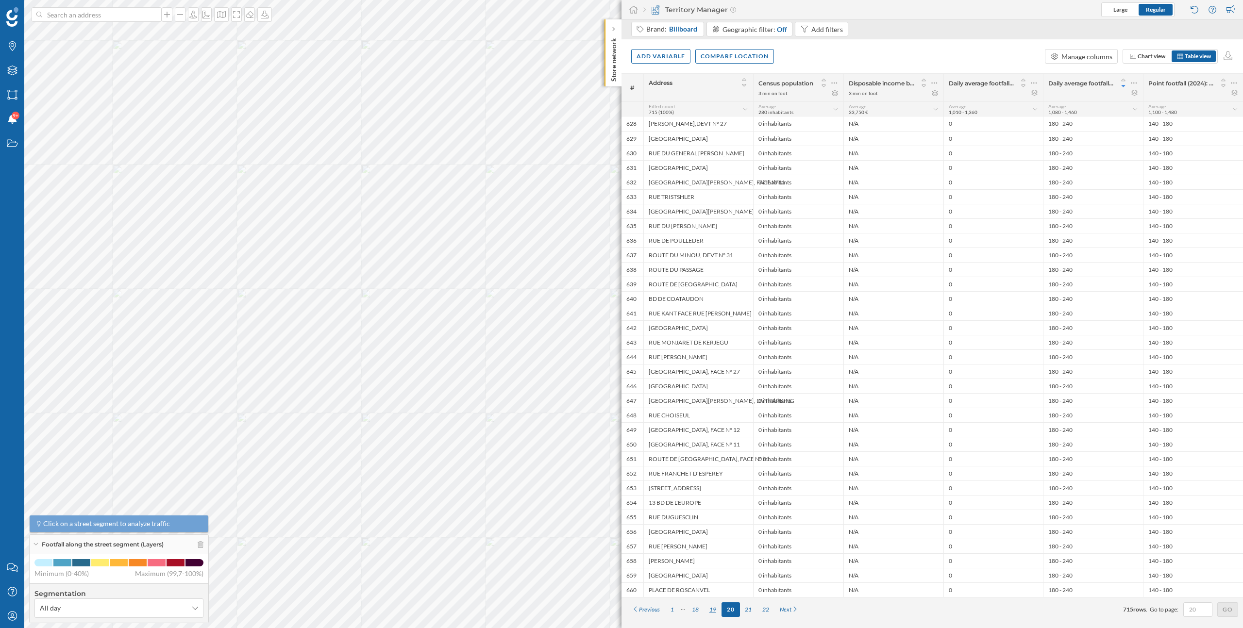
click at [715, 610] on div "19" at bounding box center [712, 610] width 17 height 15
click at [1039, 83] on icon at bounding box center [1037, 83] width 6 height 1
click at [995, 126] on div "Remove column" at bounding box center [990, 122] width 88 height 10
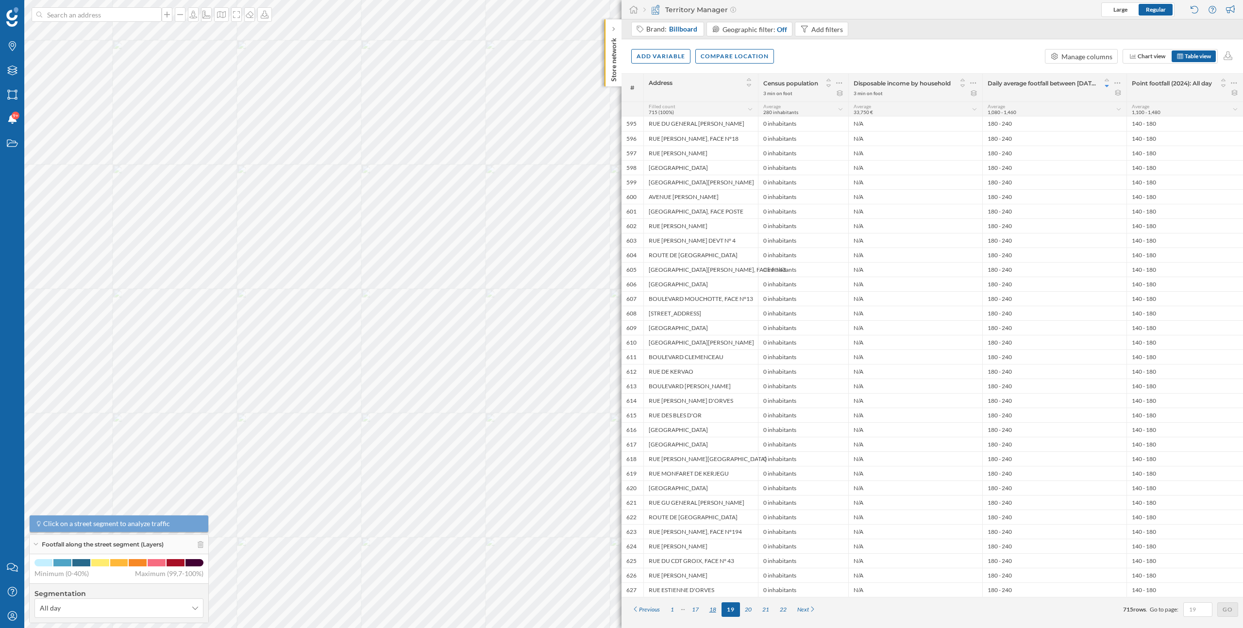
click at [713, 611] on div "18" at bounding box center [712, 610] width 17 height 15
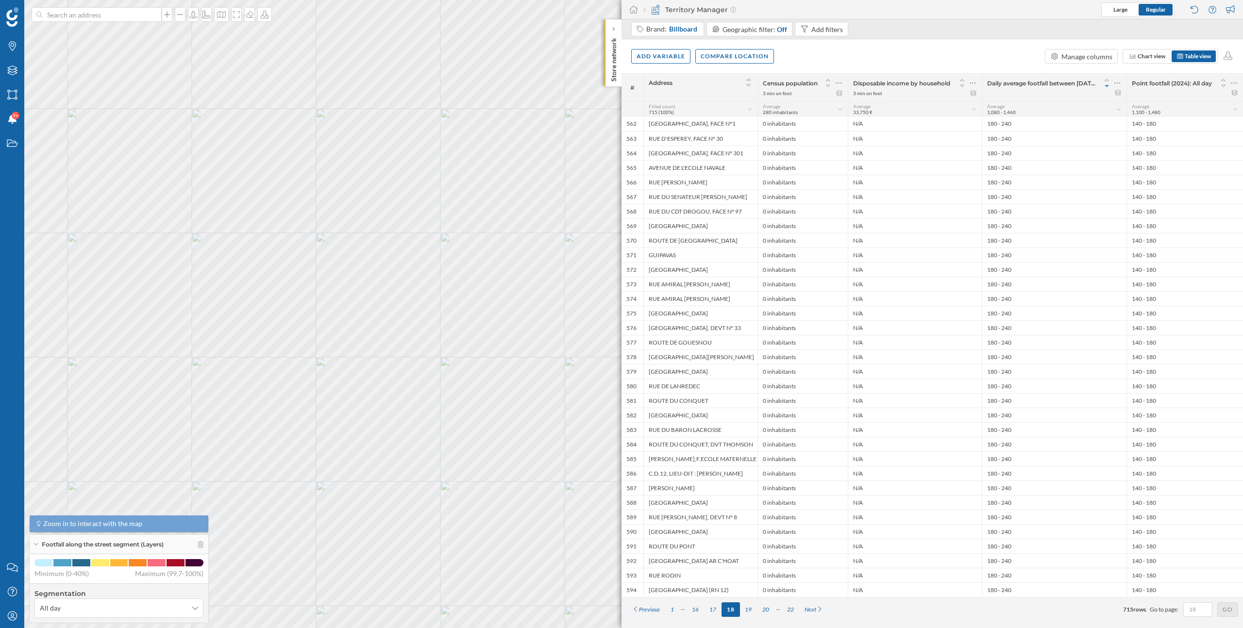
click at [203, 548] on div "Footfall along the street segment (Layers)" at bounding box center [119, 544] width 179 height 19
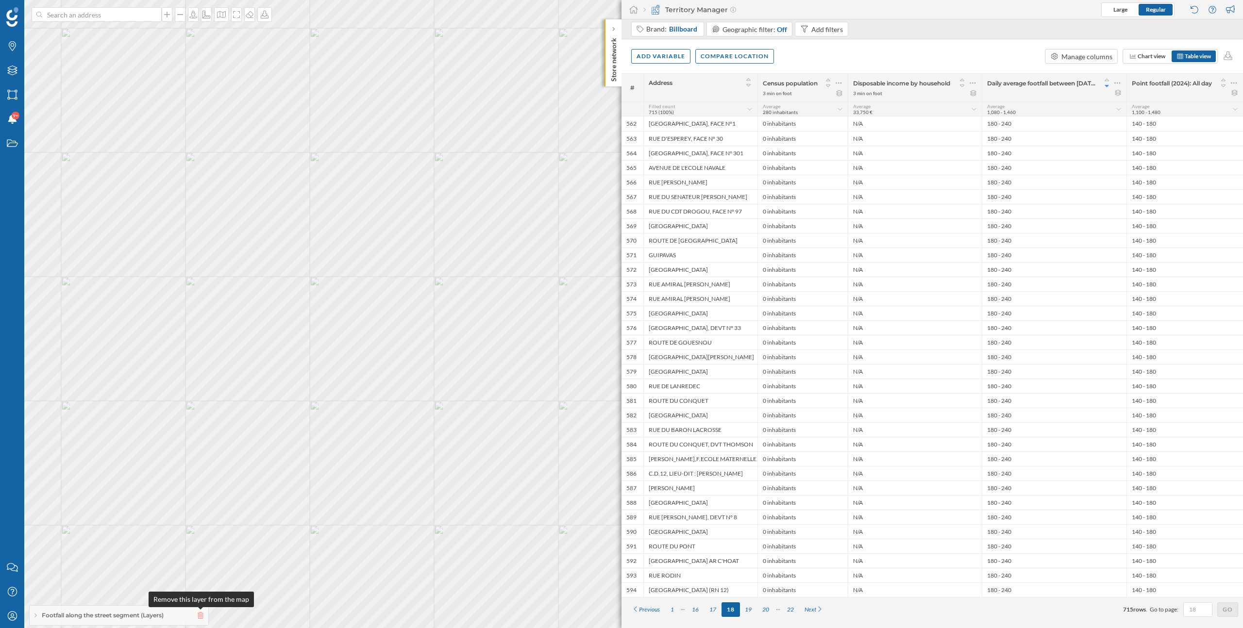
click at [201, 615] on icon at bounding box center [201, 615] width 6 height 7
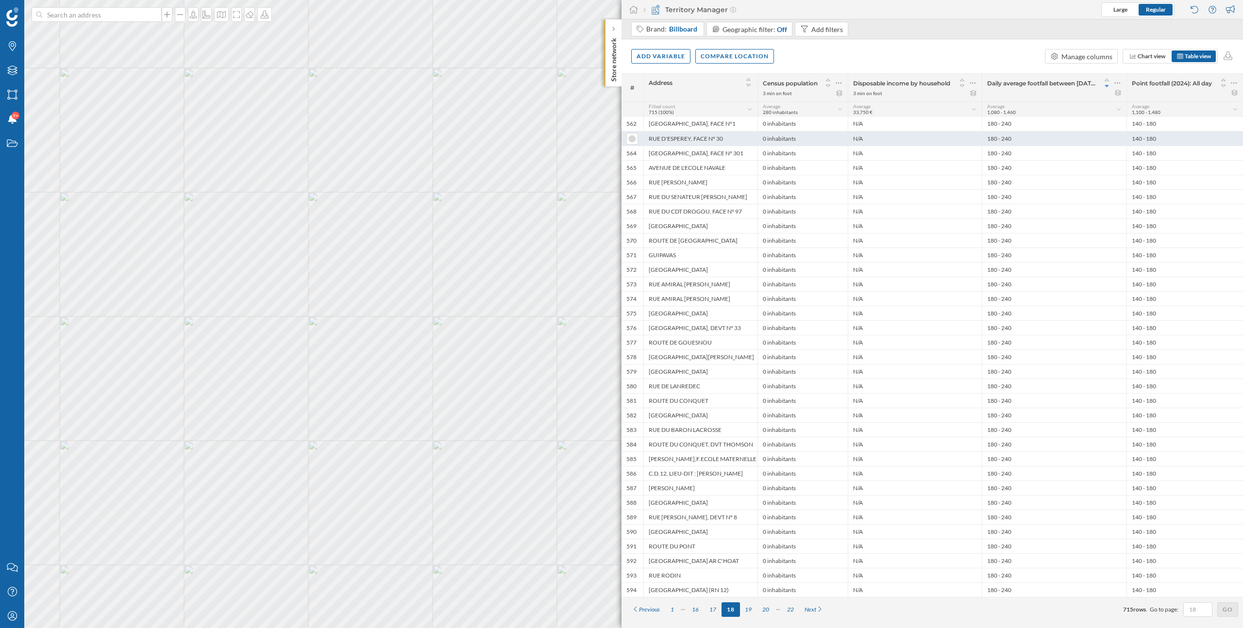
click at [996, 140] on div "180 - 240" at bounding box center [1054, 138] width 145 height 15
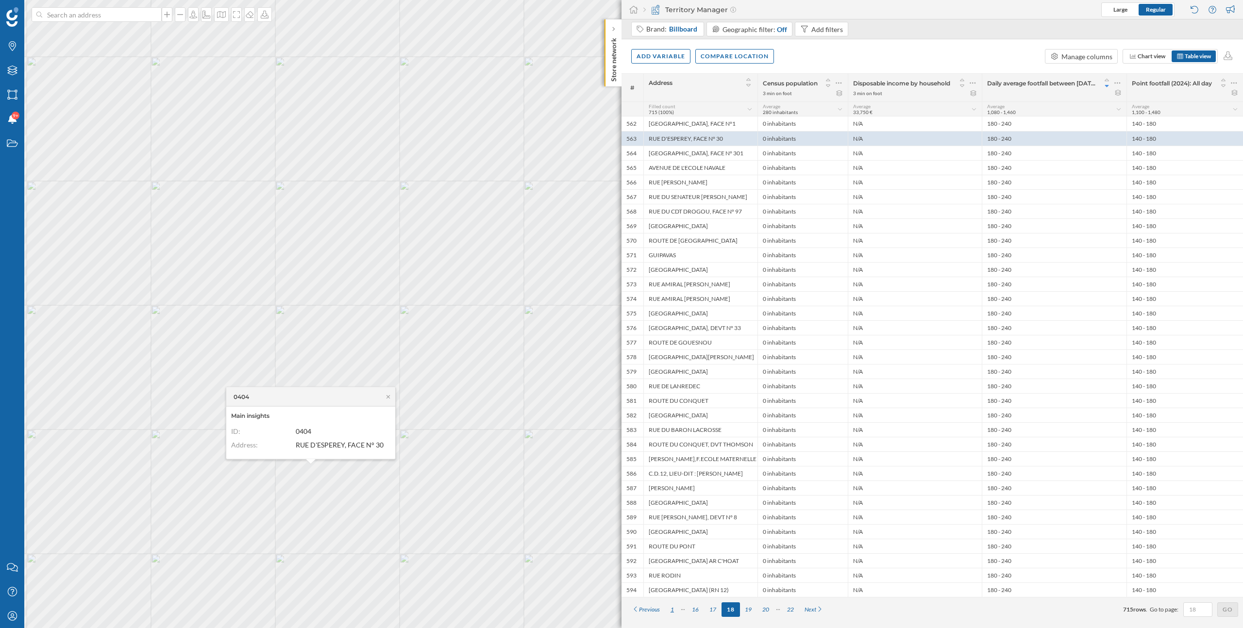
click at [672, 612] on div "1" at bounding box center [672, 610] width 14 height 15
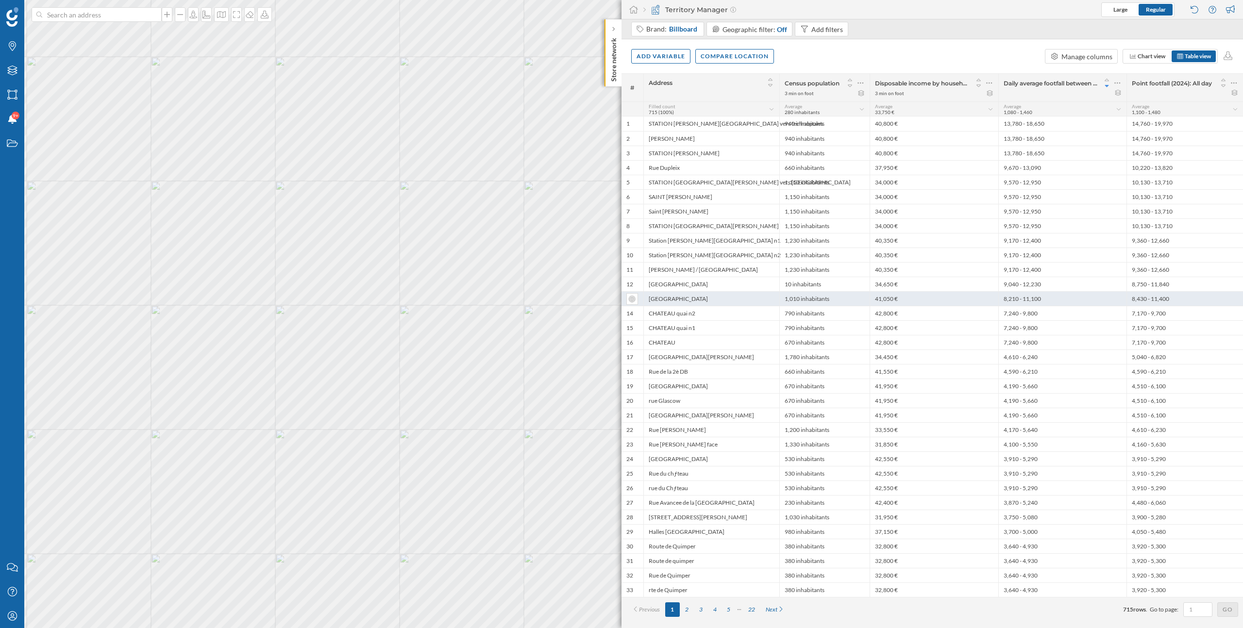
click at [1049, 300] on div "8,210 - 11,100" at bounding box center [1062, 298] width 128 height 15
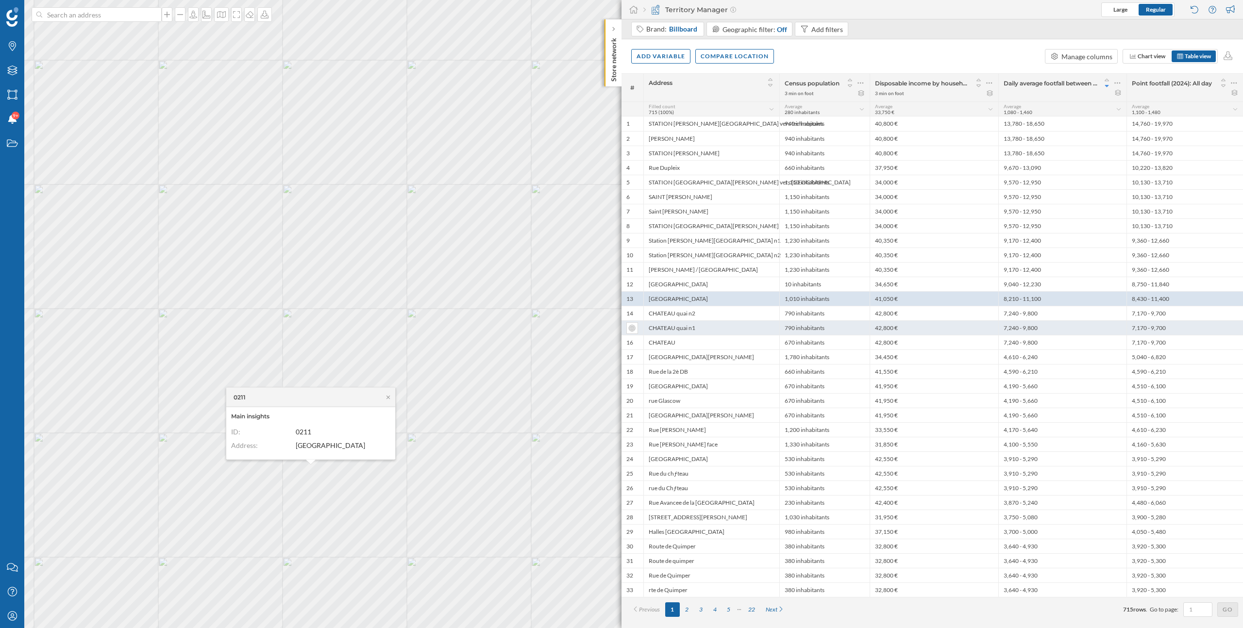
click at [1042, 325] on div "7,240 - 9,800" at bounding box center [1062, 327] width 128 height 15
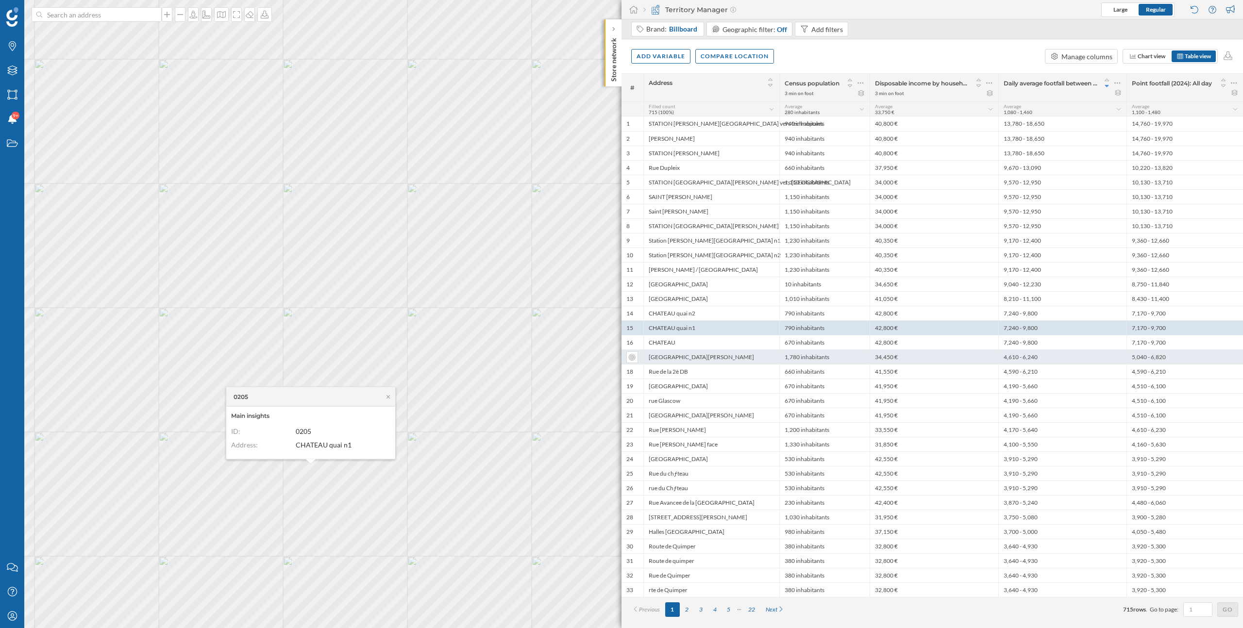
click at [1039, 361] on div "4,610 - 6,240" at bounding box center [1062, 357] width 128 height 15
click at [729, 611] on div "5" at bounding box center [729, 610] width 14 height 15
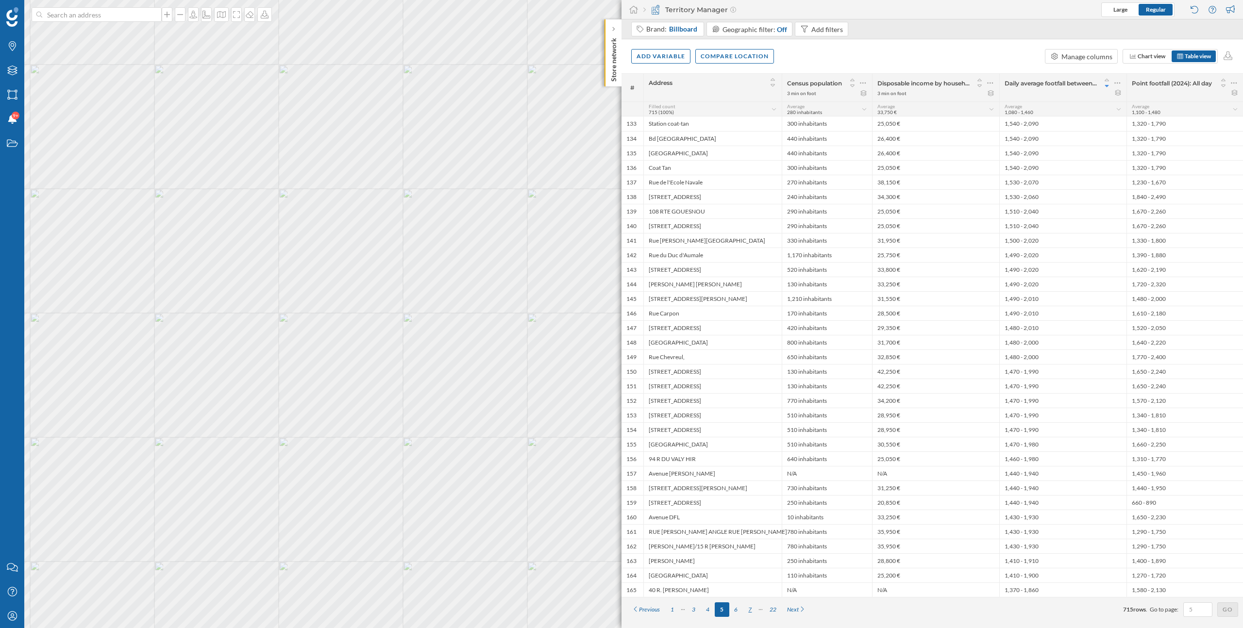
click at [749, 612] on div "7" at bounding box center [750, 610] width 14 height 15
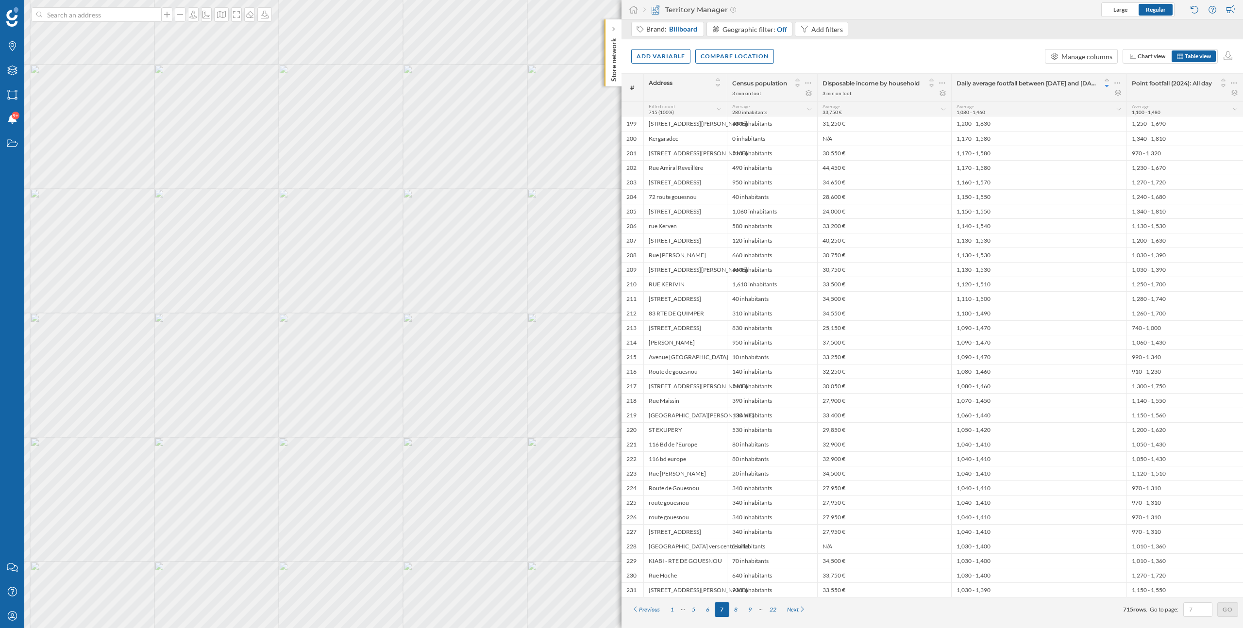
click at [749, 612] on div "9" at bounding box center [750, 610] width 14 height 15
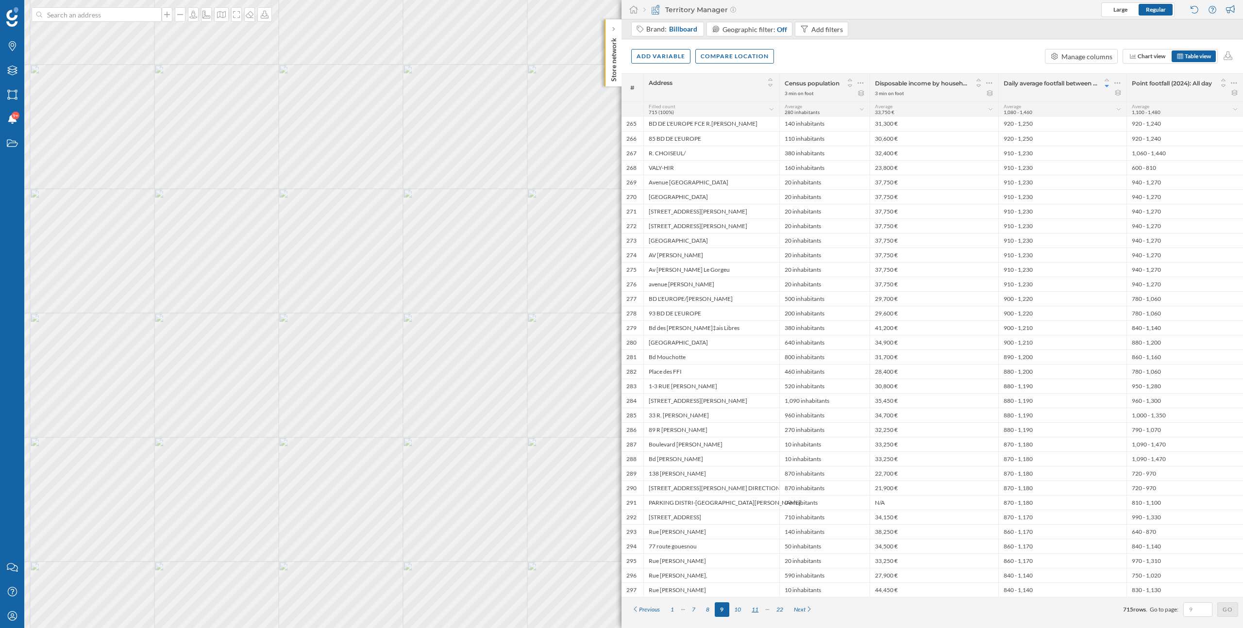
click at [754, 611] on div "11" at bounding box center [754, 610] width 17 height 15
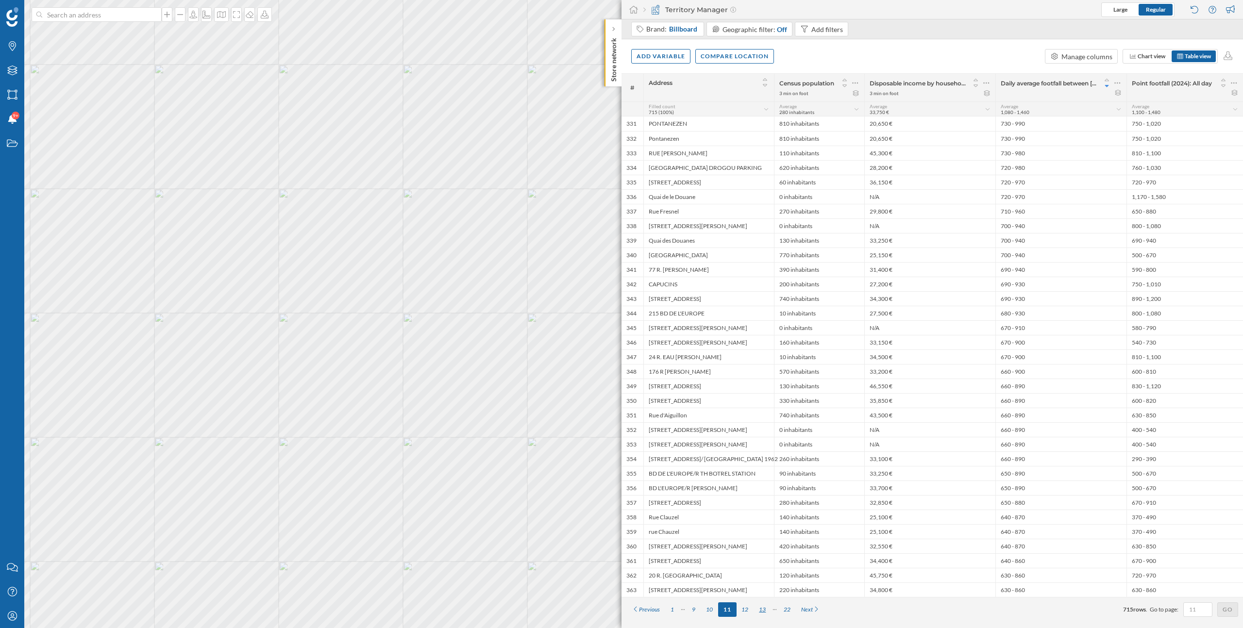
click at [759, 610] on div "13" at bounding box center [762, 610] width 17 height 15
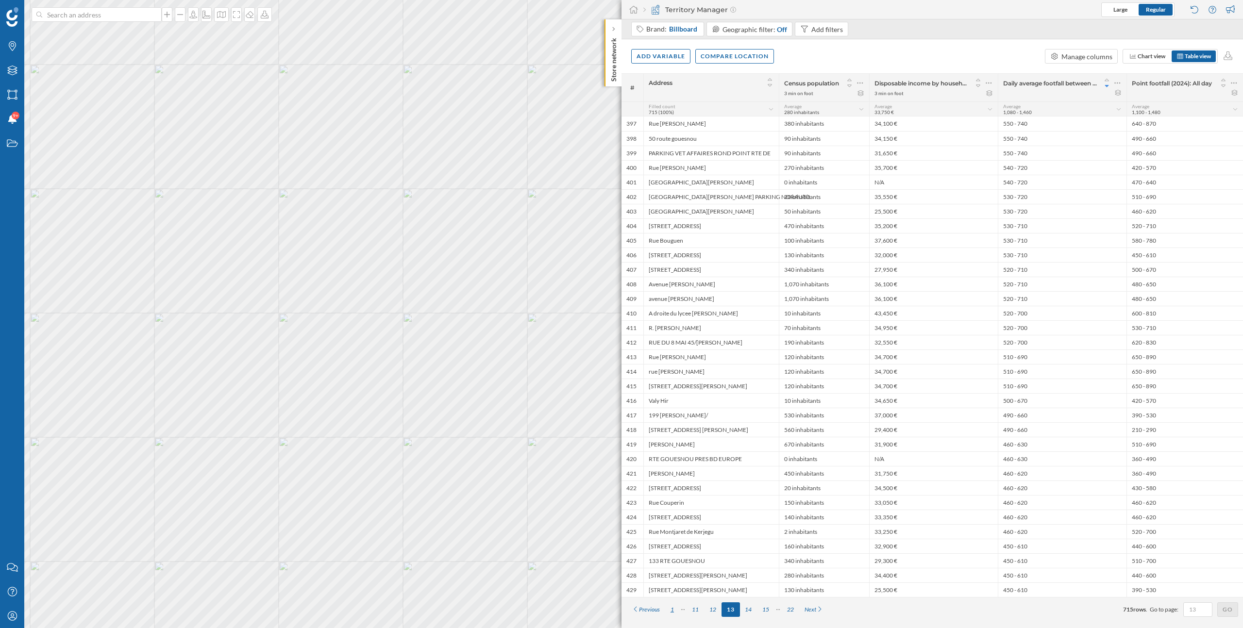
click at [673, 608] on div "1" at bounding box center [672, 610] width 14 height 15
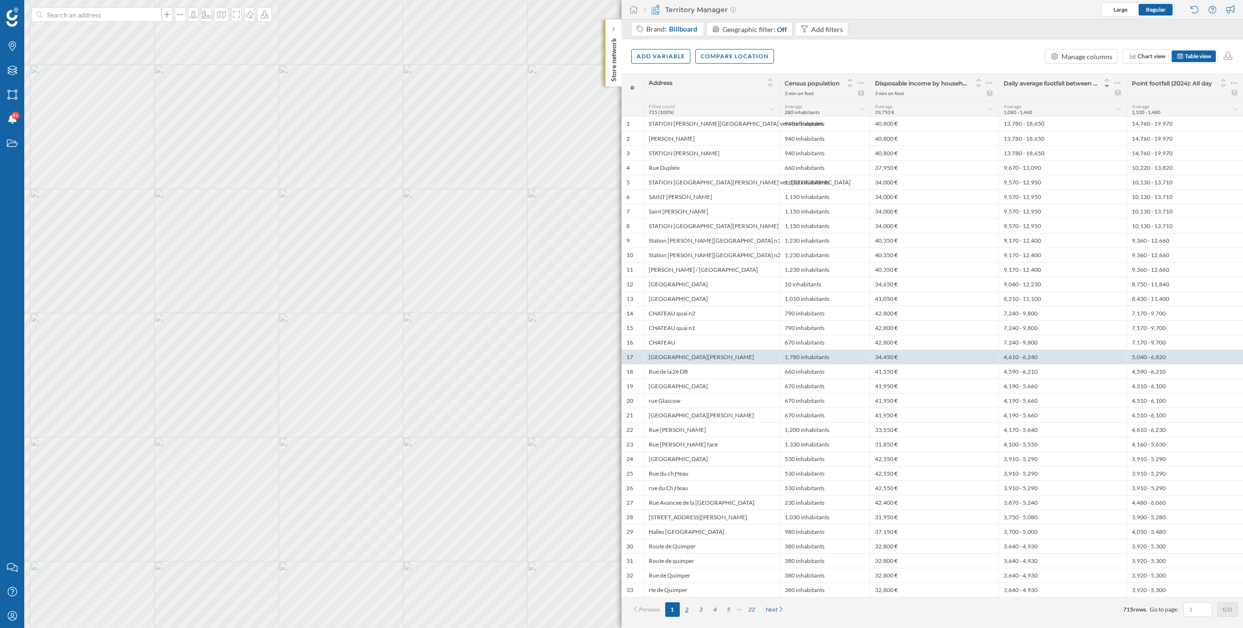
click at [686, 609] on div "2" at bounding box center [687, 610] width 14 height 15
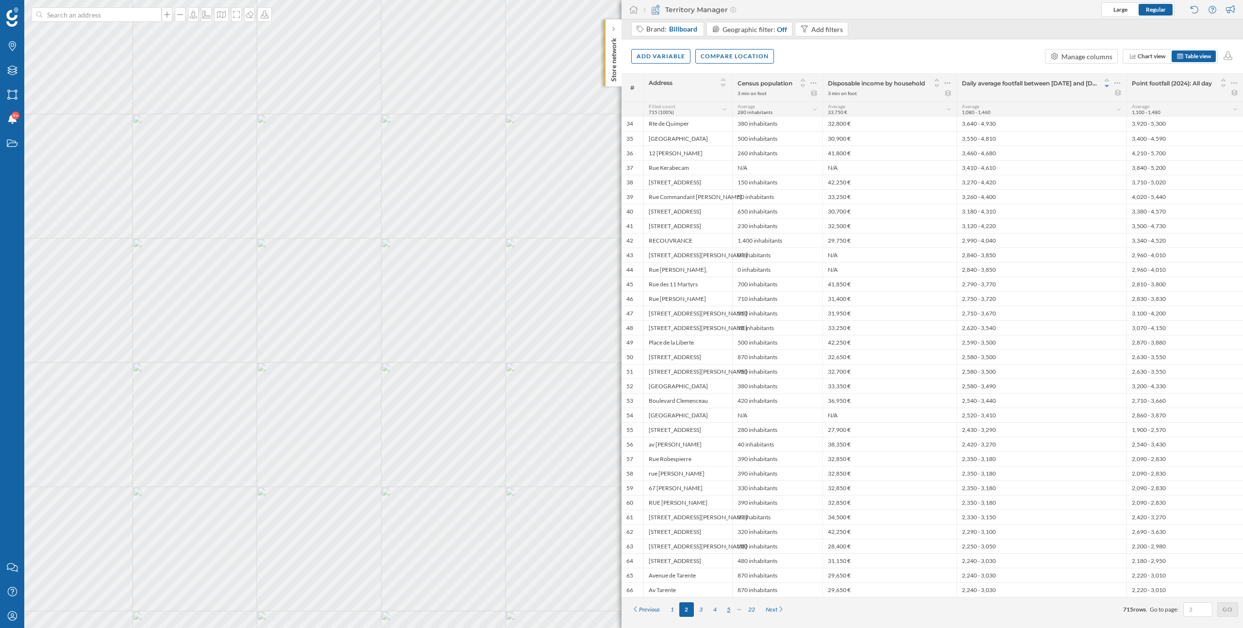
click at [732, 609] on div "5" at bounding box center [729, 610] width 14 height 15
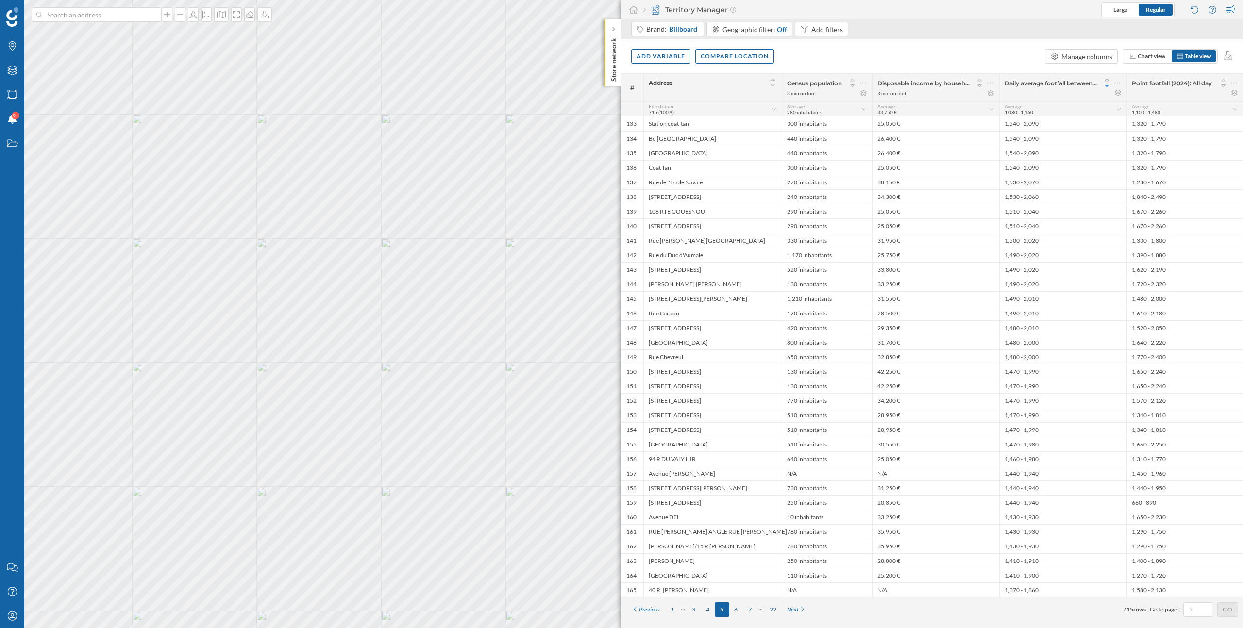
click at [740, 609] on div "6" at bounding box center [736, 610] width 14 height 15
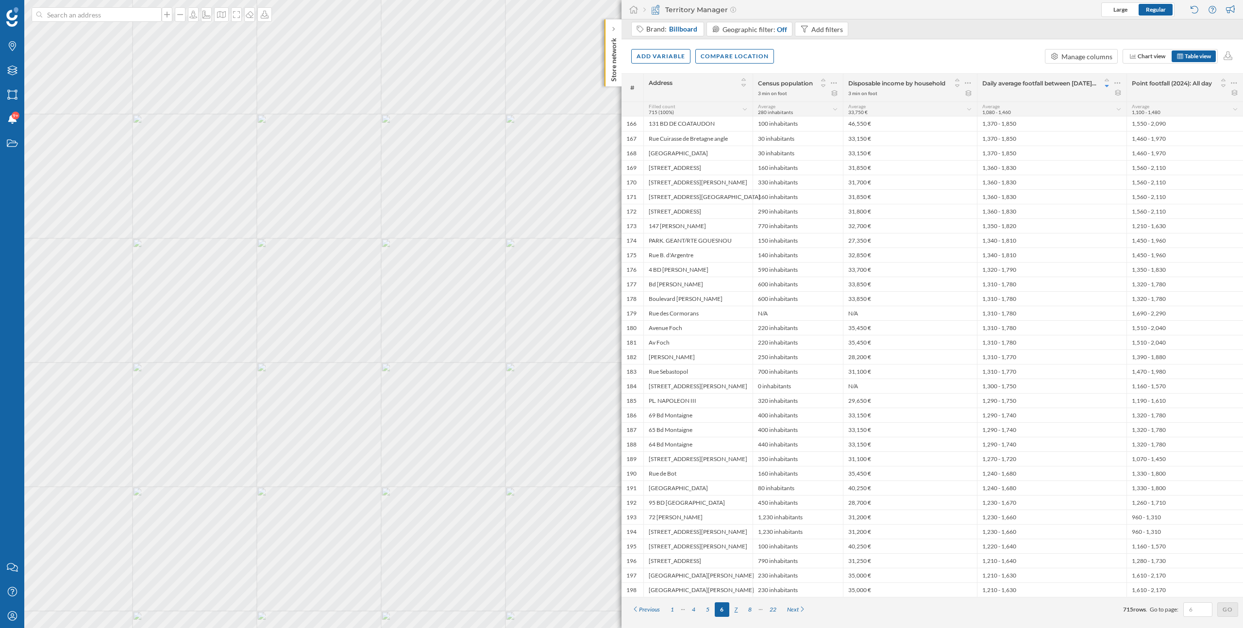
click at [741, 609] on div "7" at bounding box center [736, 610] width 14 height 15
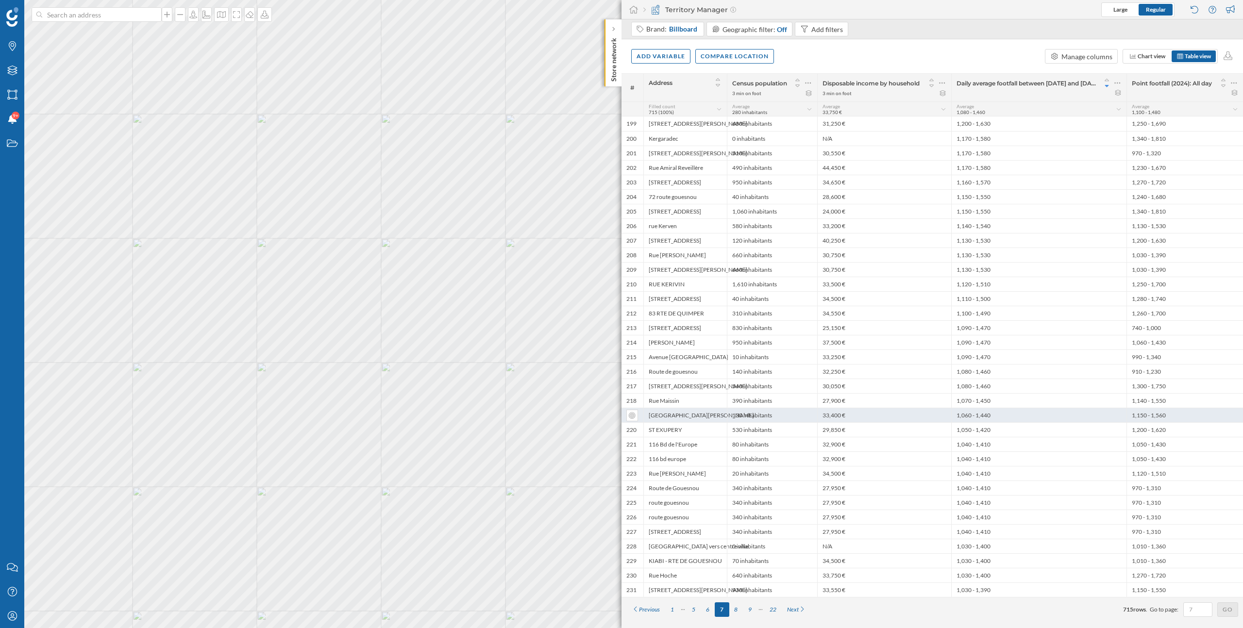
click at [920, 414] on div "33,400 €" at bounding box center [884, 415] width 134 height 15
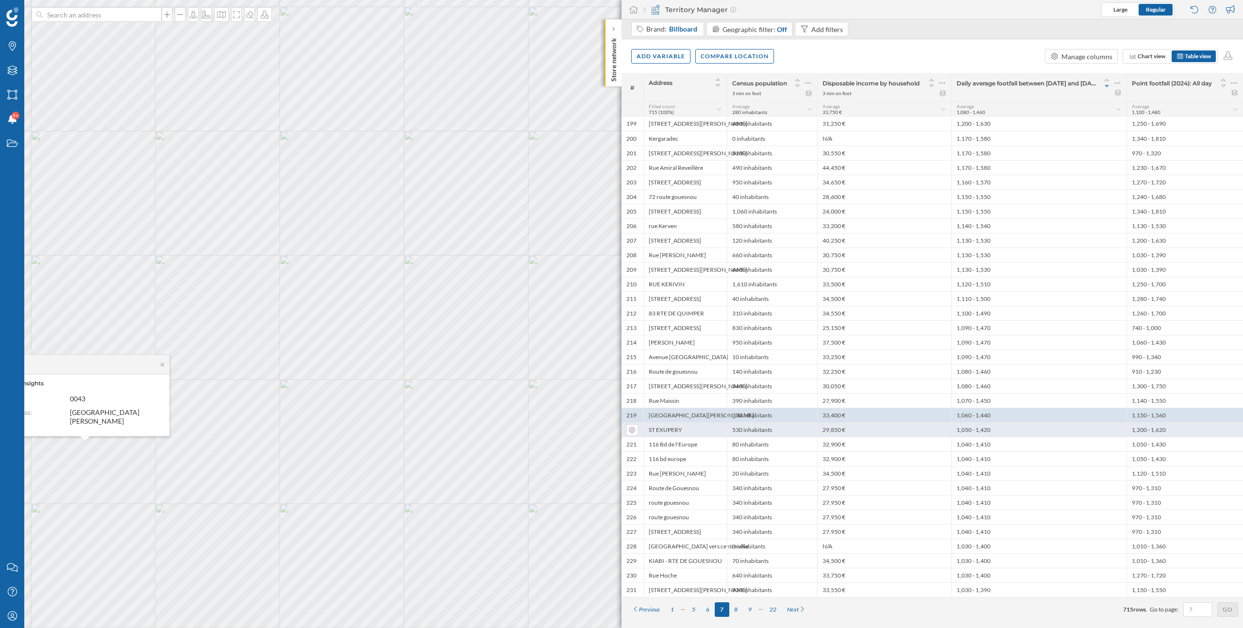
click at [855, 426] on div "29,850 €" at bounding box center [884, 429] width 134 height 15
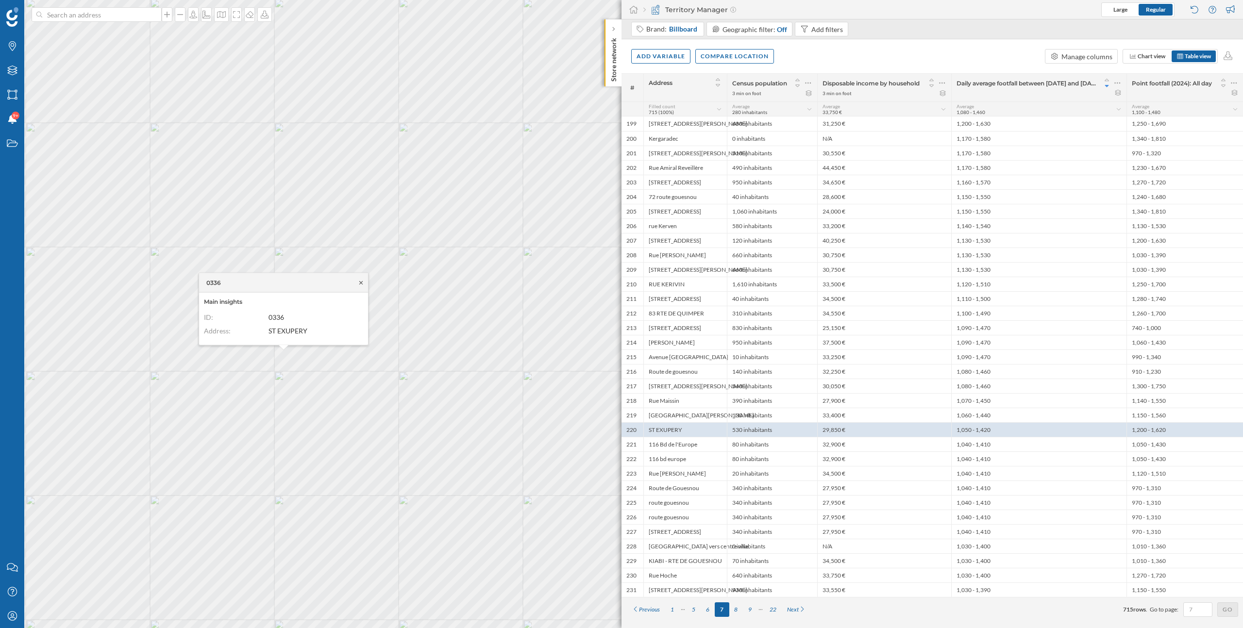
click at [361, 282] on icon at bounding box center [360, 282] width 3 height 3
click at [11, 71] on icon "Layers" at bounding box center [12, 71] width 12 height 10
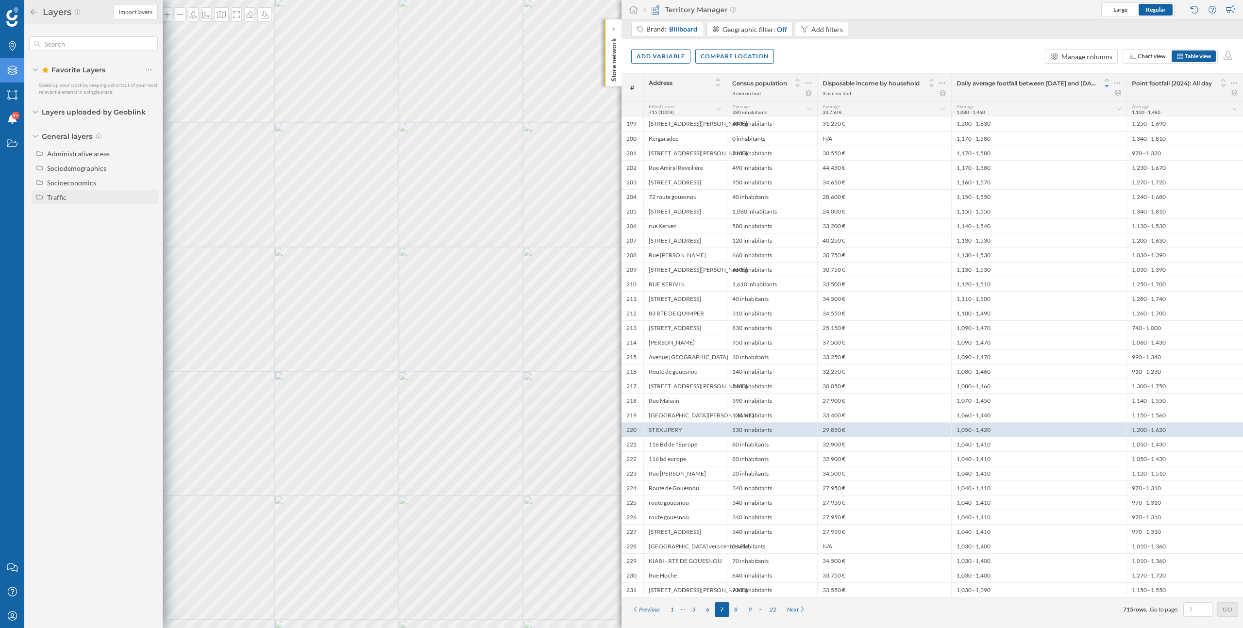
click at [58, 195] on div "Traffic" at bounding box center [56, 197] width 19 height 8
click at [68, 227] on div "Footfall" at bounding box center [62, 226] width 24 height 8
click at [148, 227] on input "Footfall" at bounding box center [151, 226] width 6 height 6
radio input "true"
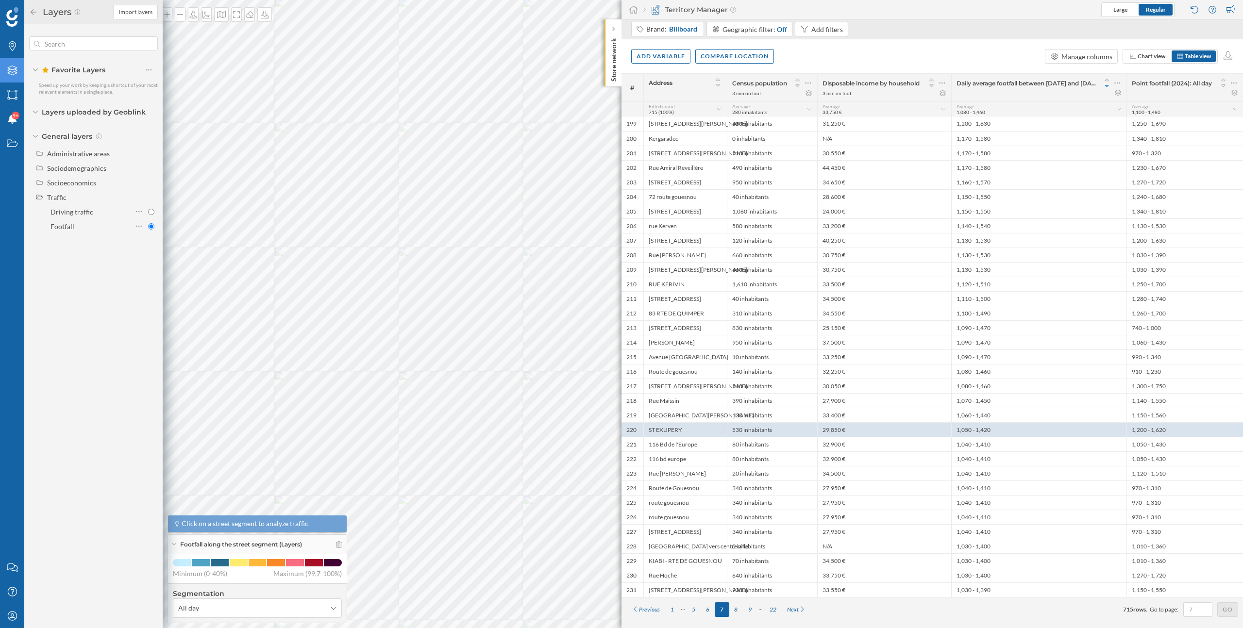
click at [34, 11] on icon at bounding box center [33, 12] width 9 height 7
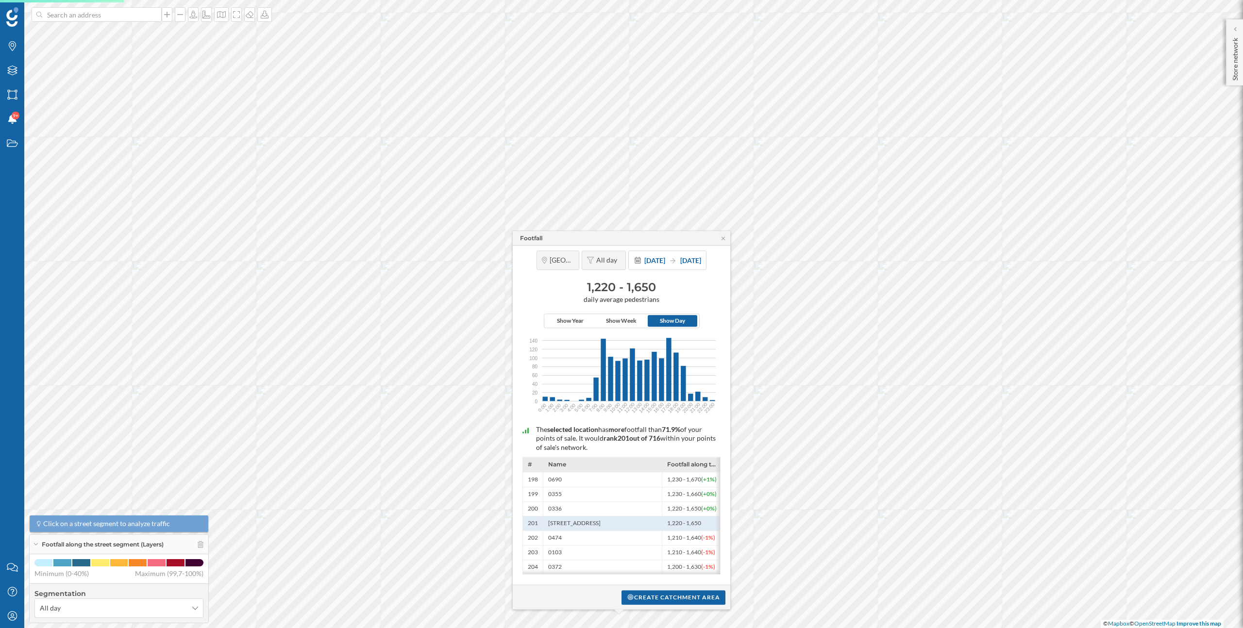
drag, startPoint x: 655, startPoint y: 346, endPoint x: 602, endPoint y: 280, distance: 85.6
click at [602, 280] on div "Brest All day 1 Jan 2024 31 Dec 2024 1,220 - 1,650 daily average pedestrians Sh…" at bounding box center [622, 415] width 218 height 339
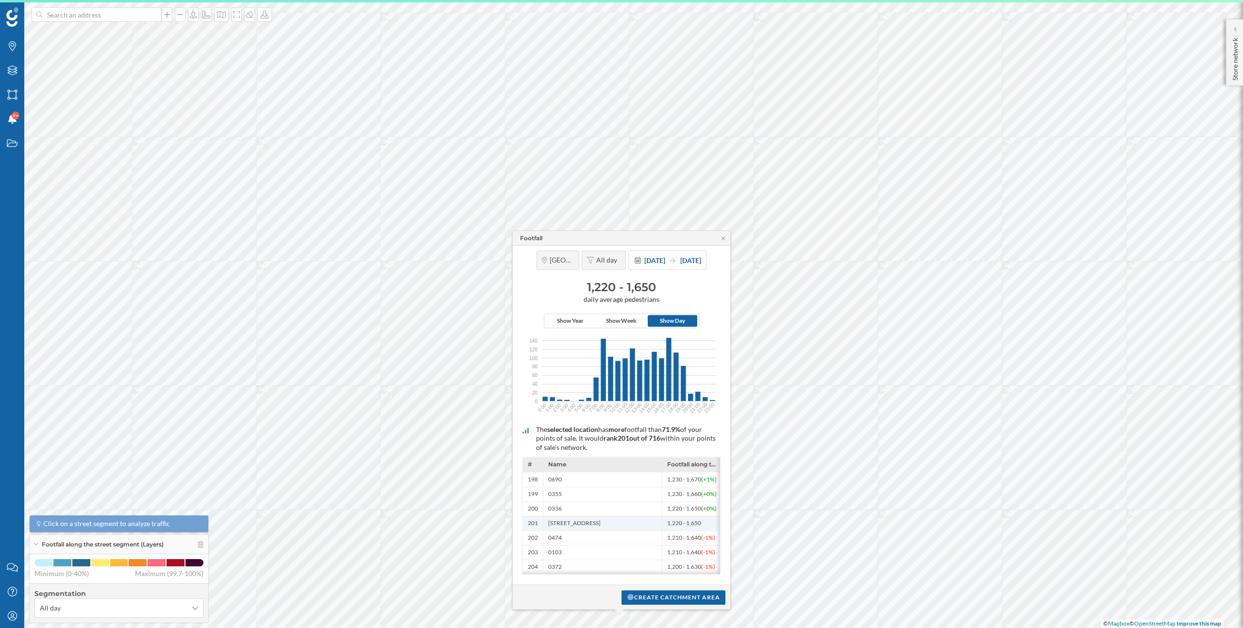
drag, startPoint x: 700, startPoint y: 522, endPoint x: 655, endPoint y: 522, distance: 44.2
click at [655, 522] on div "201 64 Rue Saint-Exupéry, 29200 Brest, France 1,220 - 1,650" at bounding box center [623, 523] width 200 height 15
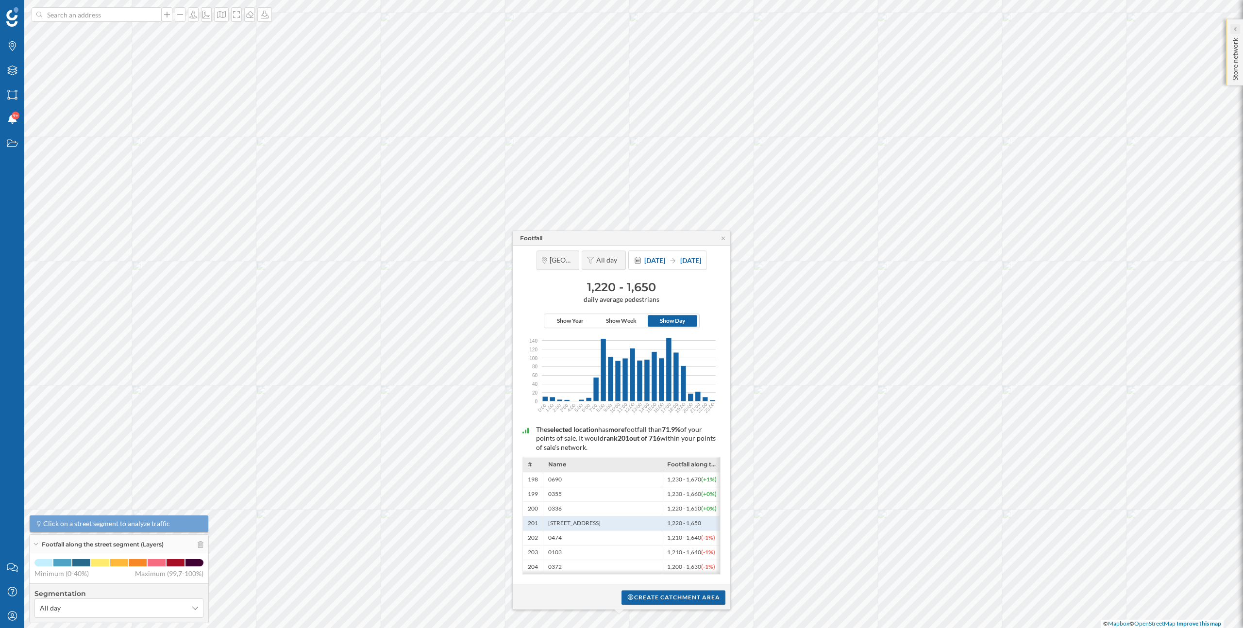
click at [1237, 30] on div at bounding box center [1235, 29] width 10 height 10
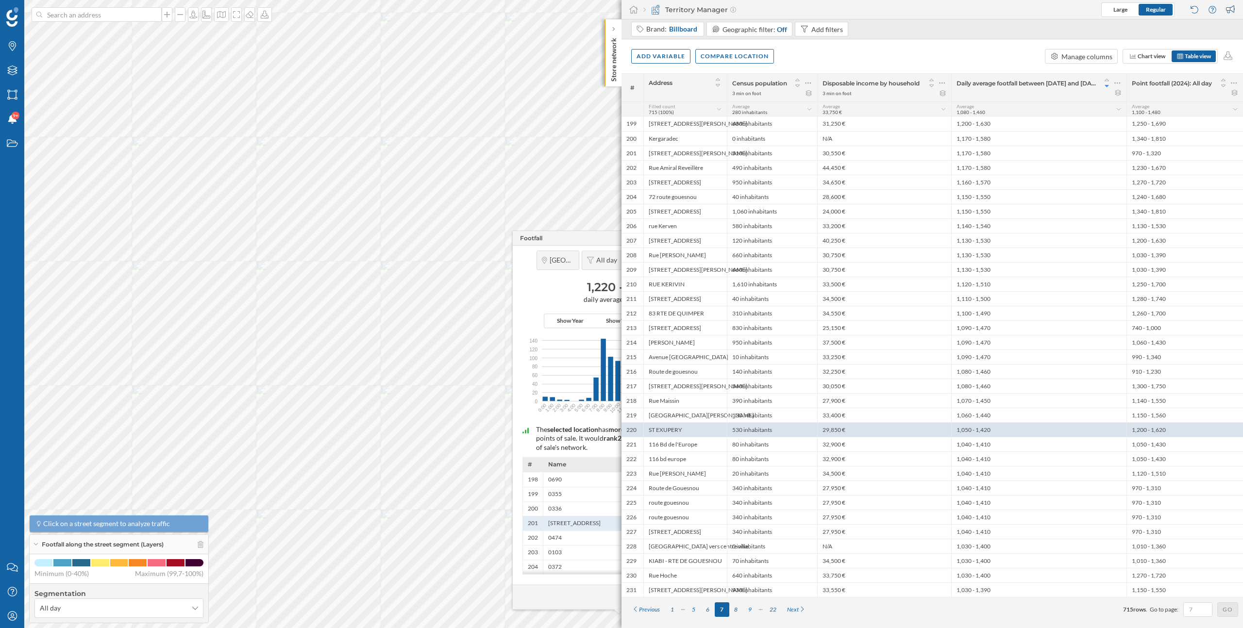
click at [531, 416] on div "The selected location has more footfall than 71.9% of your points of sale. It w…" at bounding box center [622, 498] width 208 height 164
click at [613, 28] on icon at bounding box center [613, 29] width 2 height 4
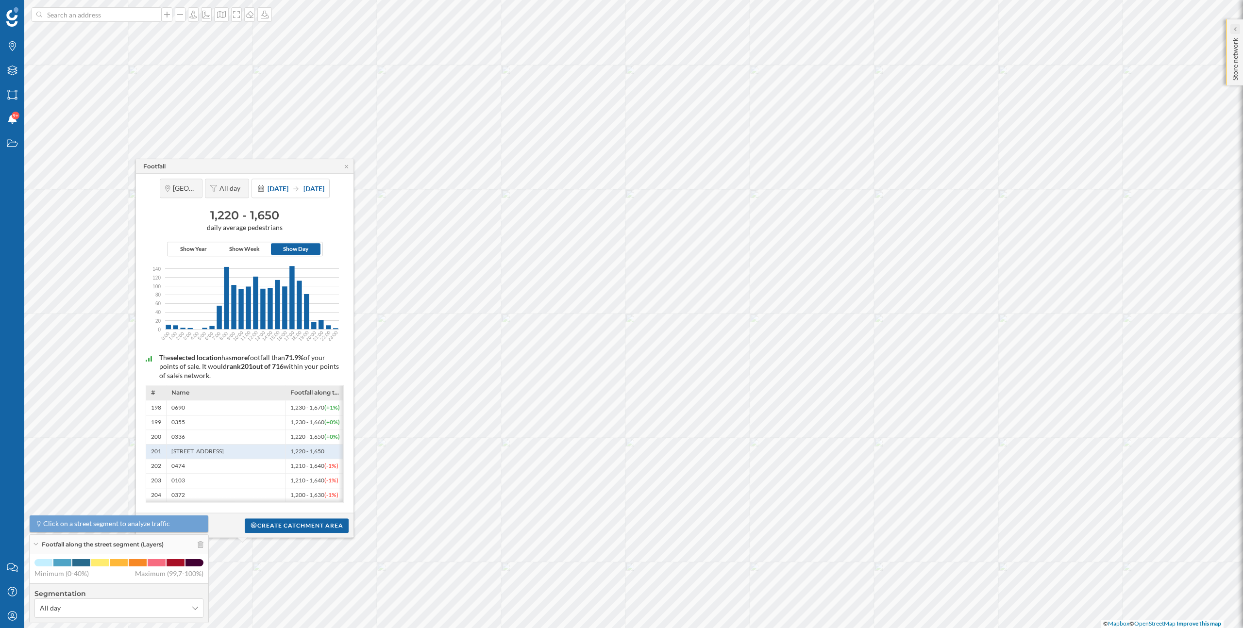
click at [1230, 28] on div at bounding box center [1235, 29] width 10 height 10
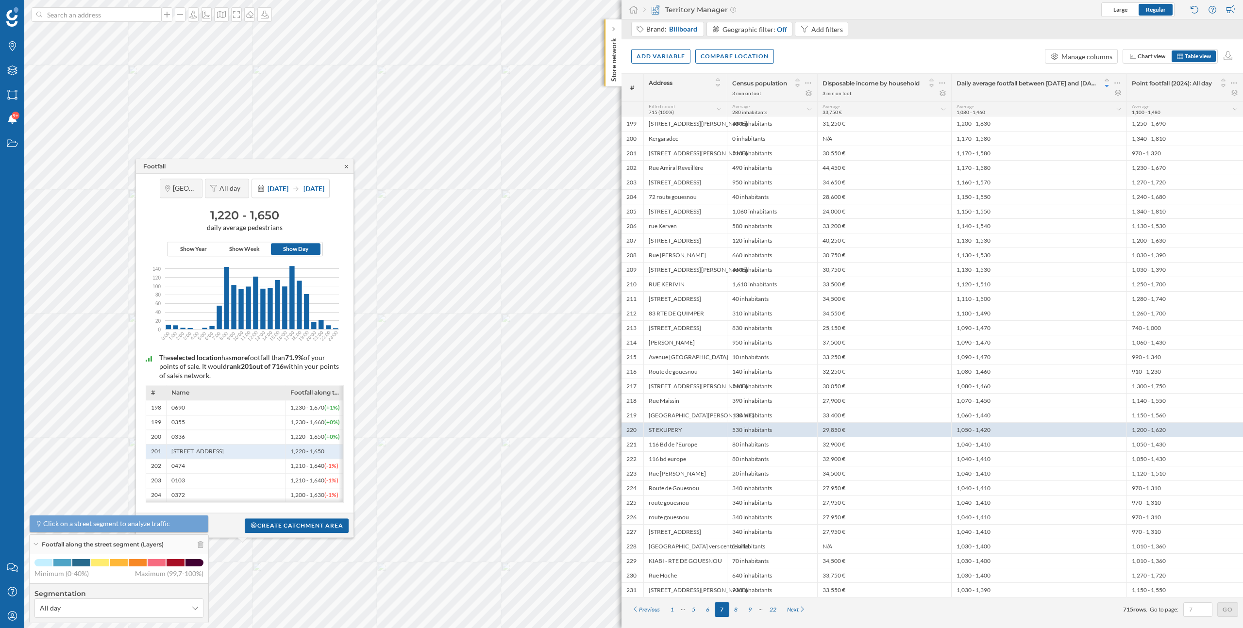
click at [348, 164] on icon at bounding box center [346, 167] width 7 height 6
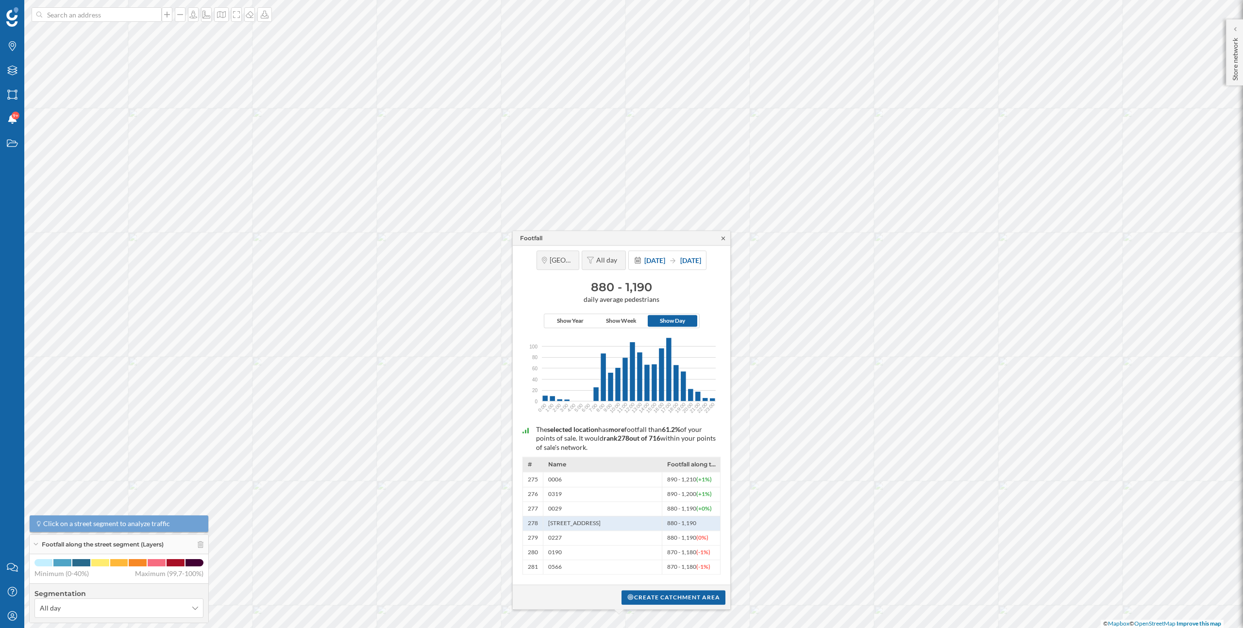
click at [723, 240] on icon at bounding box center [723, 238] width 7 height 6
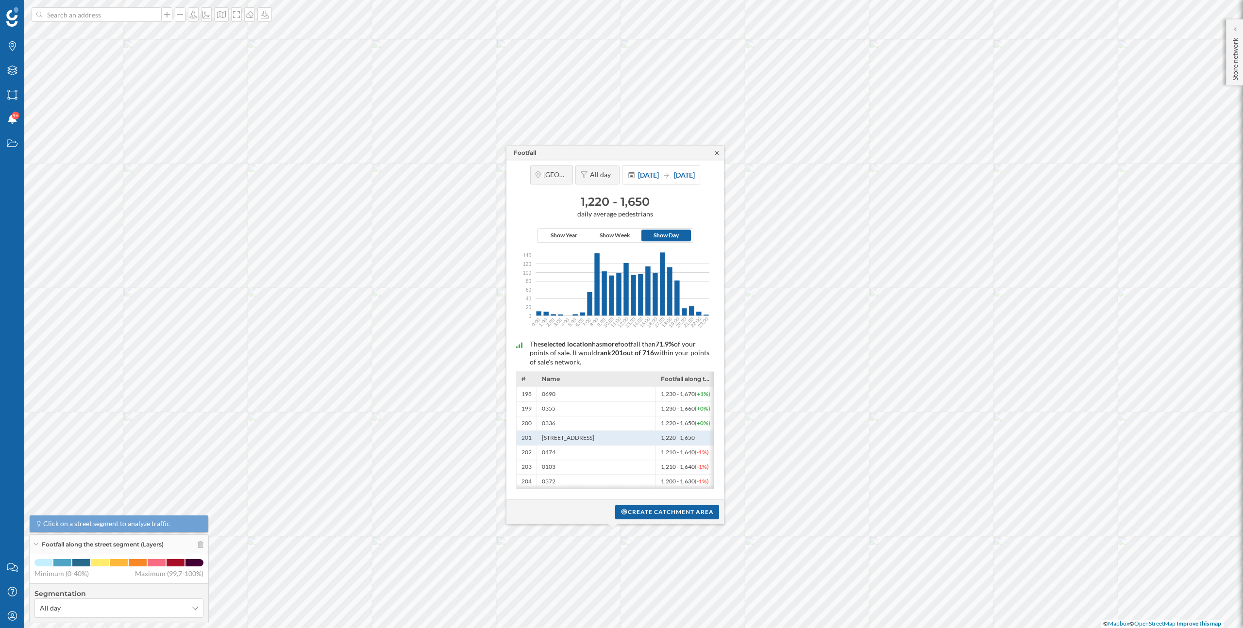
click at [719, 150] on icon at bounding box center [716, 153] width 7 height 6
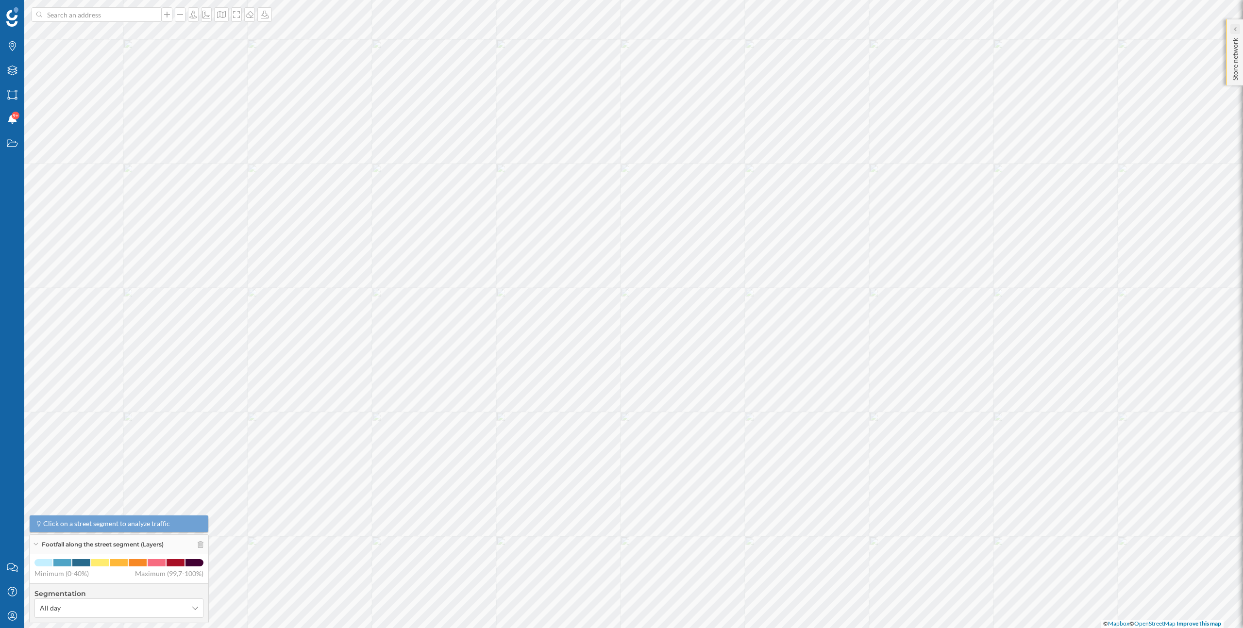
click at [1235, 30] on icon at bounding box center [1234, 29] width 3 height 5
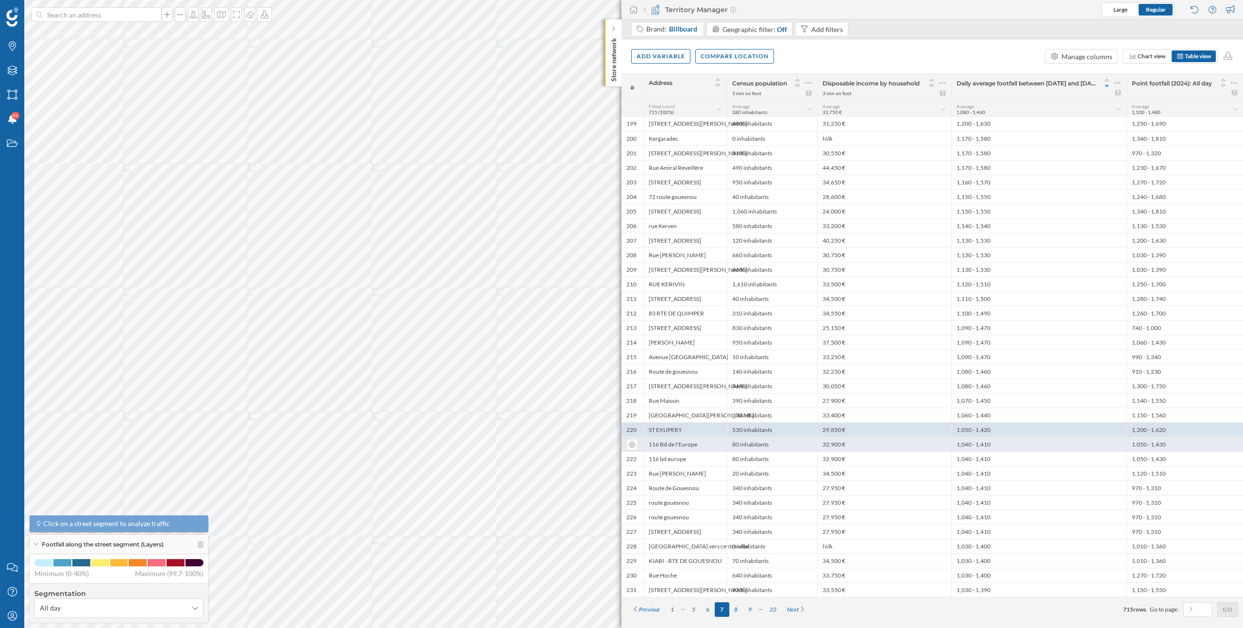
click at [990, 442] on div "1,040 - 1,410" at bounding box center [1038, 444] width 175 height 15
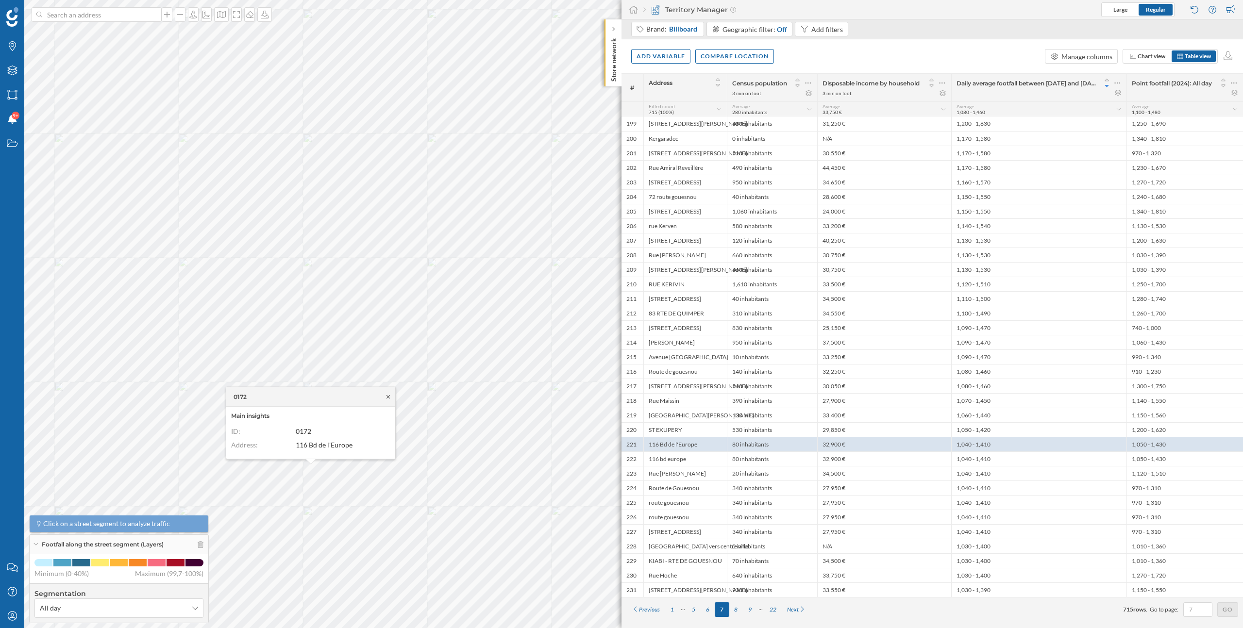
click at [387, 395] on icon at bounding box center [388, 397] width 7 height 6
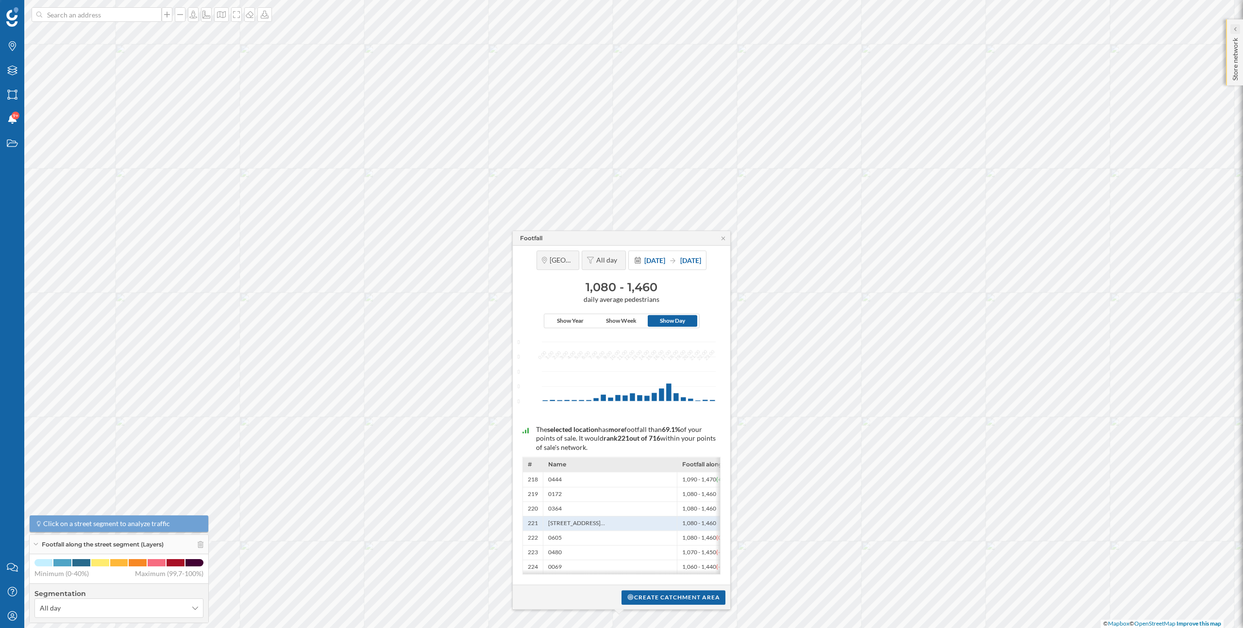
click at [1233, 28] on icon at bounding box center [1234, 29] width 3 height 5
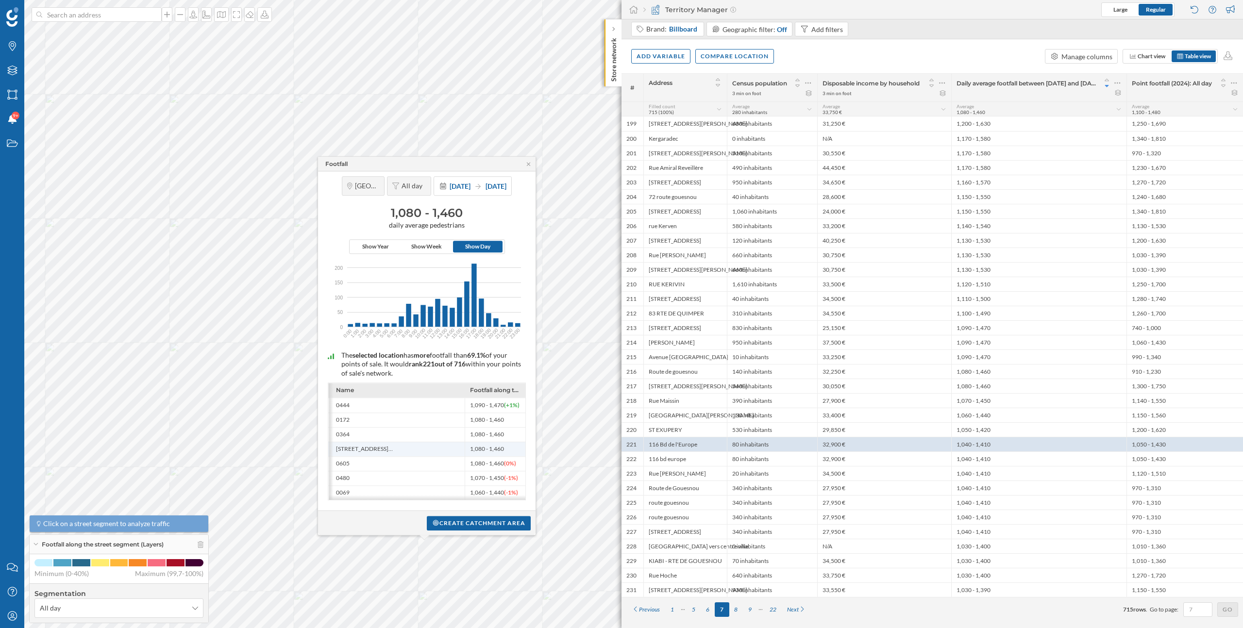
scroll to position [0, 18]
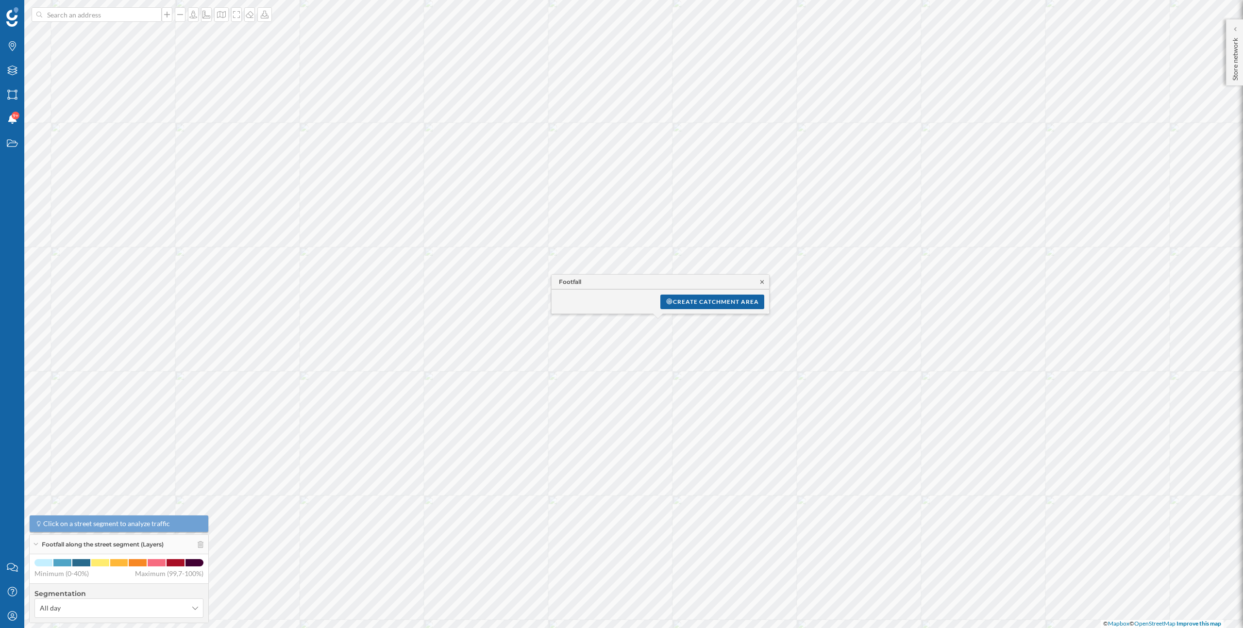
click at [764, 282] on icon at bounding box center [761, 282] width 7 height 6
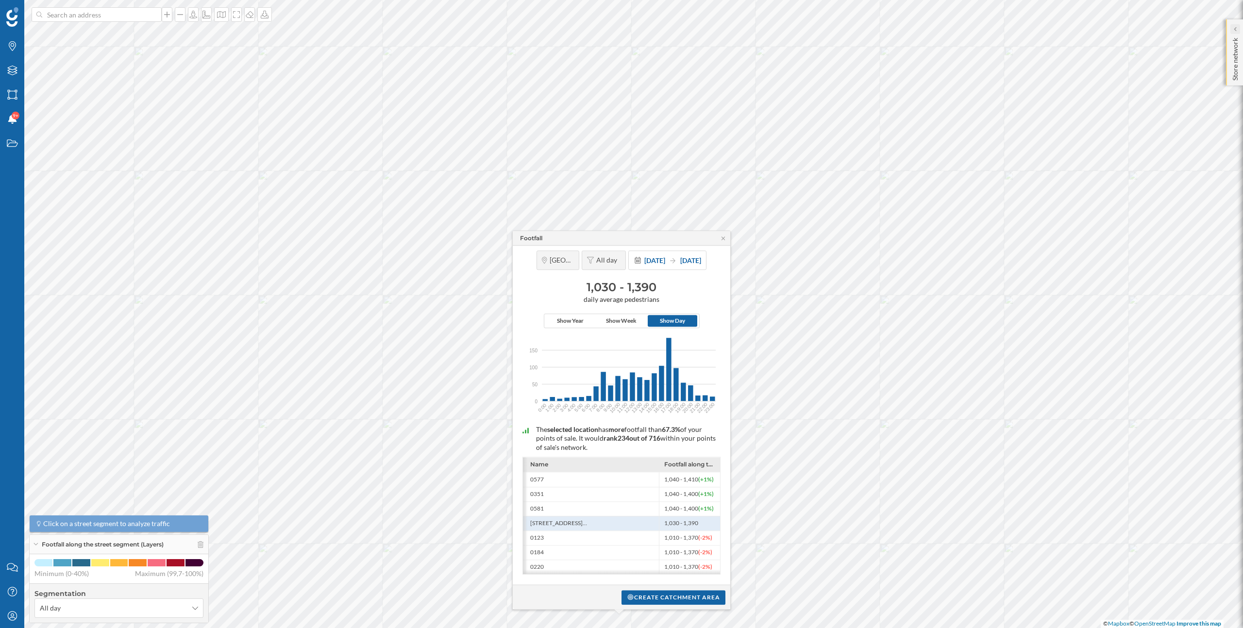
click at [1237, 29] on div at bounding box center [1235, 29] width 10 height 10
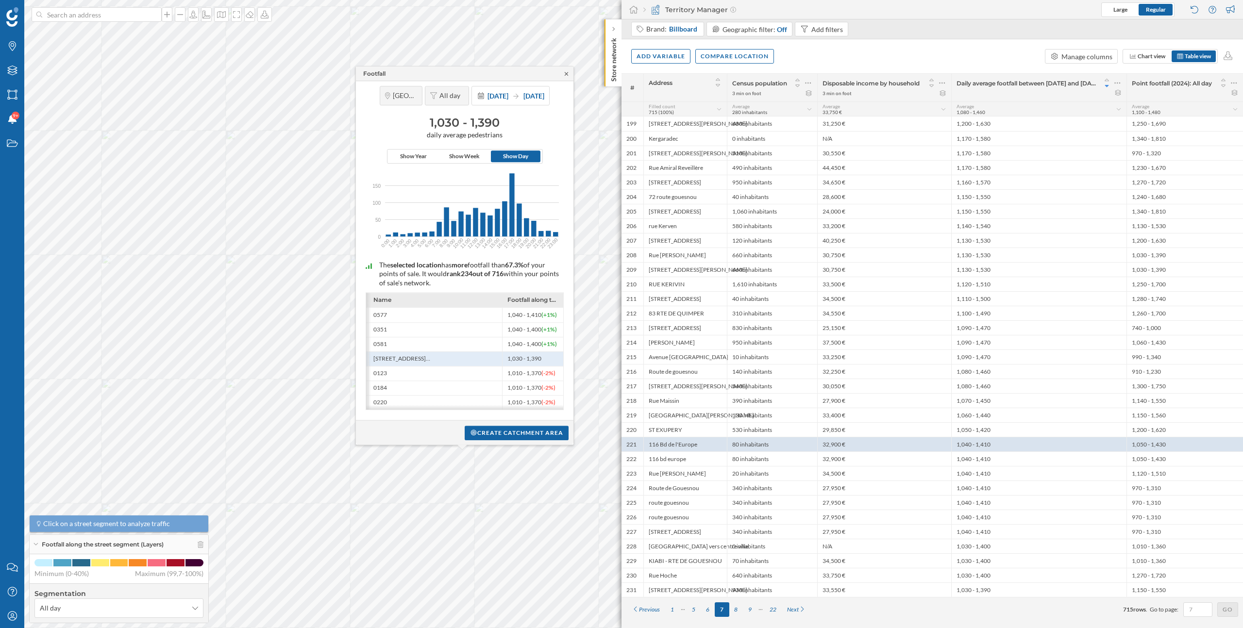
click at [568, 71] on icon at bounding box center [566, 74] width 7 height 6
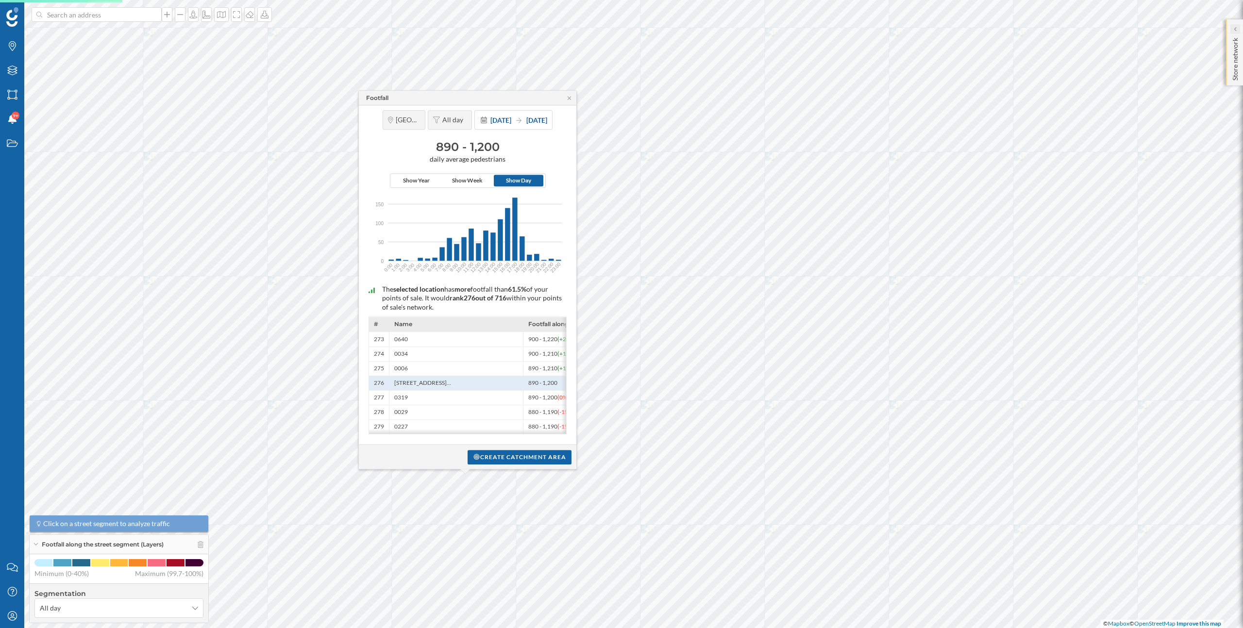
click at [1236, 29] on icon at bounding box center [1234, 29] width 3 height 5
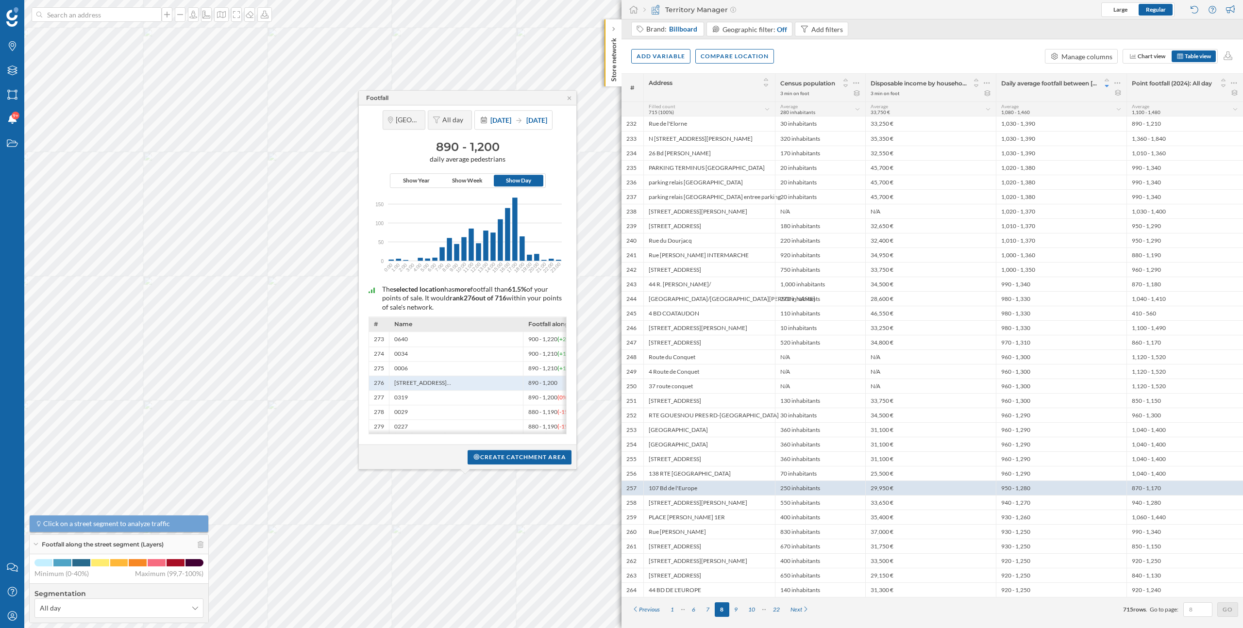
click at [570, 99] on div "Footfall" at bounding box center [468, 98] width 218 height 15
click at [569, 97] on icon at bounding box center [569, 98] width 7 height 6
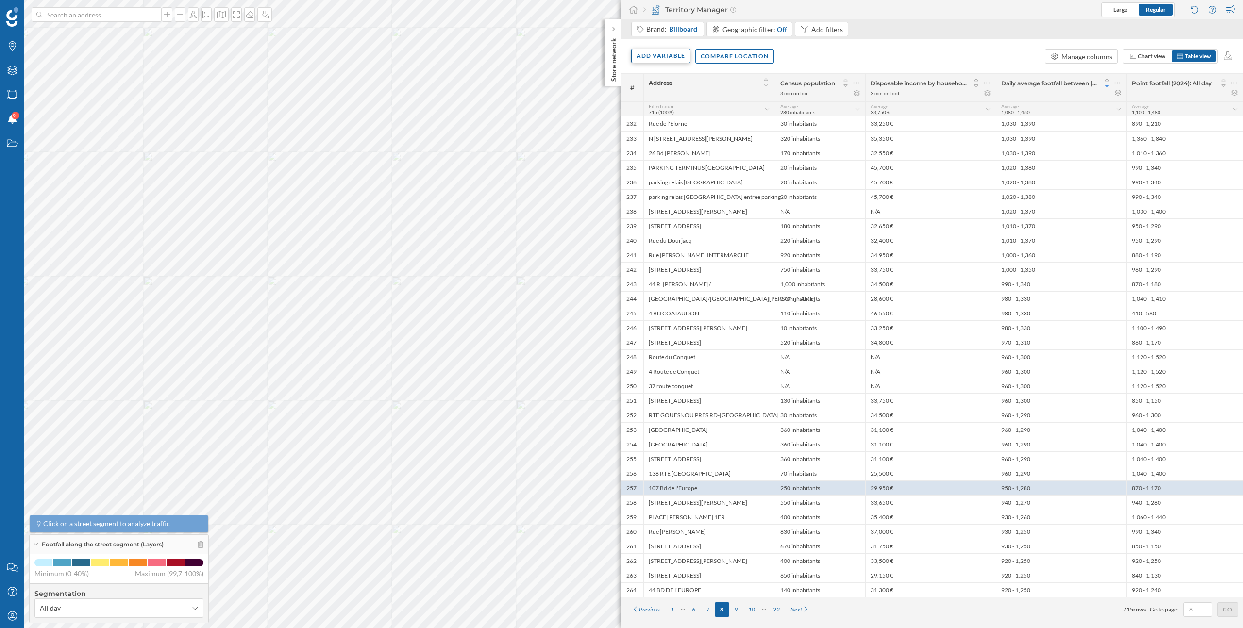
click at [657, 60] on div "Add variable" at bounding box center [660, 56] width 59 height 15
click at [668, 97] on div "External variables" at bounding box center [685, 96] width 97 height 10
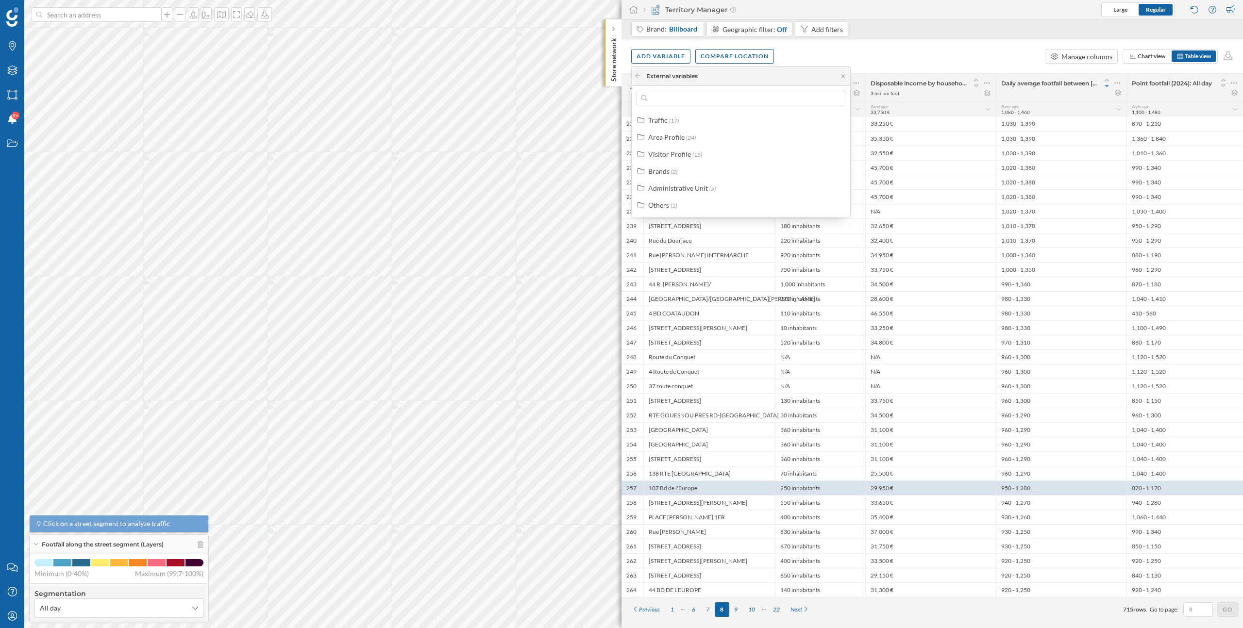
click at [817, 37] on div "Brand: Billboard Geographic filter: Off Add filters" at bounding box center [741, 30] width 221 height 17
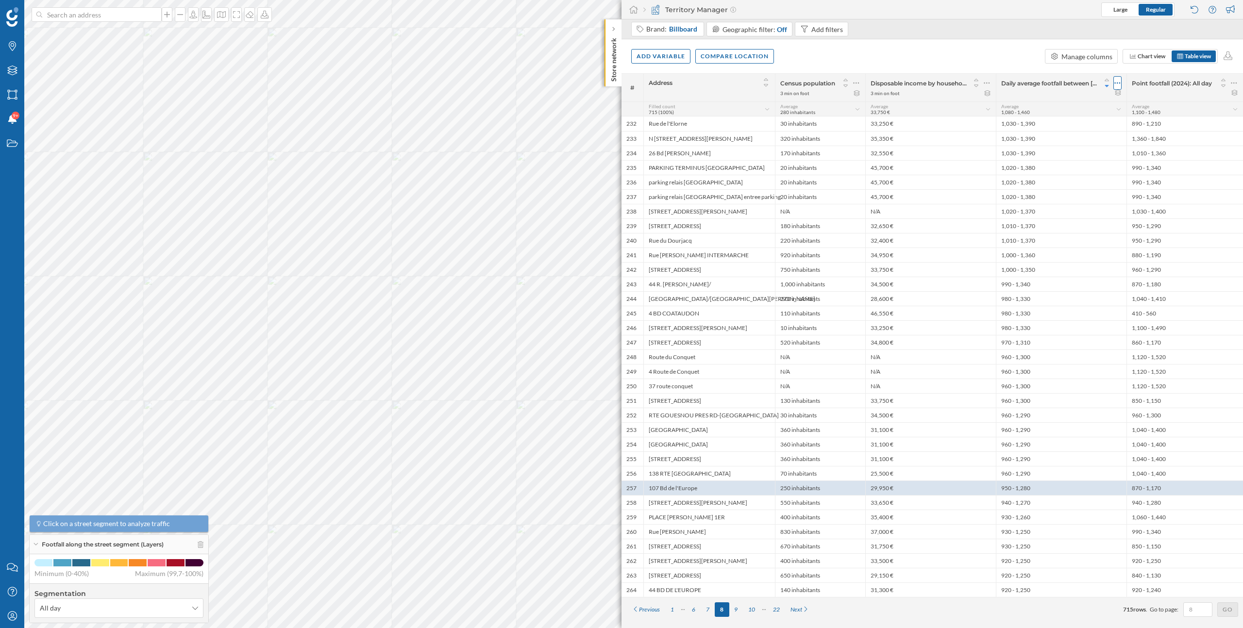
click at [1114, 82] on icon at bounding box center [1117, 83] width 6 height 10
click at [1054, 120] on div "Remove column" at bounding box center [1071, 122] width 88 height 10
click at [658, 56] on div "Add variable" at bounding box center [660, 56] width 59 height 15
click at [666, 99] on div "External variables" at bounding box center [685, 96] width 97 height 10
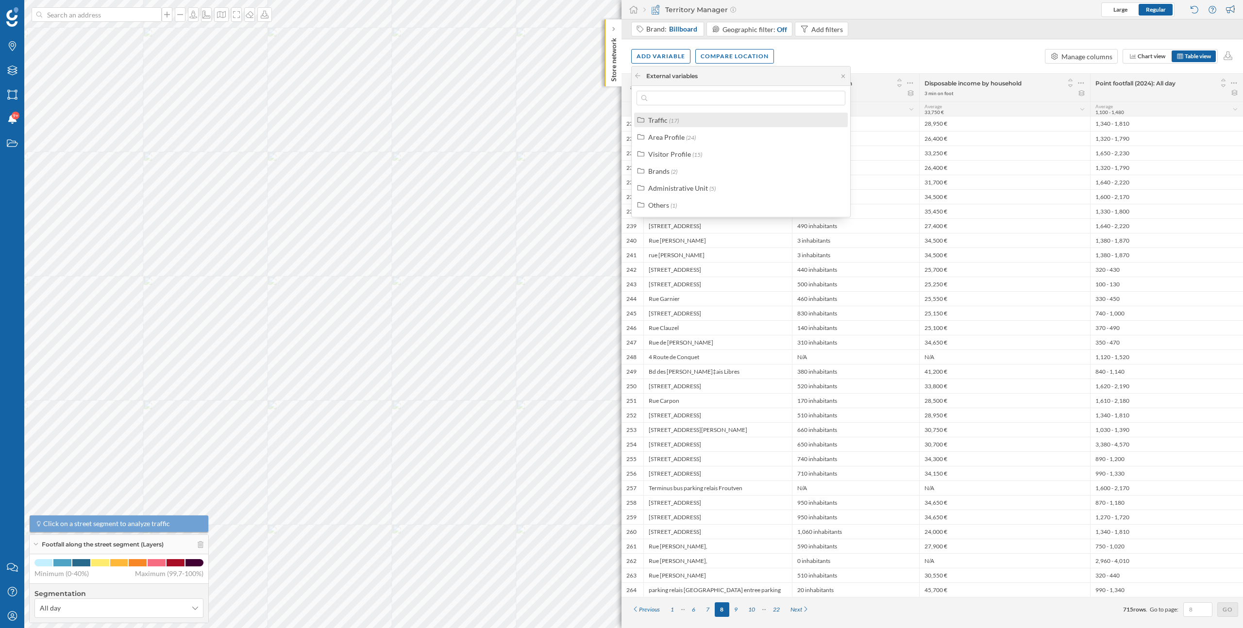
click at [668, 118] on label "Traffic (17)" at bounding box center [663, 120] width 31 height 10
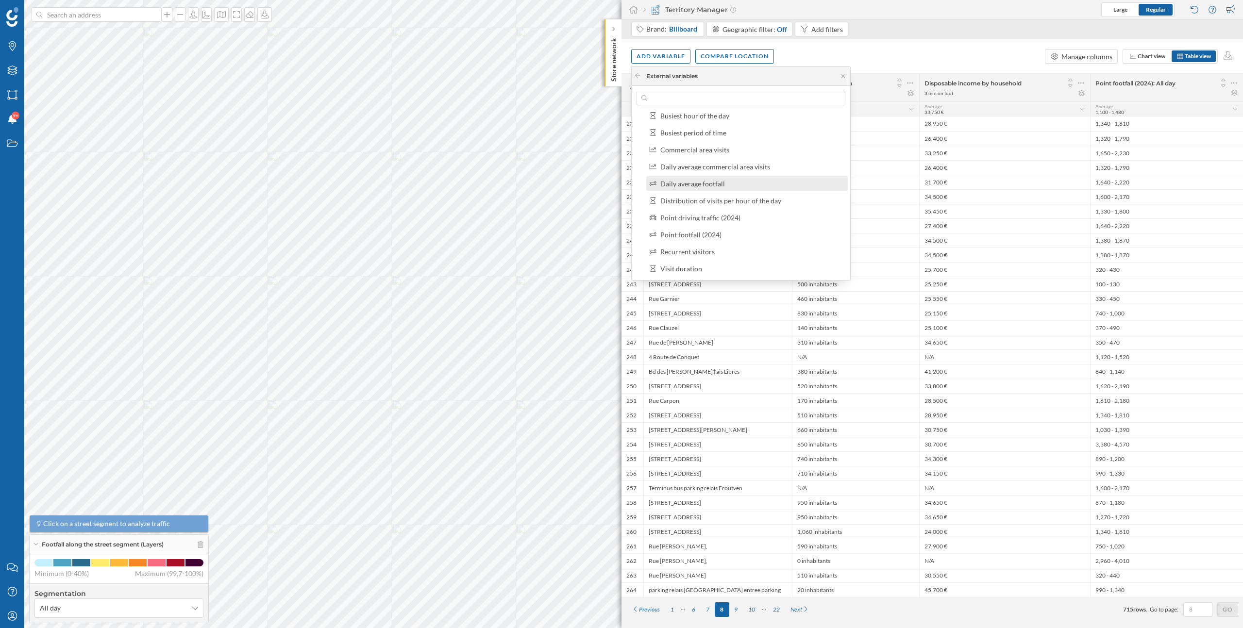
click at [712, 183] on div "Daily average footfall" at bounding box center [692, 184] width 65 height 8
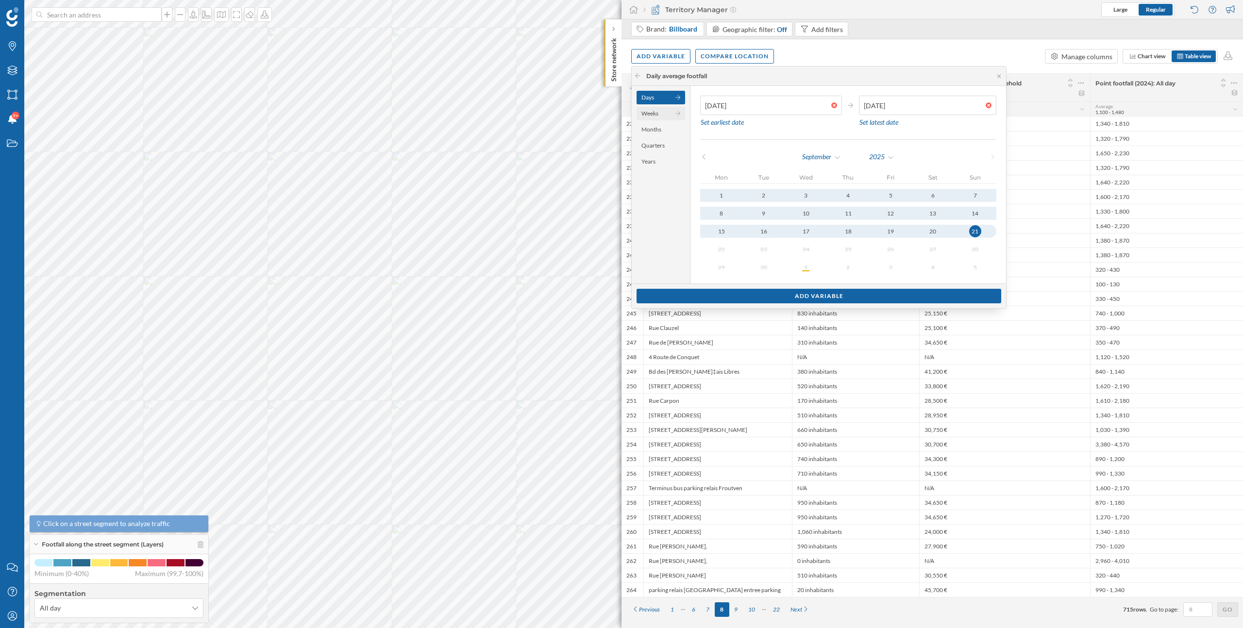
click at [651, 119] on div "Weeks" at bounding box center [661, 114] width 49 height 14
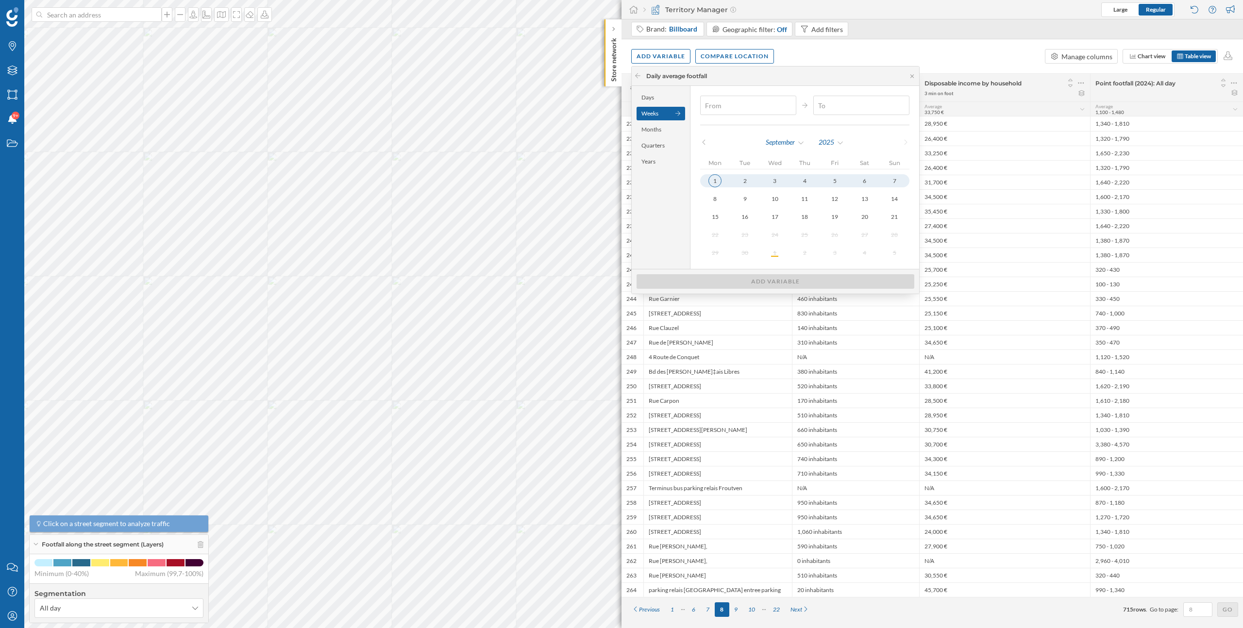
type input "01/09/2025"
click at [713, 181] on div "1" at bounding box center [714, 180] width 13 height 13
type input "14/09/2025"
click at [890, 197] on div "14" at bounding box center [895, 199] width 12 height 12
click at [869, 283] on div "Add variable" at bounding box center [776, 281] width 278 height 15
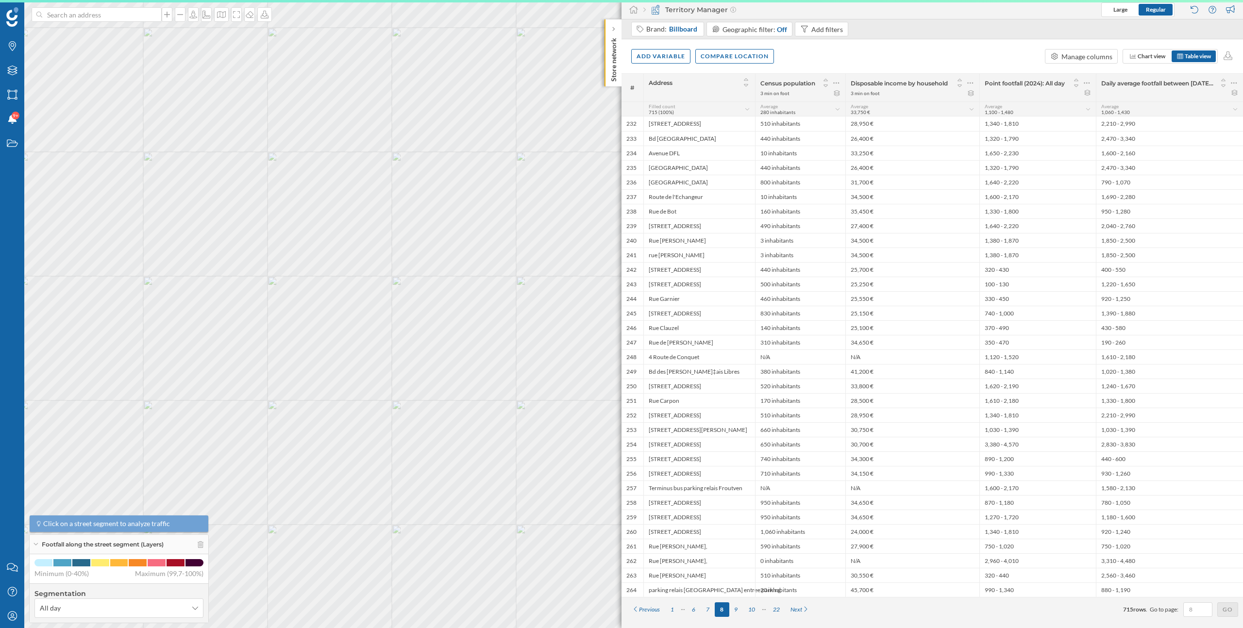
scroll to position [0, 0]
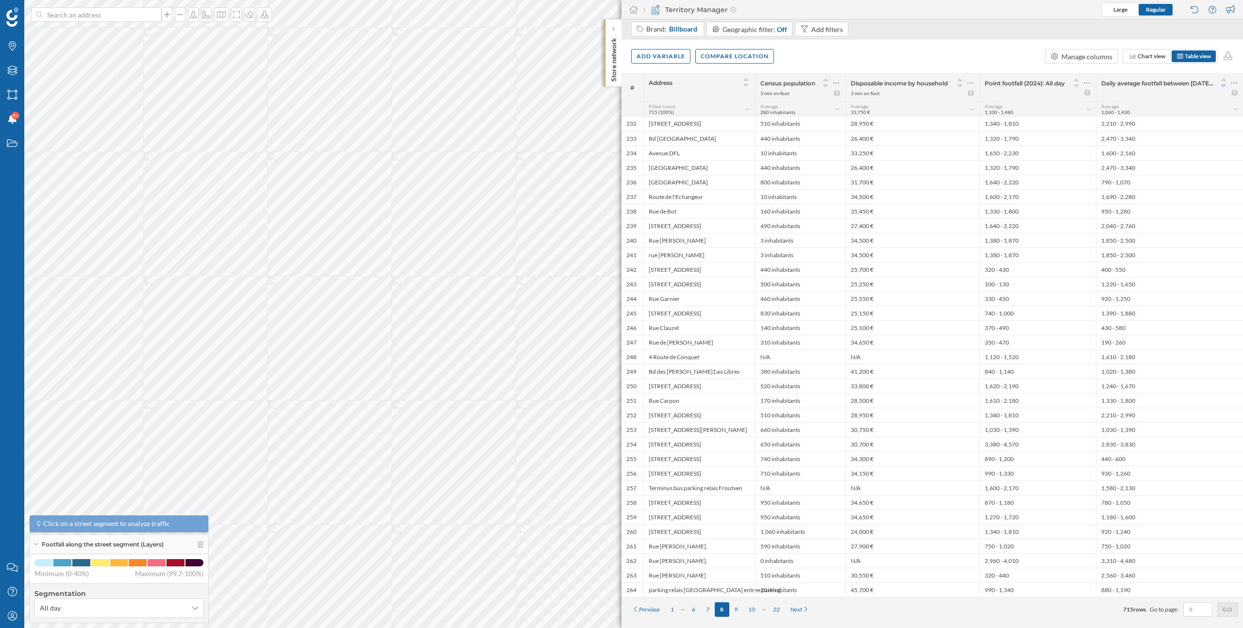
click at [1224, 86] on icon at bounding box center [1223, 86] width 9 height 7
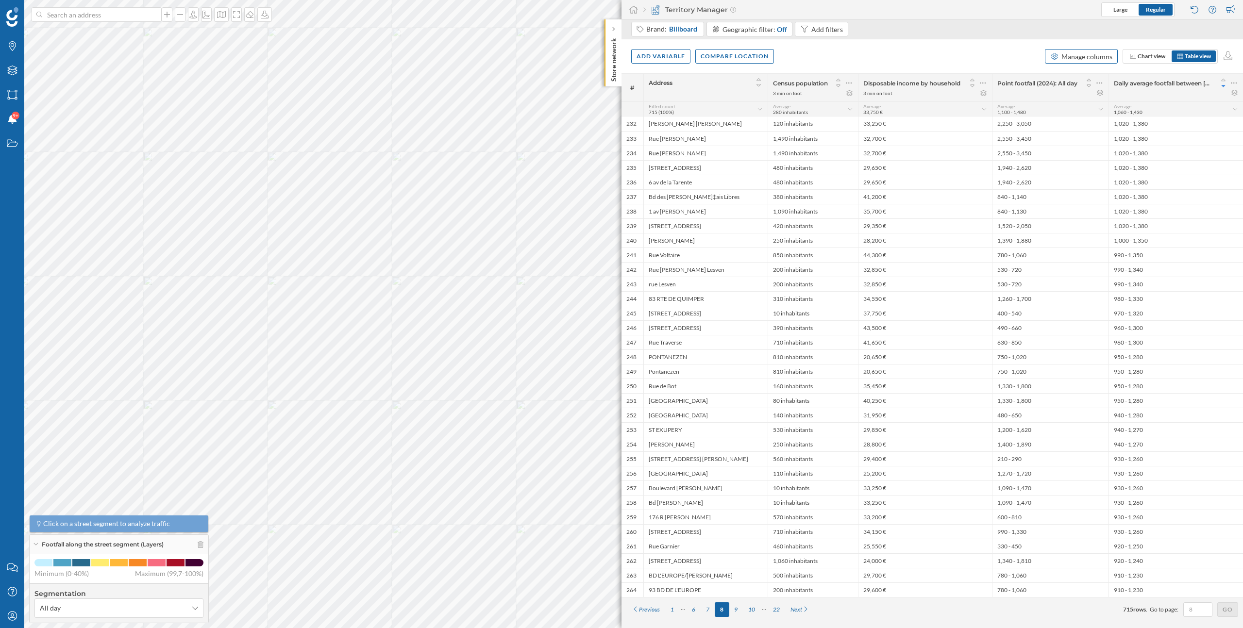
click at [1093, 52] on div "Manage columns" at bounding box center [1086, 56] width 51 height 10
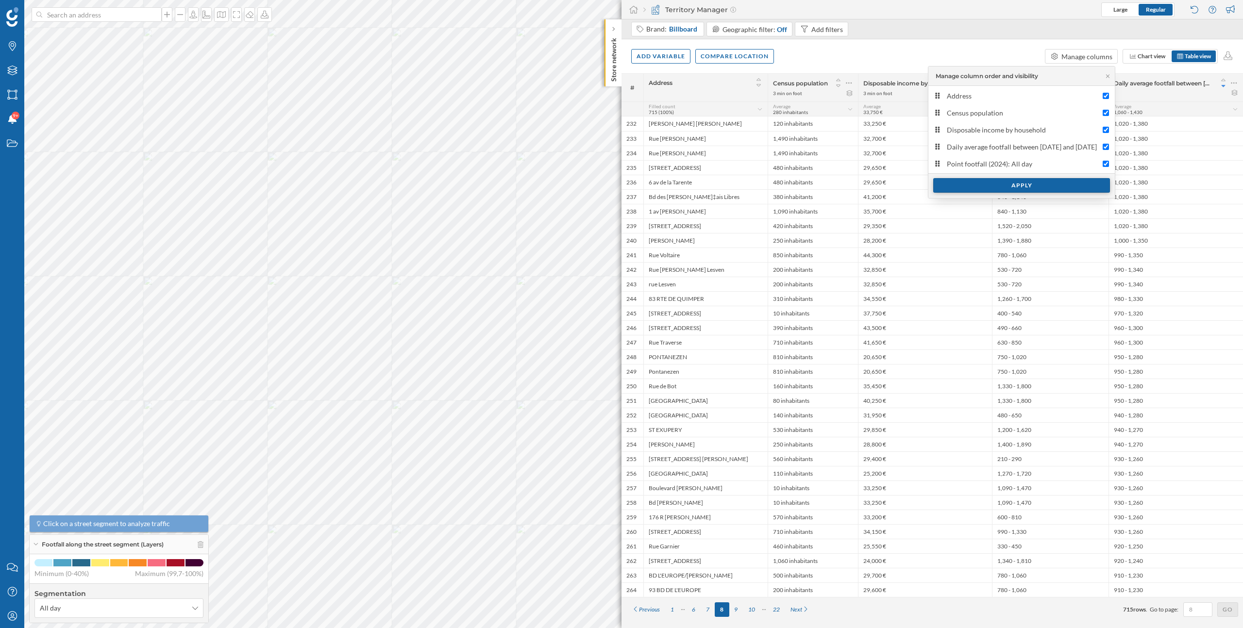
click at [949, 183] on div "Apply" at bounding box center [1021, 185] width 177 height 15
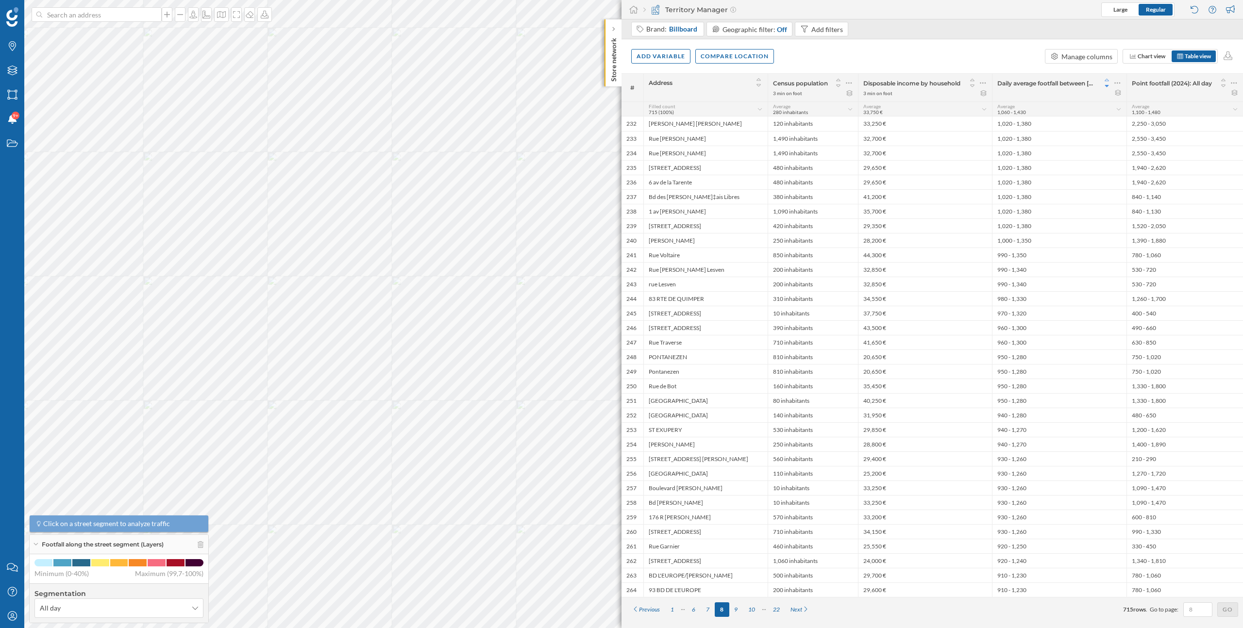
click at [1110, 80] on icon at bounding box center [1107, 80] width 9 height 7
click at [1108, 87] on icon at bounding box center [1107, 86] width 9 height 7
click at [1224, 86] on icon at bounding box center [1223, 85] width 4 height 2
click at [675, 609] on div "1" at bounding box center [672, 610] width 14 height 15
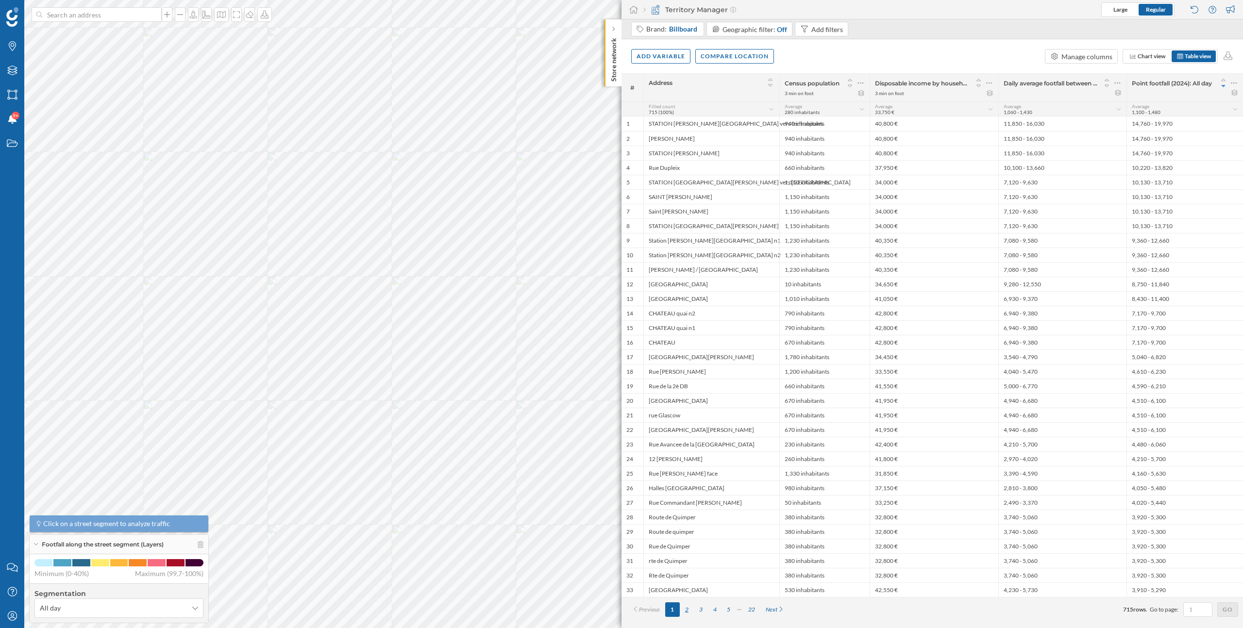
click at [689, 610] on div "2" at bounding box center [687, 610] width 14 height 15
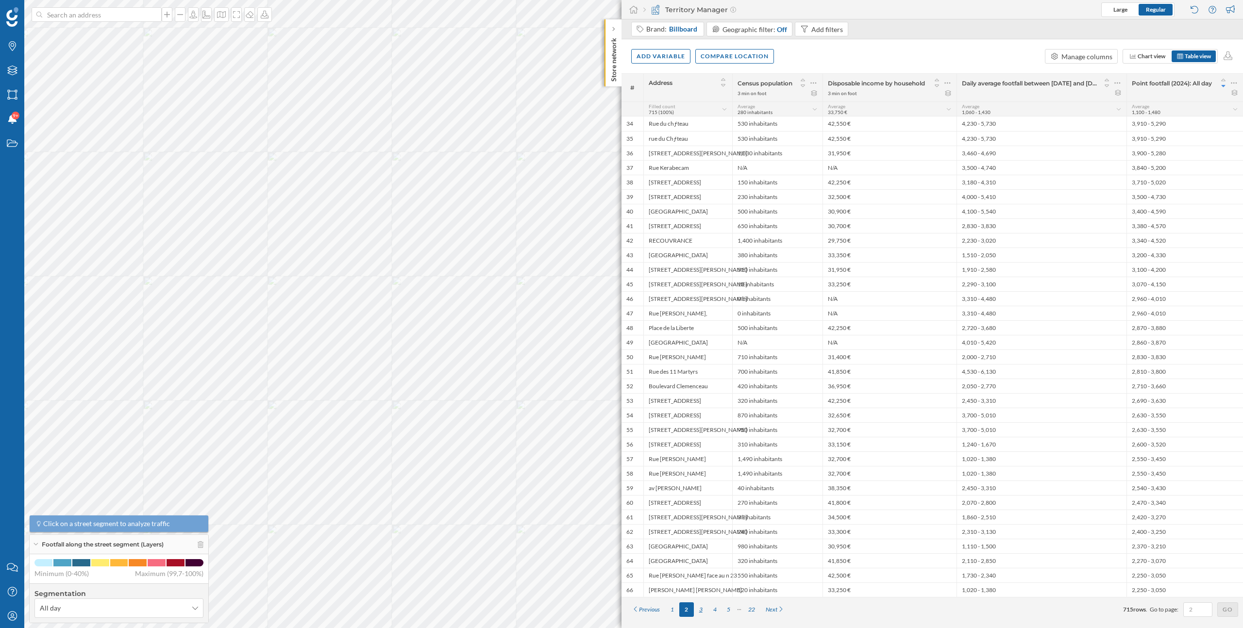
click at [703, 610] on div "3" at bounding box center [701, 610] width 14 height 15
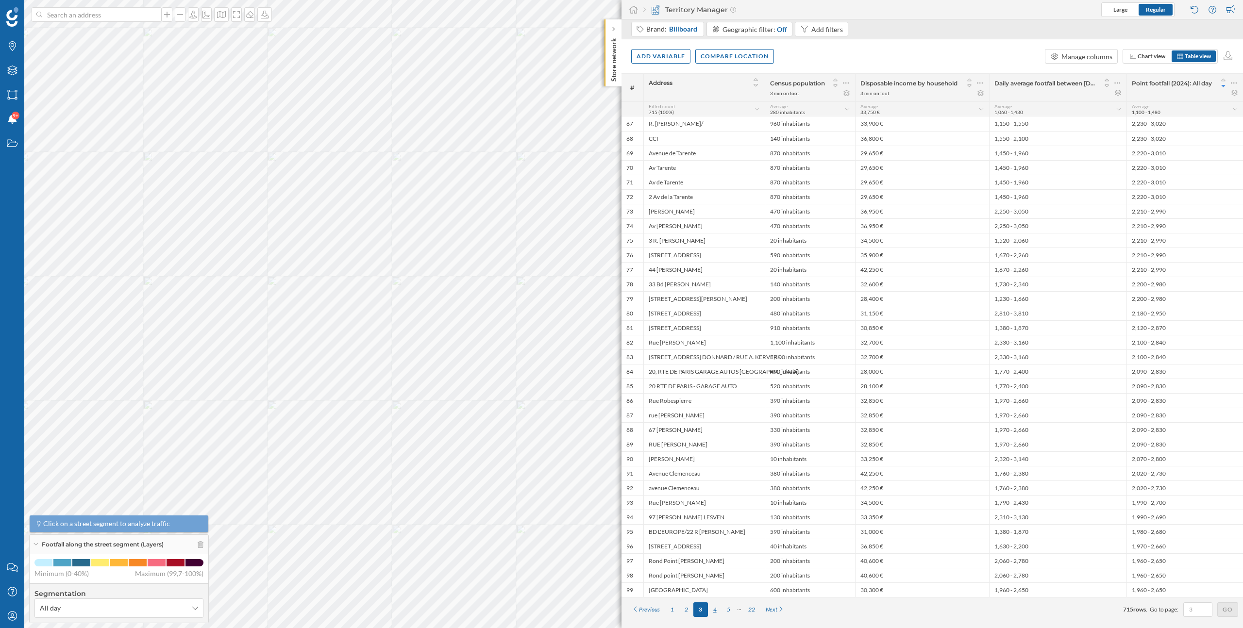
click at [716, 610] on div "4" at bounding box center [715, 610] width 14 height 15
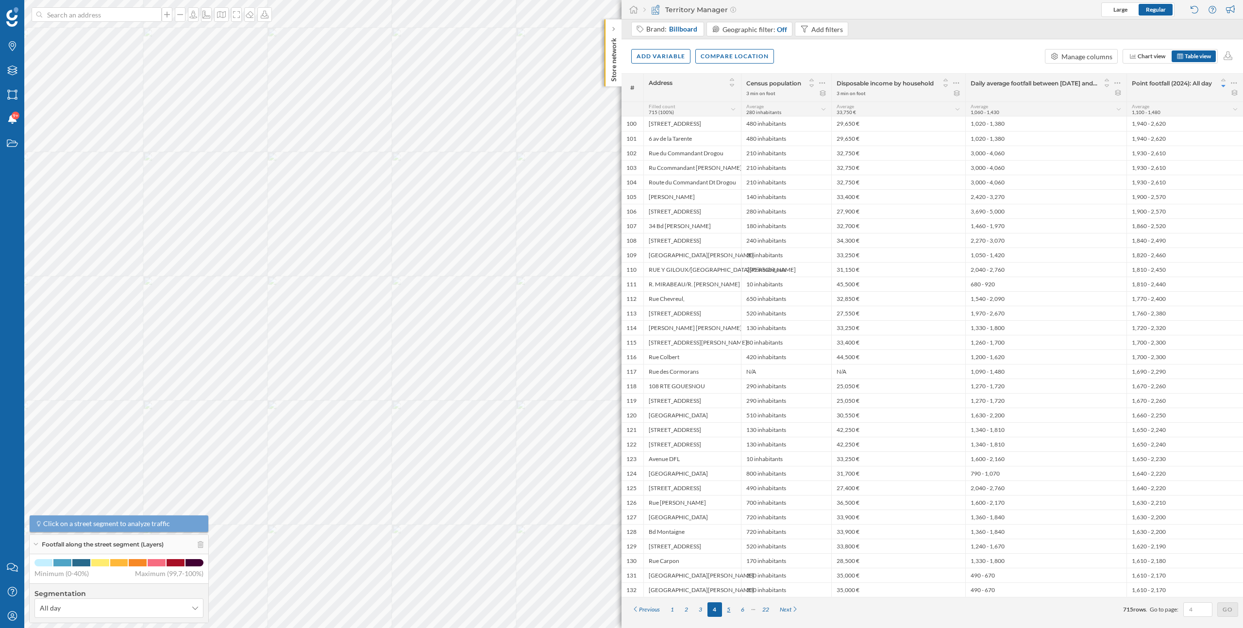
click at [731, 610] on div "5" at bounding box center [729, 610] width 14 height 15
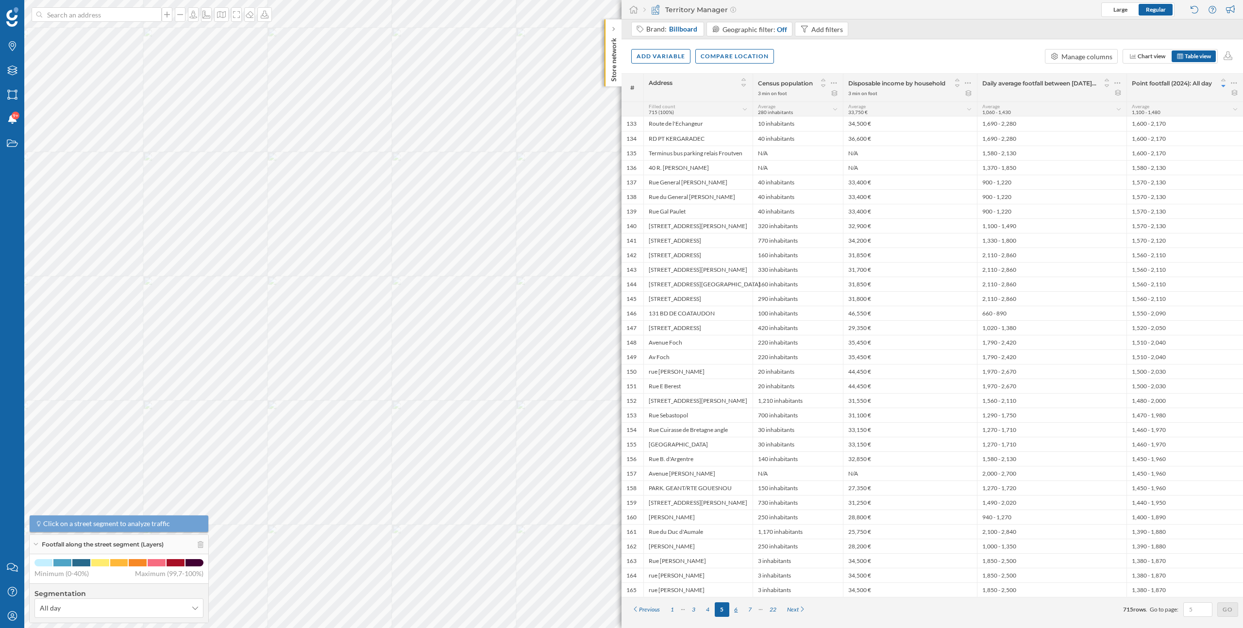
click at [740, 609] on div "6" at bounding box center [736, 610] width 14 height 15
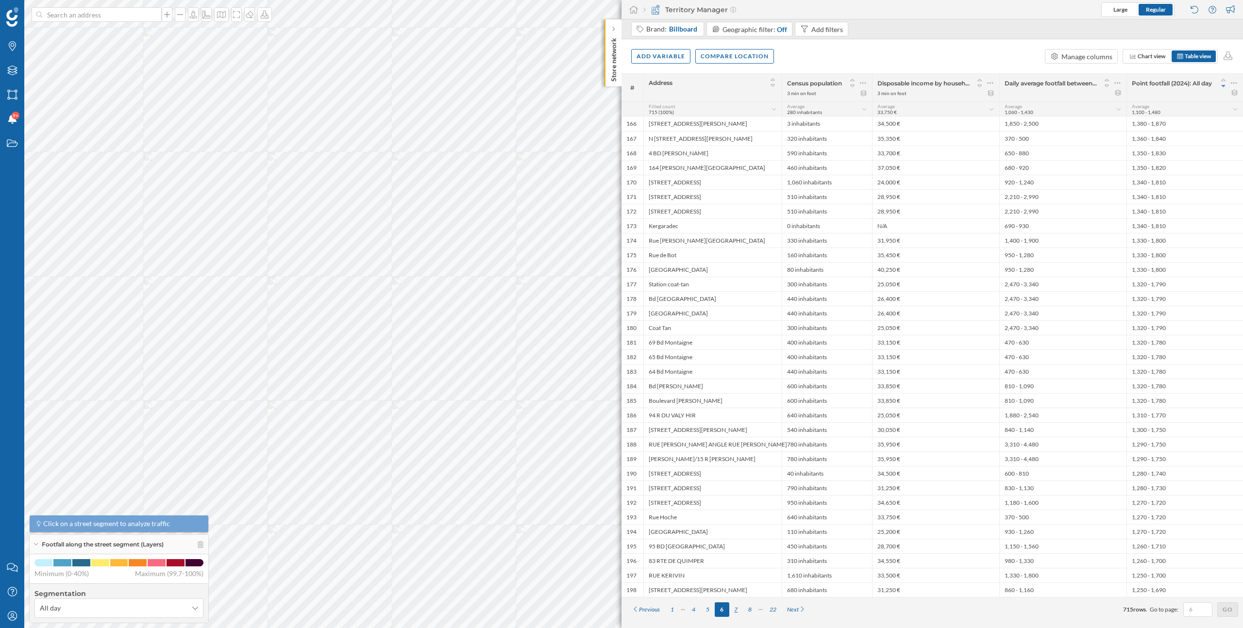
click at [740, 610] on div "7" at bounding box center [736, 610] width 14 height 15
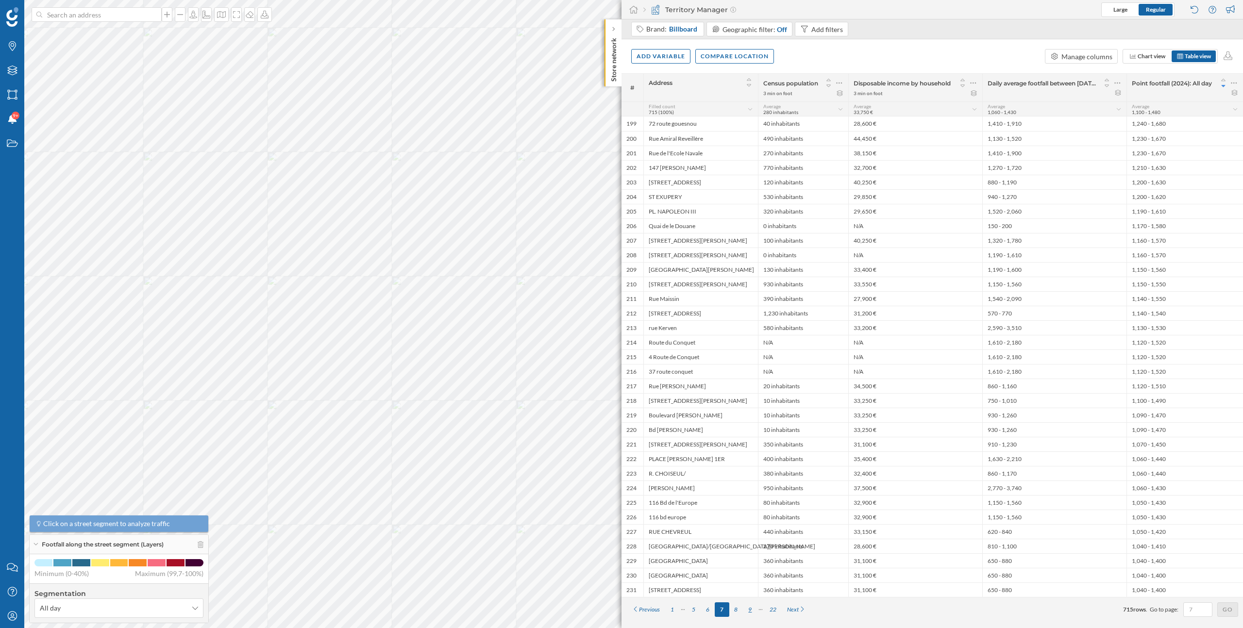
click at [750, 608] on div "9" at bounding box center [750, 610] width 14 height 15
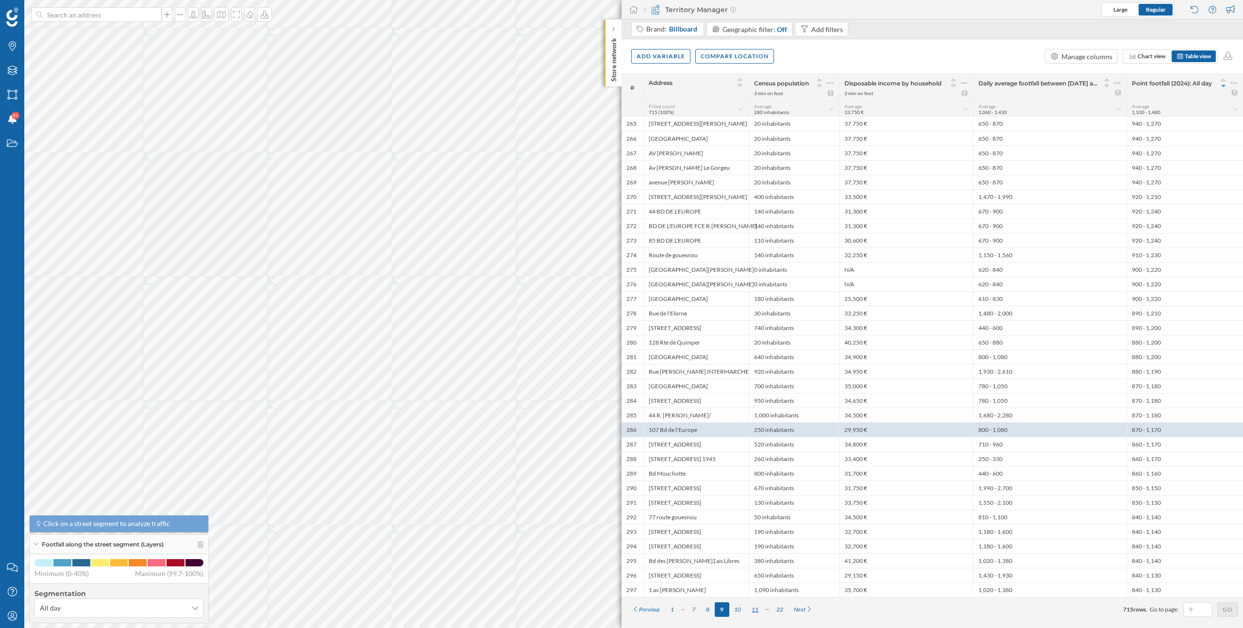
click at [757, 610] on div "11" at bounding box center [754, 610] width 17 height 15
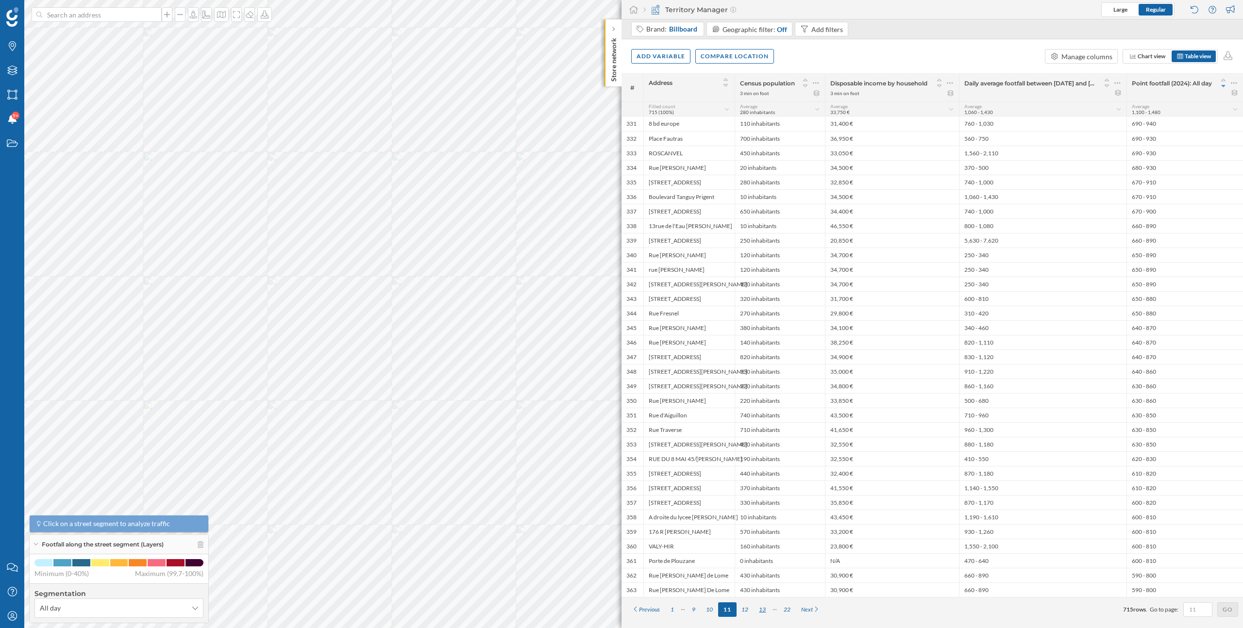
click at [765, 611] on div "13" at bounding box center [762, 610] width 17 height 15
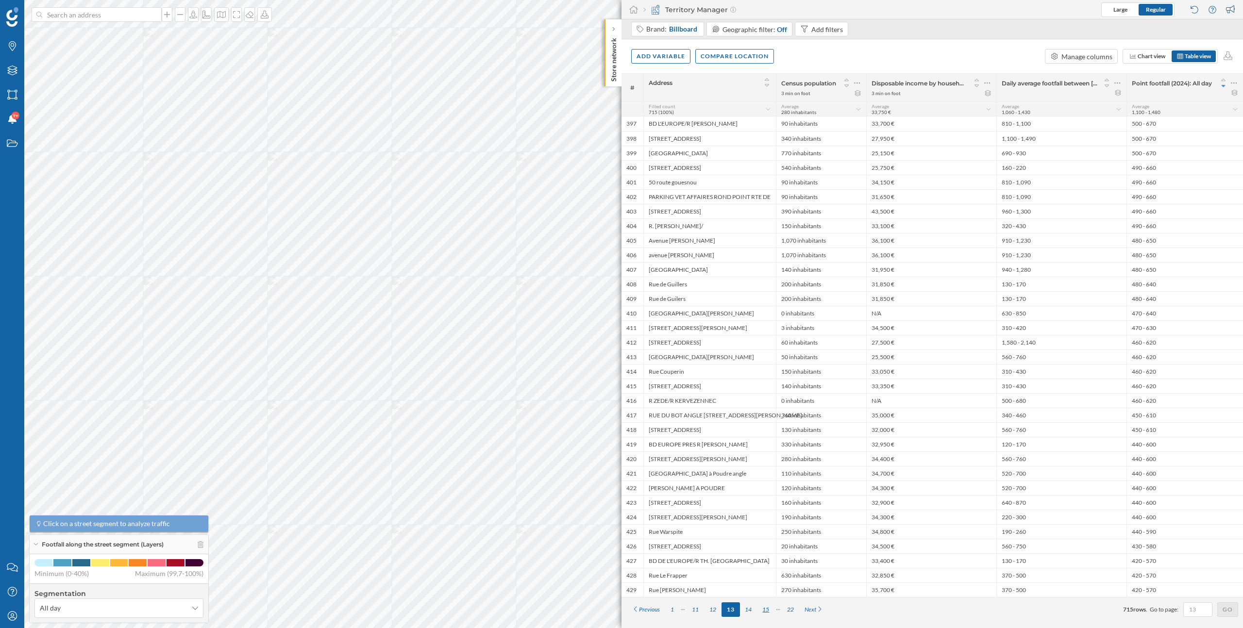
click at [766, 611] on div "15" at bounding box center [765, 610] width 17 height 15
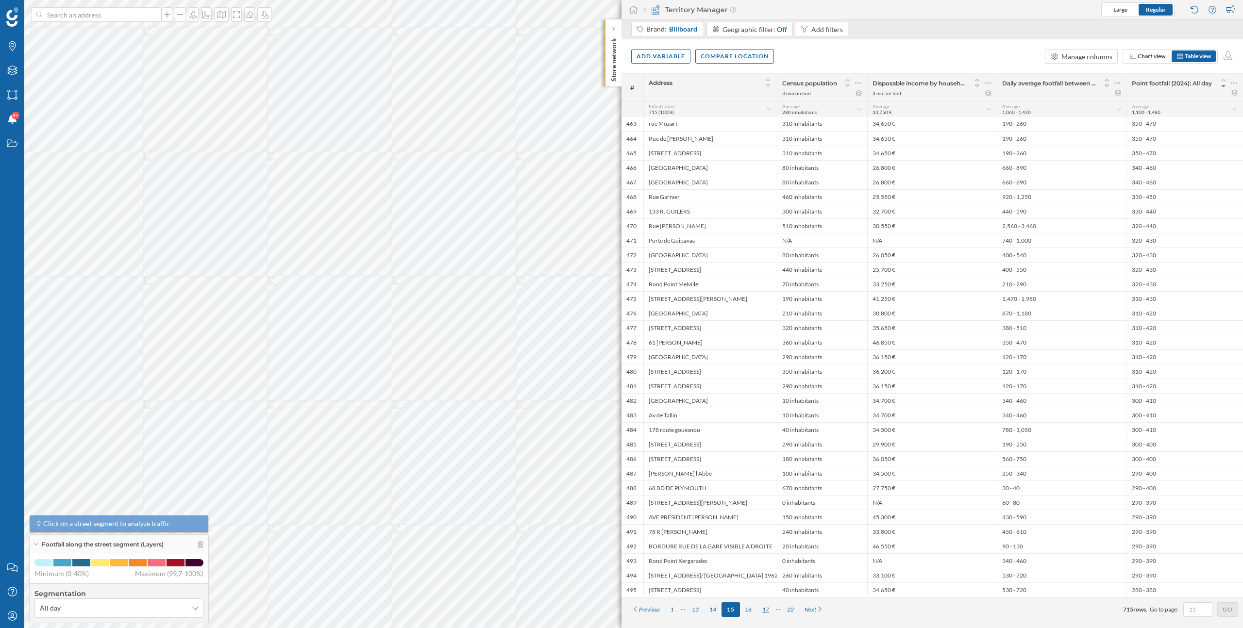
click at [769, 611] on div "17" at bounding box center [765, 610] width 17 height 15
click at [769, 611] on div "19" at bounding box center [765, 610] width 17 height 15
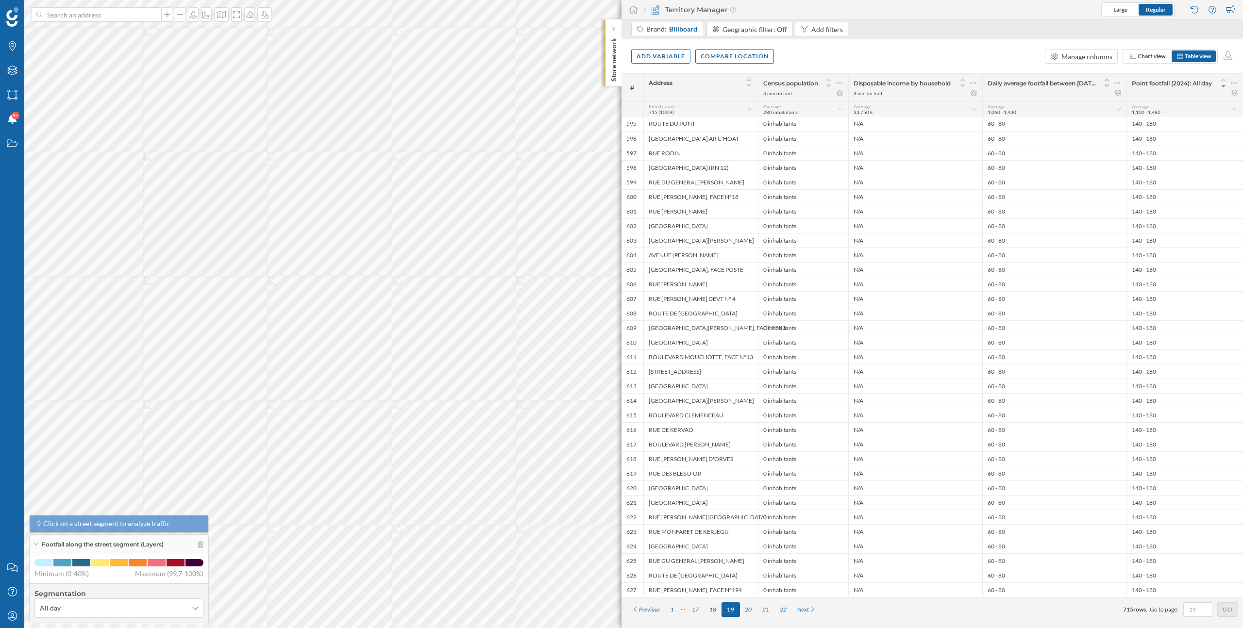
click at [769, 611] on div "21" at bounding box center [765, 610] width 17 height 15
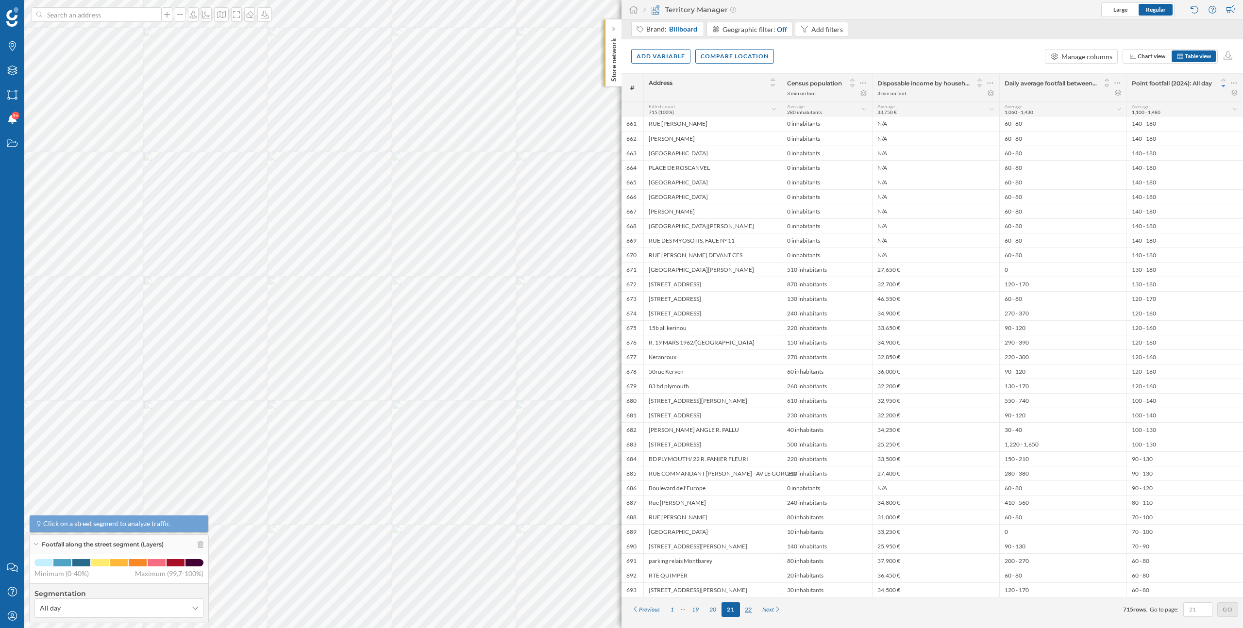
click at [751, 609] on div "22" at bounding box center [748, 610] width 17 height 15
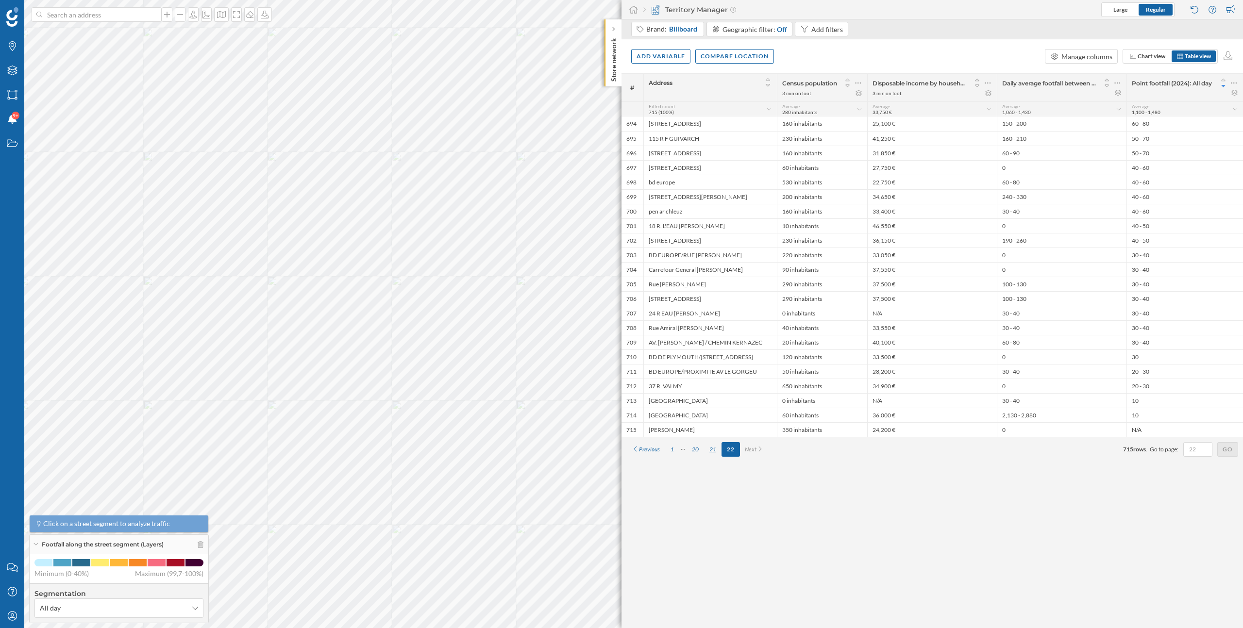
click at [713, 448] on div "21" at bounding box center [712, 449] width 17 height 15
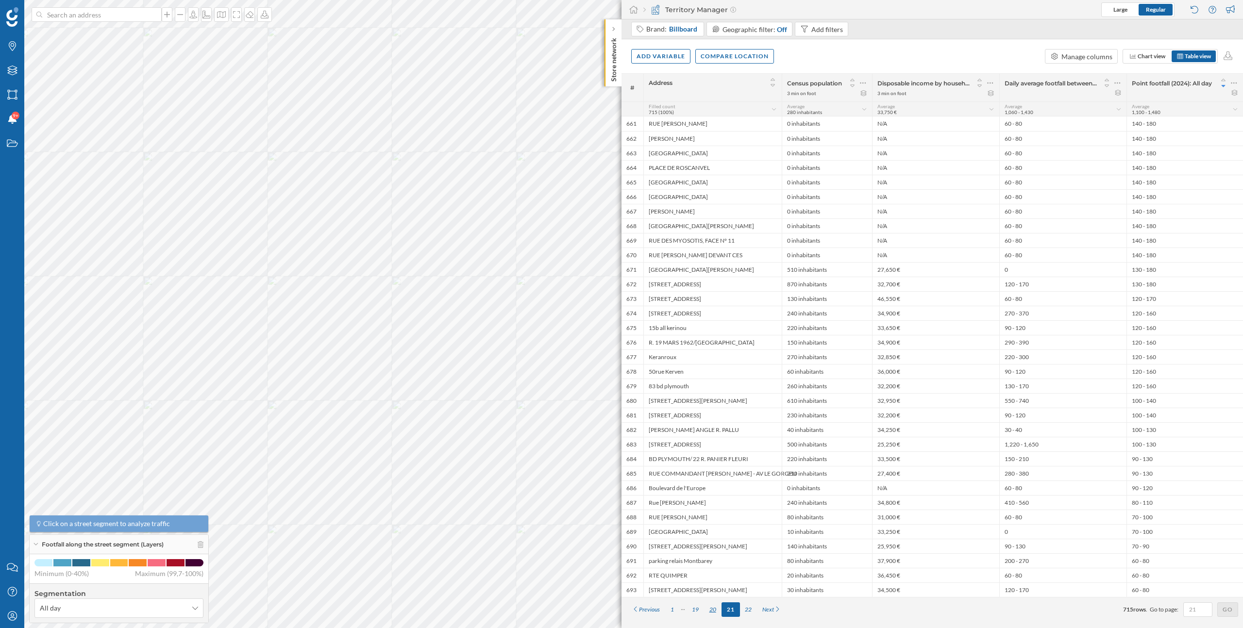
click at [712, 608] on div "20" at bounding box center [712, 610] width 17 height 15
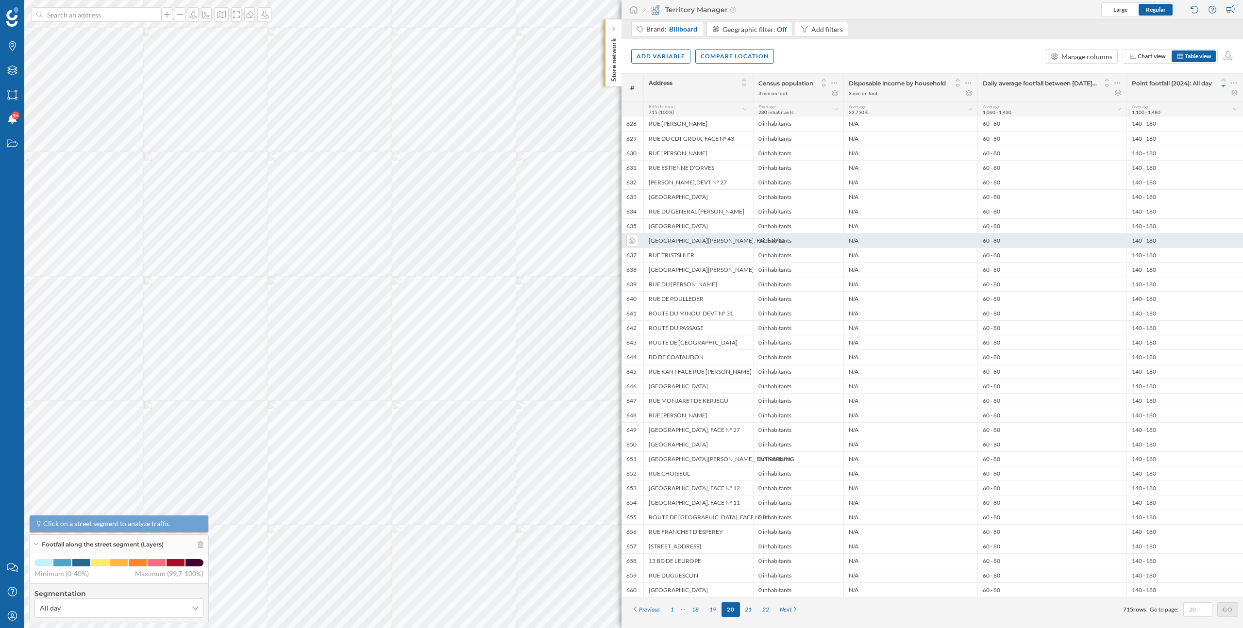
click at [983, 244] on div "60 - 80" at bounding box center [1051, 240] width 149 height 15
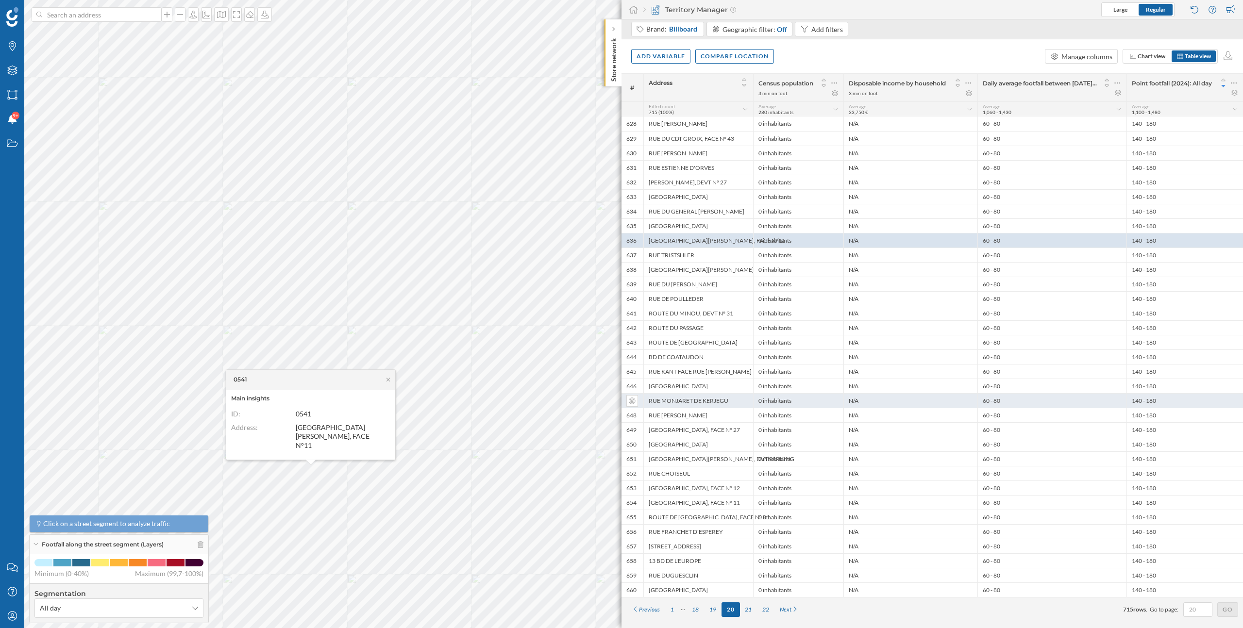
click at [1102, 404] on div "60 - 80" at bounding box center [1051, 400] width 149 height 15
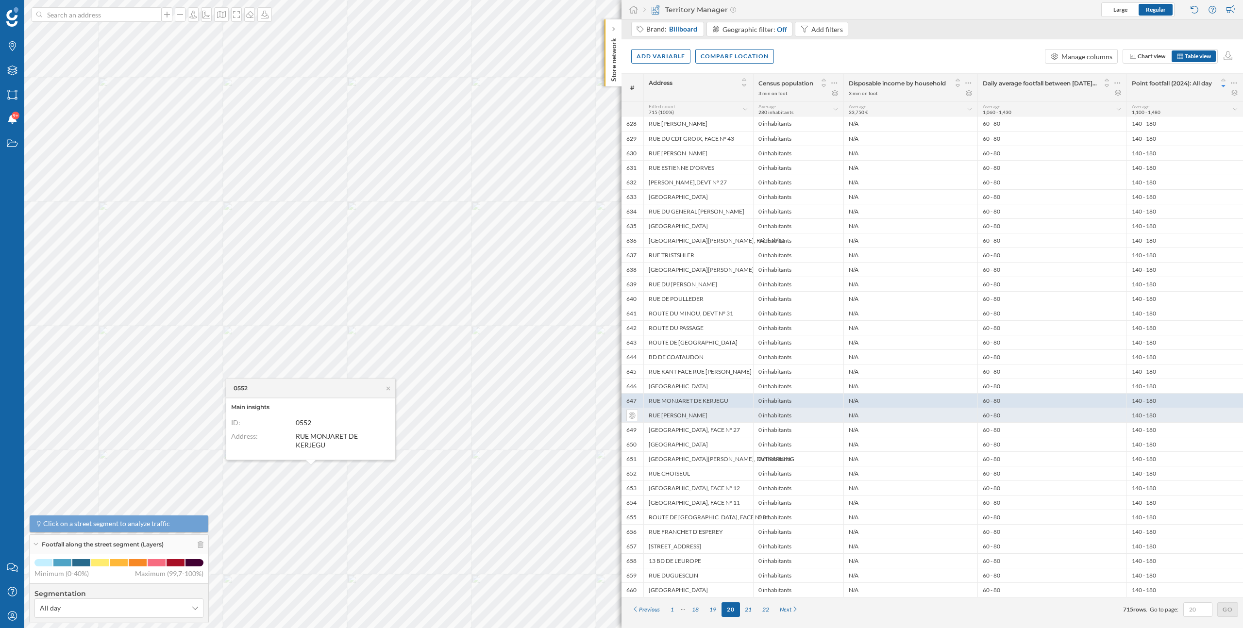
click at [1093, 413] on div "60 - 80" at bounding box center [1051, 415] width 149 height 15
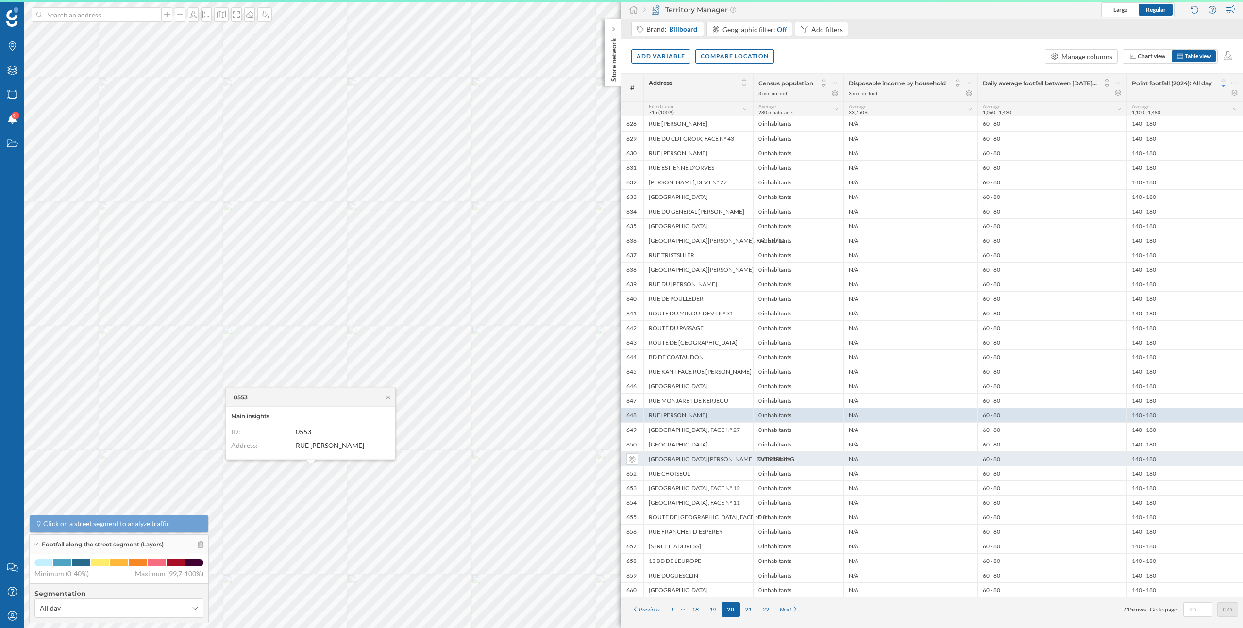
click at [1065, 465] on div "60 - 80" at bounding box center [1051, 459] width 149 height 15
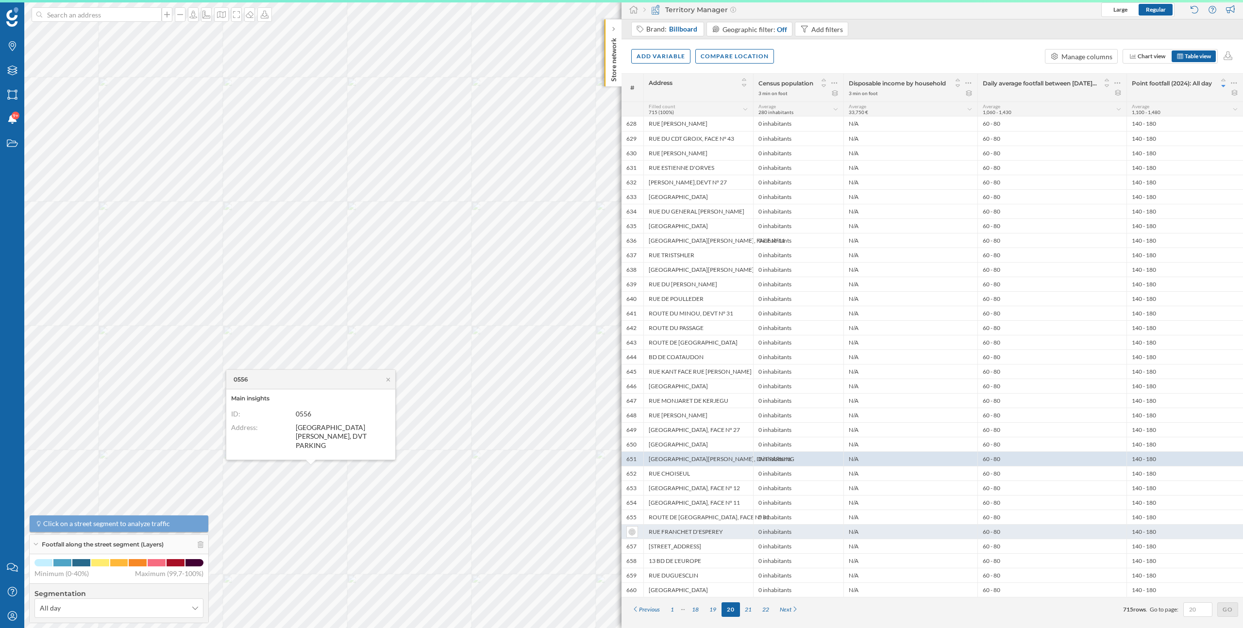
click at [1051, 531] on div "60 - 80" at bounding box center [1051, 531] width 149 height 15
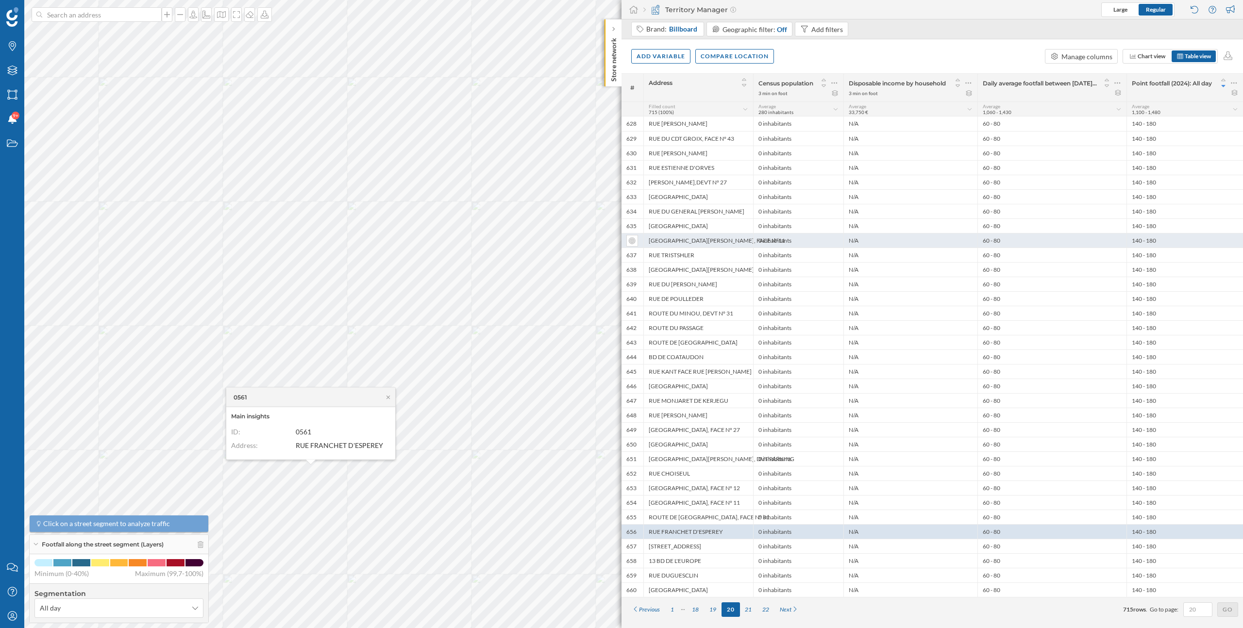
click at [1060, 246] on div "60 - 80" at bounding box center [1051, 240] width 149 height 15
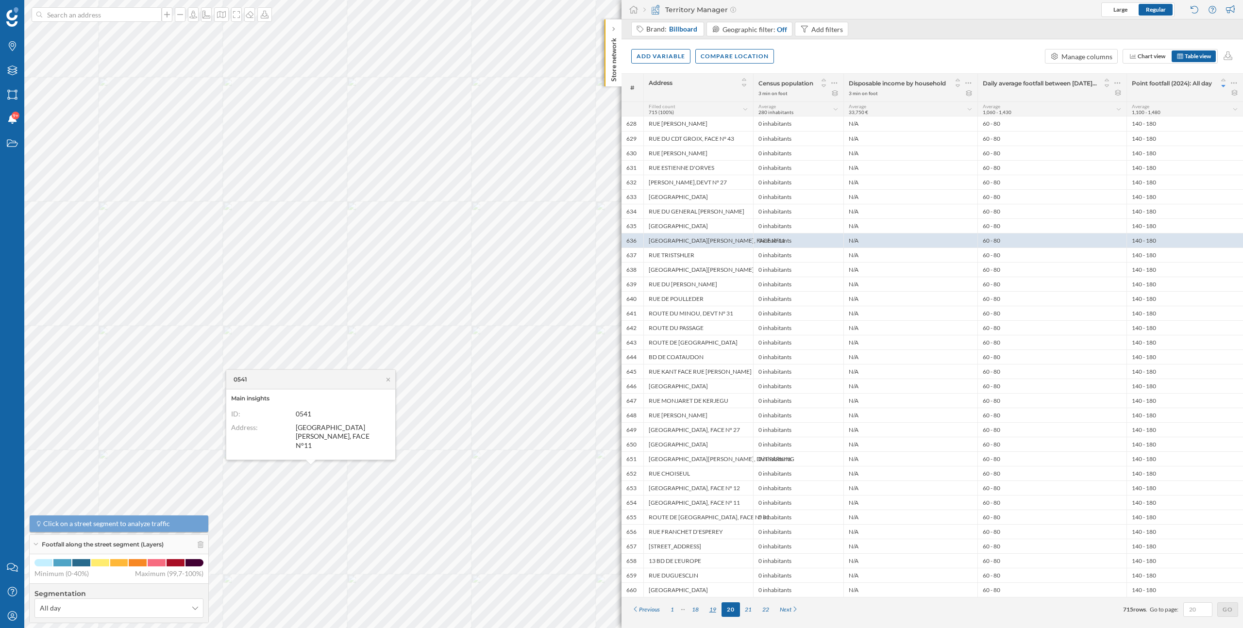
click at [716, 609] on div "19" at bounding box center [712, 610] width 17 height 15
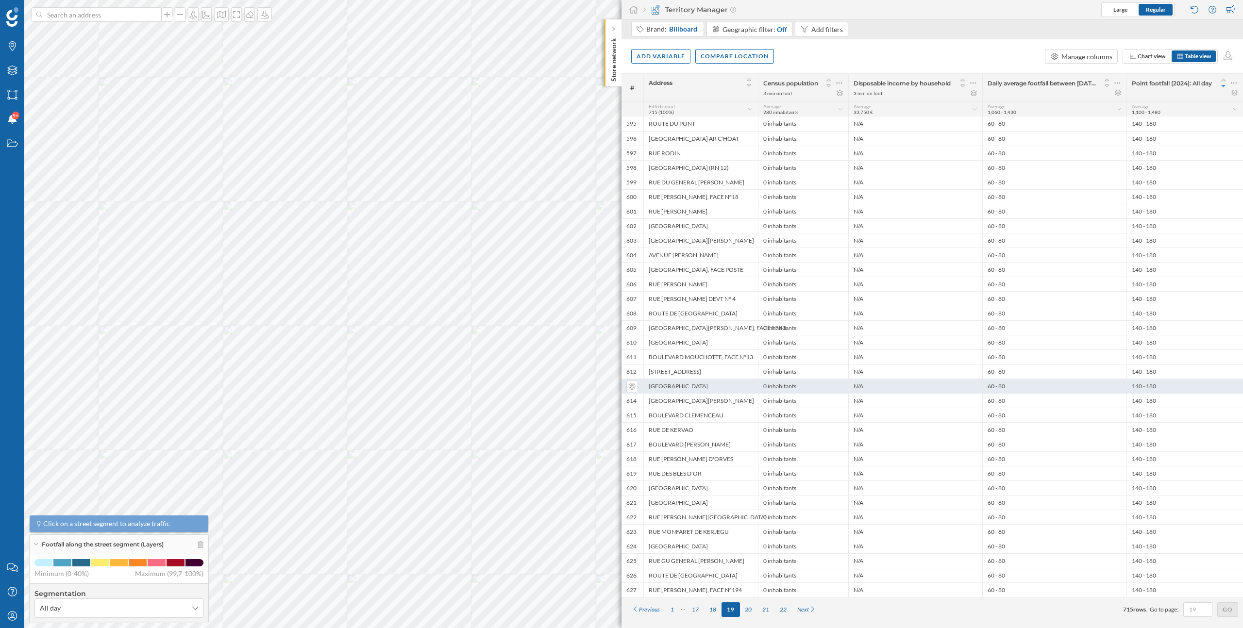
click at [849, 385] on div "N/A" at bounding box center [915, 386] width 134 height 15
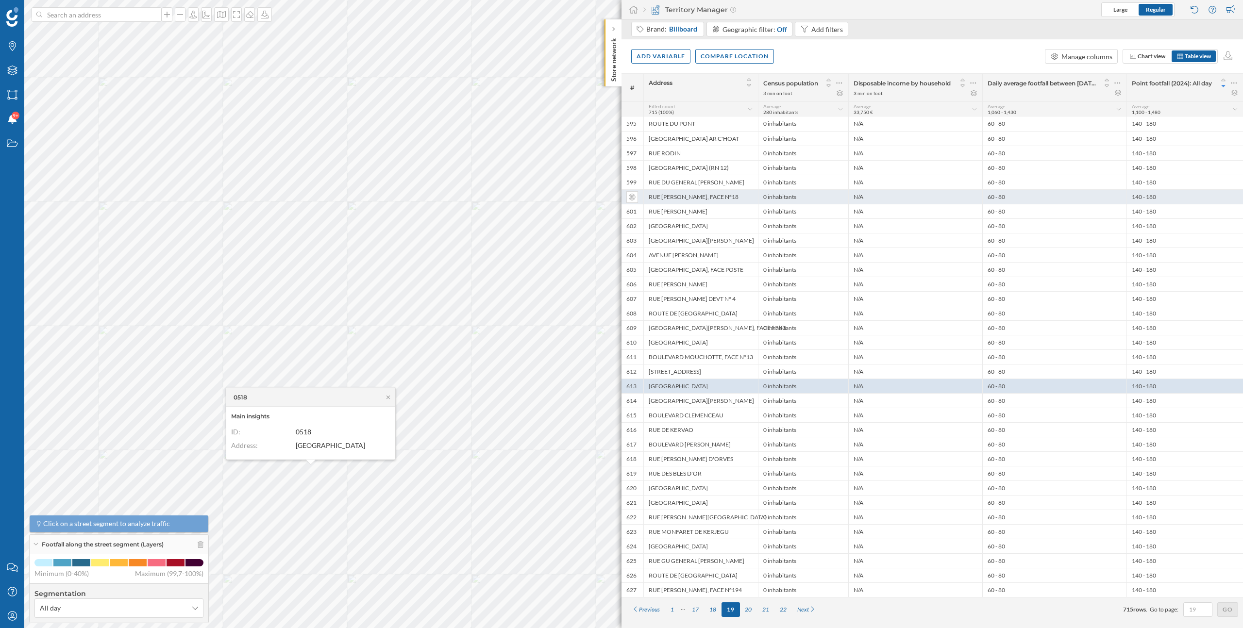
click at [831, 199] on div "0 inhabitants" at bounding box center [803, 196] width 90 height 15
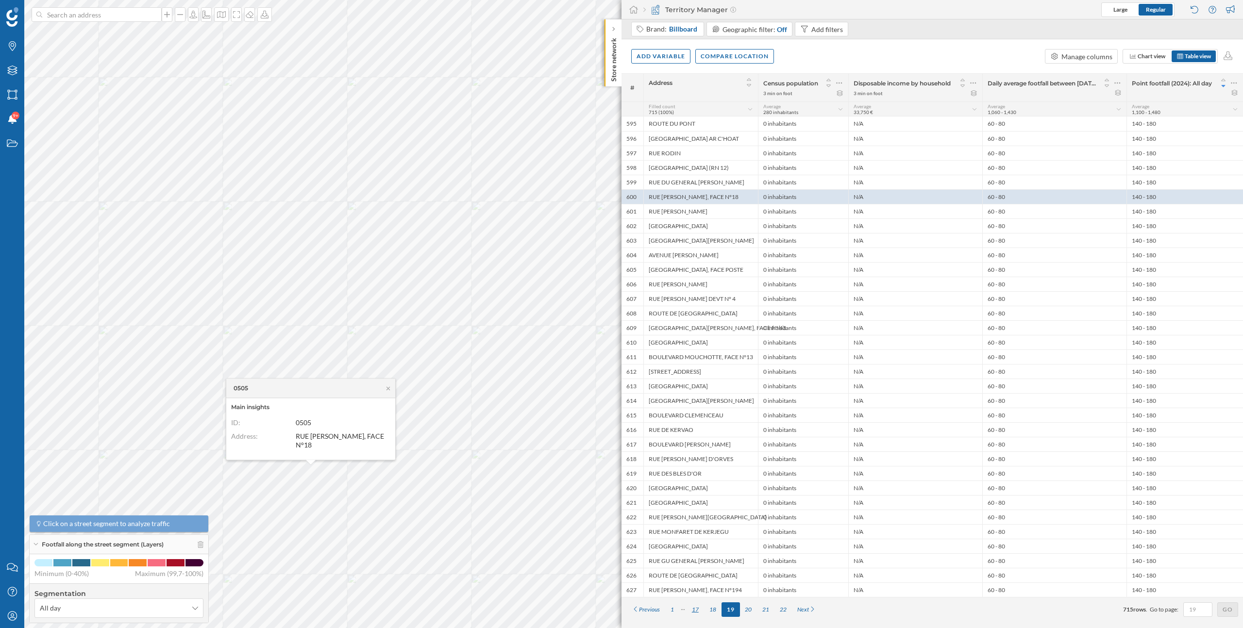
click at [696, 611] on div "17" at bounding box center [695, 610] width 17 height 15
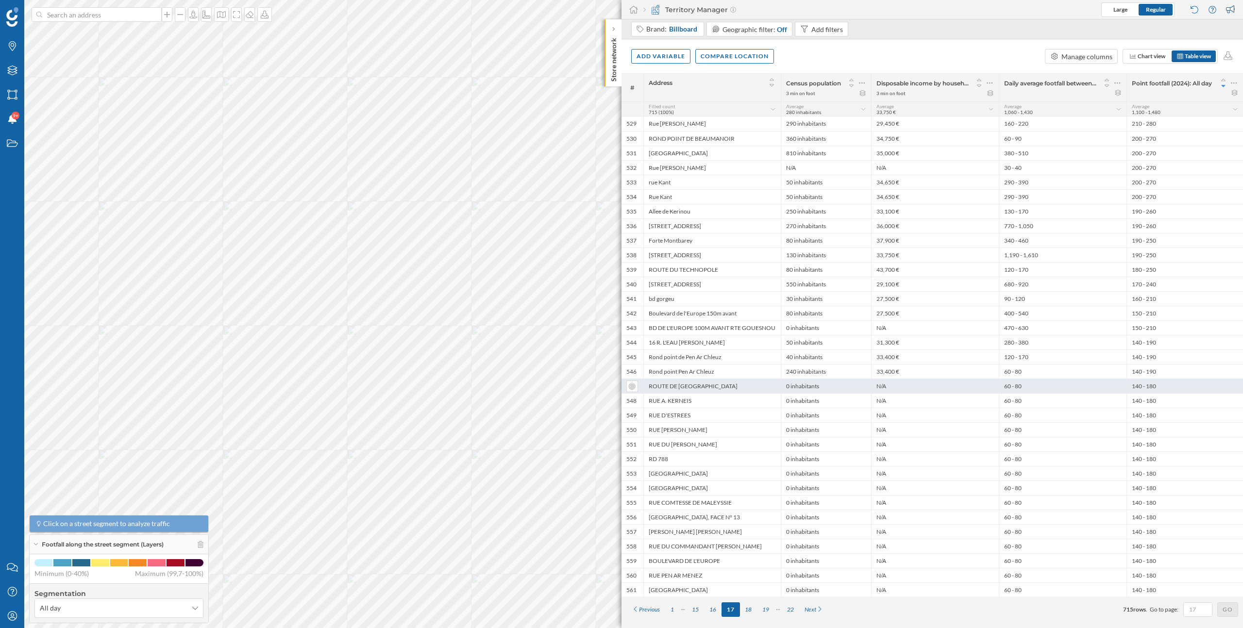
click at [795, 380] on div "0 inhabitants" at bounding box center [826, 386] width 90 height 15
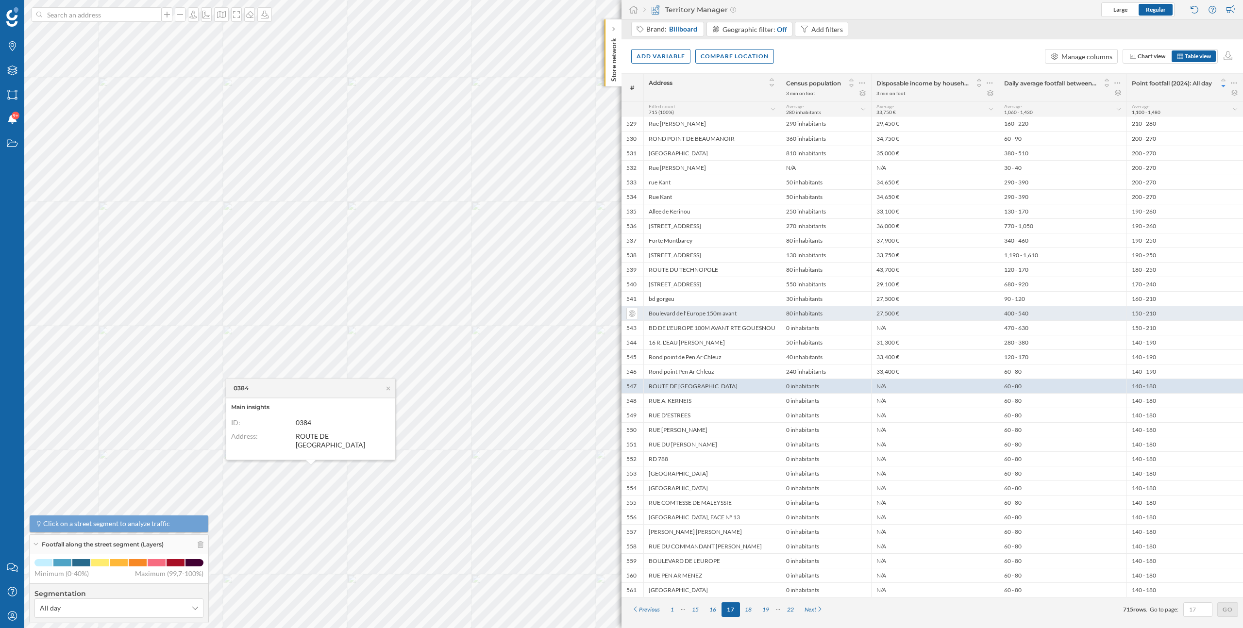
click at [785, 309] on div "80 inhabitants" at bounding box center [826, 313] width 90 height 15
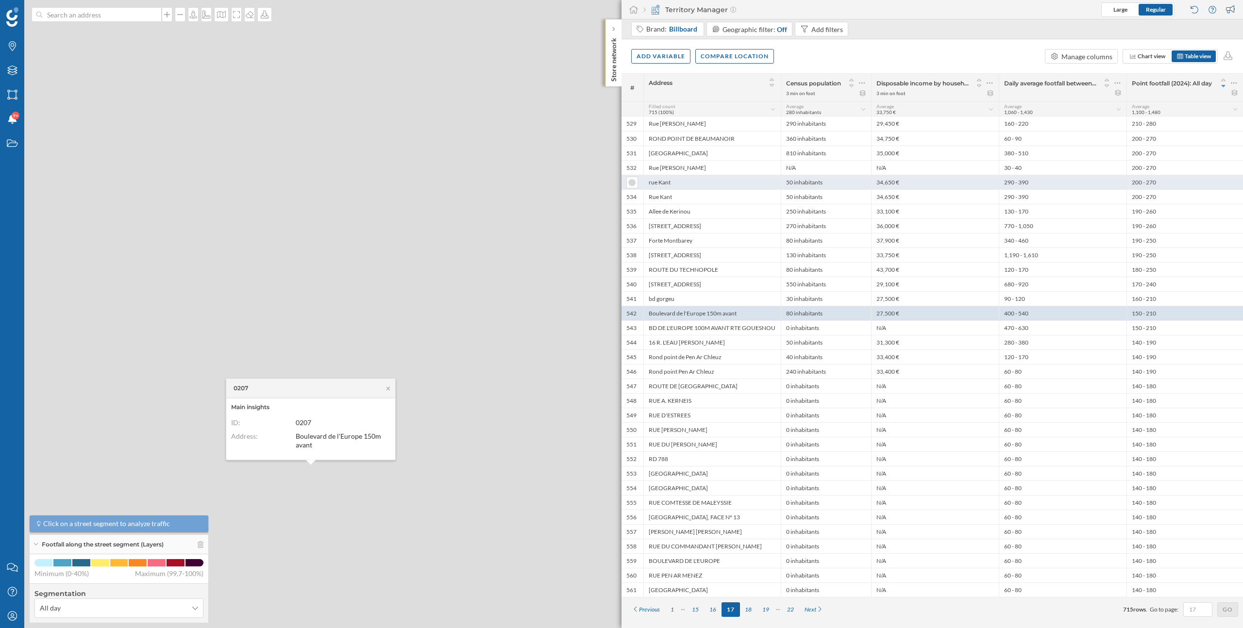
click at [771, 176] on div "rue Kant" at bounding box center [711, 182] width 137 height 15
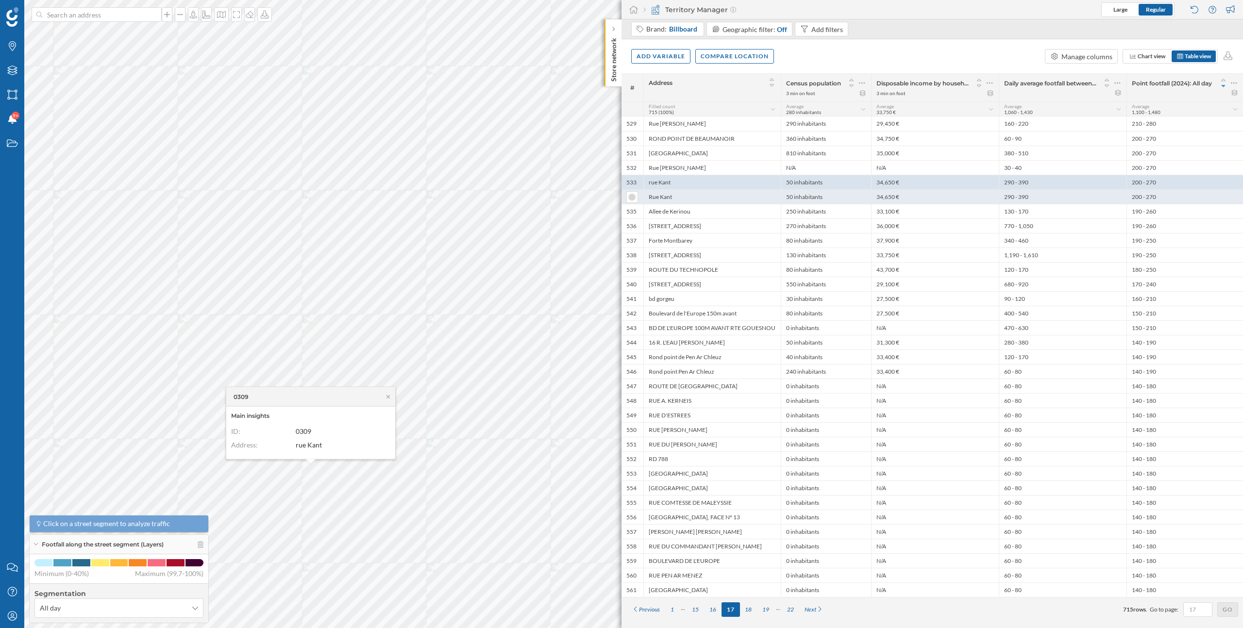
click at [687, 198] on div "Rue Kant" at bounding box center [711, 196] width 137 height 15
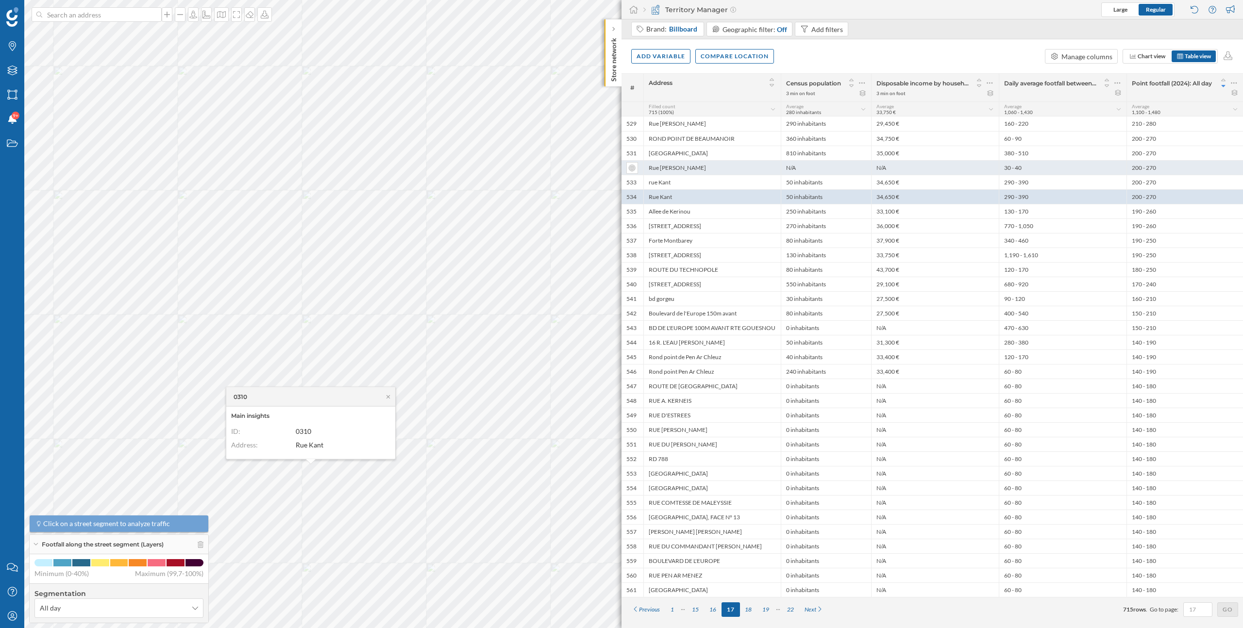
click at [687, 168] on div "Rue [PERSON_NAME]" at bounding box center [711, 167] width 137 height 15
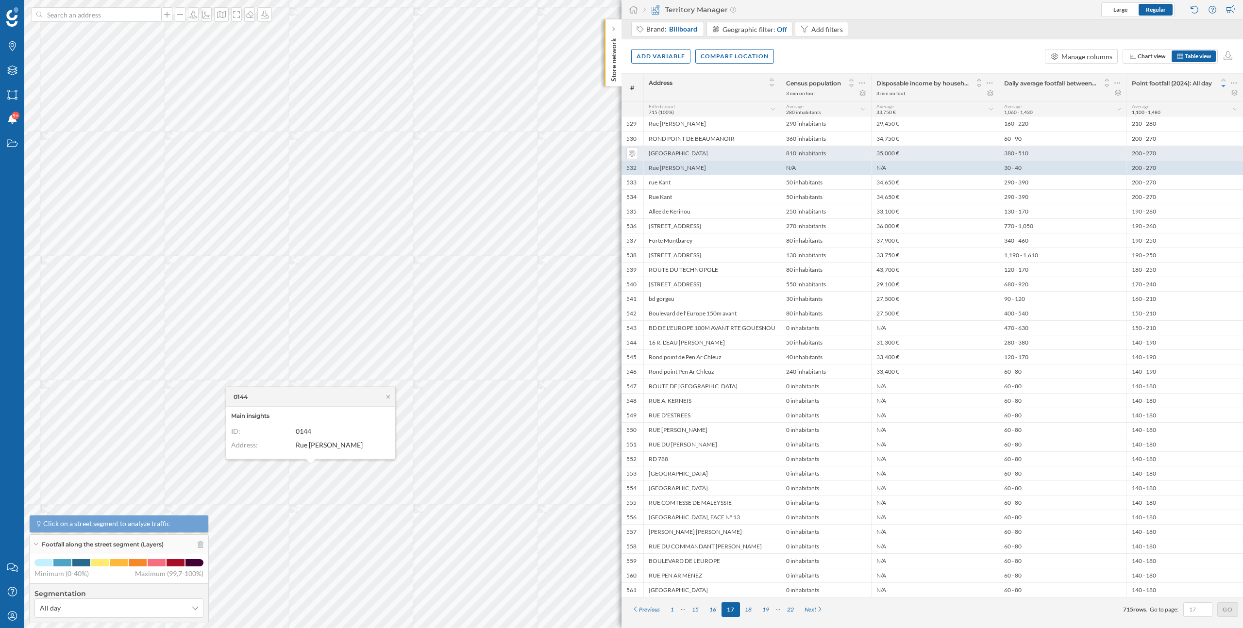
click at [686, 154] on div "[GEOGRAPHIC_DATA]" at bounding box center [711, 153] width 137 height 15
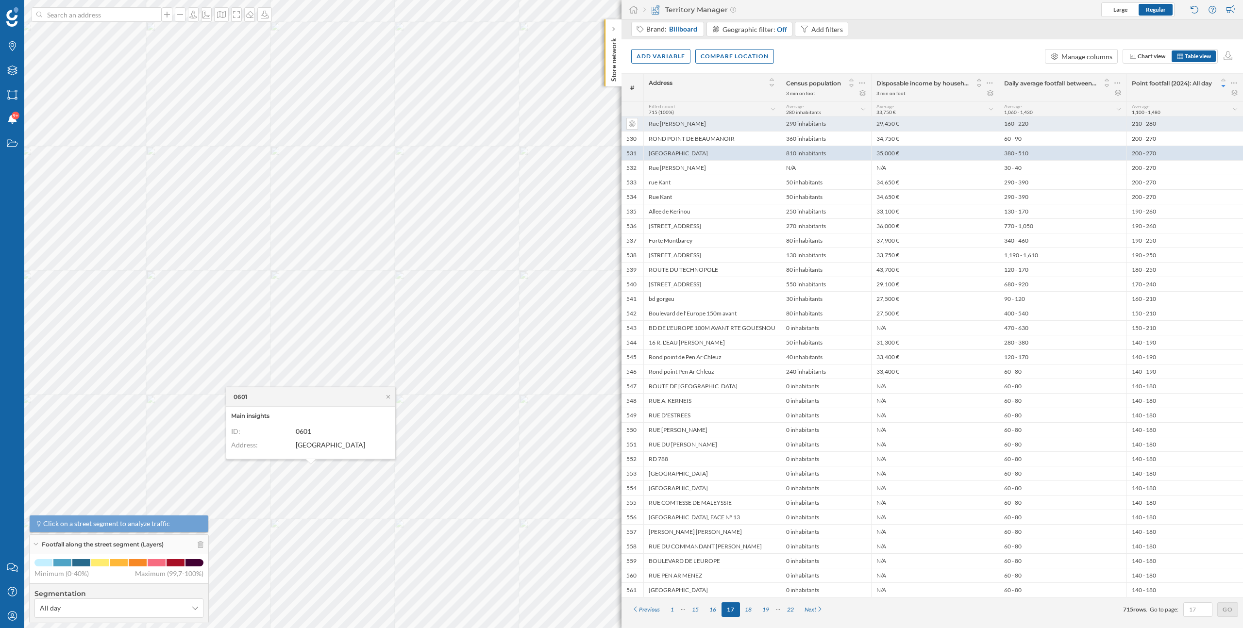
click at [687, 130] on div "Rue [PERSON_NAME]" at bounding box center [711, 124] width 137 height 15
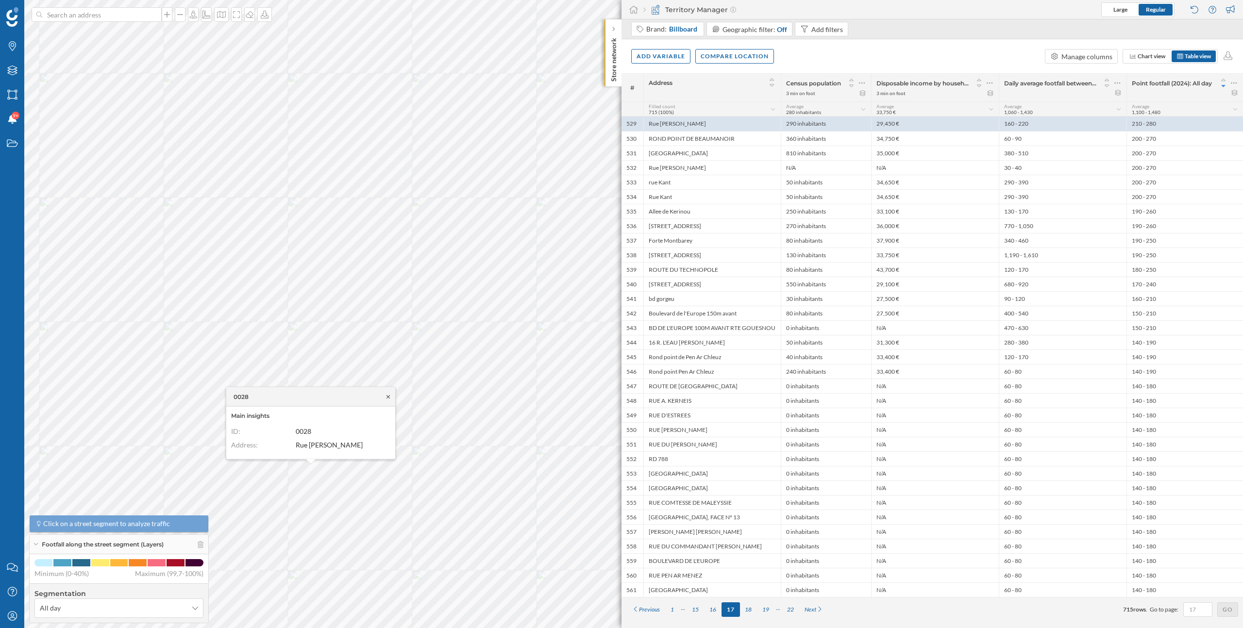
click at [389, 398] on icon at bounding box center [388, 397] width 7 height 6
click at [715, 609] on div "16" at bounding box center [712, 610] width 17 height 15
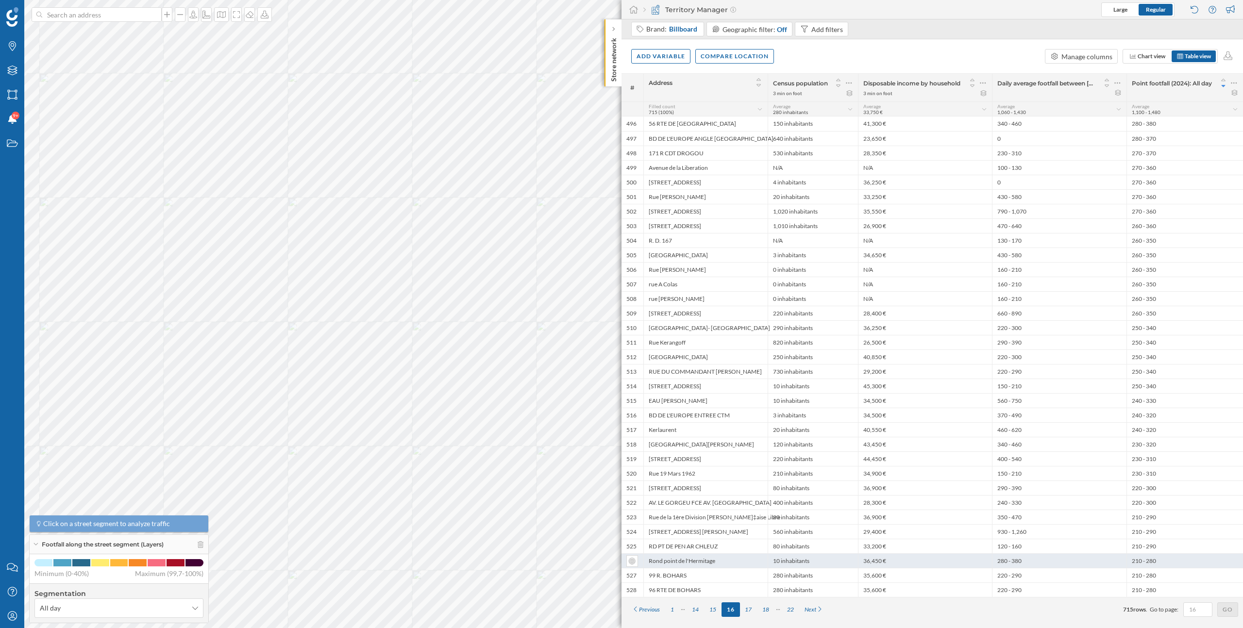
click at [959, 564] on div "36,450 €" at bounding box center [925, 560] width 134 height 15
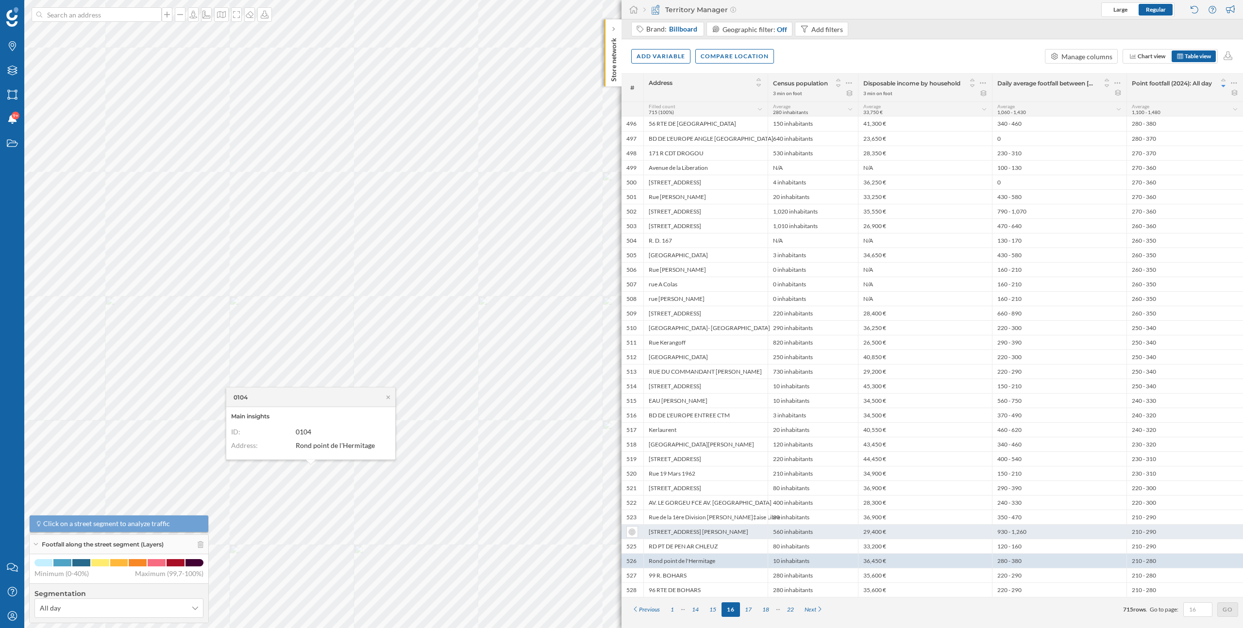
click at [958, 526] on div "29,400 €" at bounding box center [925, 531] width 134 height 15
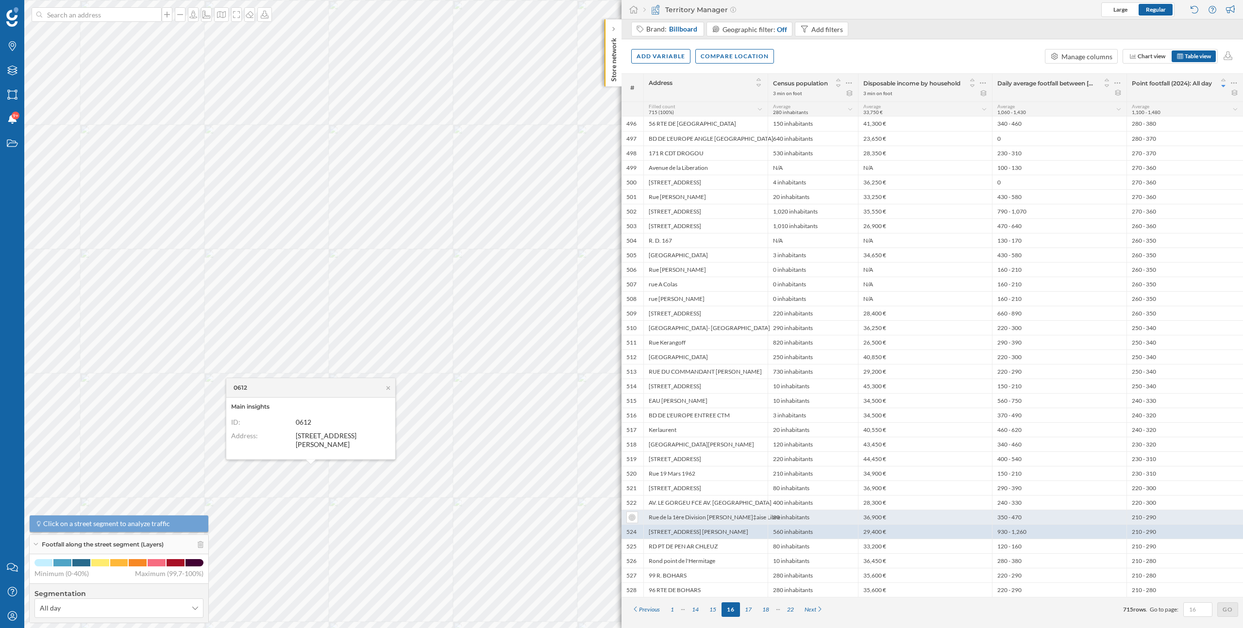
click at [961, 516] on div "36,900 €" at bounding box center [925, 517] width 134 height 15
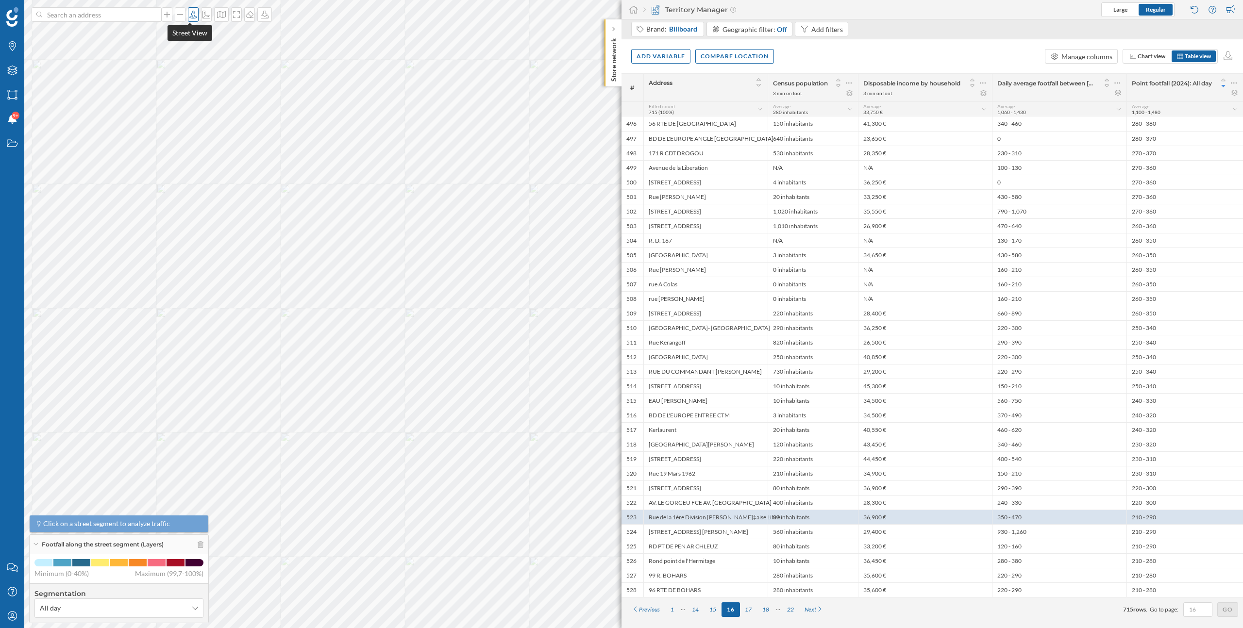
click at [191, 15] on icon at bounding box center [193, 15] width 8 height 8
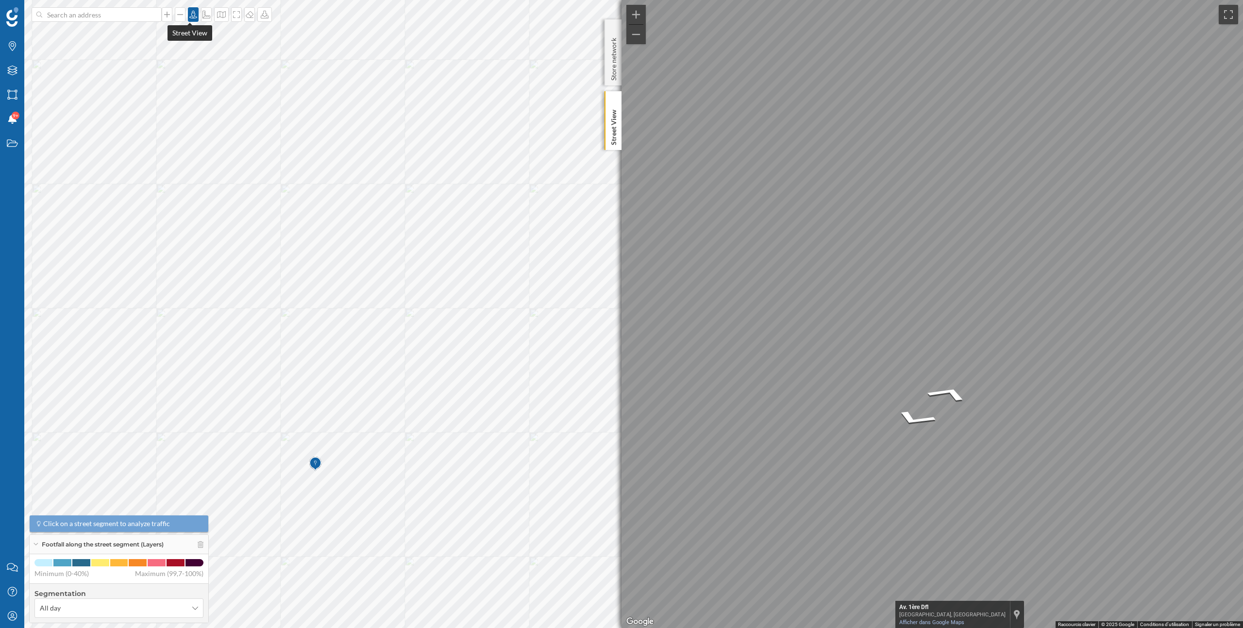
click at [189, 20] on div at bounding box center [193, 14] width 11 height 15
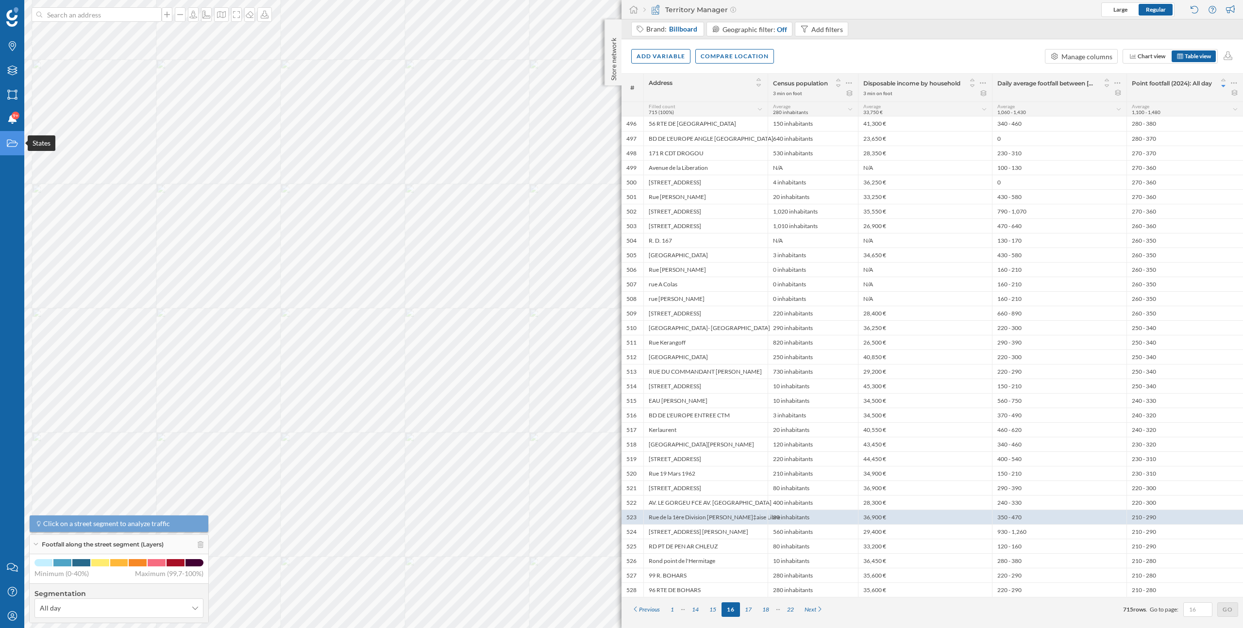
click at [14, 142] on icon "States" at bounding box center [12, 143] width 12 height 10
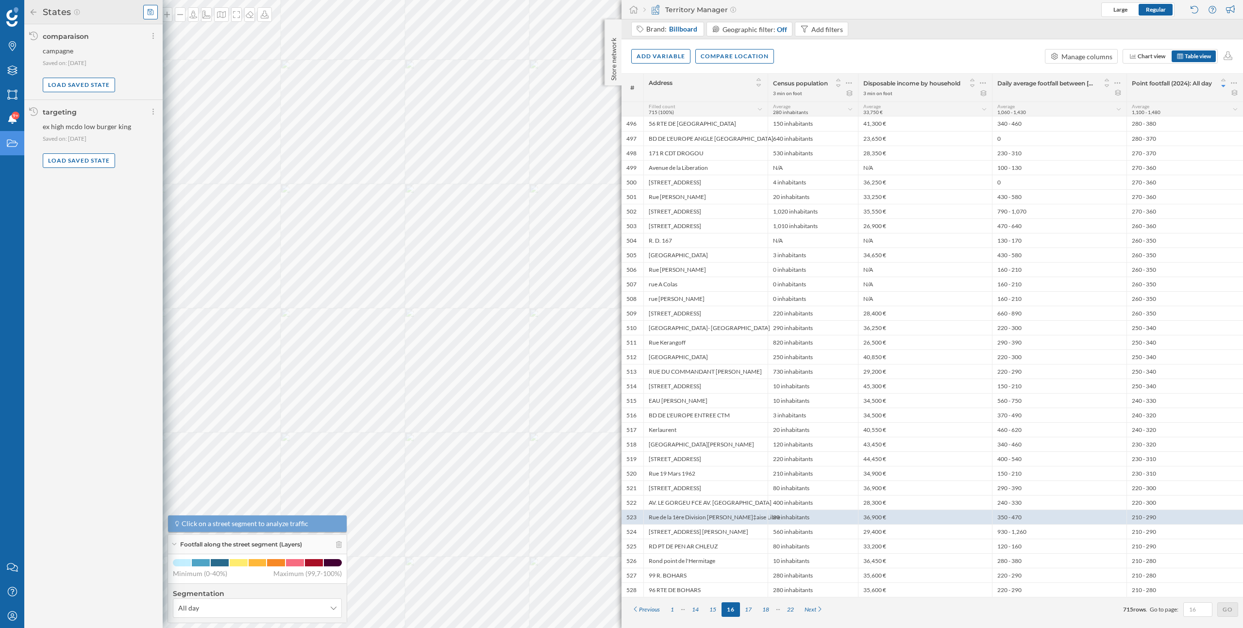
click at [151, 14] on icon at bounding box center [151, 12] width 6 height 7
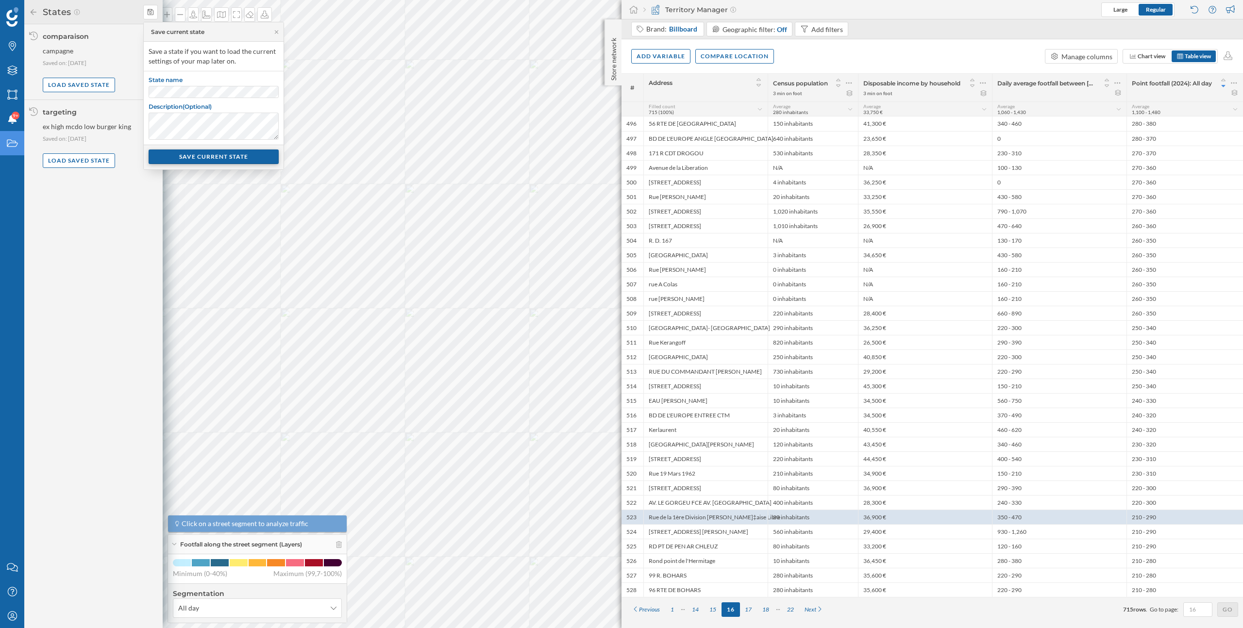
click at [196, 158] on div "SAVE CURRENT STATE" at bounding box center [214, 157] width 130 height 15
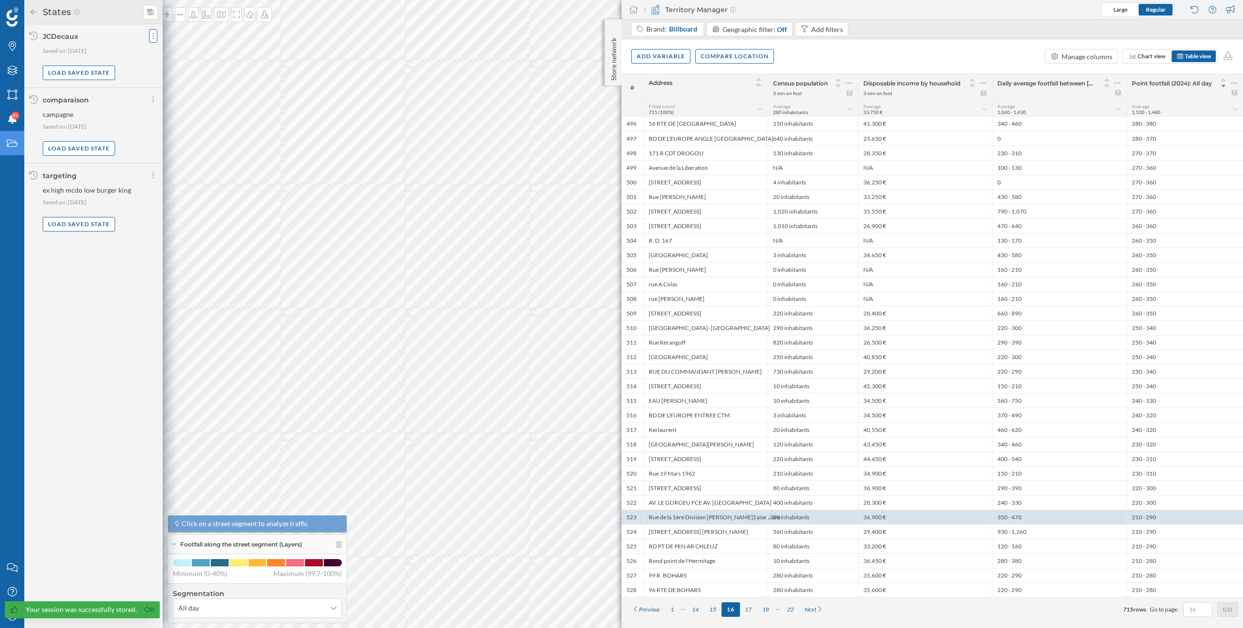
click at [153, 38] on icon at bounding box center [152, 36] width 1 height 6
click at [170, 61] on div "Share current state" at bounding box center [190, 55] width 77 height 15
click at [175, 87] on input "User email" at bounding box center [194, 89] width 80 height 12
type input "[EMAIL_ADDRESS][DOMAIN_NAME]"
click at [192, 118] on div "Send" at bounding box center [194, 116] width 80 height 15
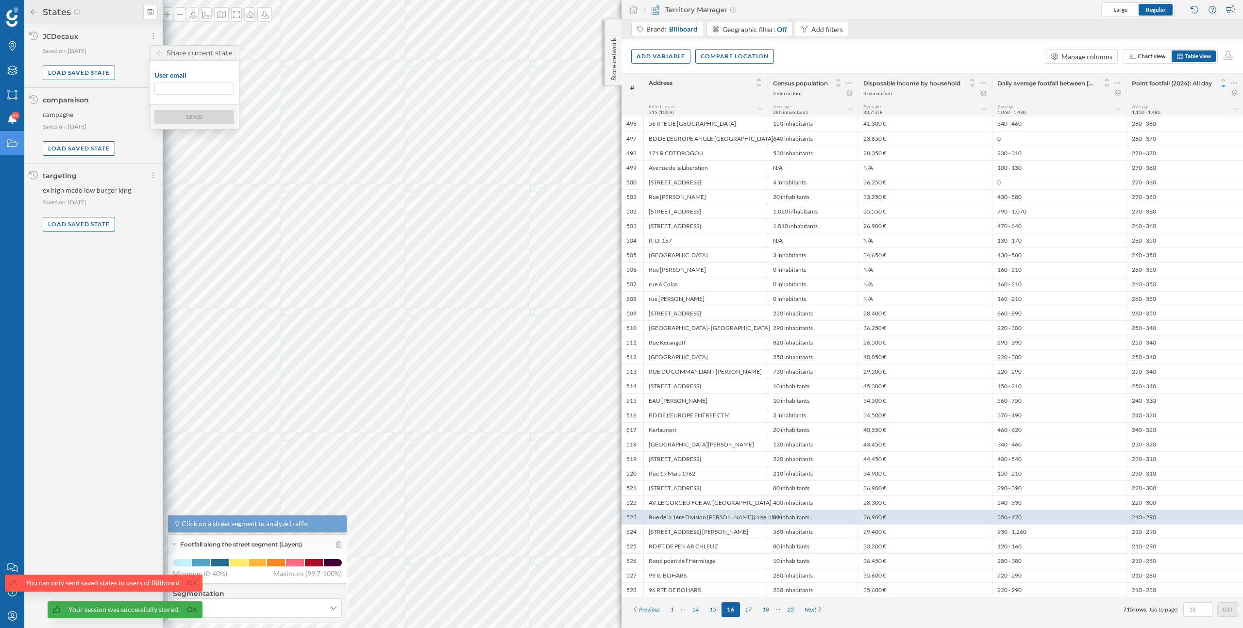
click at [204, 89] on input "User email" at bounding box center [194, 89] width 80 height 12
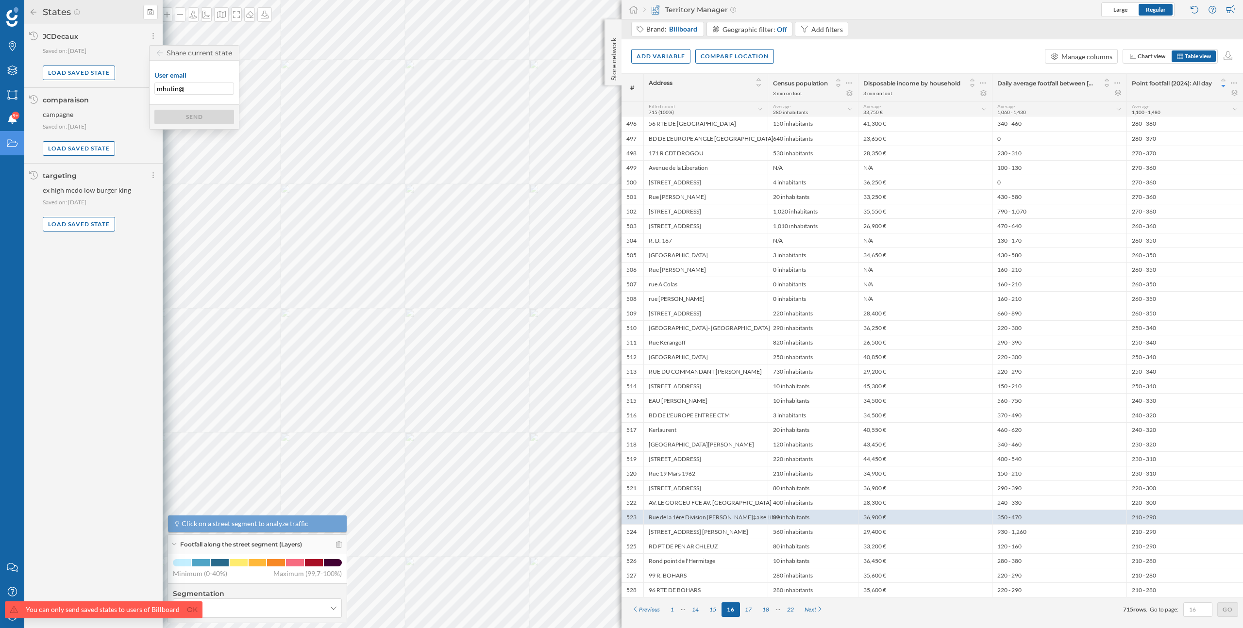
type input "[EMAIL_ADDRESS][DOMAIN_NAME]"
click at [215, 114] on div "Send" at bounding box center [194, 116] width 80 height 15
click at [159, 54] on icon at bounding box center [160, 53] width 6 height 7
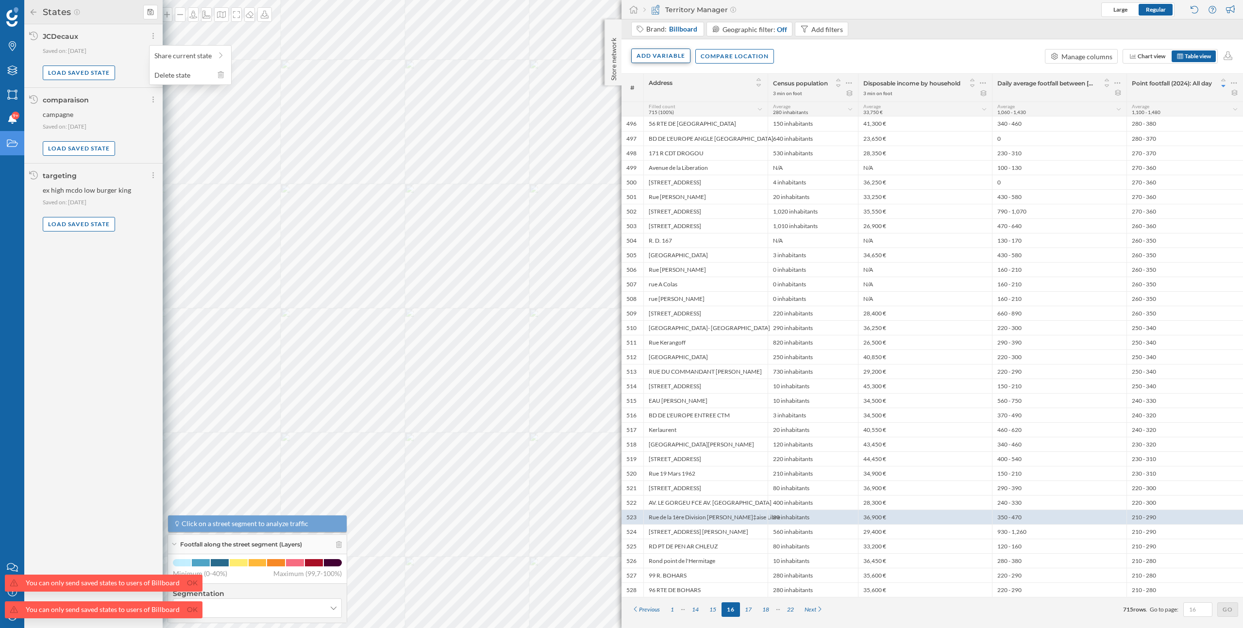
click at [664, 54] on div "Add variable" at bounding box center [660, 56] width 59 height 15
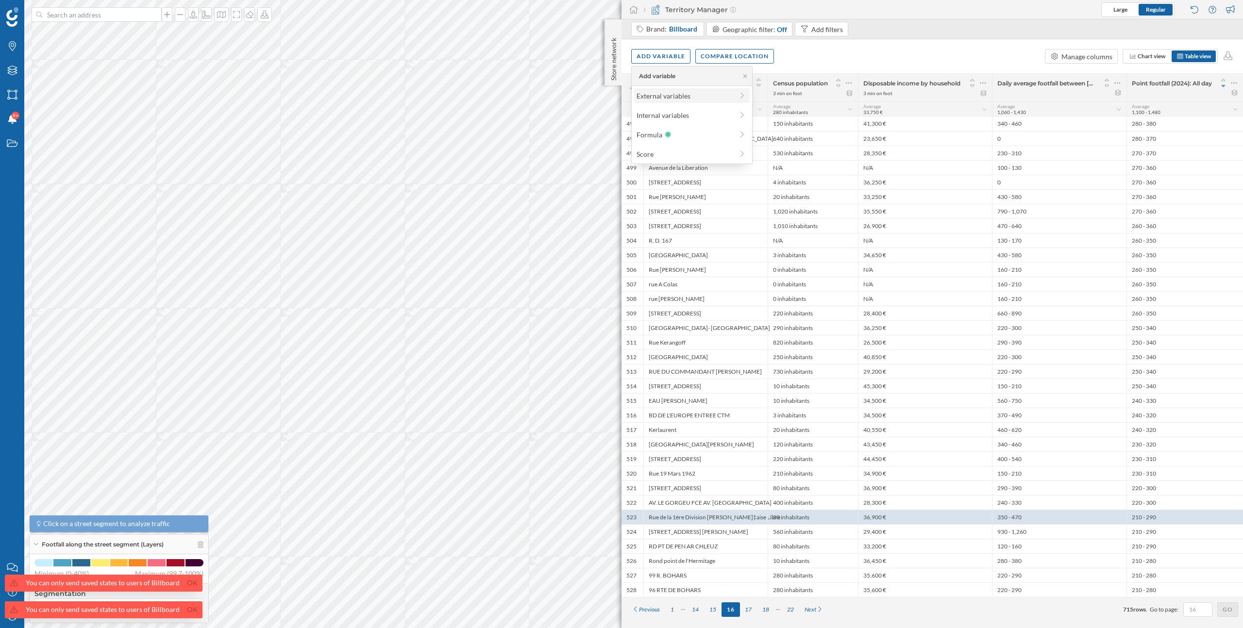
click at [665, 93] on div "External variables" at bounding box center [685, 96] width 97 height 10
click at [655, 118] on div "Traffic" at bounding box center [657, 120] width 19 height 8
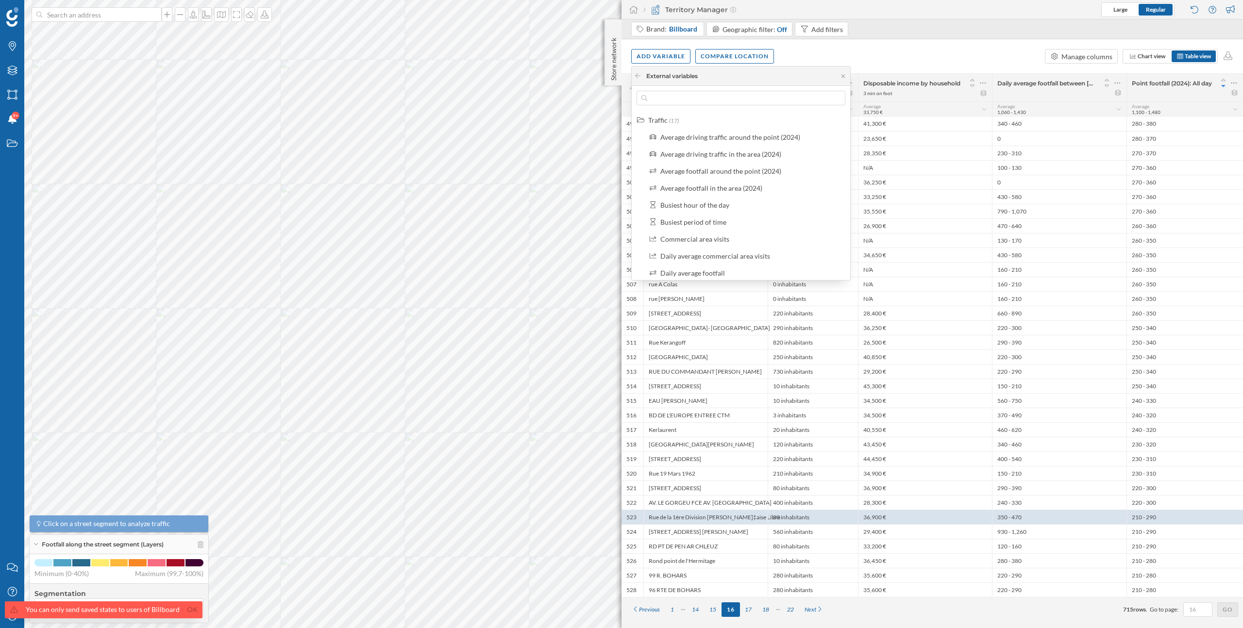
click at [871, 54] on div "Add variable Compare location Manage columns Chart view Table view" at bounding box center [931, 56] width 621 height 34
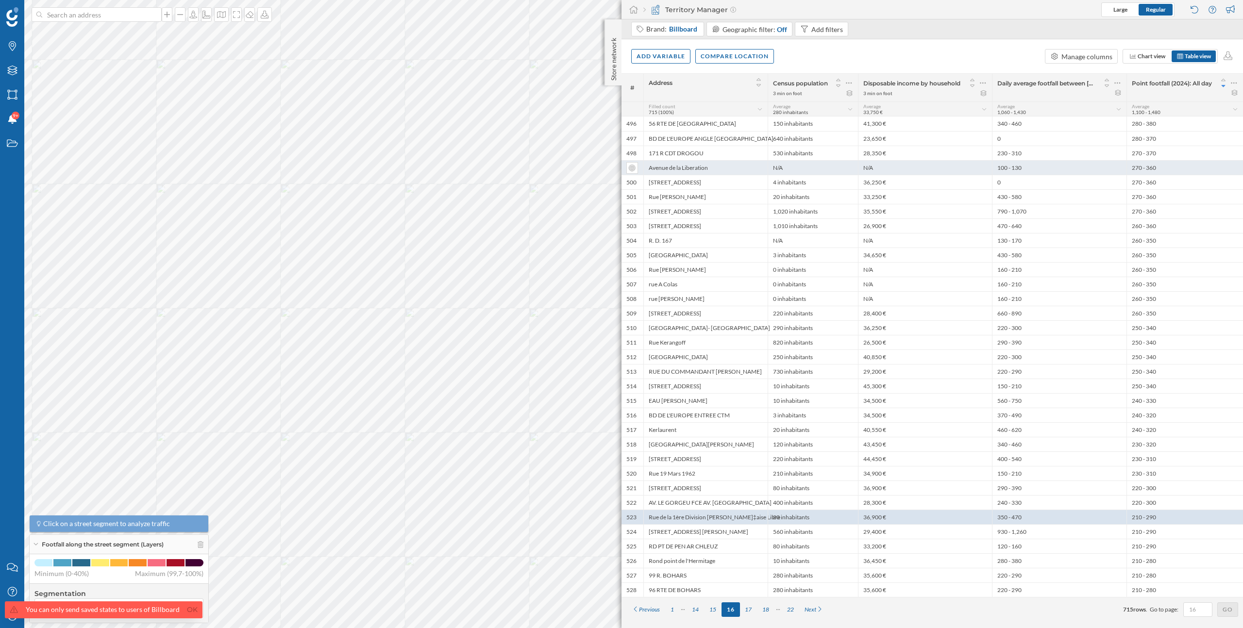
click at [917, 169] on div "N/A" at bounding box center [925, 167] width 134 height 15
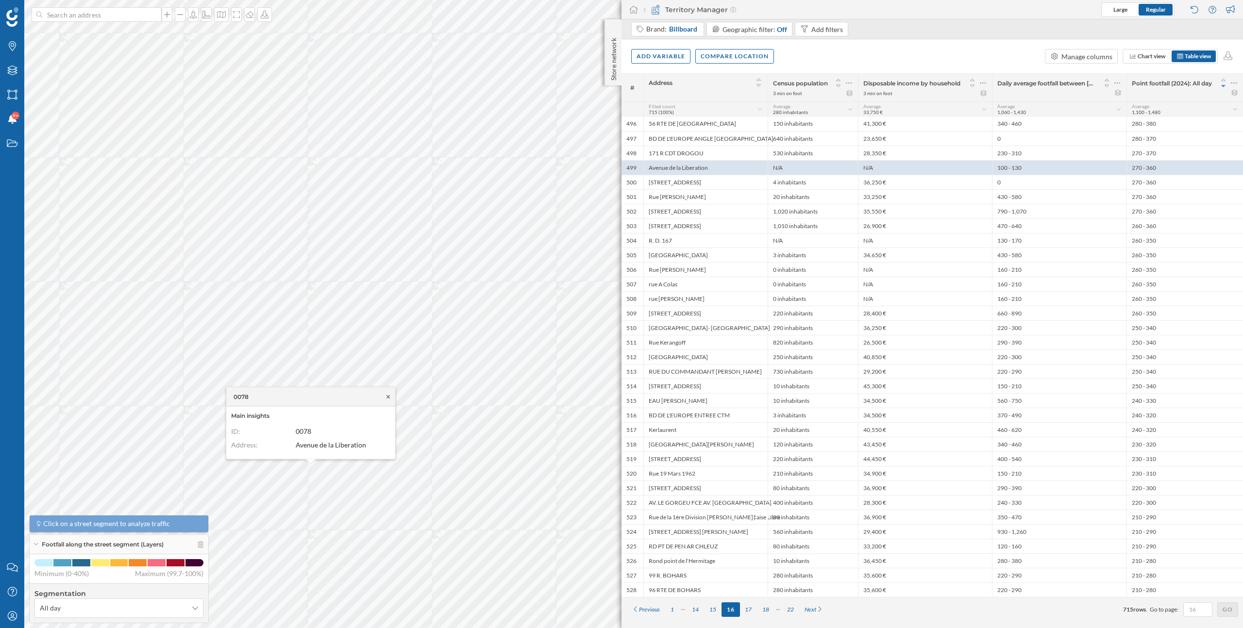
click at [391, 398] on icon at bounding box center [388, 397] width 7 height 6
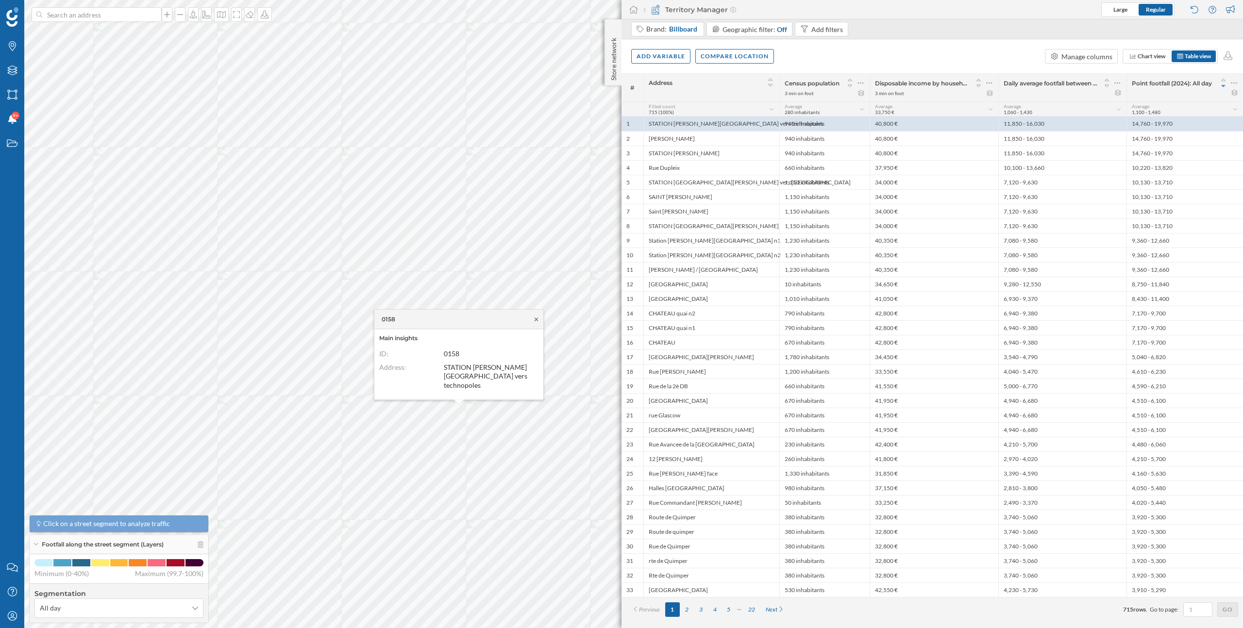
click at [537, 321] on icon at bounding box center [536, 319] width 3 height 3
click at [657, 58] on div "Add variable" at bounding box center [660, 56] width 59 height 15
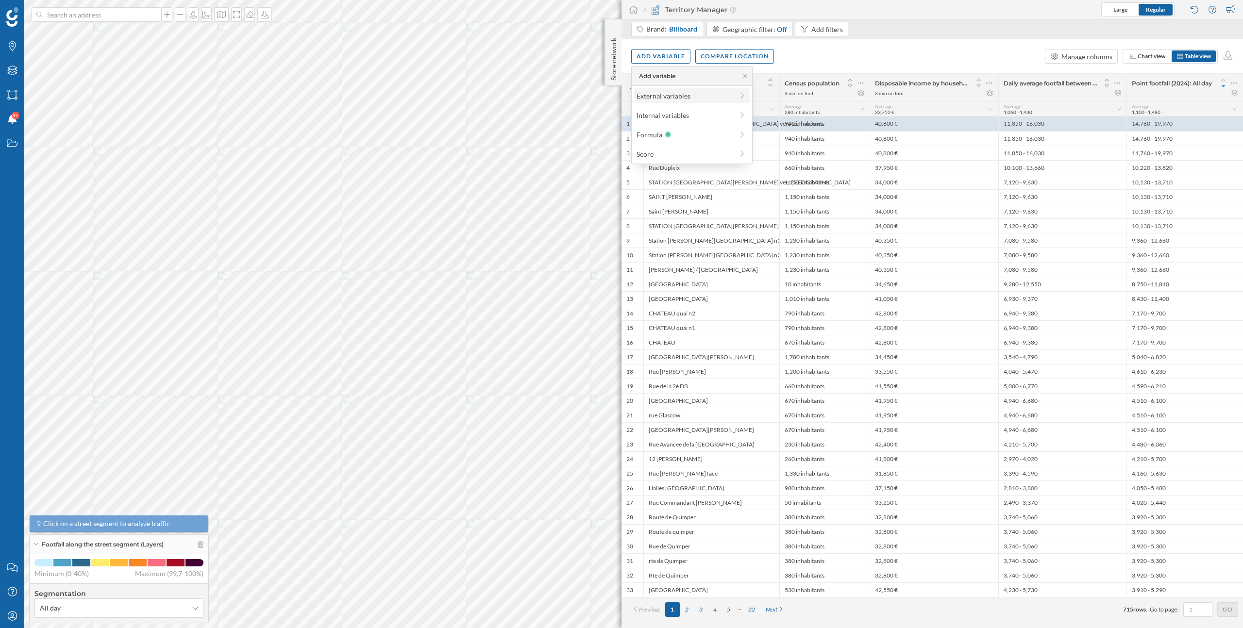
click at [681, 98] on div "External variables" at bounding box center [685, 96] width 97 height 10
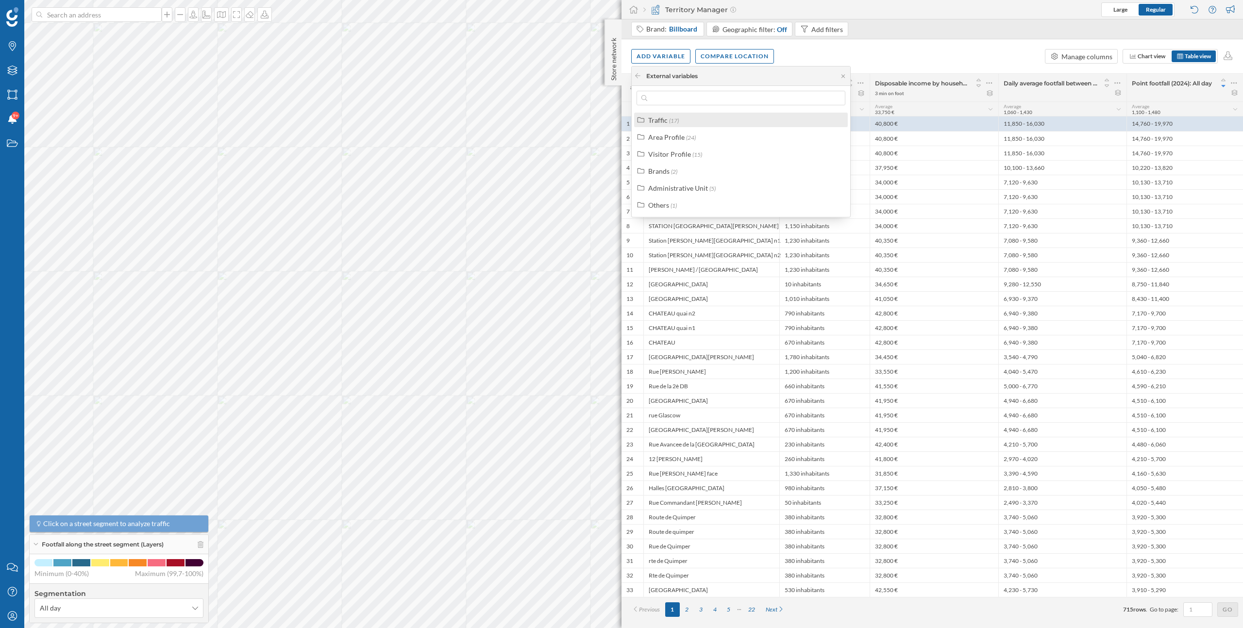
click at [660, 122] on div "Traffic" at bounding box center [657, 120] width 19 height 8
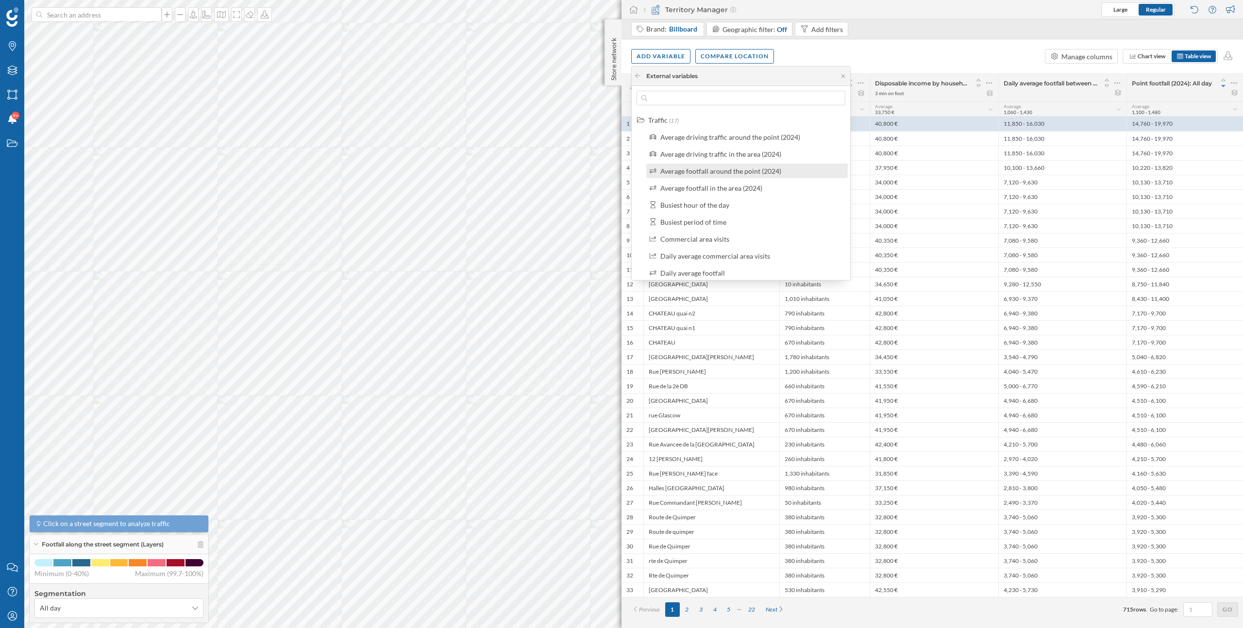
click at [716, 170] on div "Average footfall around the point (2024)" at bounding box center [720, 171] width 121 height 8
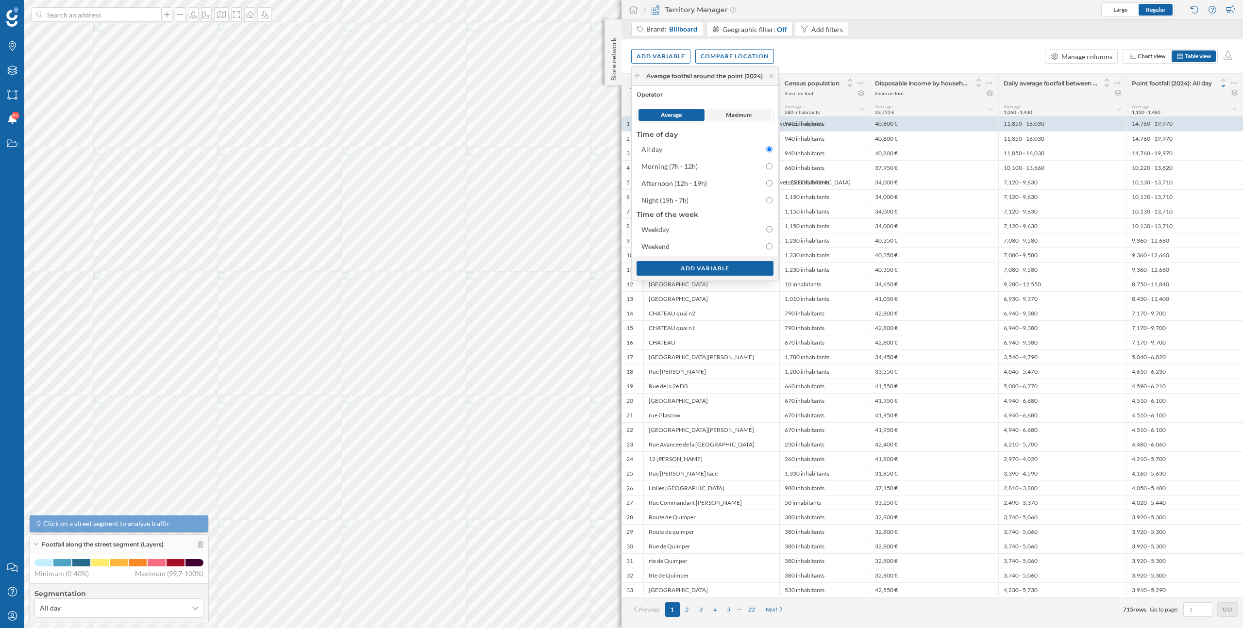
click at [734, 111] on span "Maximum" at bounding box center [739, 115] width 26 height 9
click at [718, 270] on div "Add variable" at bounding box center [705, 268] width 137 height 15
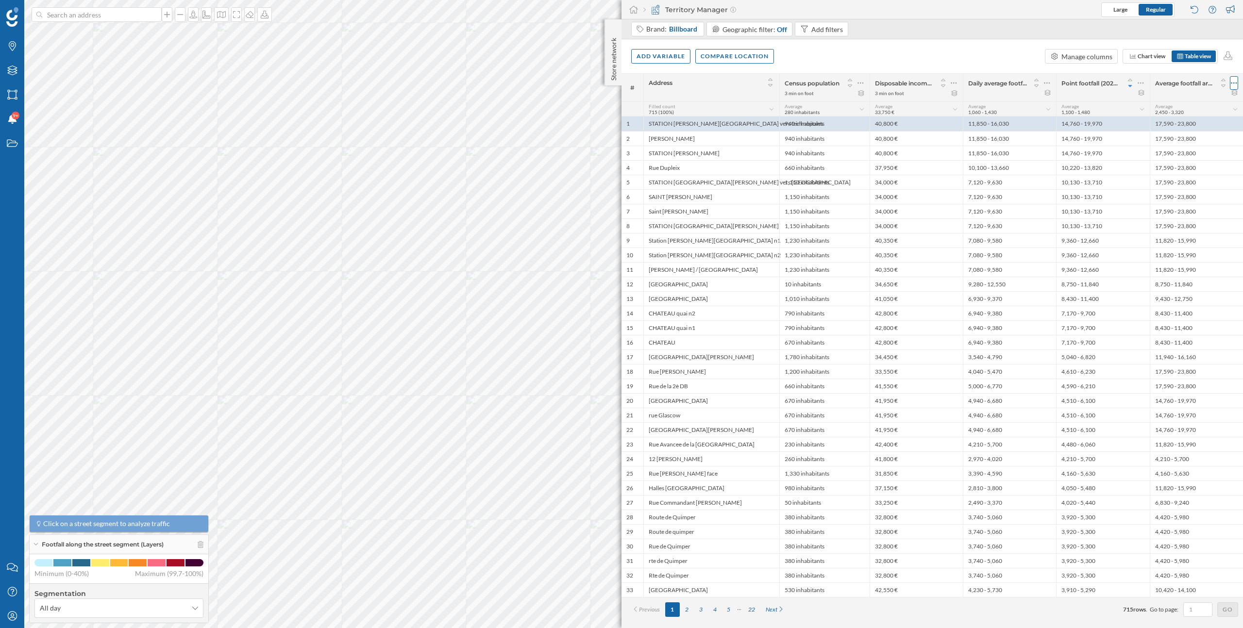
click at [1234, 86] on icon at bounding box center [1234, 83] width 6 height 10
click at [1175, 123] on div "Remove column" at bounding box center [1188, 122] width 88 height 10
click at [651, 58] on div "Add variable" at bounding box center [660, 56] width 59 height 15
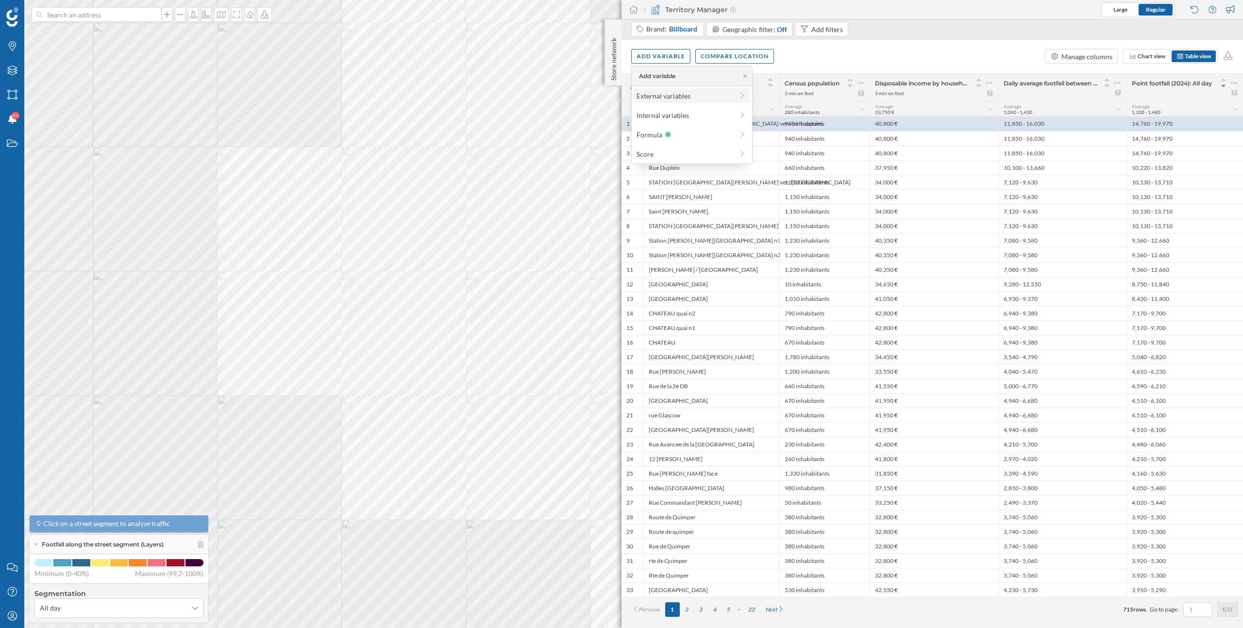
click at [656, 98] on div "External variables" at bounding box center [685, 96] width 97 height 10
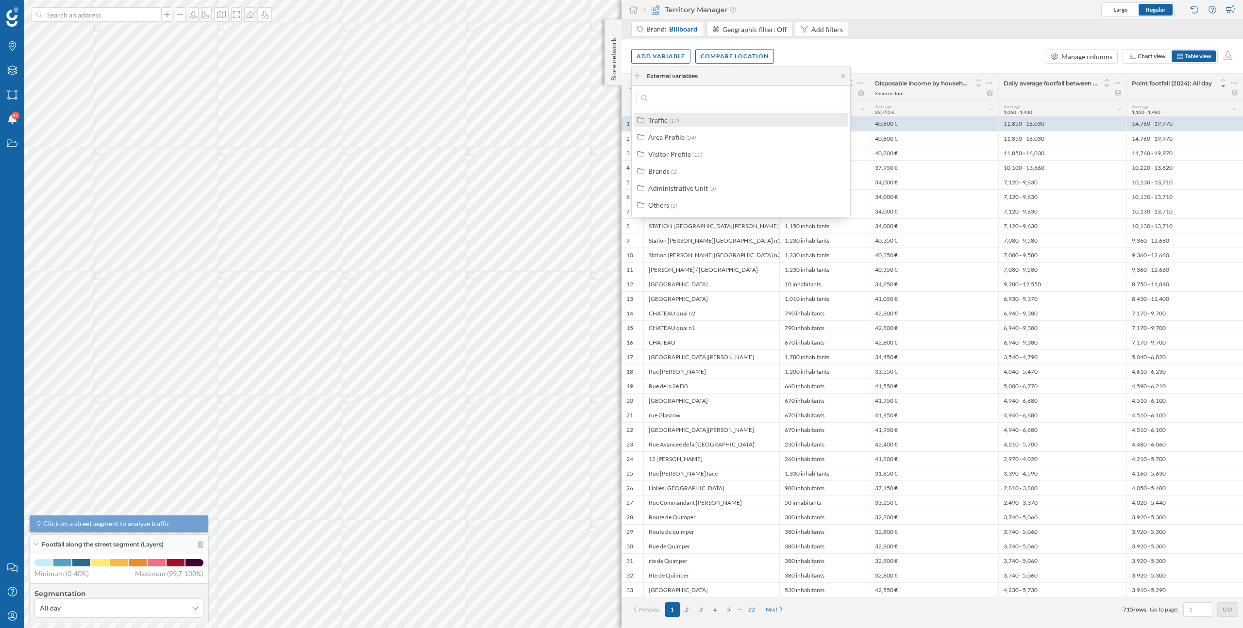
click at [665, 127] on div "Traffic (17)" at bounding box center [741, 120] width 214 height 15
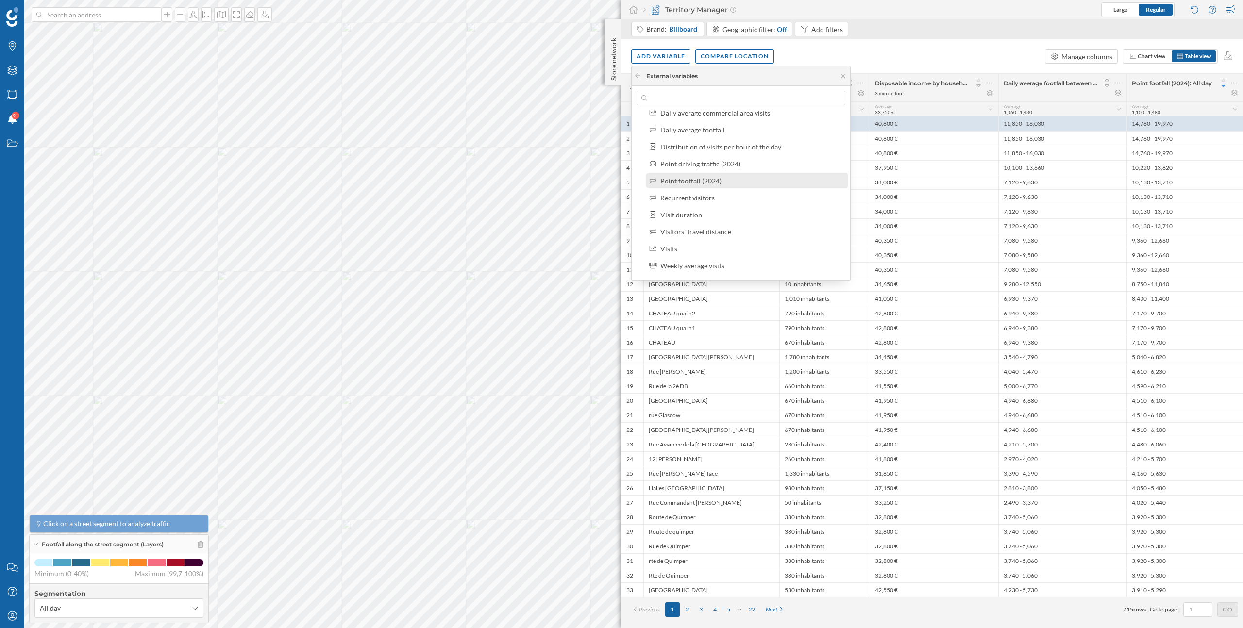
scroll to position [144, 0]
click at [677, 252] on div "Visits" at bounding box center [751, 248] width 182 height 10
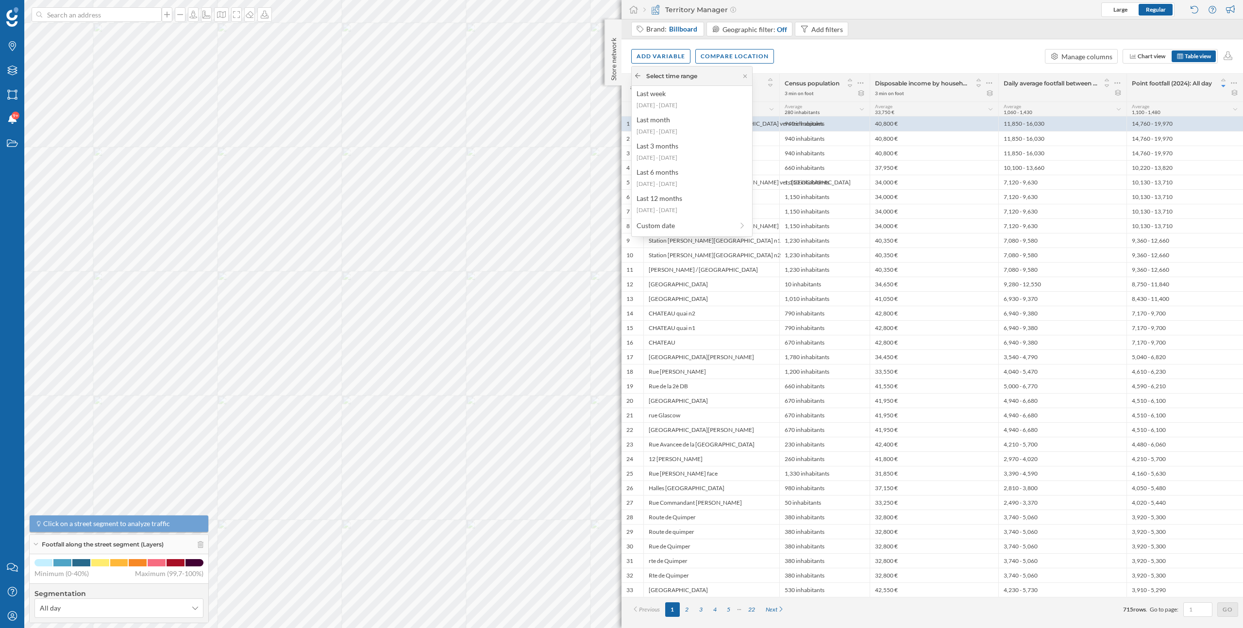
click at [637, 75] on icon at bounding box center [637, 76] width 7 height 6
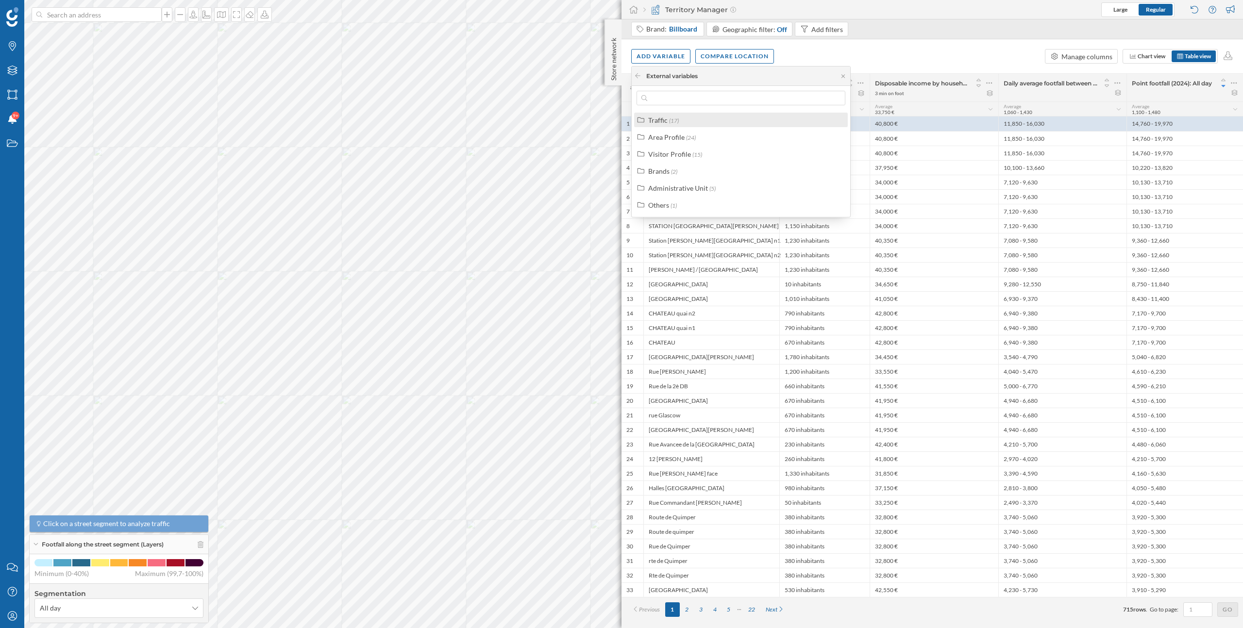
click at [675, 122] on span "(17)" at bounding box center [674, 120] width 10 height 7
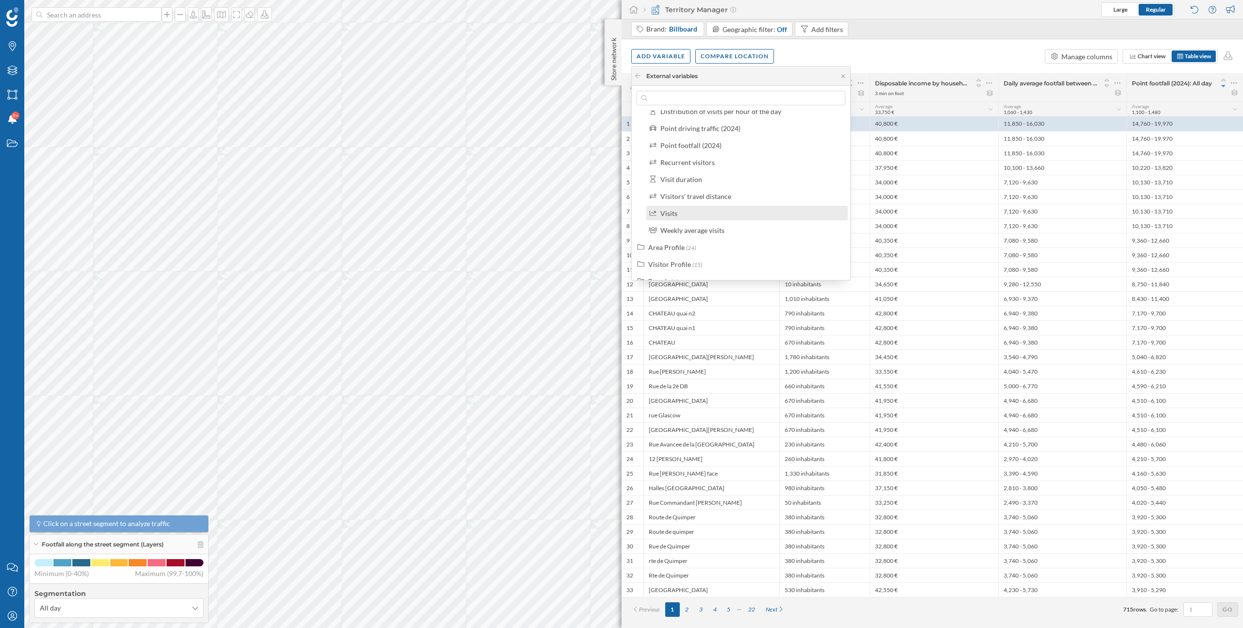
scroll to position [178, 0]
click at [673, 216] on div "Visits" at bounding box center [668, 214] width 17 height 8
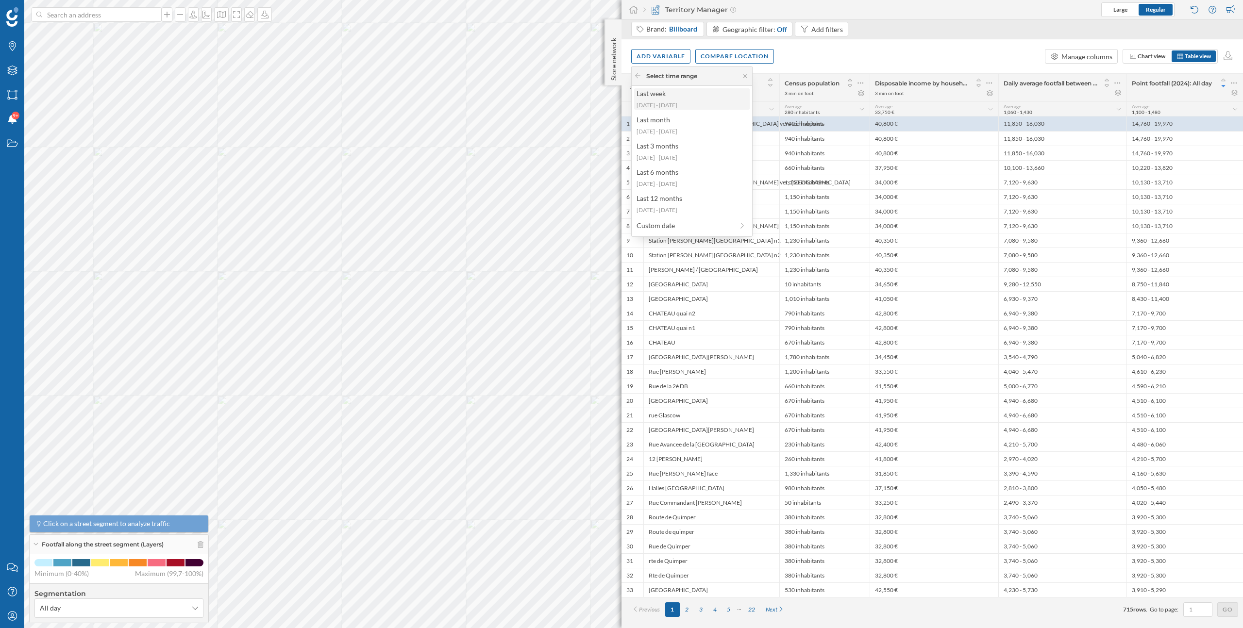
click at [681, 101] on div "[DATE] - [DATE]" at bounding box center [692, 105] width 110 height 9
click at [637, 73] on icon at bounding box center [637, 76] width 7 height 6
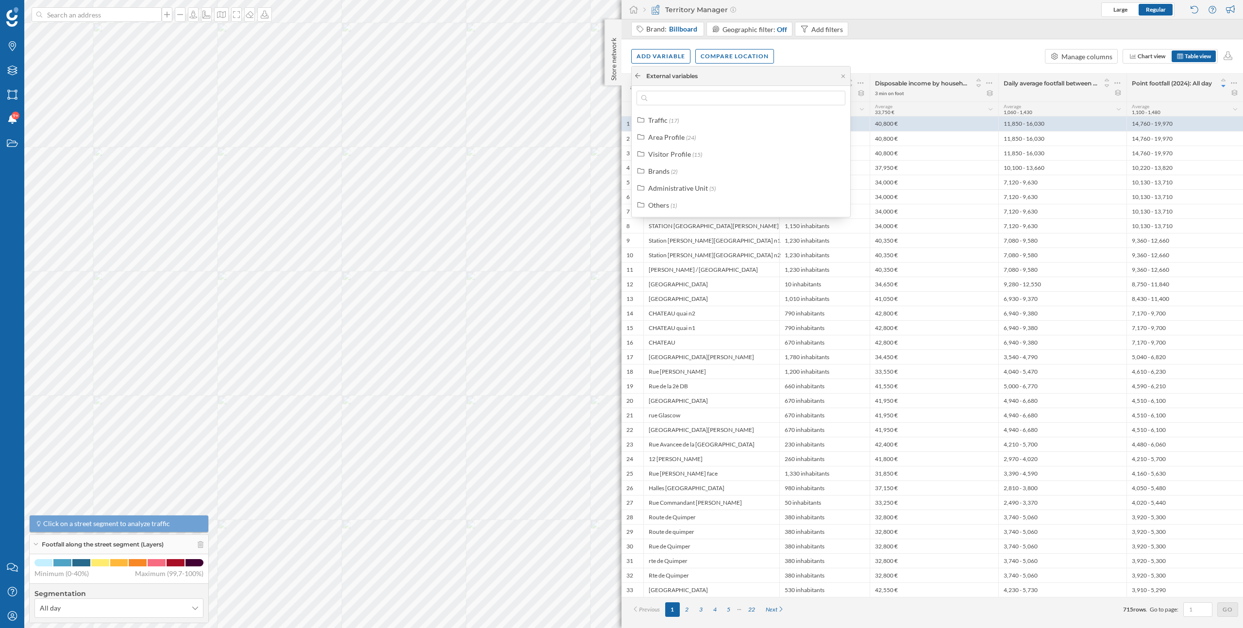
click at [634, 76] on icon at bounding box center [637, 76] width 7 height 6
click at [845, 77] on icon at bounding box center [842, 76] width 7 height 6
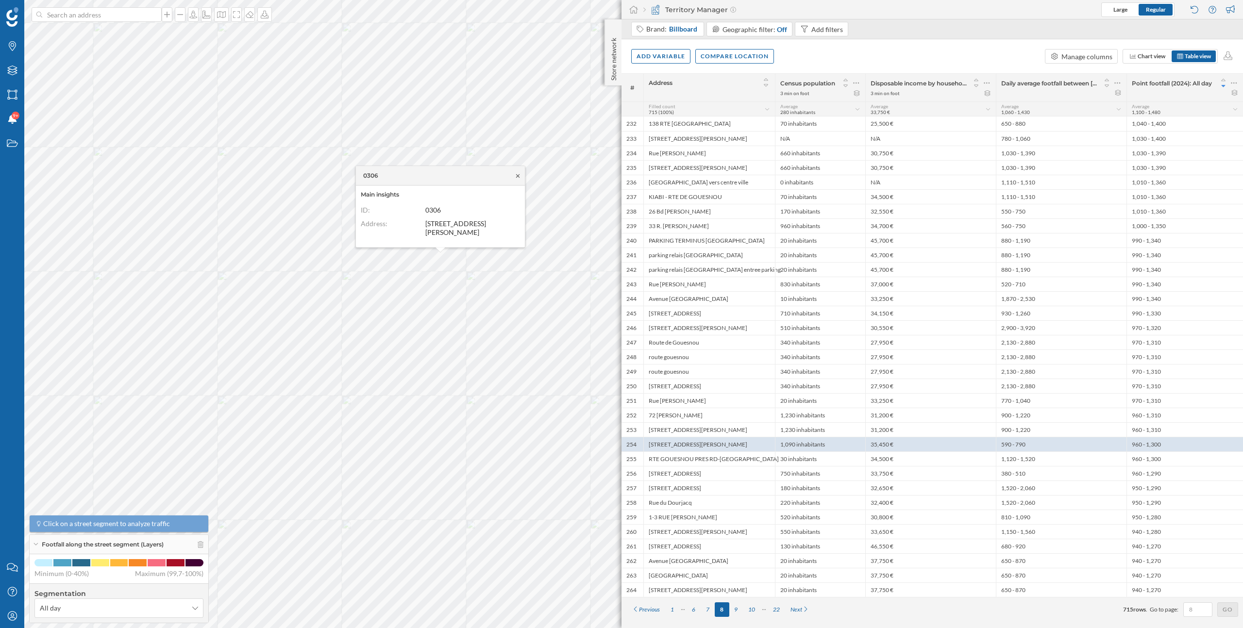
click at [517, 179] on icon at bounding box center [517, 176] width 7 height 6
click at [857, 85] on icon at bounding box center [856, 83] width 6 height 10
click at [804, 145] on div "Remove column" at bounding box center [810, 141] width 88 height 10
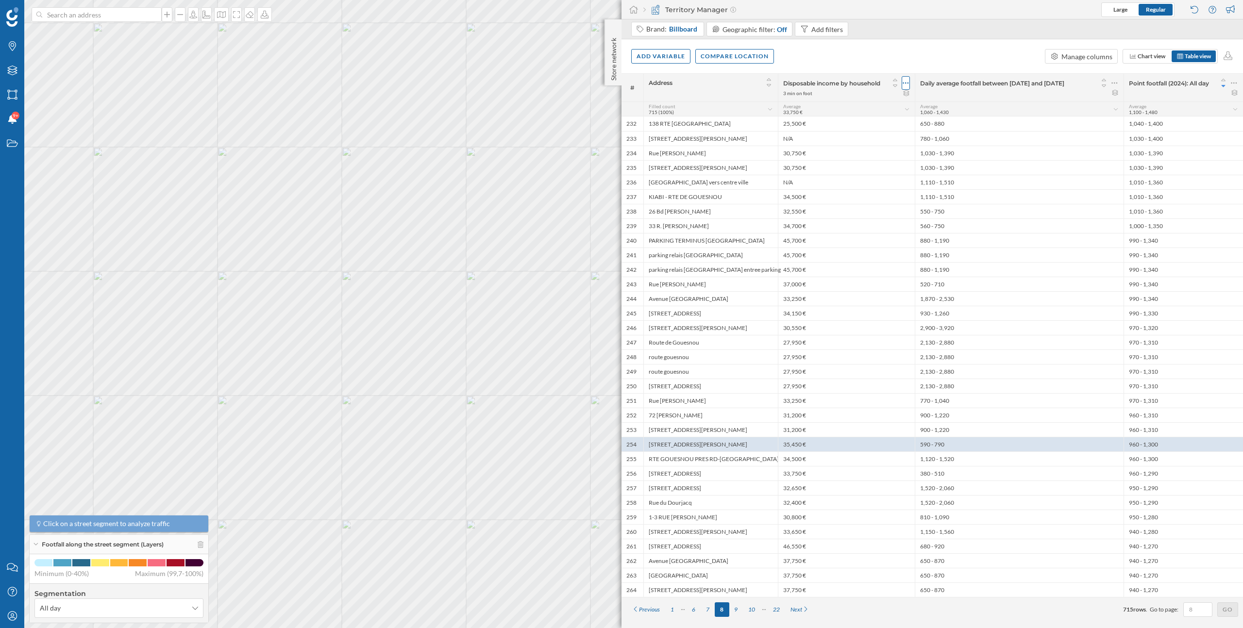
click at [906, 84] on icon at bounding box center [906, 83] width 6 height 10
click at [857, 138] on div "Remove column" at bounding box center [860, 141] width 88 height 10
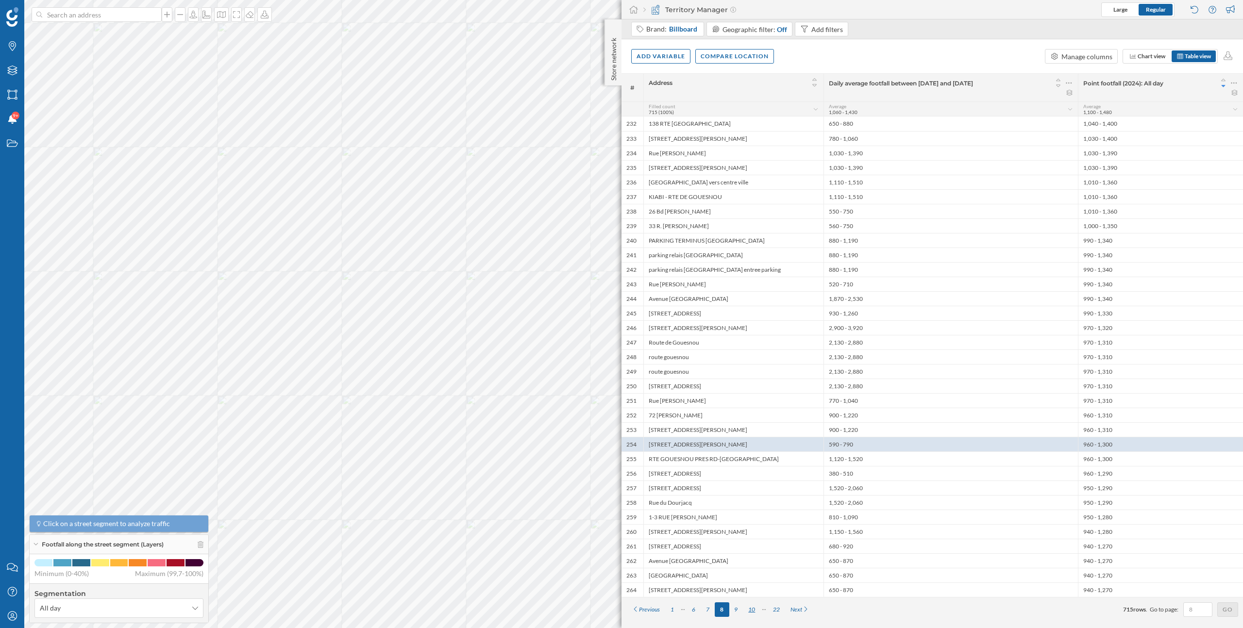
click at [749, 609] on div "10" at bounding box center [751, 610] width 17 height 15
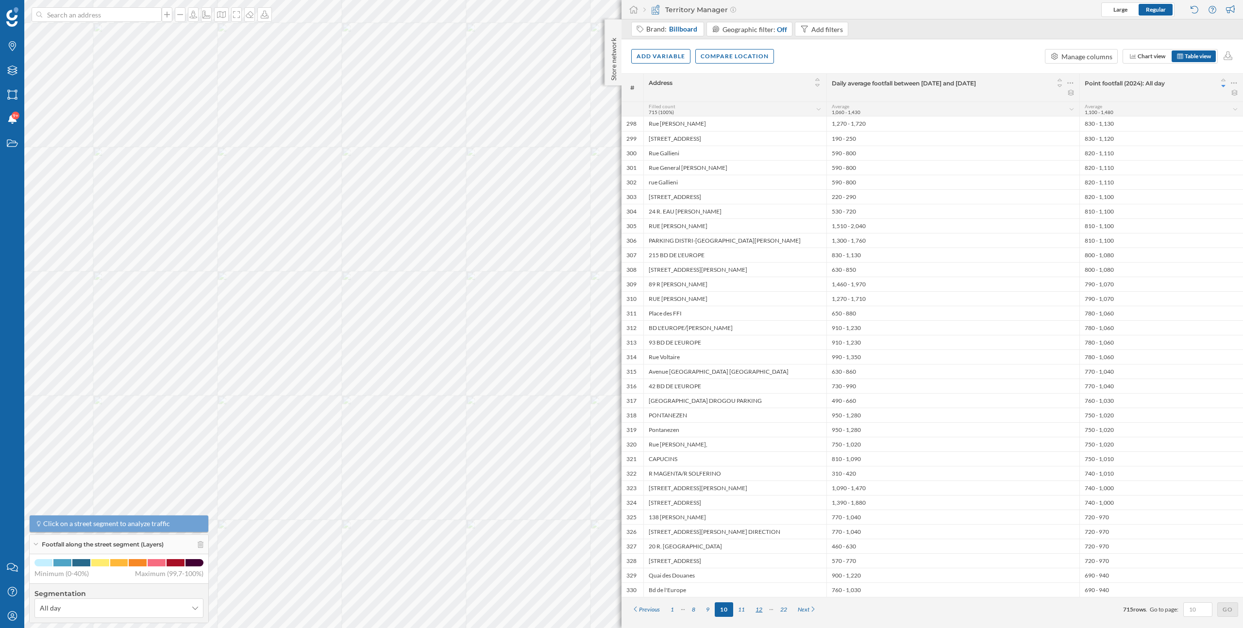
click at [759, 609] on div "12" at bounding box center [758, 610] width 17 height 15
click at [767, 611] on div "14" at bounding box center [765, 610] width 17 height 15
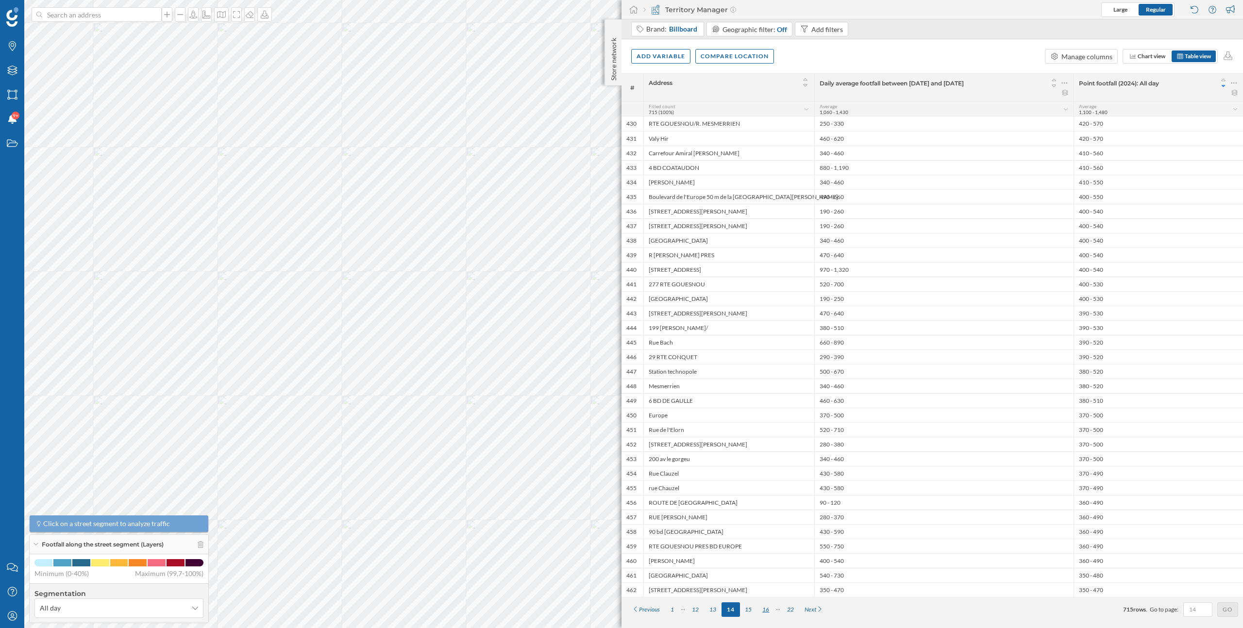
click at [767, 607] on div "16" at bounding box center [765, 610] width 17 height 15
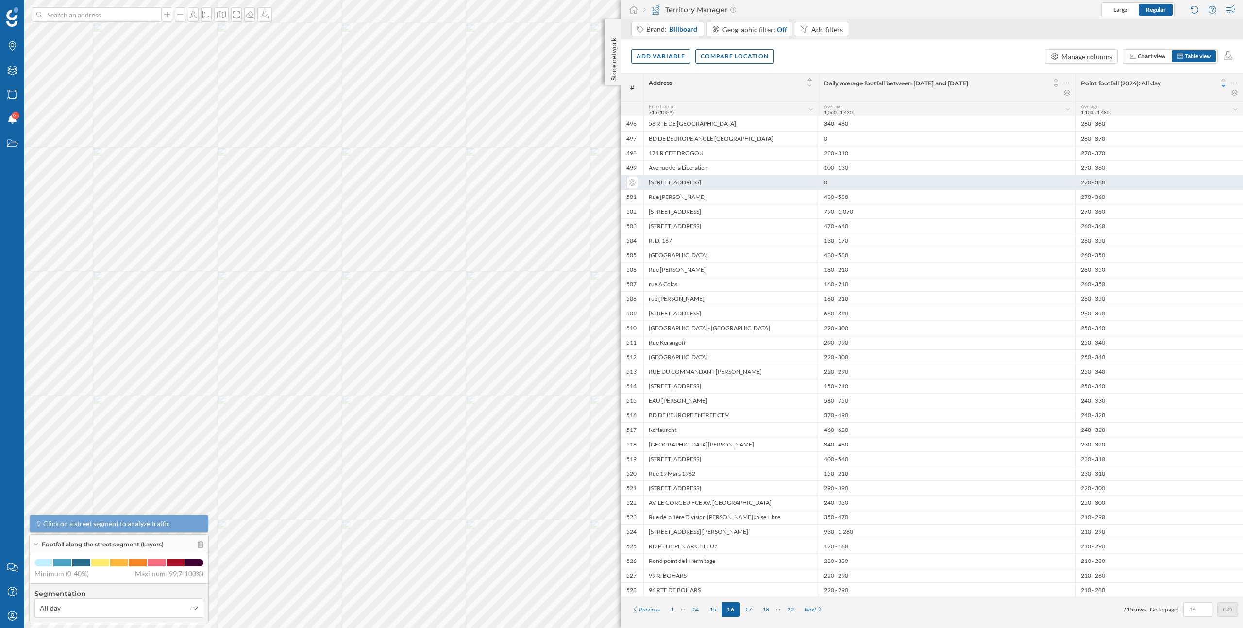
click at [886, 180] on div "0" at bounding box center [947, 182] width 257 height 15
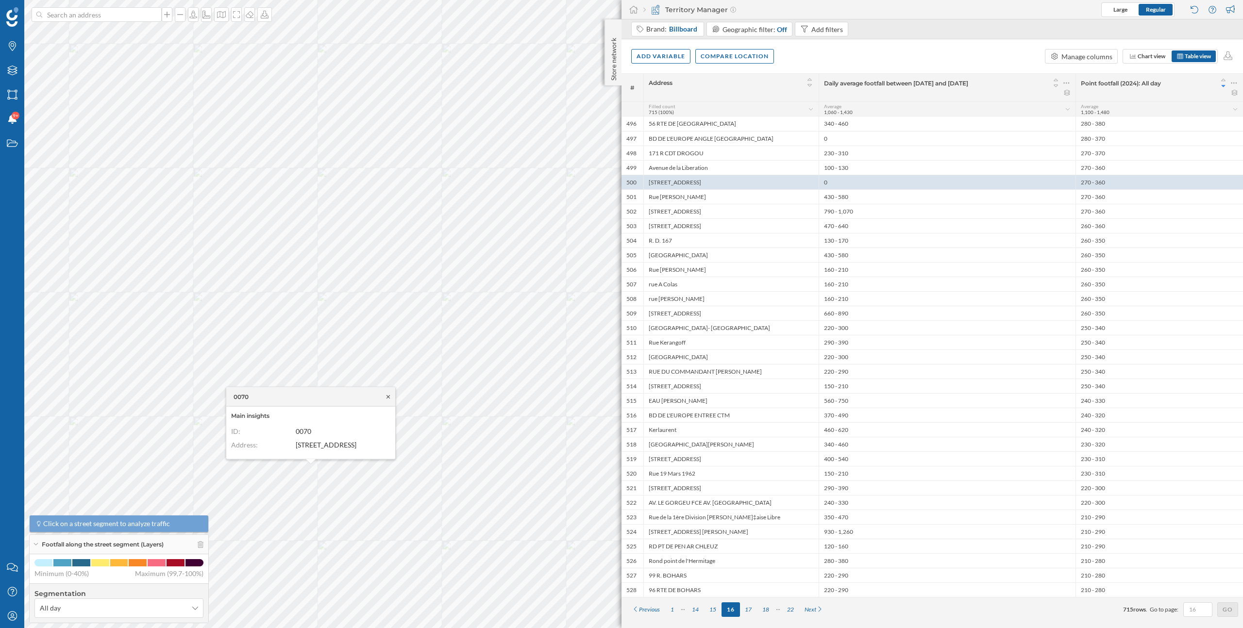
click at [387, 397] on icon at bounding box center [388, 397] width 7 height 6
click at [189, 17] on icon at bounding box center [193, 15] width 10 height 8
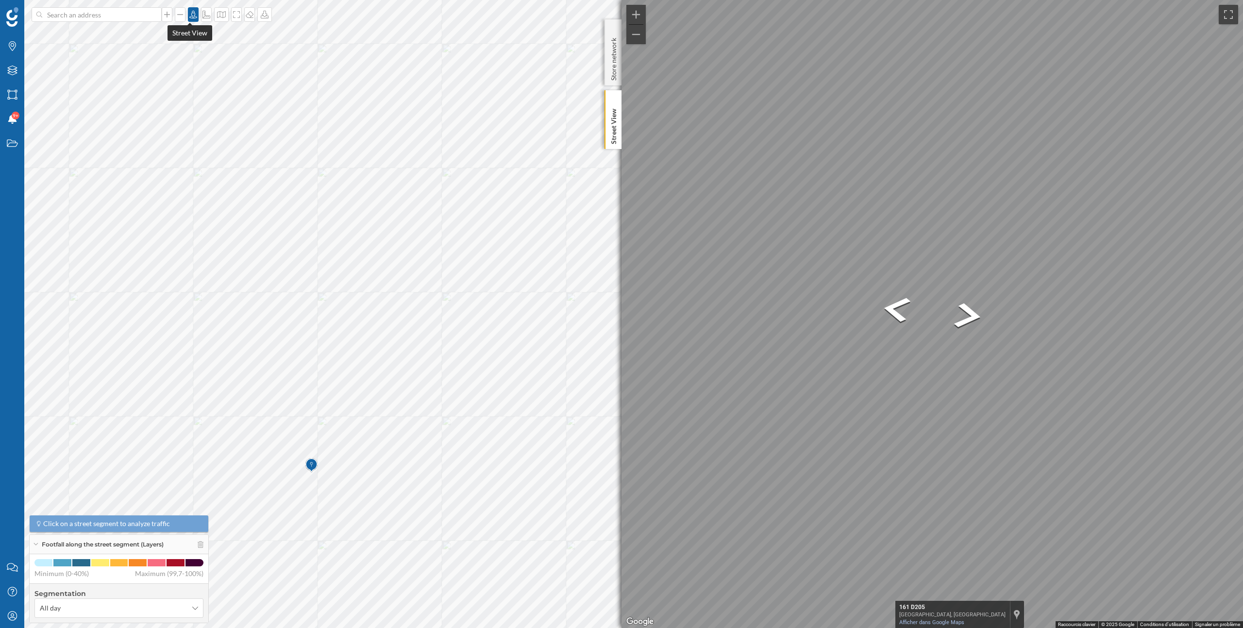
click at [189, 17] on icon at bounding box center [193, 15] width 10 height 8
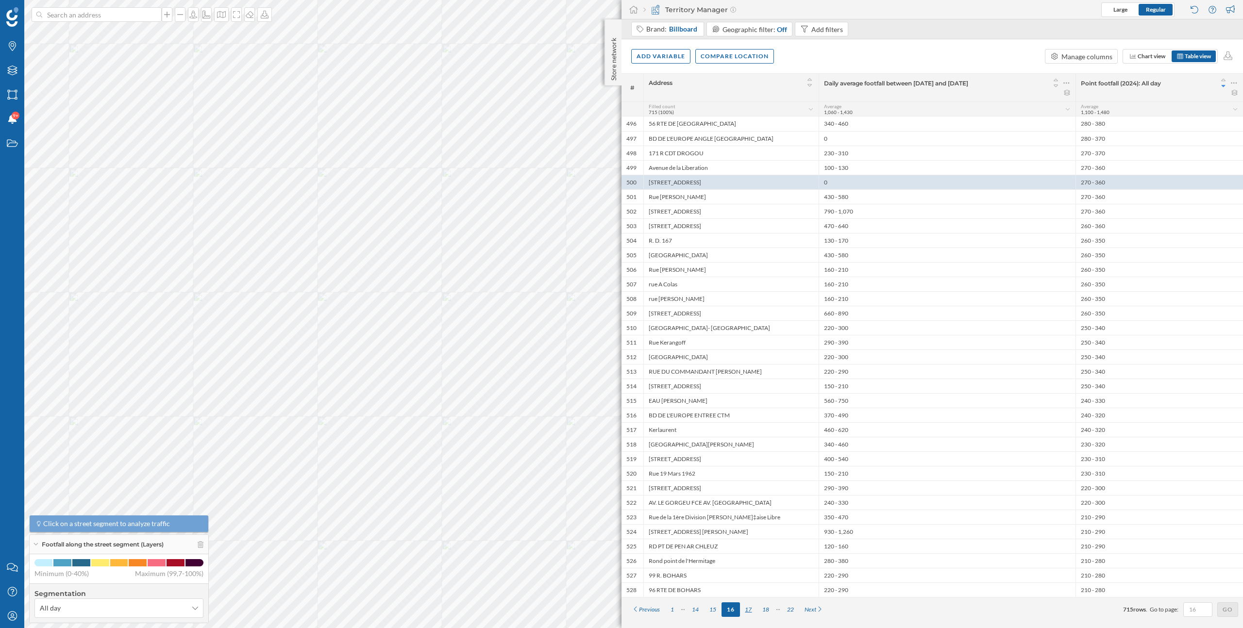
click at [748, 608] on div "17" at bounding box center [748, 610] width 17 height 15
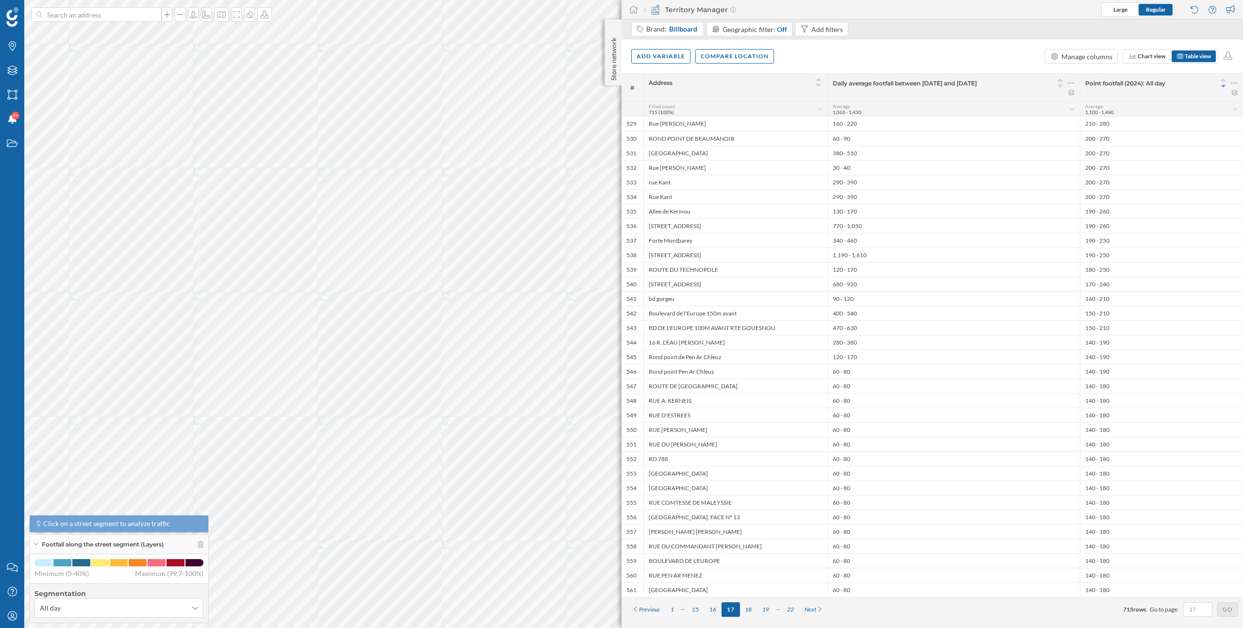
click at [748, 608] on div "18" at bounding box center [748, 610] width 17 height 15
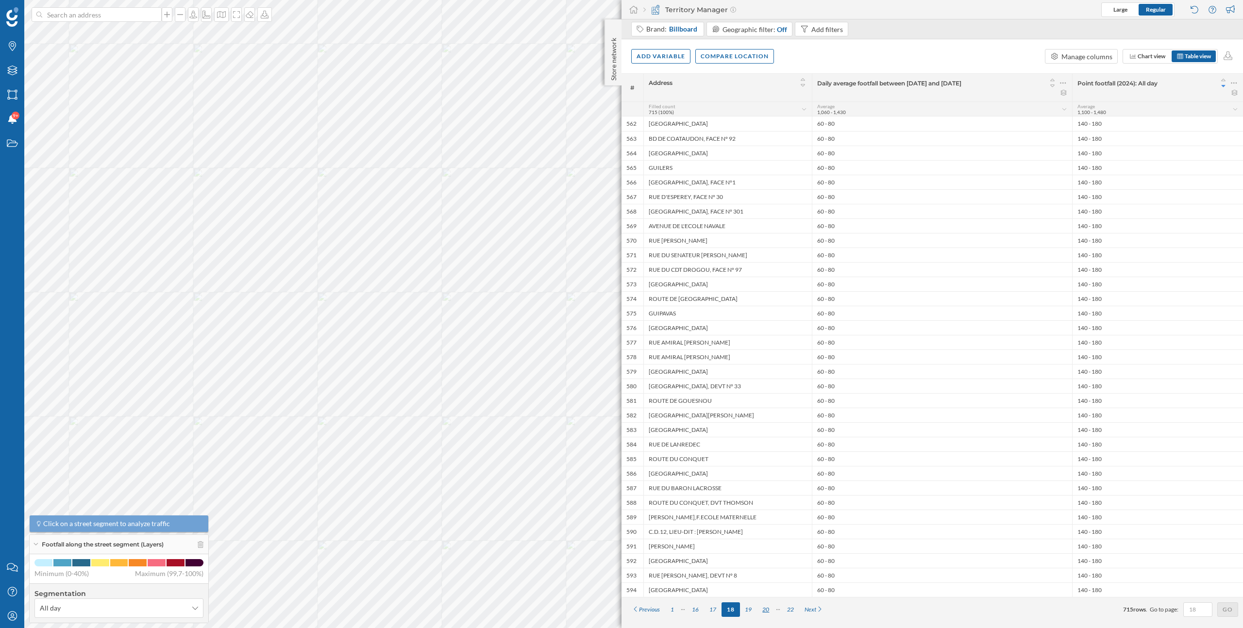
click at [764, 609] on div "20" at bounding box center [765, 610] width 17 height 15
click at [752, 608] on div "21" at bounding box center [748, 610] width 17 height 15
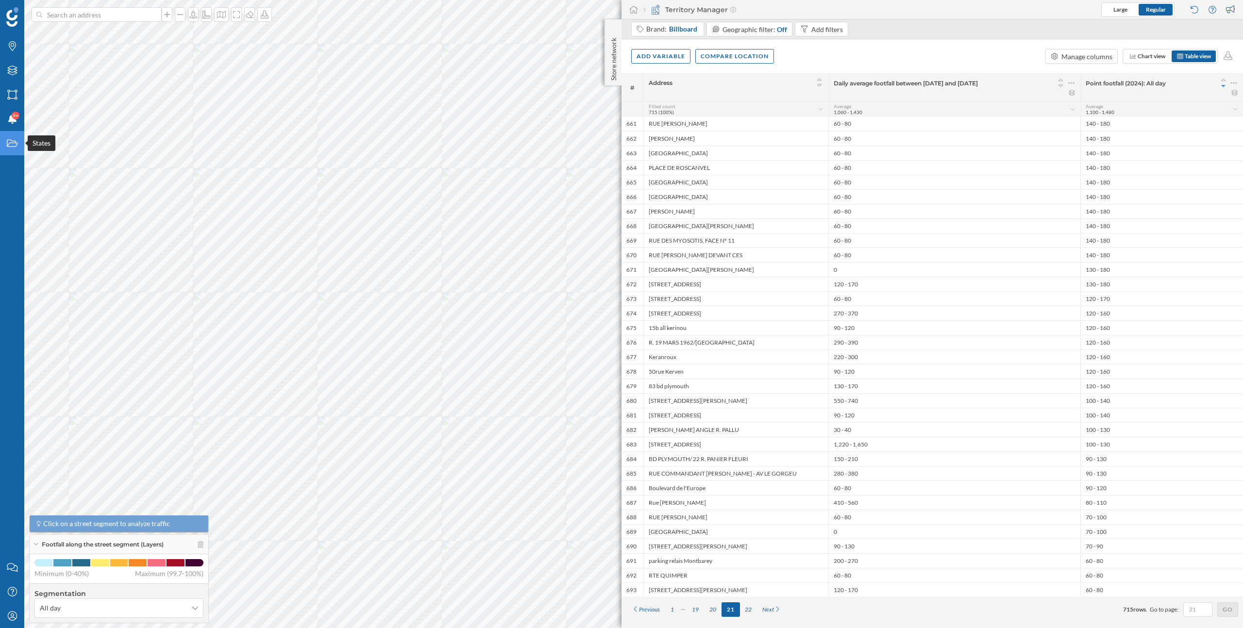
click at [10, 145] on icon "States" at bounding box center [12, 143] width 12 height 10
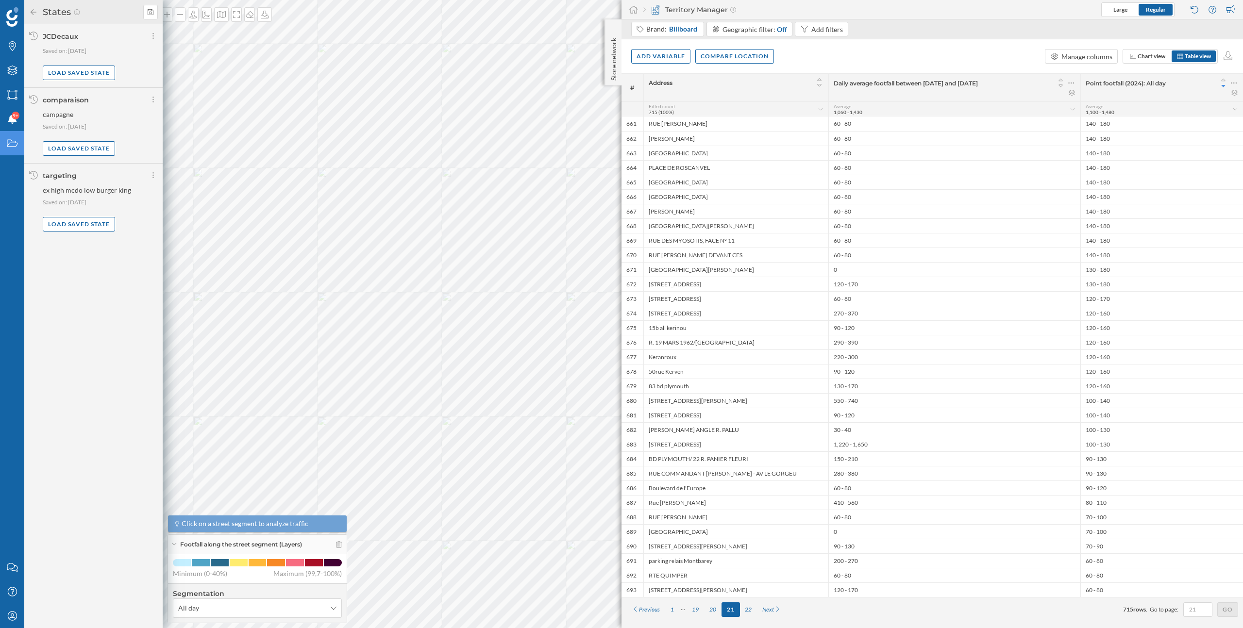
click at [10, 145] on icon "States" at bounding box center [12, 143] width 12 height 10
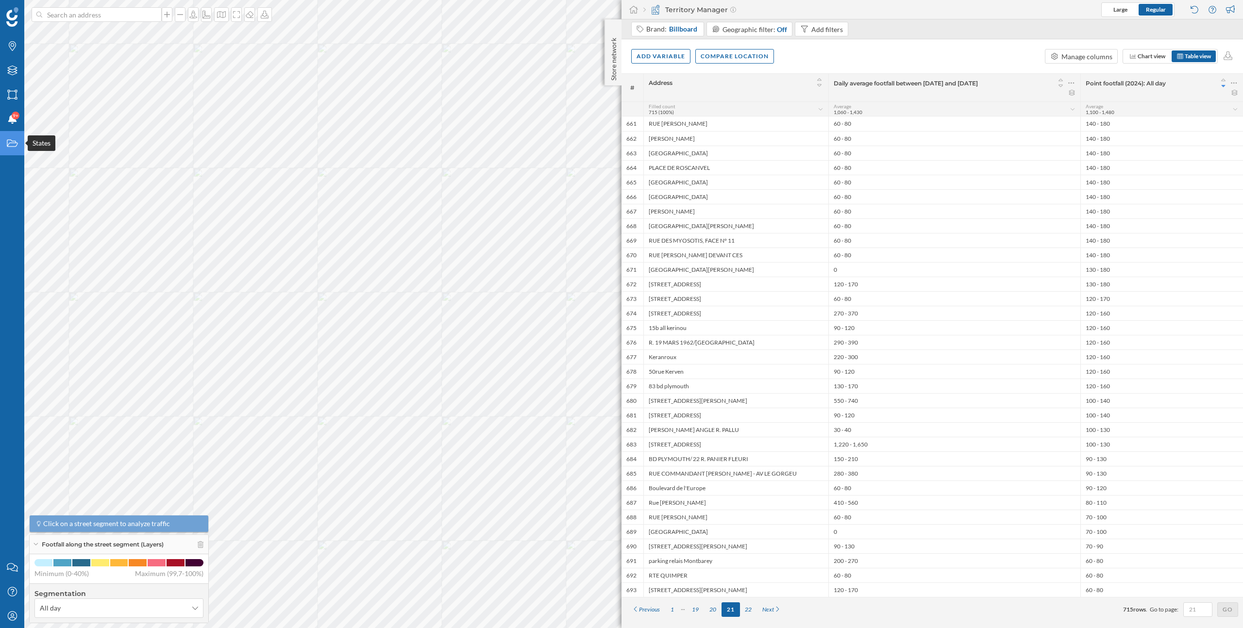
click at [11, 140] on icon at bounding box center [12, 143] width 11 height 7
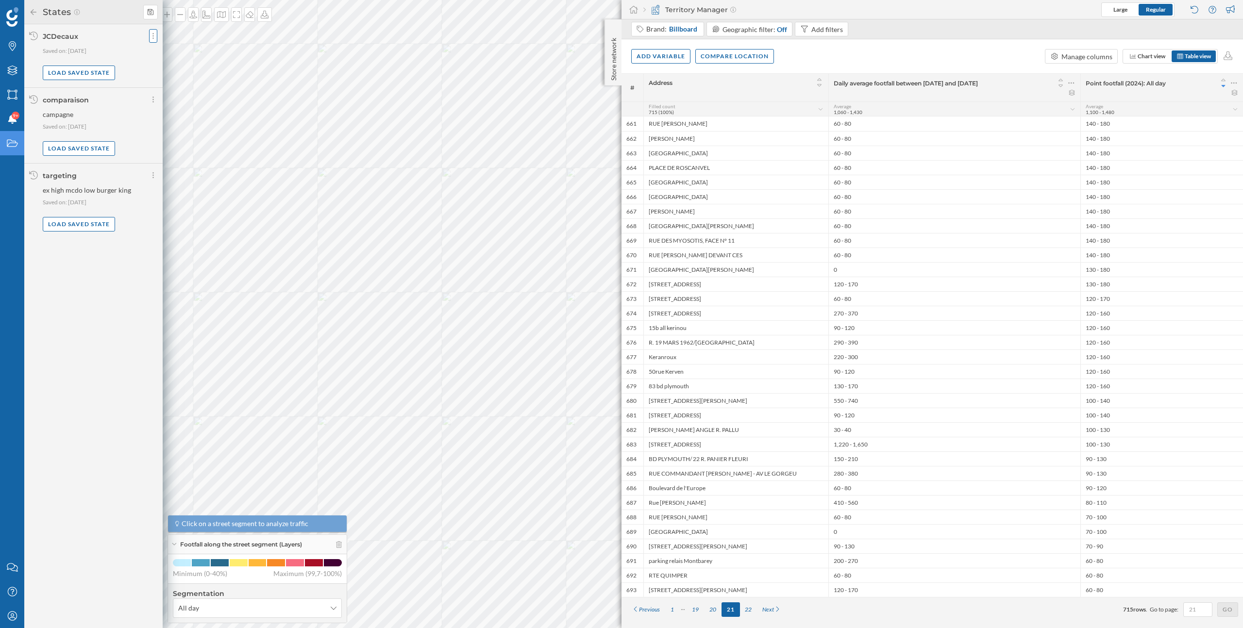
click at [155, 35] on div at bounding box center [153, 36] width 8 height 14
click at [173, 56] on span "Share current state" at bounding box center [182, 55] width 57 height 8
click at [177, 87] on input "User email" at bounding box center [194, 89] width 80 height 12
type input "[EMAIL_ADDRESS][DOMAIN_NAME]"
drag, startPoint x: 156, startPoint y: 87, endPoint x: 236, endPoint y: 86, distance: 80.1
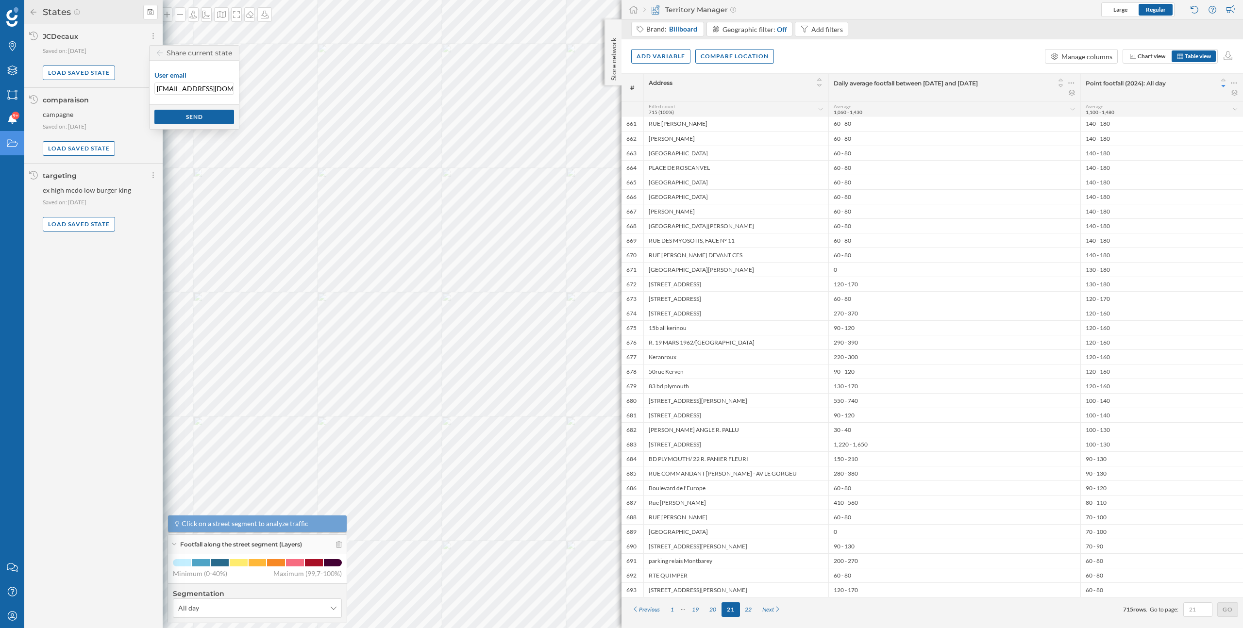
click at [236, 86] on div "User email [EMAIL_ADDRESS][DOMAIN_NAME]" at bounding box center [194, 83] width 89 height 44
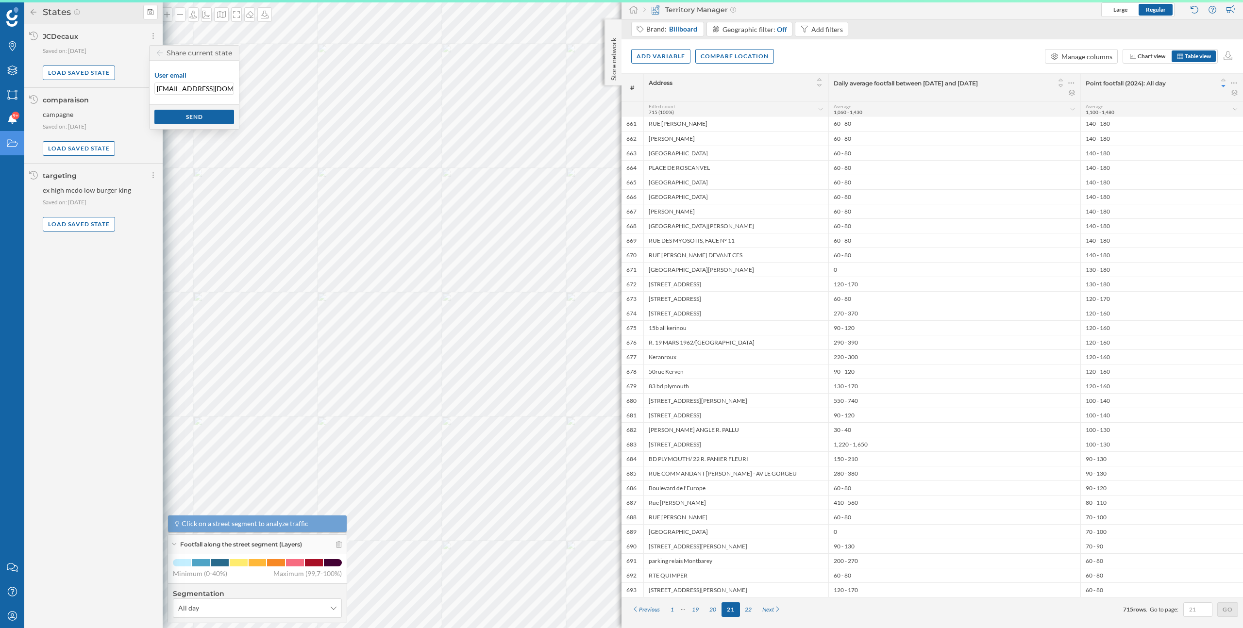
click at [216, 92] on input "[EMAIL_ADDRESS][DOMAIN_NAME]" at bounding box center [194, 89] width 80 height 12
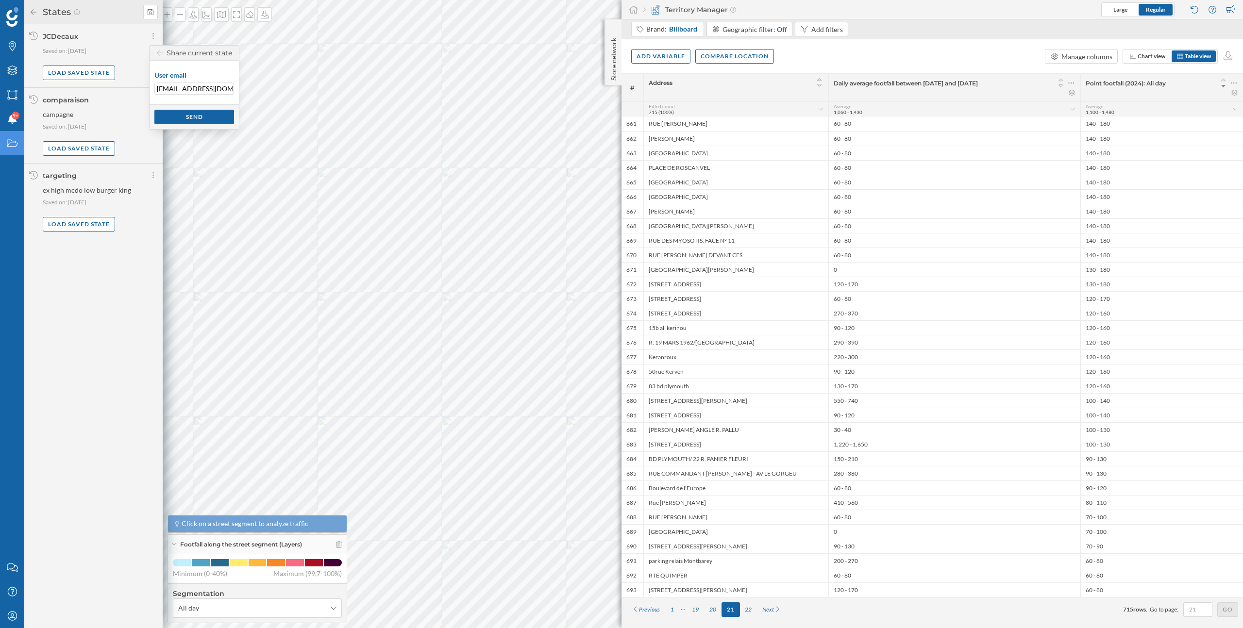
click at [176, 101] on div "User email [EMAIL_ADDRESS][DOMAIN_NAME]" at bounding box center [194, 83] width 89 height 44
click at [186, 117] on div "Send" at bounding box center [194, 116] width 80 height 15
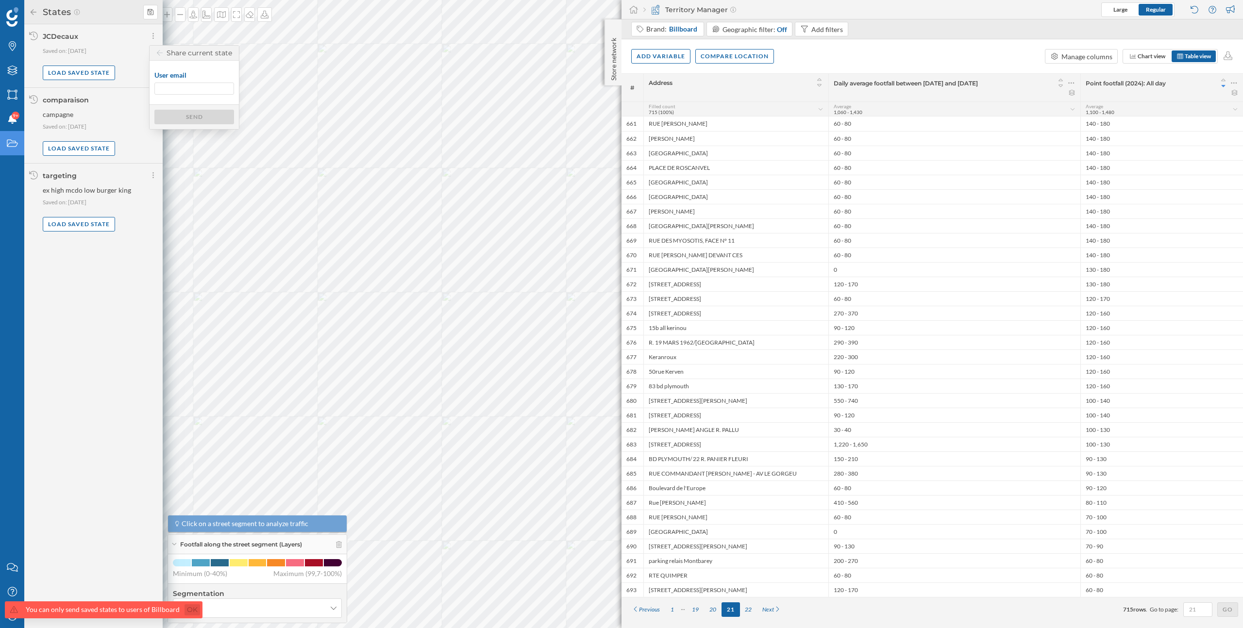
click at [188, 611] on link "Ok" at bounding box center [192, 609] width 16 height 11
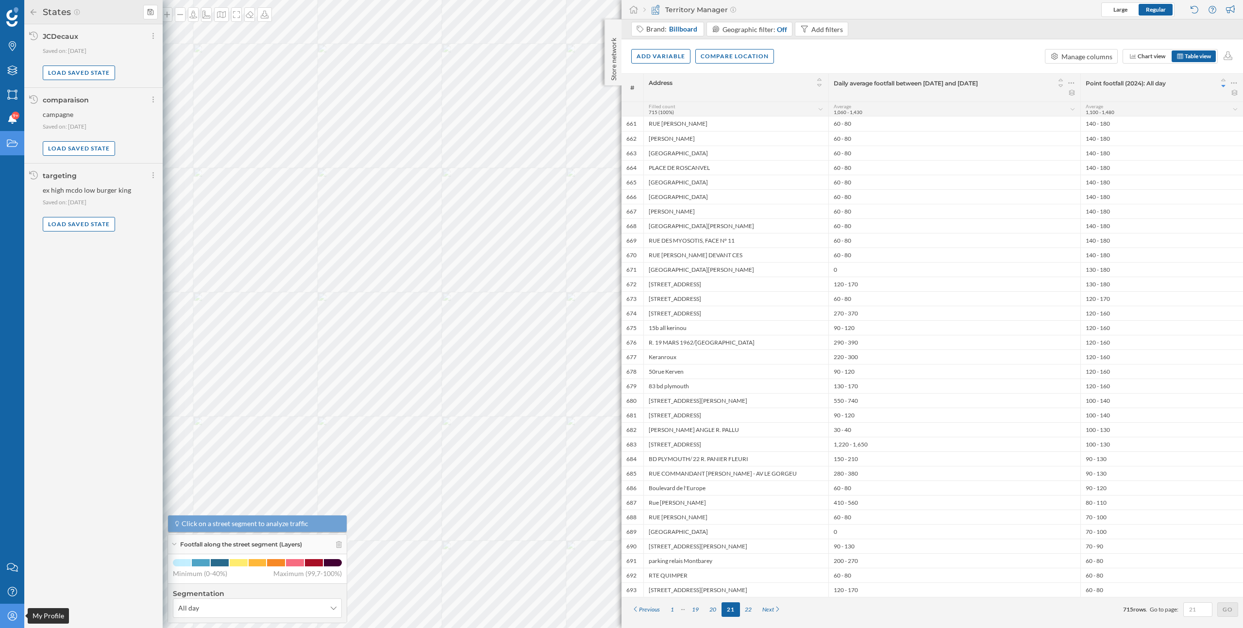
click at [18, 616] on div "My Profile" at bounding box center [12, 616] width 24 height 24
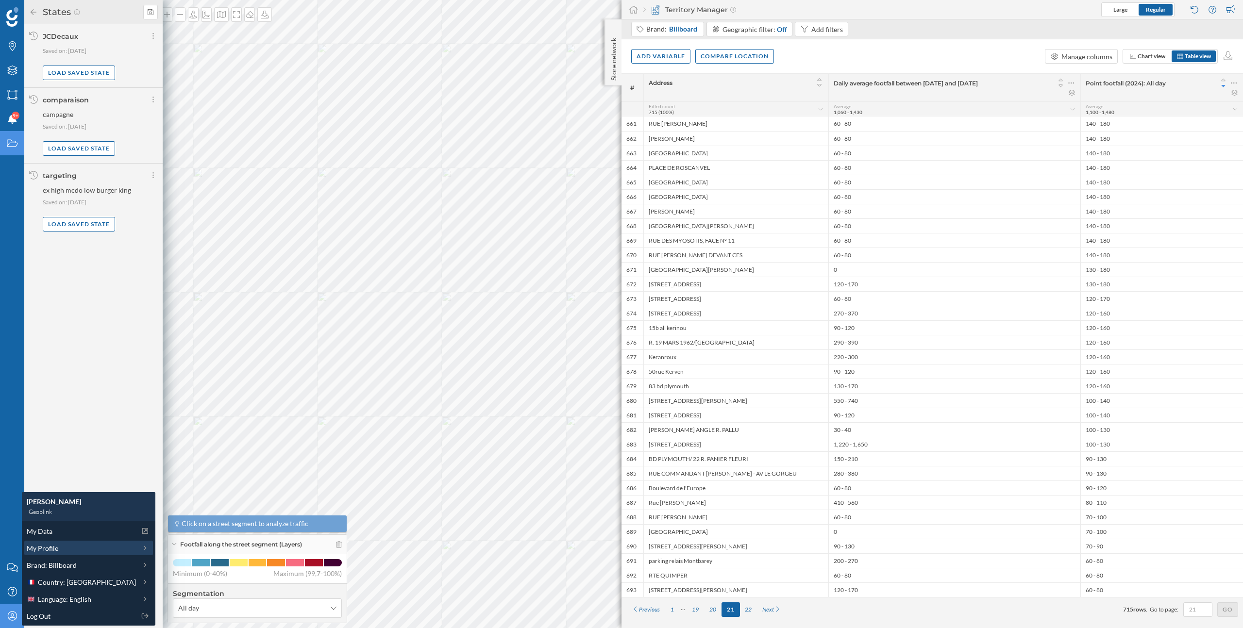
click at [55, 550] on span "My Profile" at bounding box center [43, 548] width 32 height 10
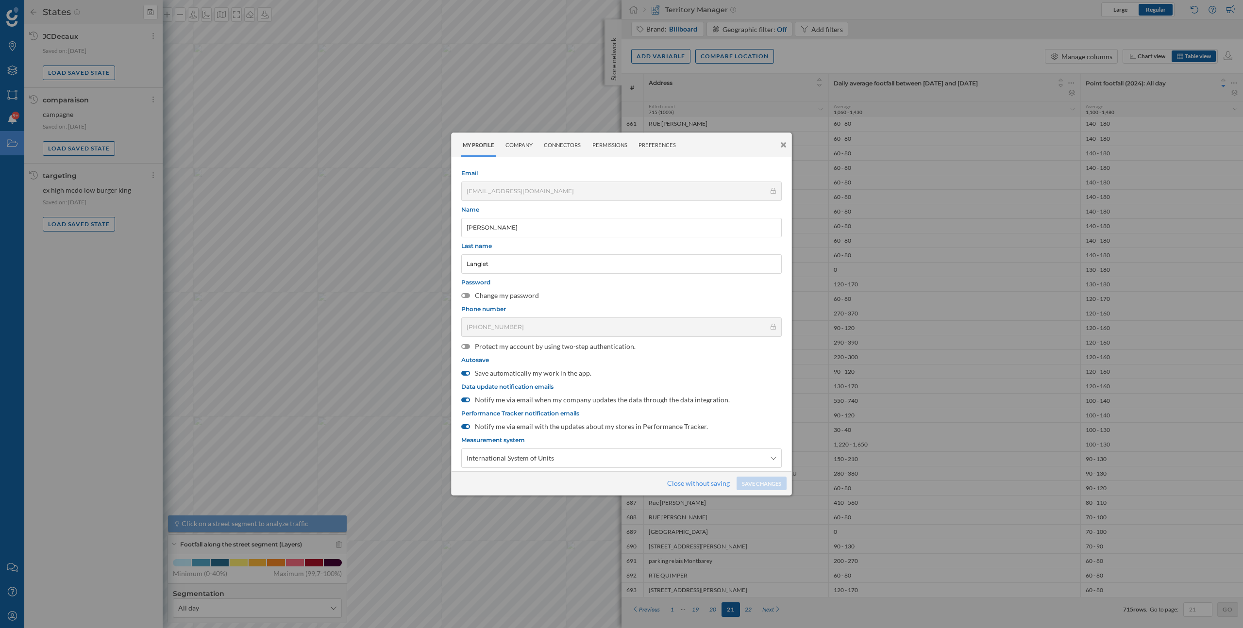
click at [782, 147] on icon at bounding box center [783, 145] width 6 height 8
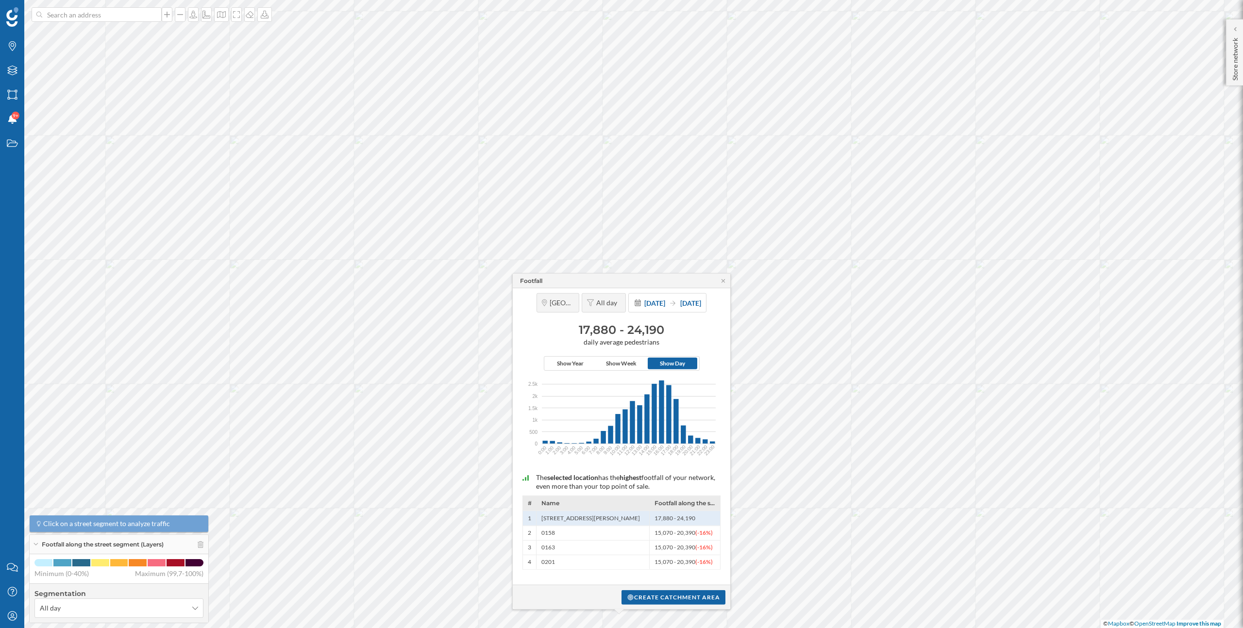
click at [727, 282] on div "Footfall" at bounding box center [622, 281] width 218 height 15
click at [725, 282] on icon at bounding box center [723, 281] width 7 height 6
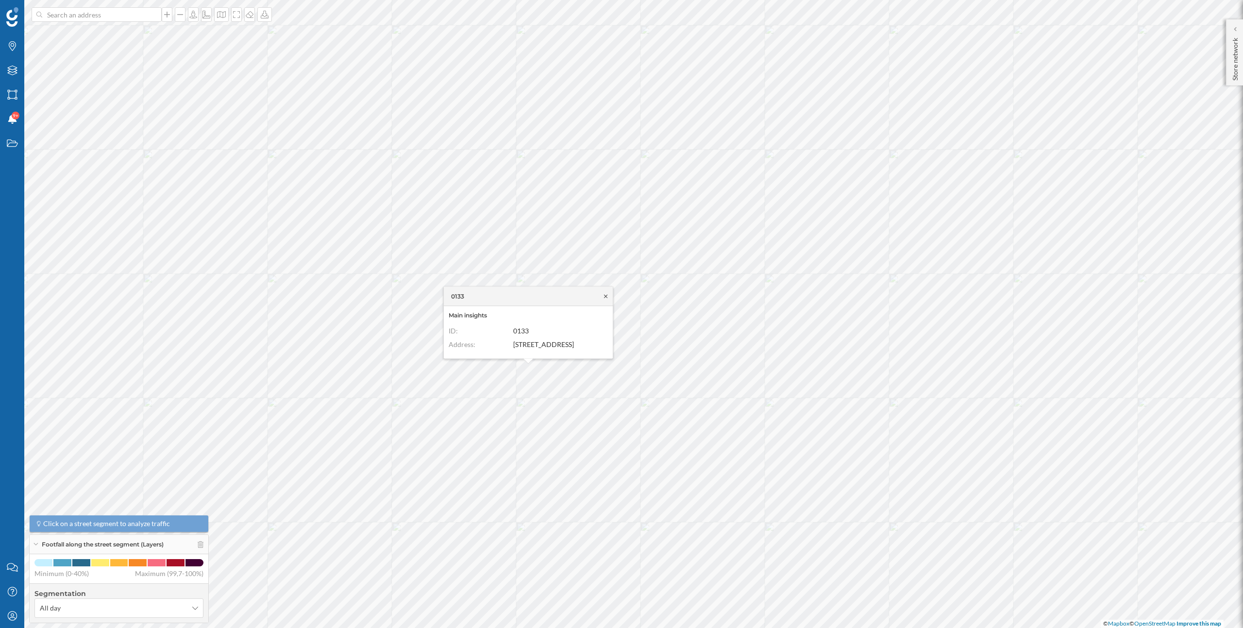
click at [607, 297] on icon at bounding box center [605, 296] width 7 height 6
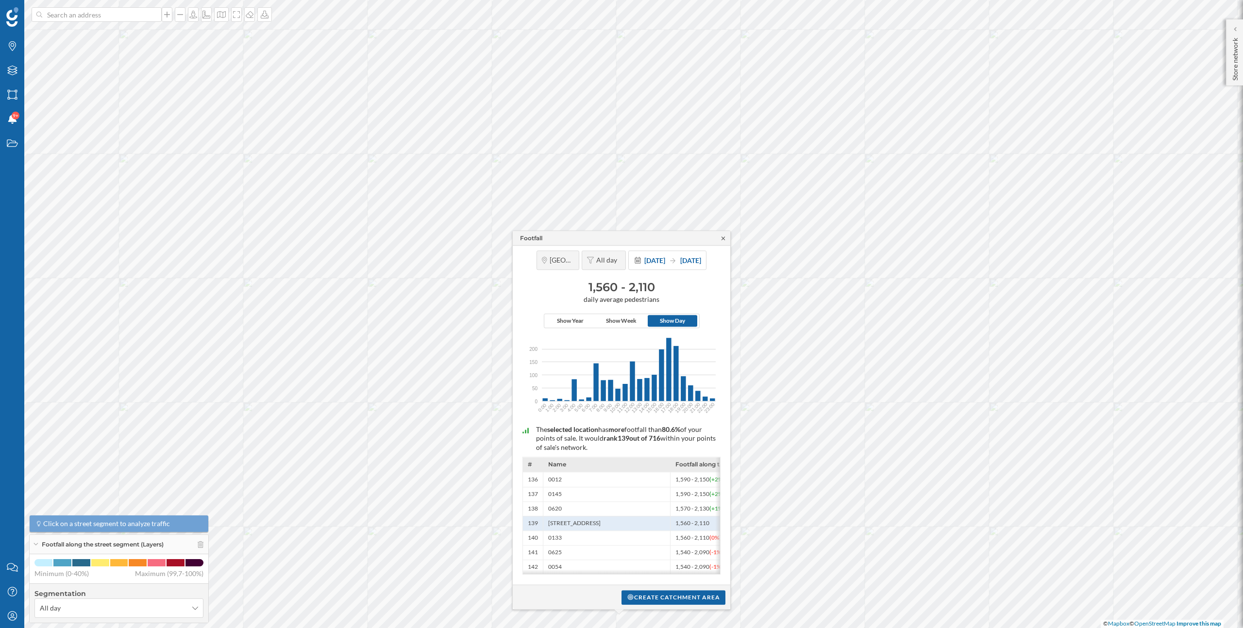
click at [724, 237] on icon at bounding box center [722, 237] width 3 height 3
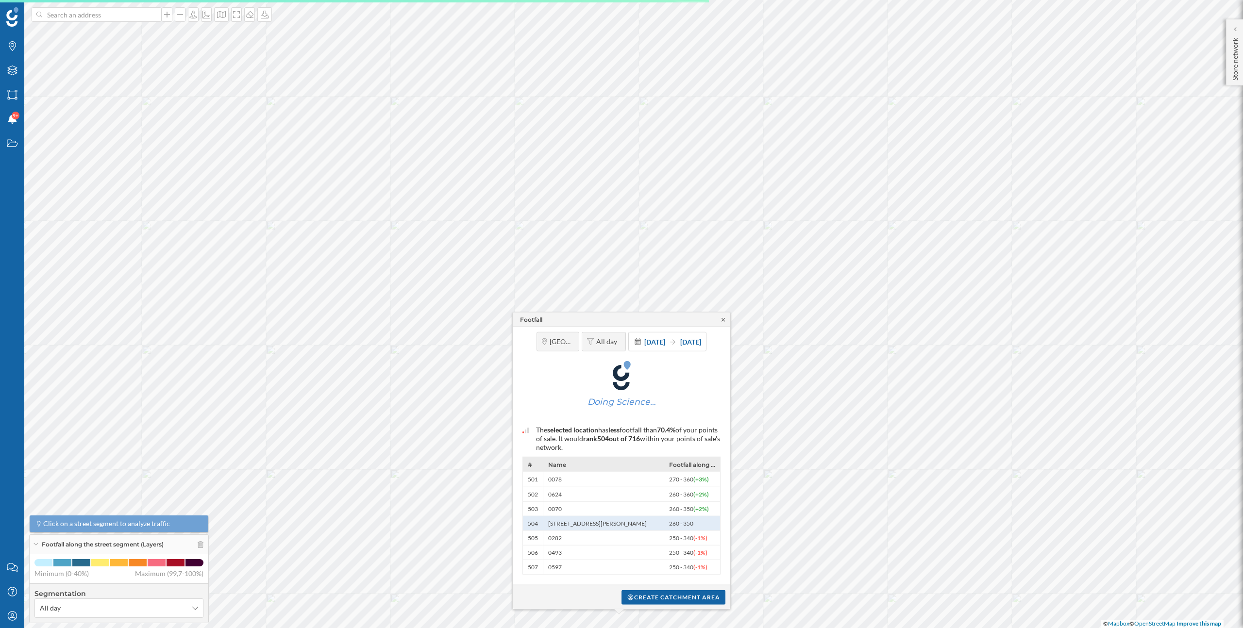
click at [724, 321] on icon at bounding box center [723, 320] width 7 height 6
